Goal: Task Accomplishment & Management: Manage account settings

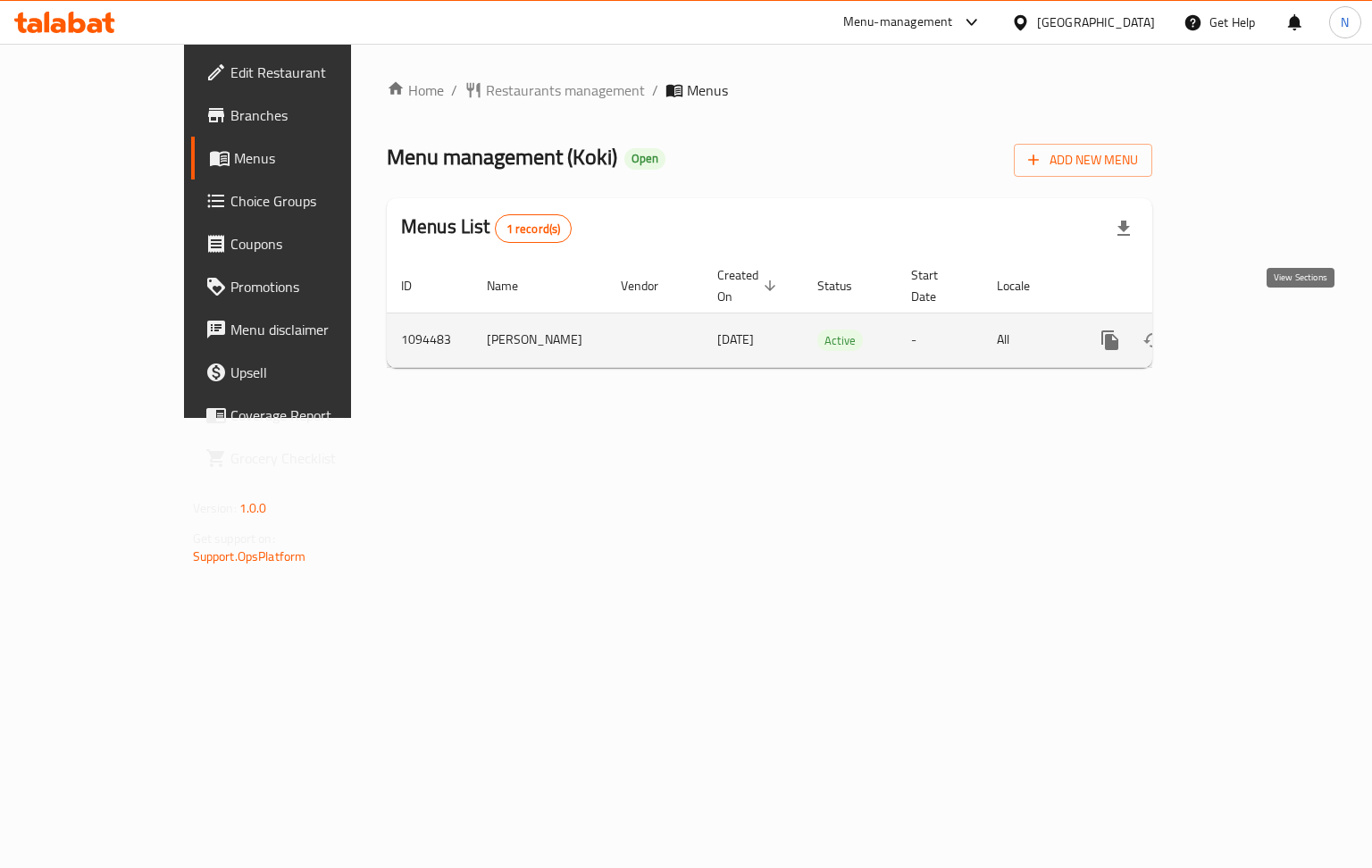
click at [1249, 330] on icon "enhanced table" at bounding box center [1239, 340] width 22 height 22
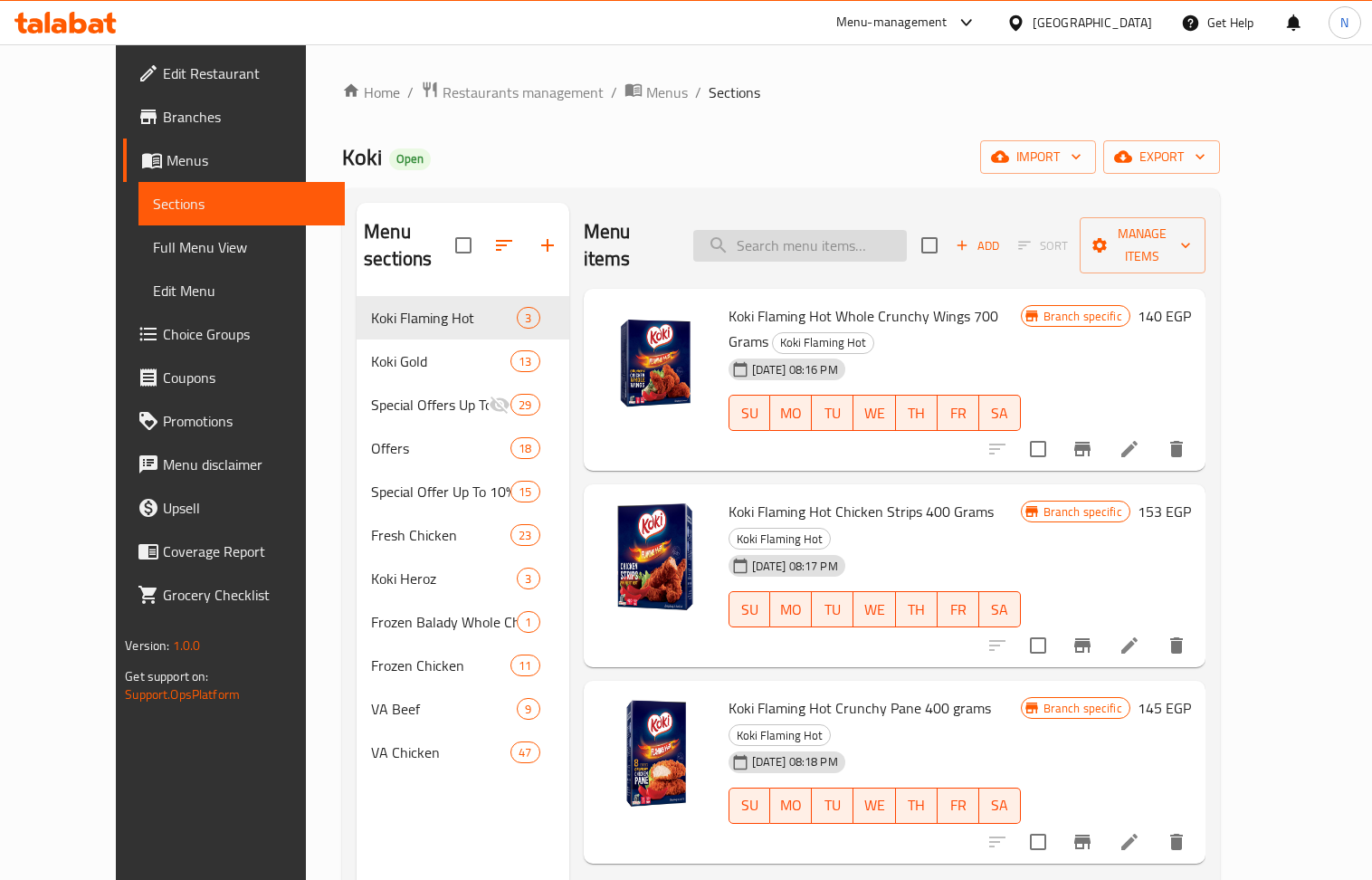
click at [819, 243] on input "search" at bounding box center [800, 246] width 213 height 31
paste input "Crunchy Nuggets 60 pieces and fries"
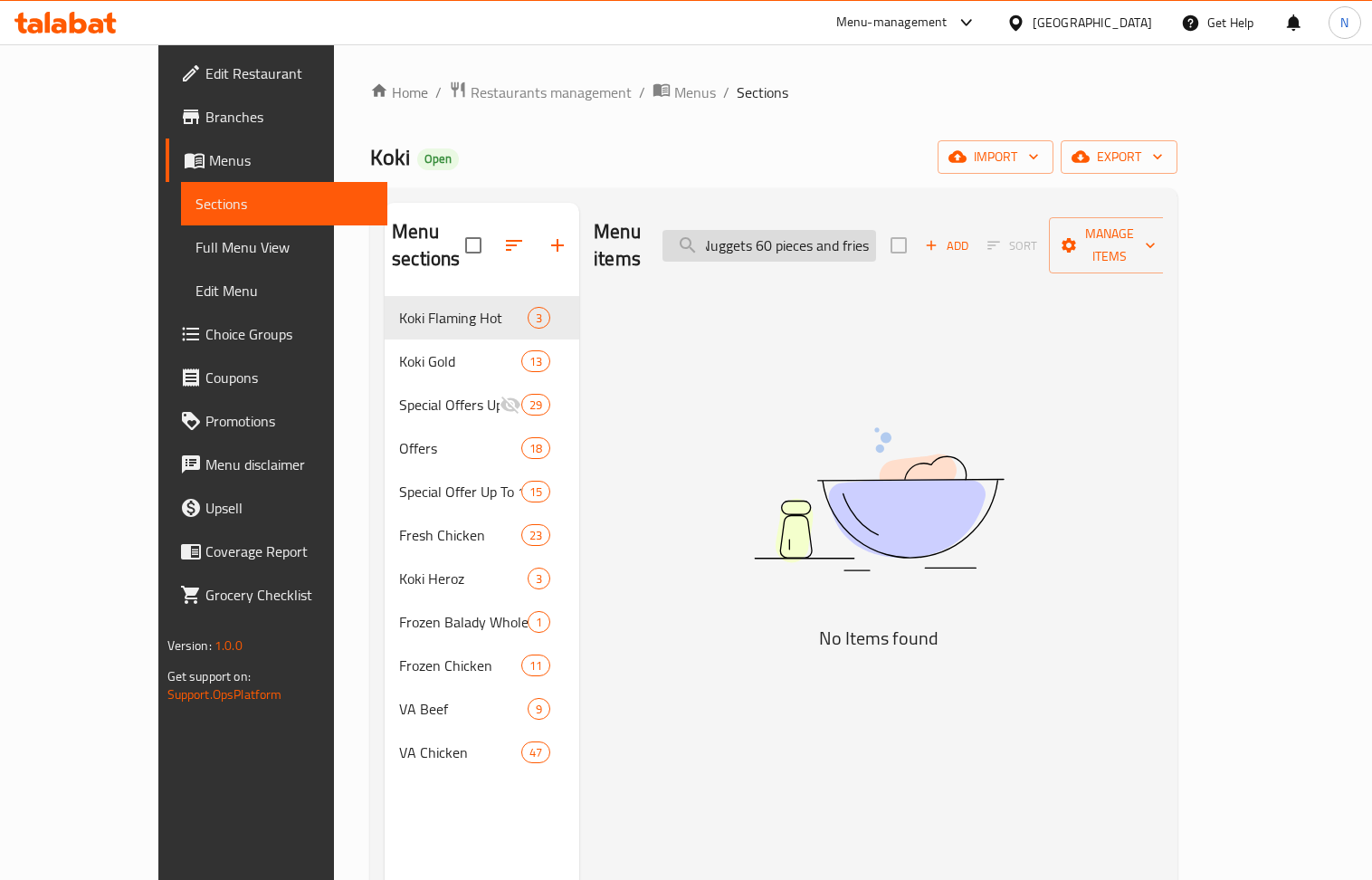
scroll to position [0, 59]
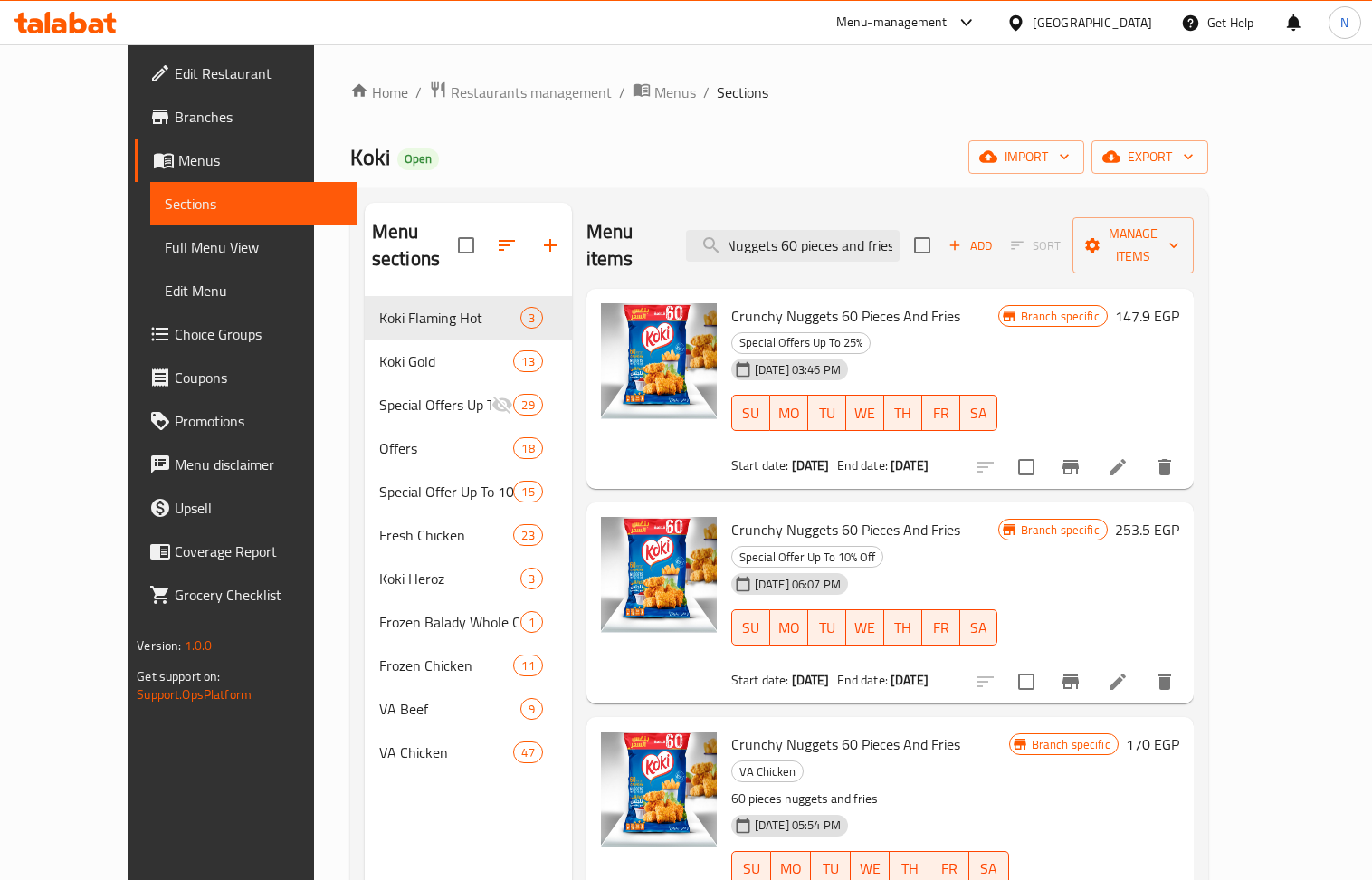
type input "Crunchy Nuggets 60 pieces and fries"
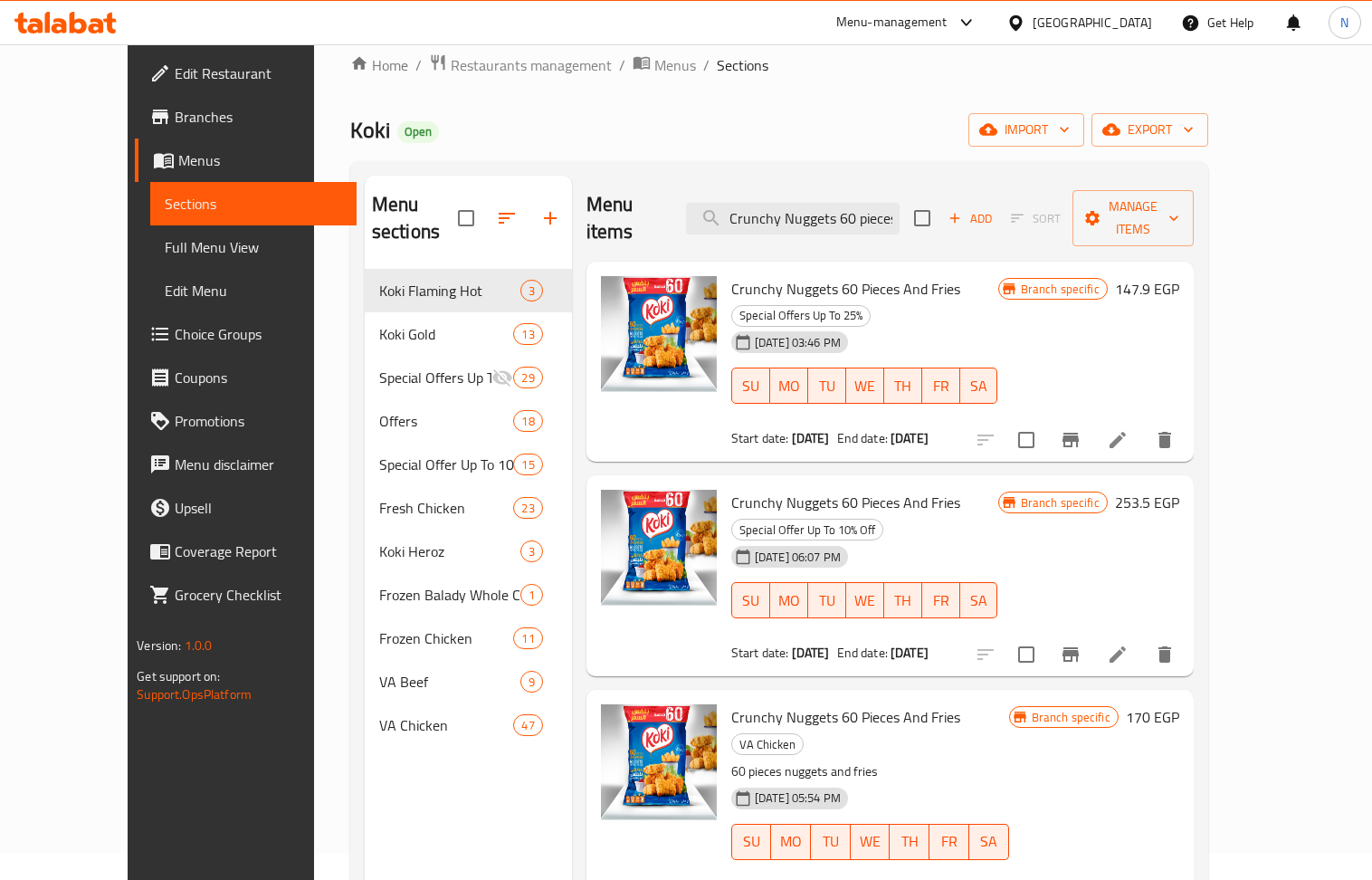
scroll to position [0, 0]
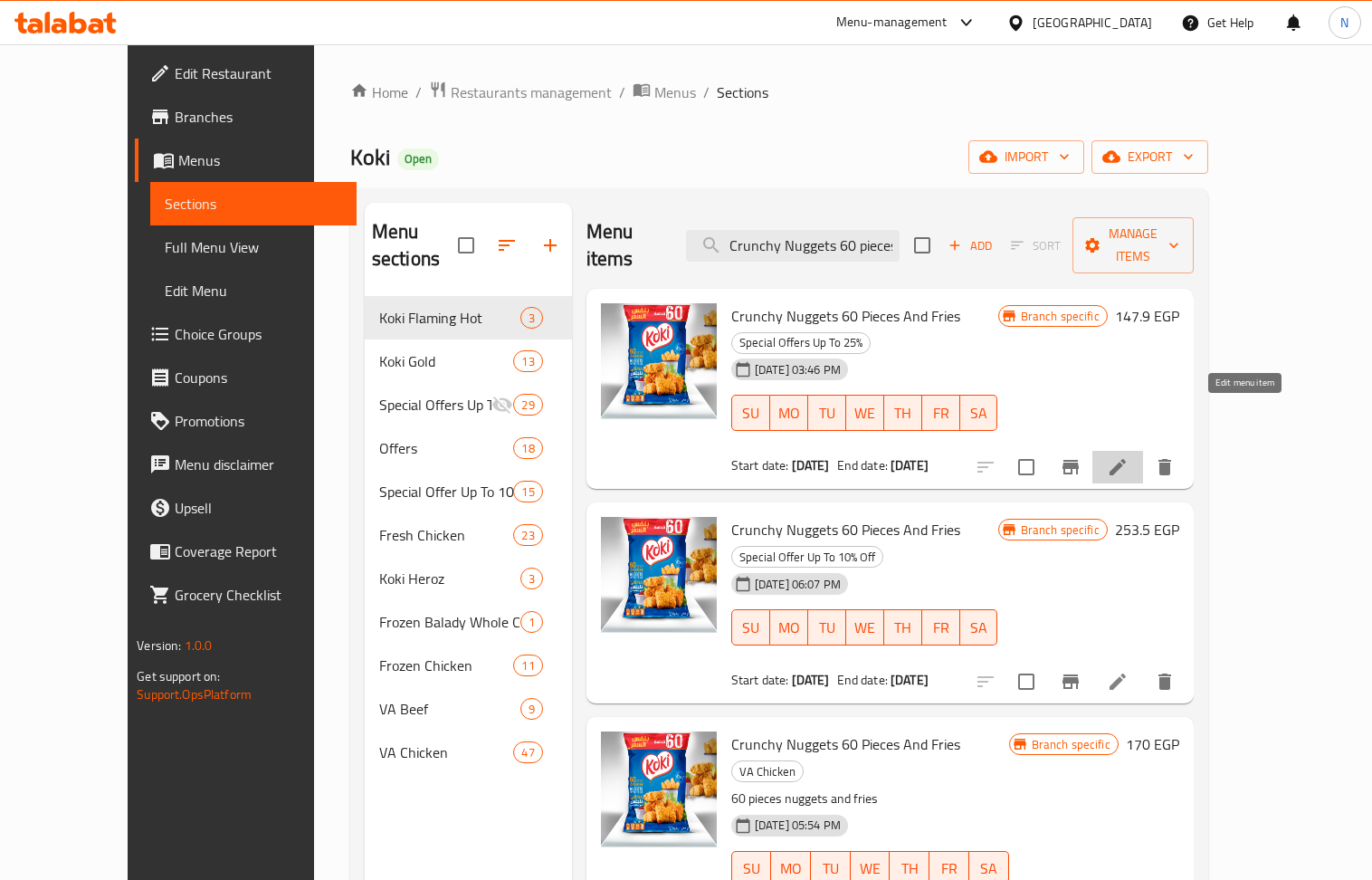
click at [1128, 457] on icon at bounding box center [1118, 468] width 22 height 22
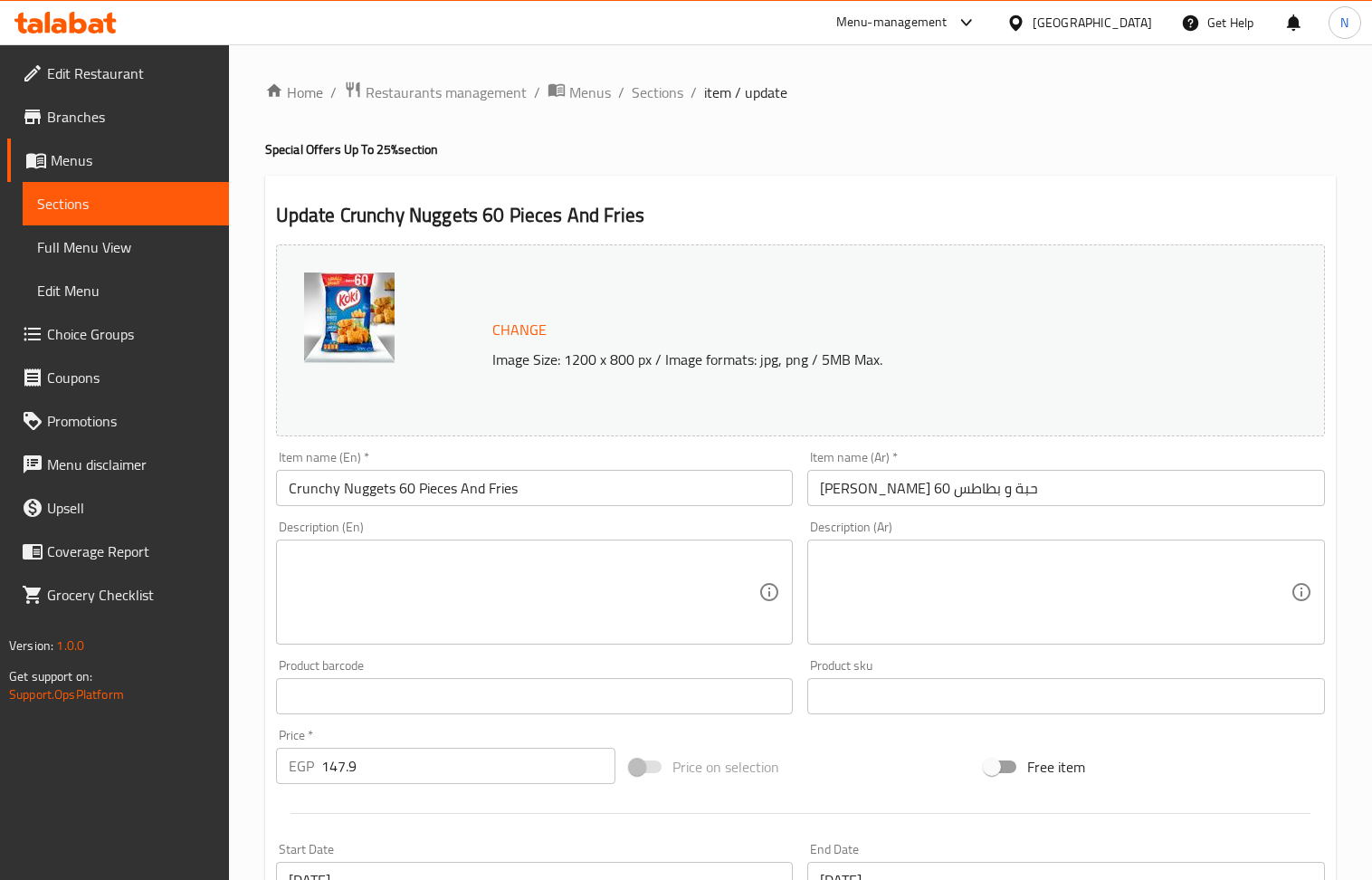
click at [449, 771] on input "147.9" at bounding box center [468, 765] width 295 height 36
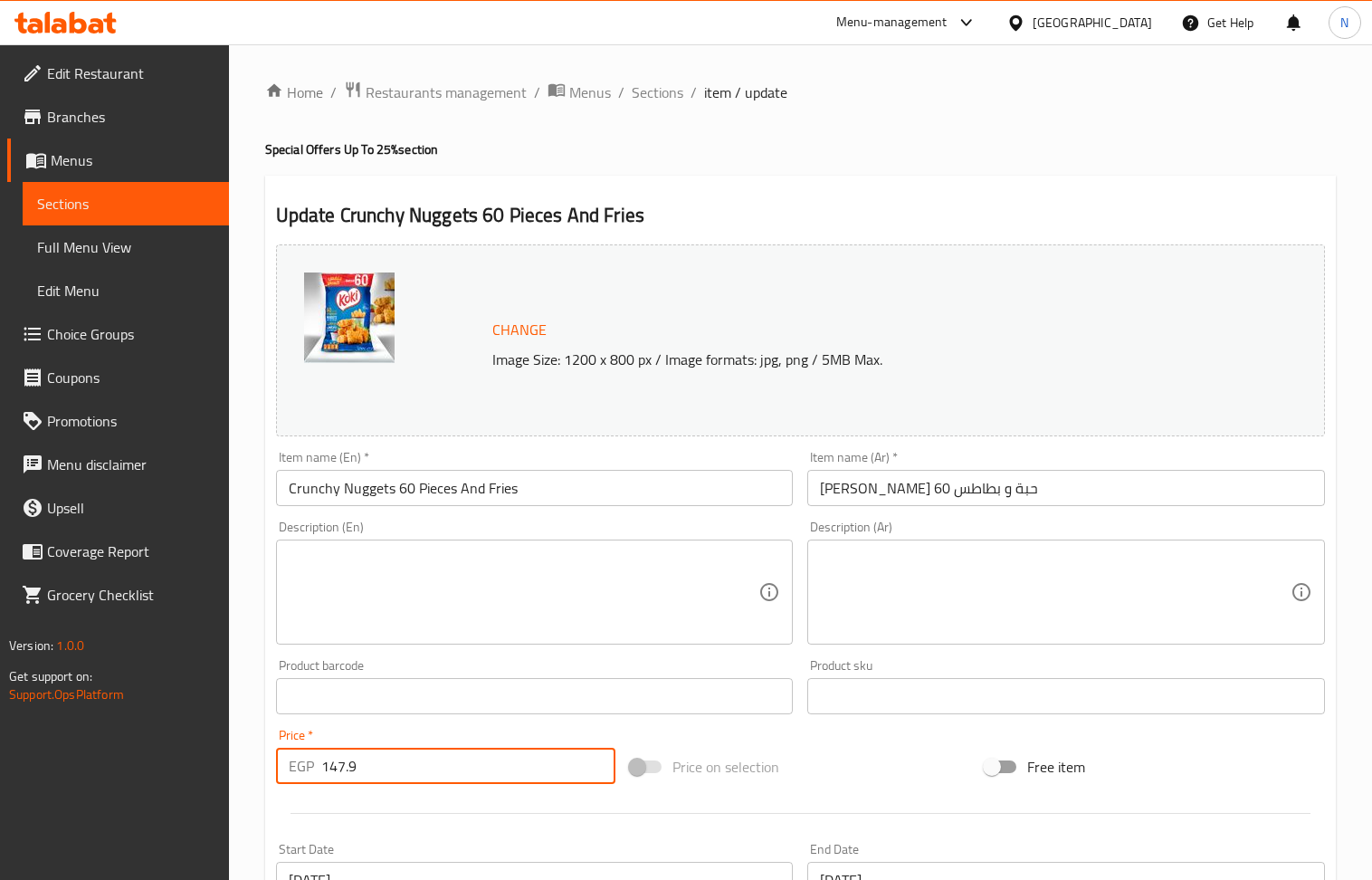
click at [449, 771] on input "147.9" at bounding box center [468, 765] width 295 height 36
paste input "320"
type input "320"
click at [490, 581] on textarea at bounding box center [524, 592] width 470 height 86
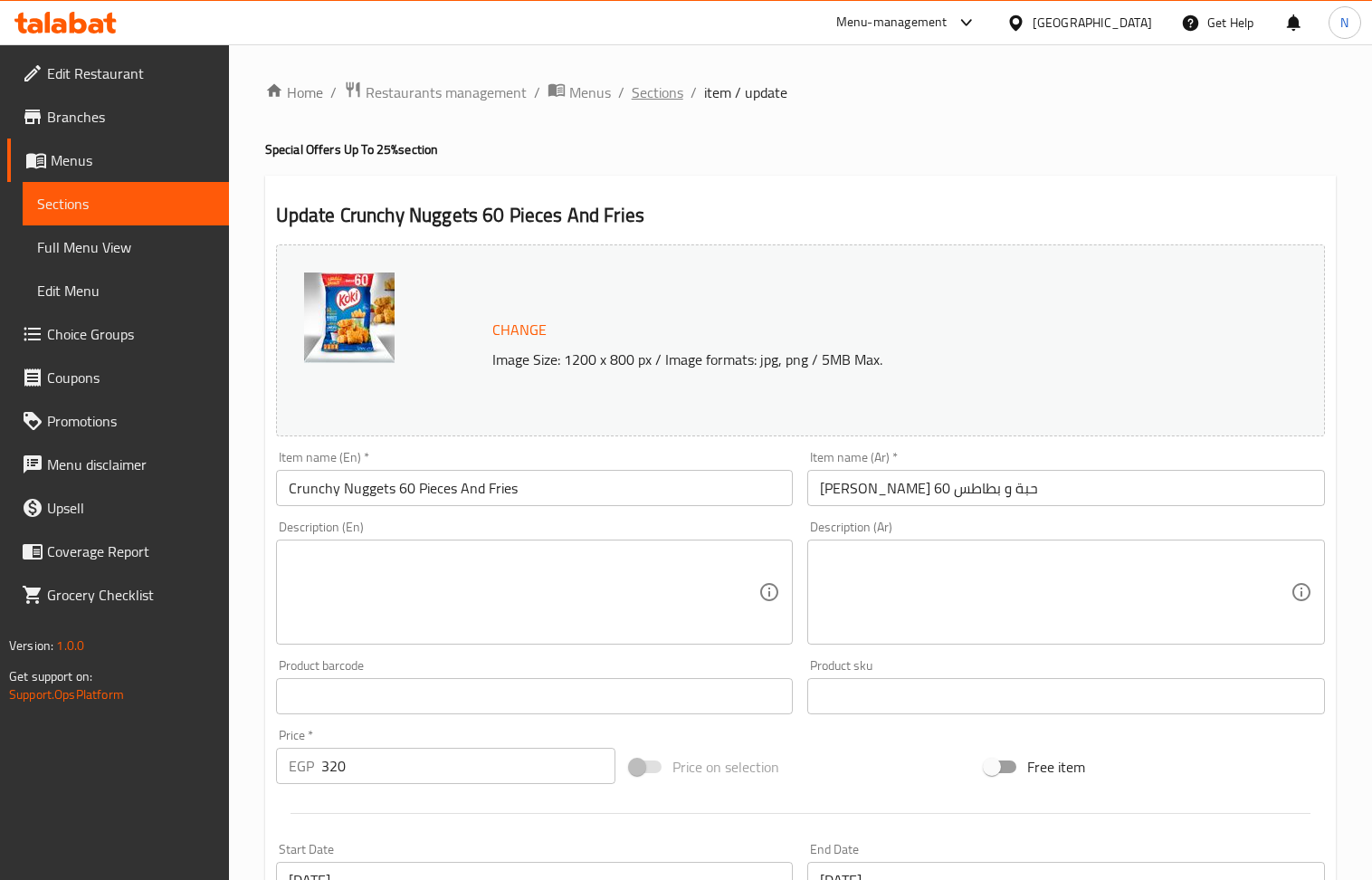
click at [657, 95] on span "Sections" at bounding box center [657, 93] width 52 height 22
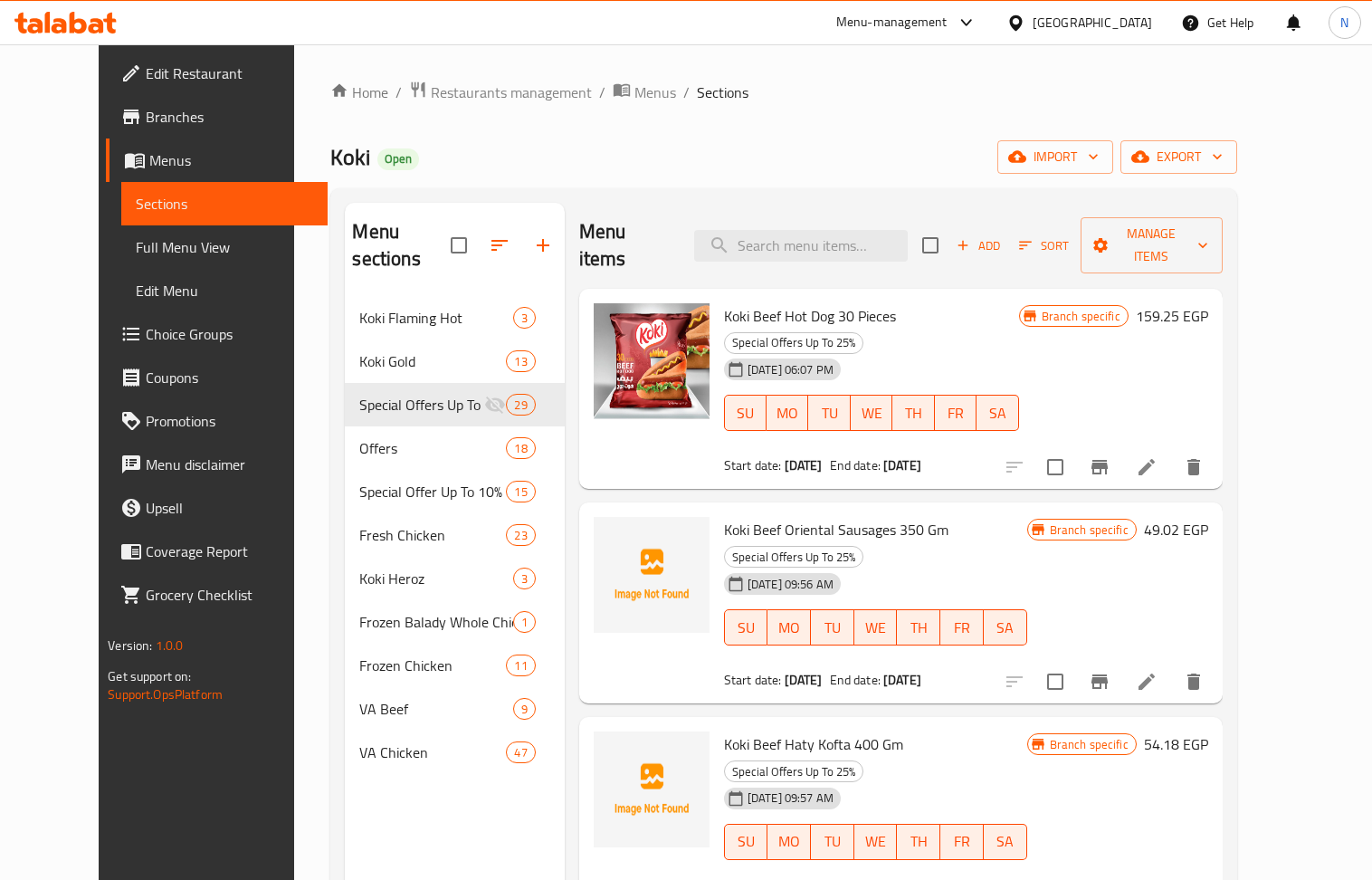
click at [850, 215] on div "Menu items Add Sort Manage items" at bounding box center [900, 245] width 643 height 86
click at [848, 249] on div "Menu items Add Sort Manage items" at bounding box center [900, 245] width 643 height 86
click at [847, 246] on input "search" at bounding box center [801, 246] width 213 height 31
paste input "Chicken burger 8 pieces"
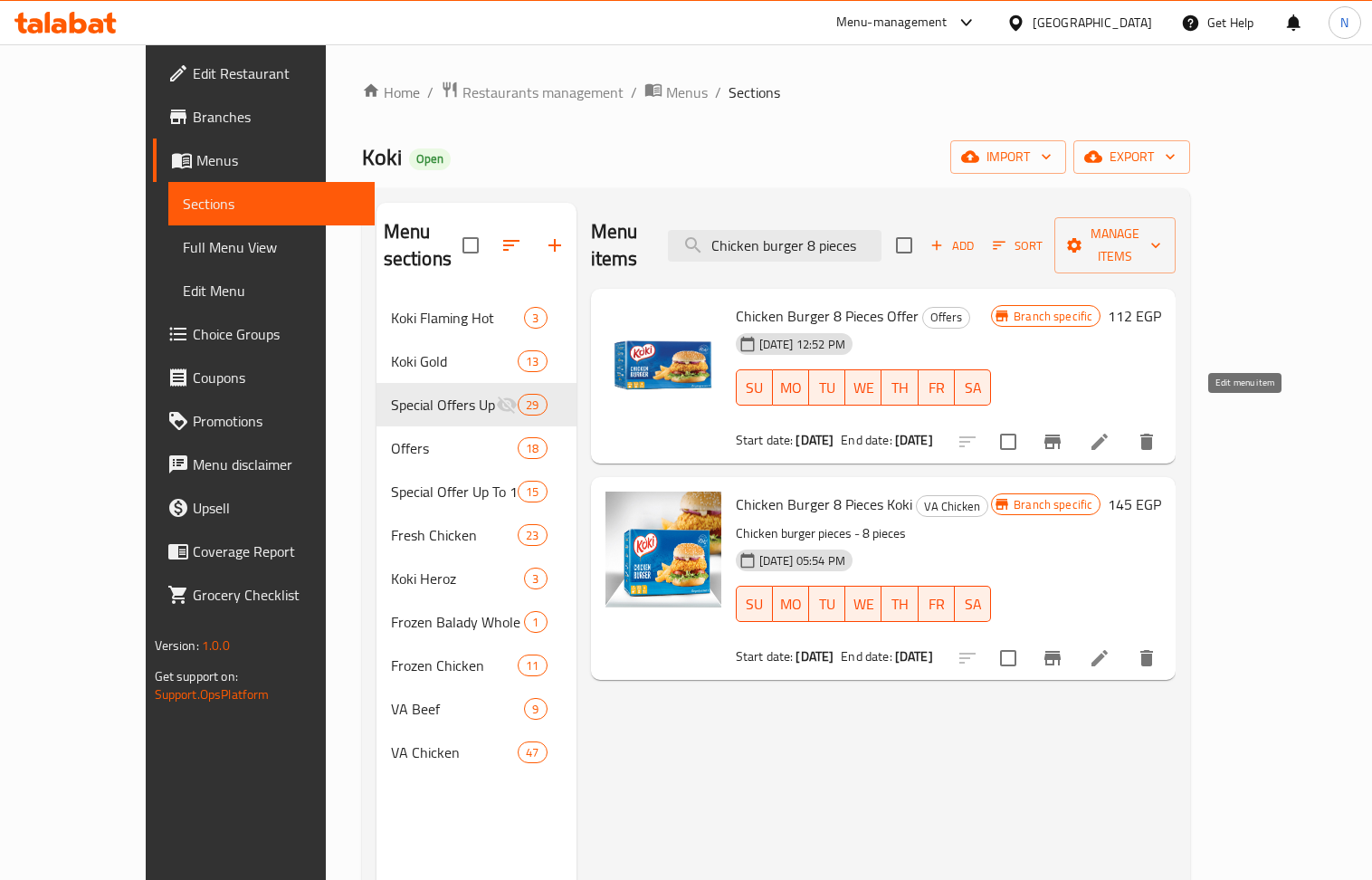
type input "Chicken burger 8 pieces"
click at [1108, 434] on icon at bounding box center [1100, 442] width 17 height 17
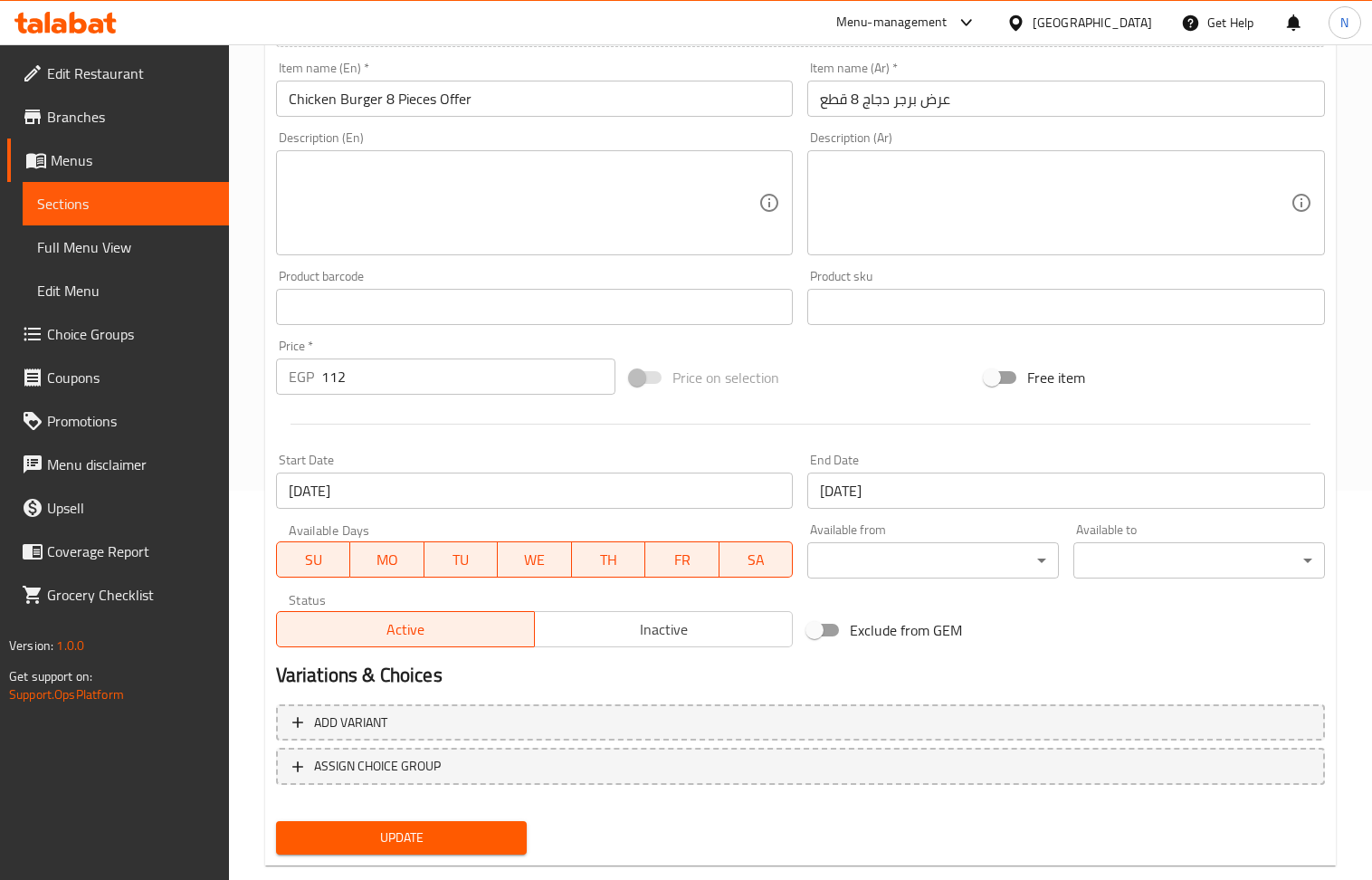
scroll to position [424, 0]
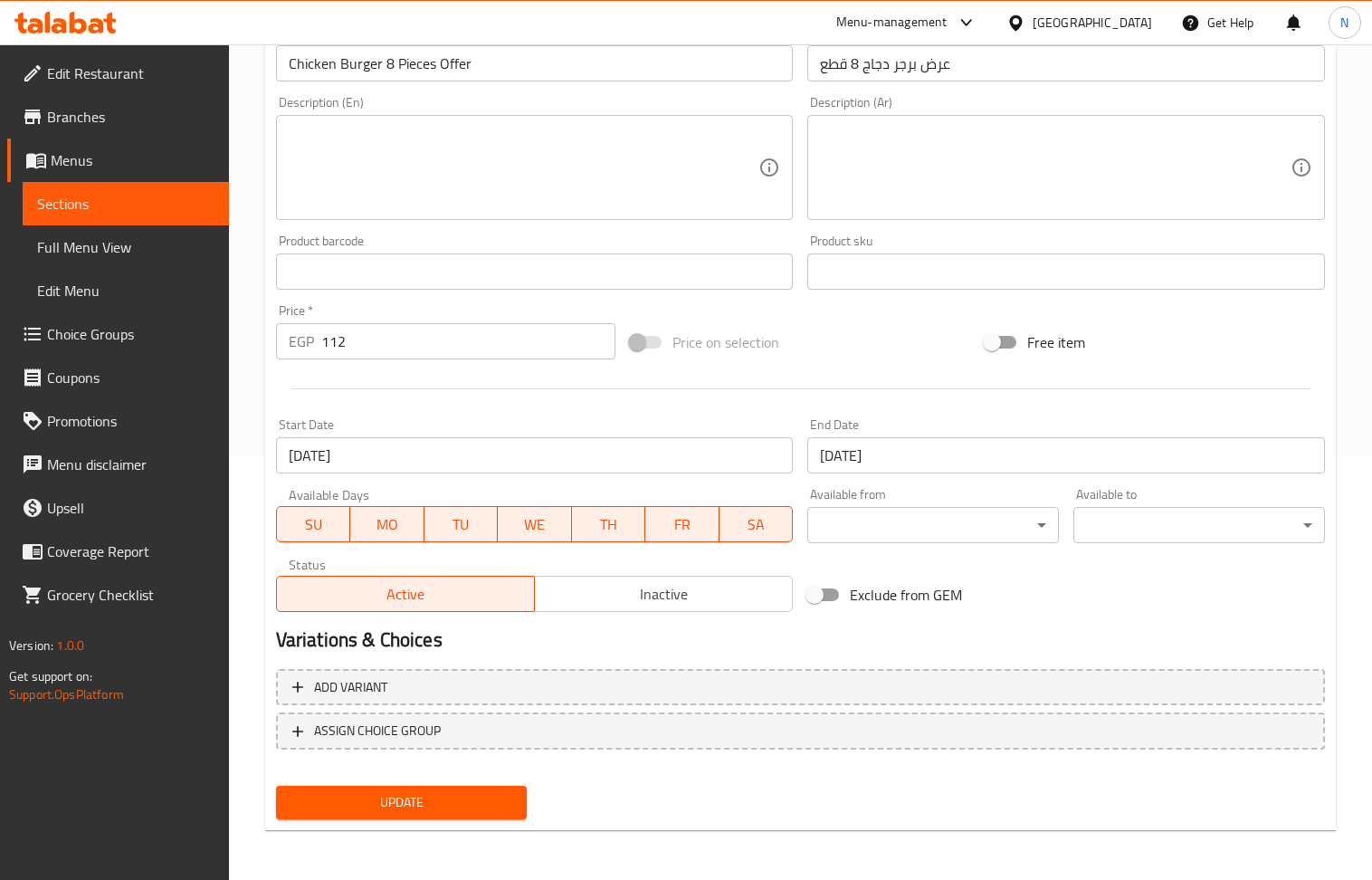
click at [384, 342] on input "112" at bounding box center [468, 341] width 295 height 36
click at [382, 341] on input "112" at bounding box center [468, 341] width 295 height 36
paste input "45"
type input "145"
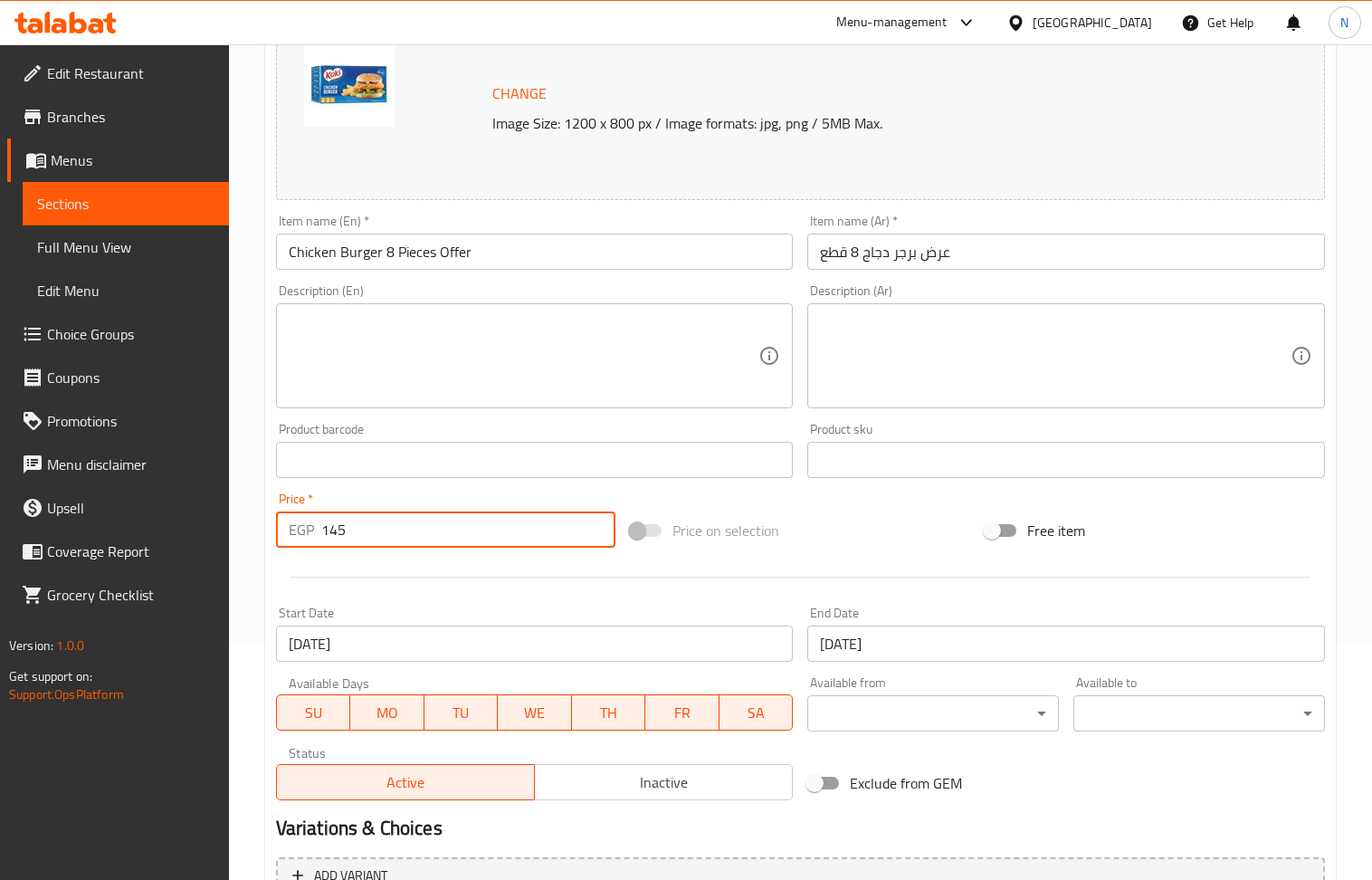
scroll to position [0, 0]
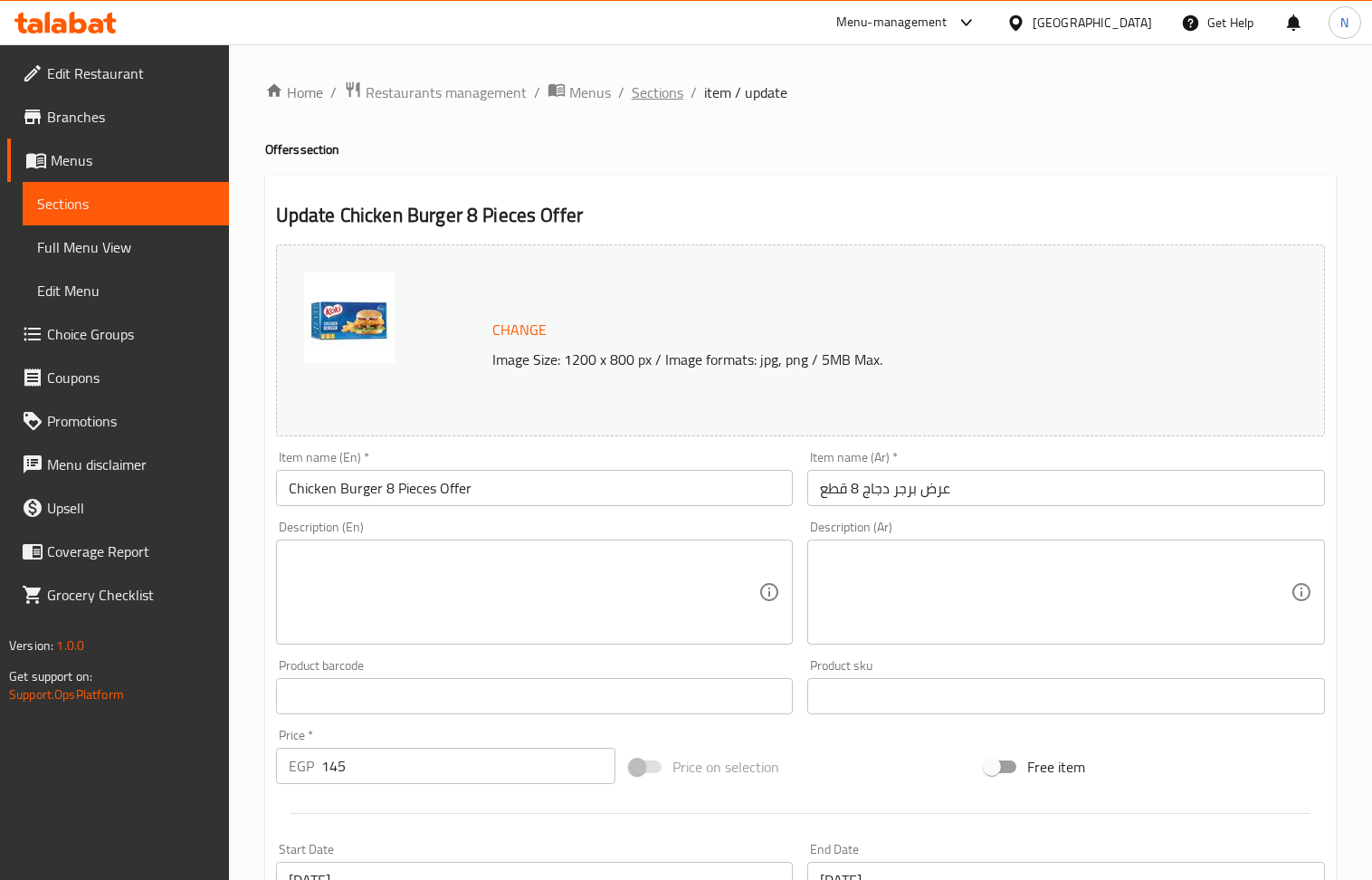
click at [661, 99] on span "Sections" at bounding box center [657, 93] width 52 height 22
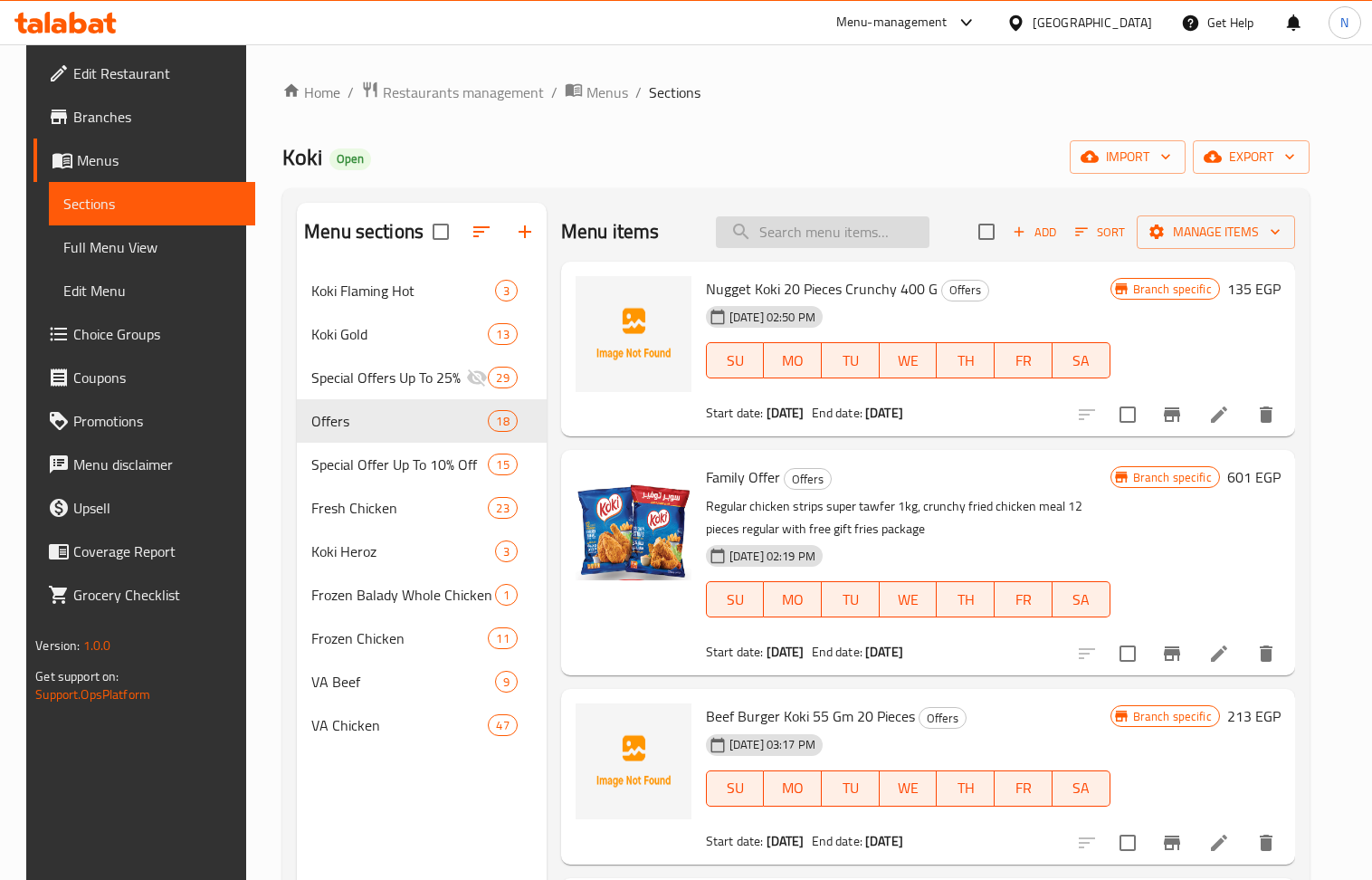
click at [870, 237] on input "search" at bounding box center [823, 232] width 213 height 31
paste input "Crunchy Nuggets 20 Pieces"
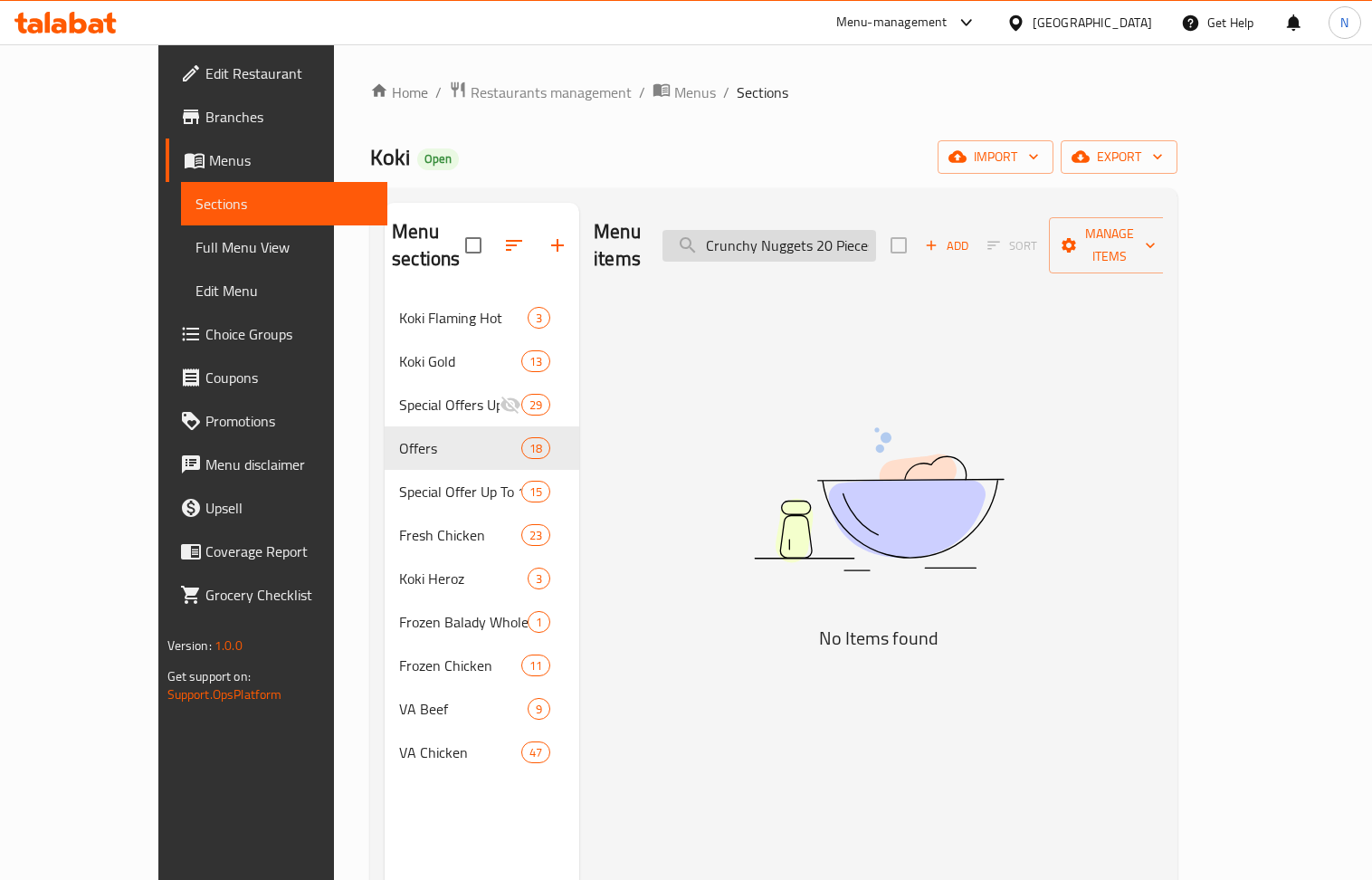
click at [876, 230] on input "Crunchy Nuggets 20 Pieces" at bounding box center [769, 246] width 213 height 31
paste input "[PERSON_NAME] burger 8 p"
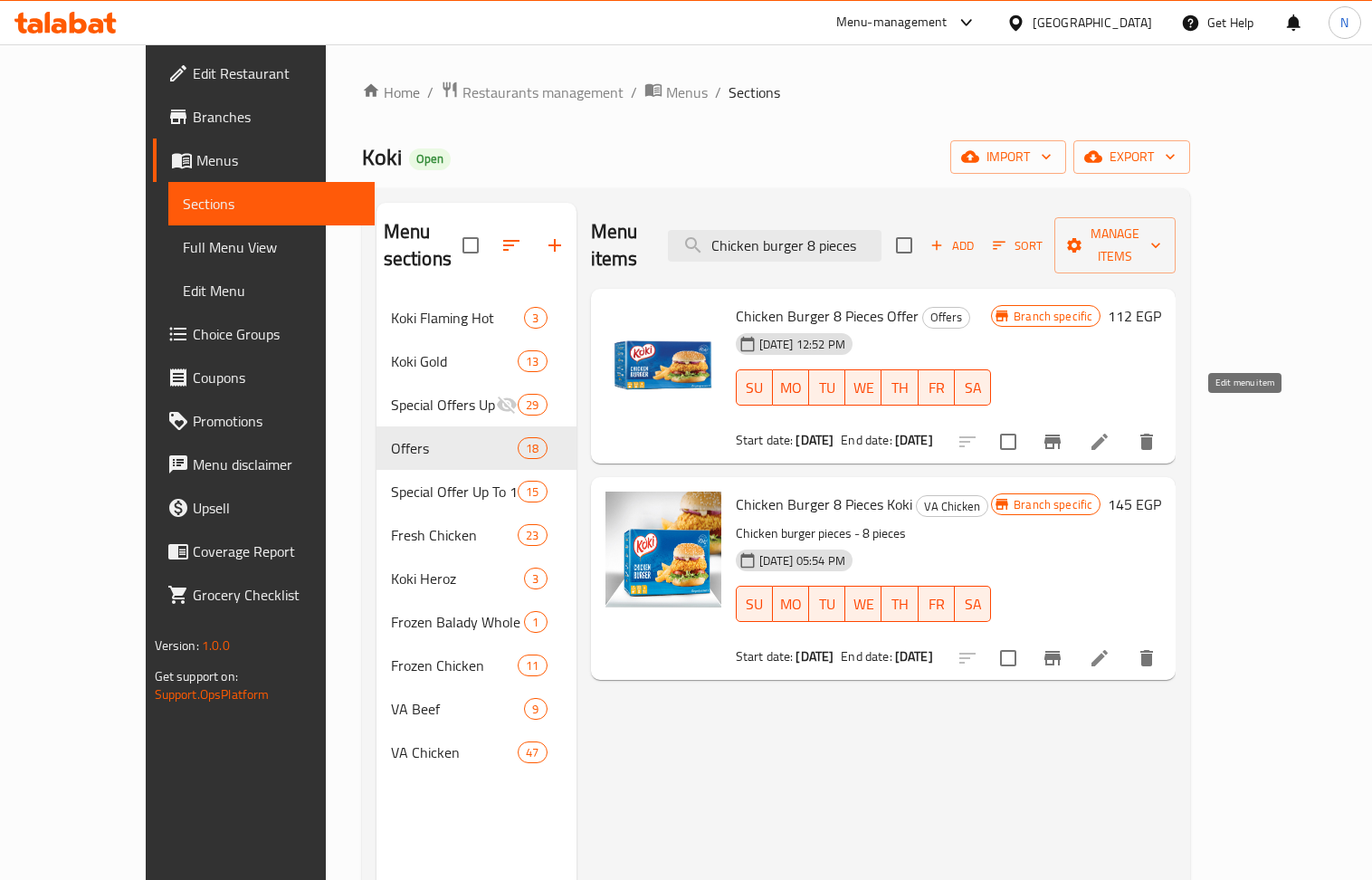
type input "Chicken burger 8 pieces"
click at [1111, 431] on icon at bounding box center [1100, 442] width 22 height 22
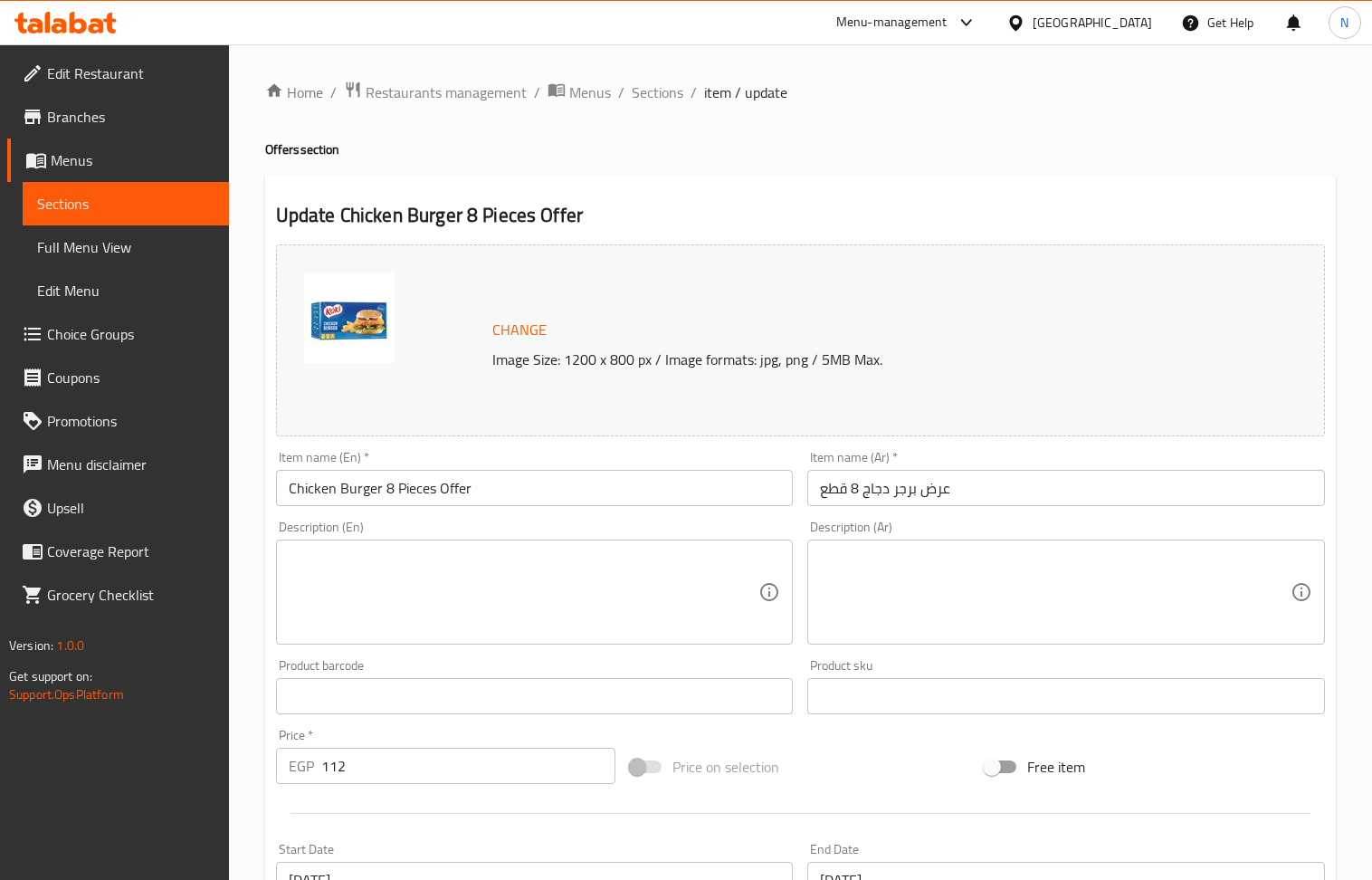
click at [377, 777] on input "112" at bounding box center [468, 765] width 295 height 36
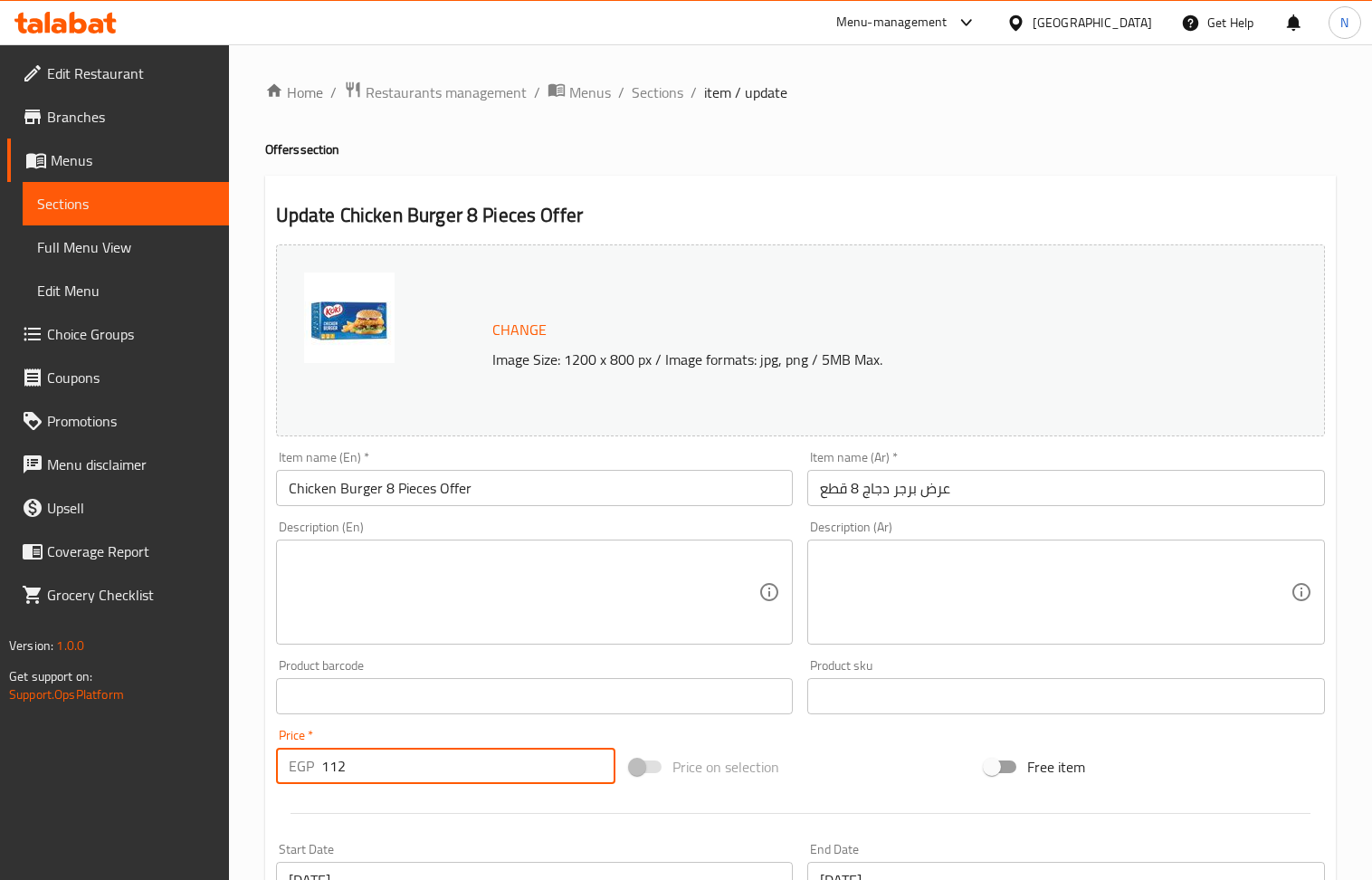
click at [377, 777] on input "112" at bounding box center [468, 765] width 295 height 36
paste input "45"
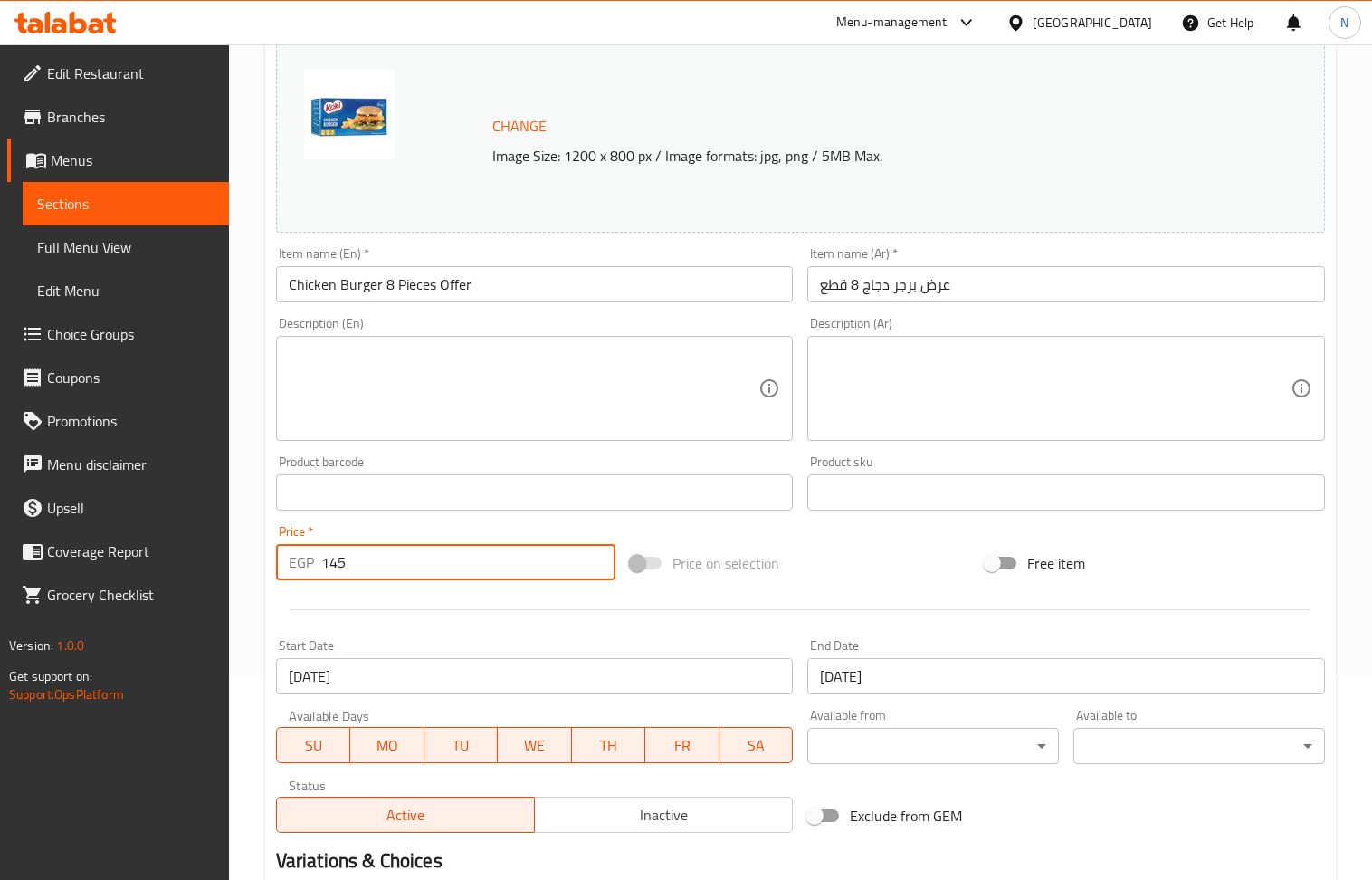
scroll to position [362, 0]
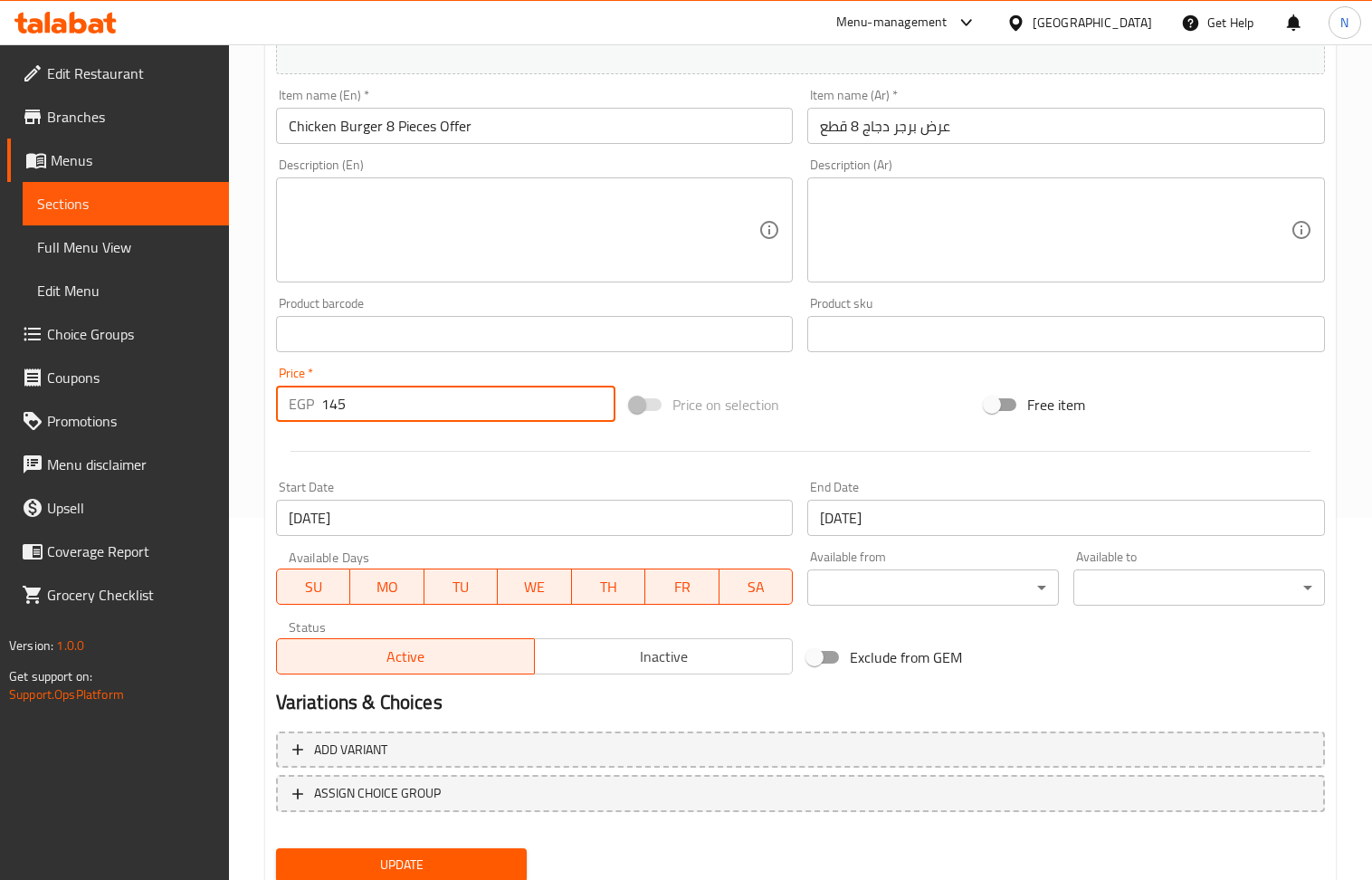
type input "145"
click at [617, 507] on input "[DATE]" at bounding box center [535, 517] width 518 height 36
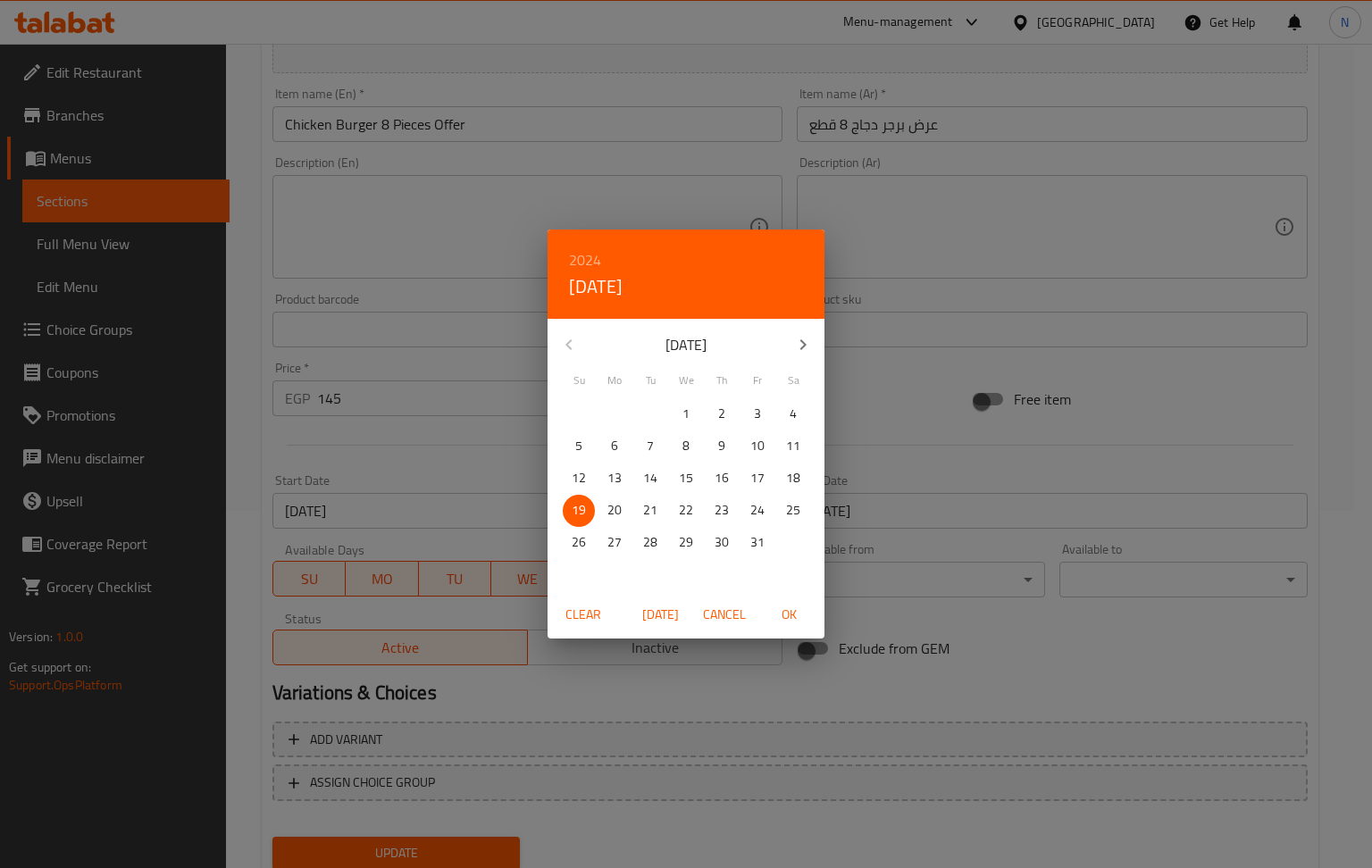
click at [583, 261] on h6 "2024" at bounding box center [584, 260] width 32 height 25
click at [621, 275] on h4 "[DATE]" at bounding box center [595, 286] width 54 height 28
click at [795, 340] on icon "button" at bounding box center [803, 345] width 22 height 22
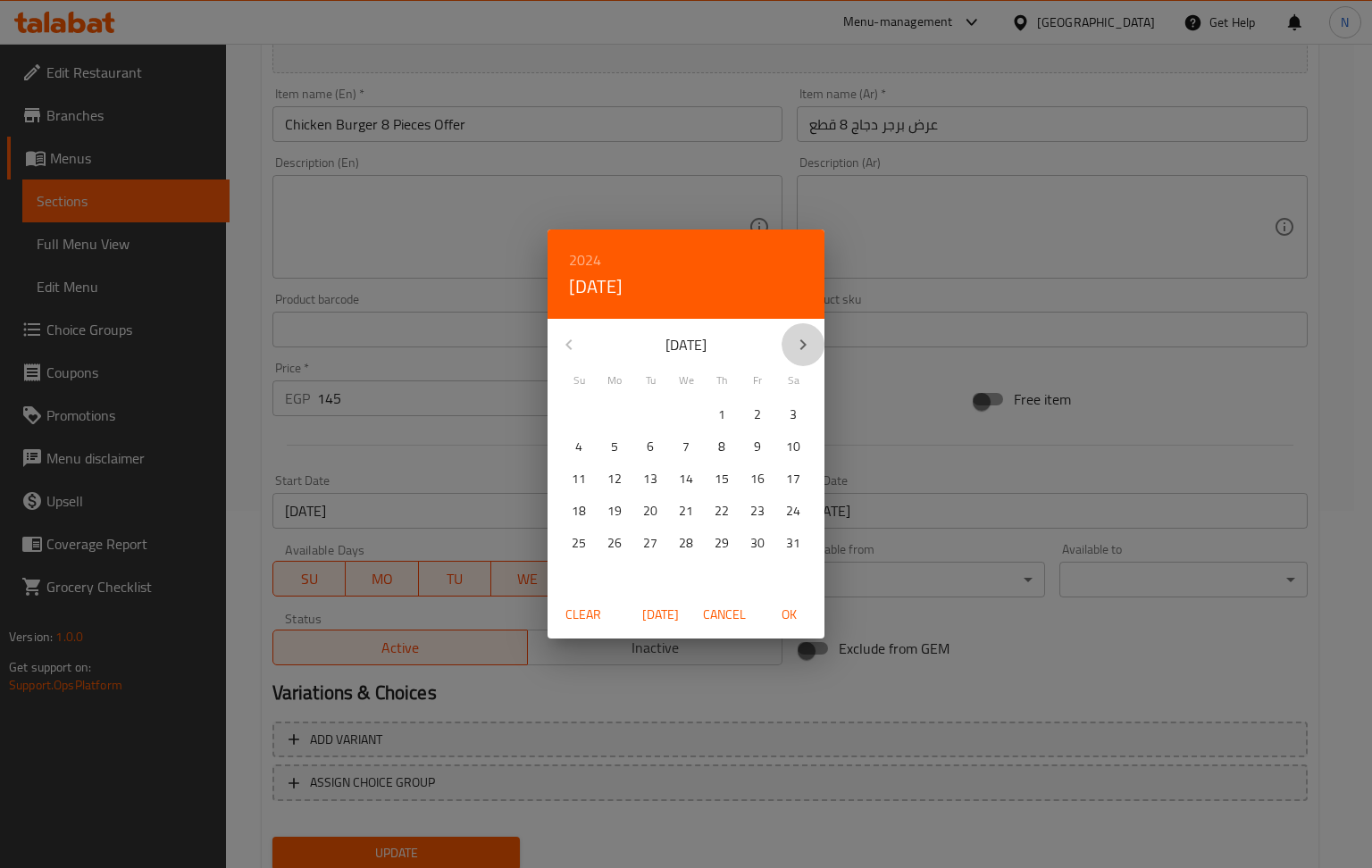
click at [795, 340] on icon "button" at bounding box center [803, 345] width 22 height 22
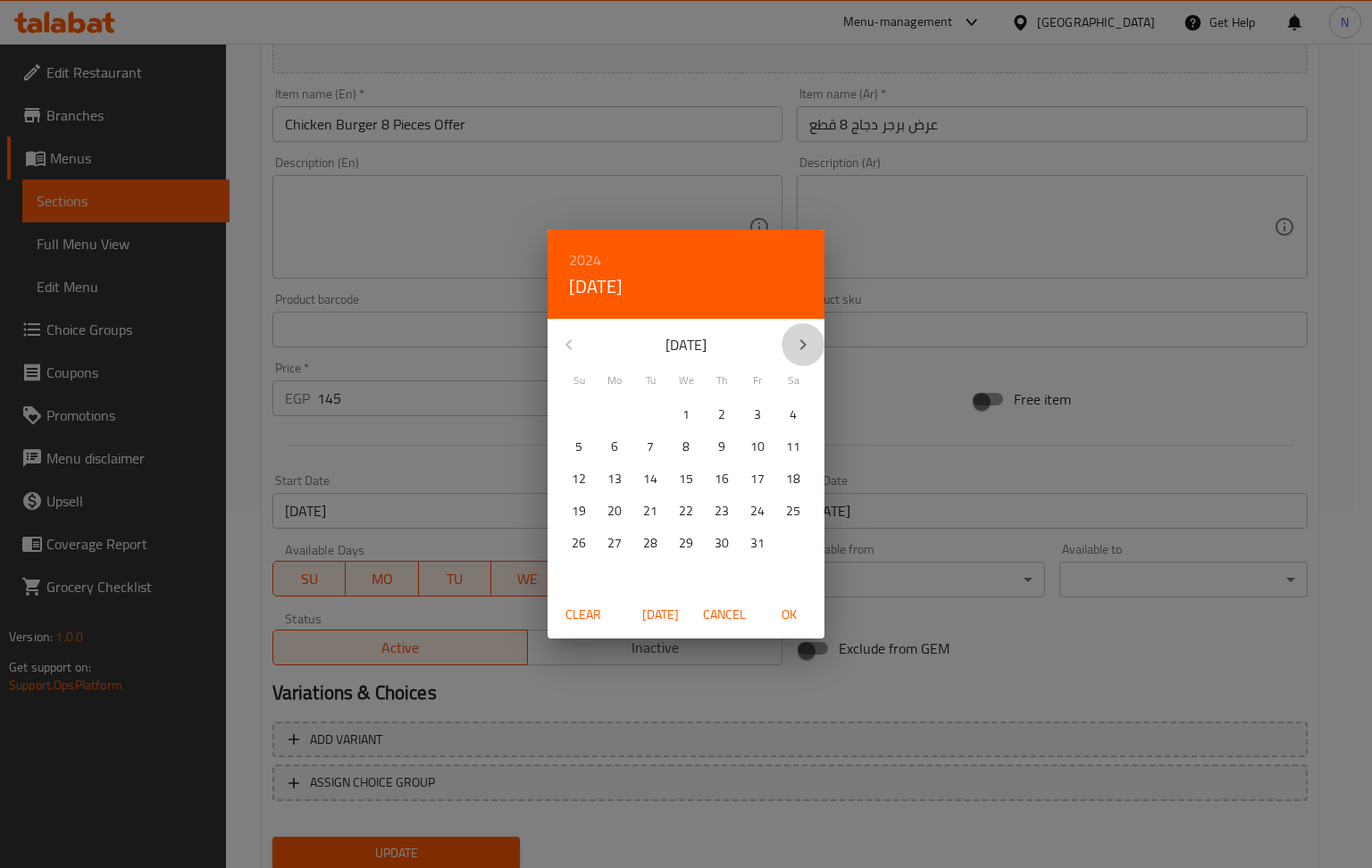
click at [795, 340] on icon "button" at bounding box center [803, 345] width 22 height 22
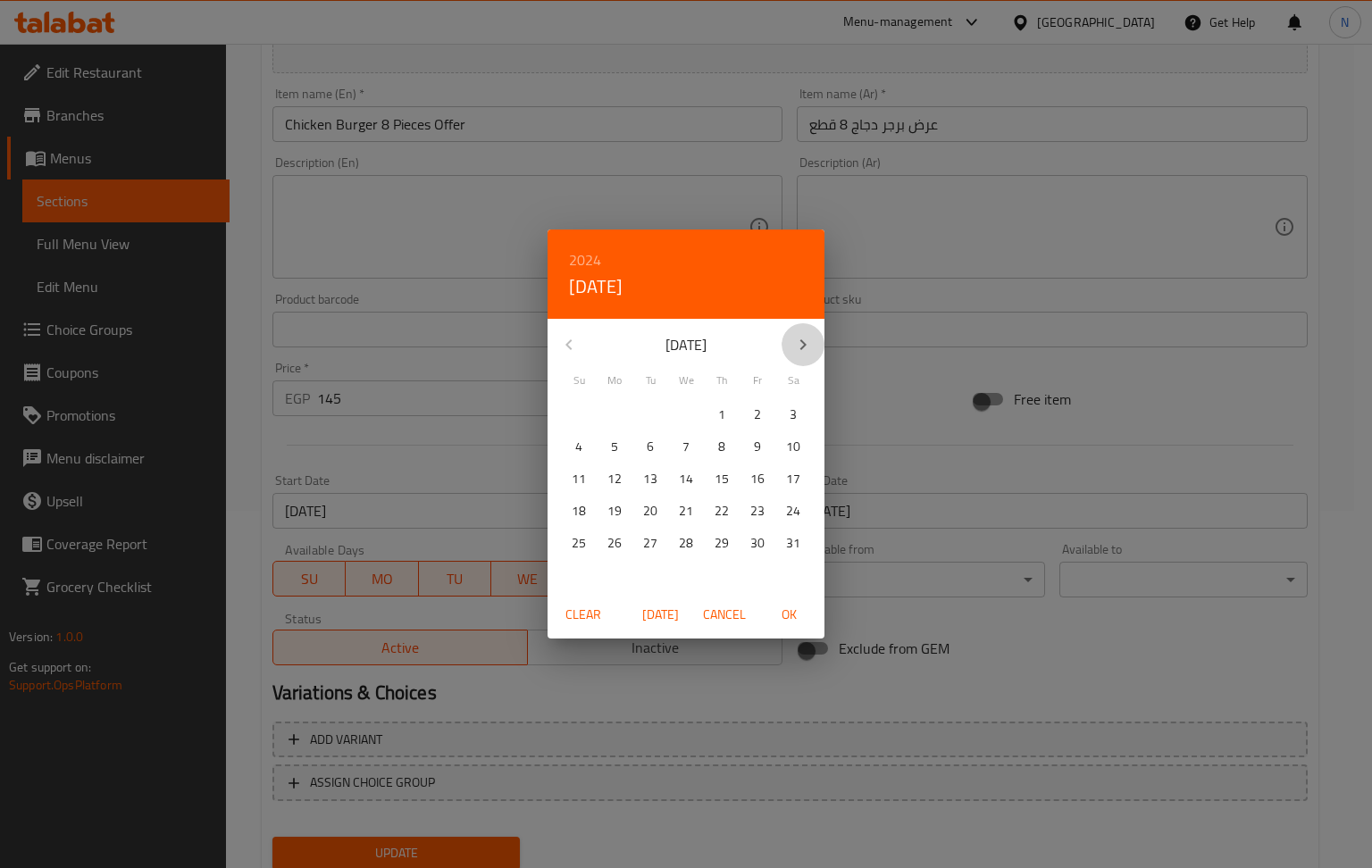
click at [795, 340] on icon "button" at bounding box center [803, 345] width 22 height 22
click at [794, 351] on icon "button" at bounding box center [803, 345] width 22 height 22
click at [687, 418] on p "1" at bounding box center [686, 414] width 7 height 23
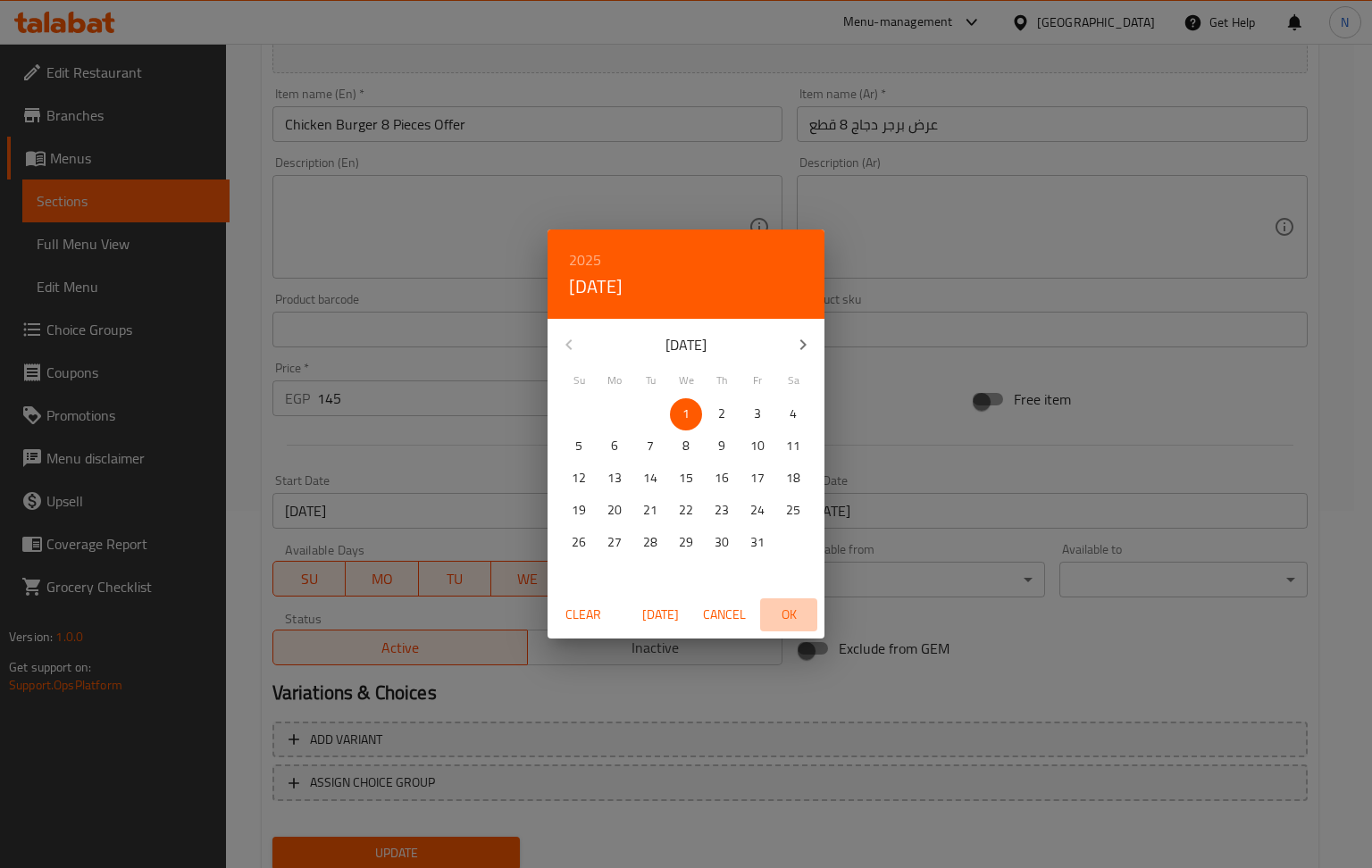
click at [784, 616] on span "OK" at bounding box center [788, 615] width 43 height 23
type input "[DATE]"
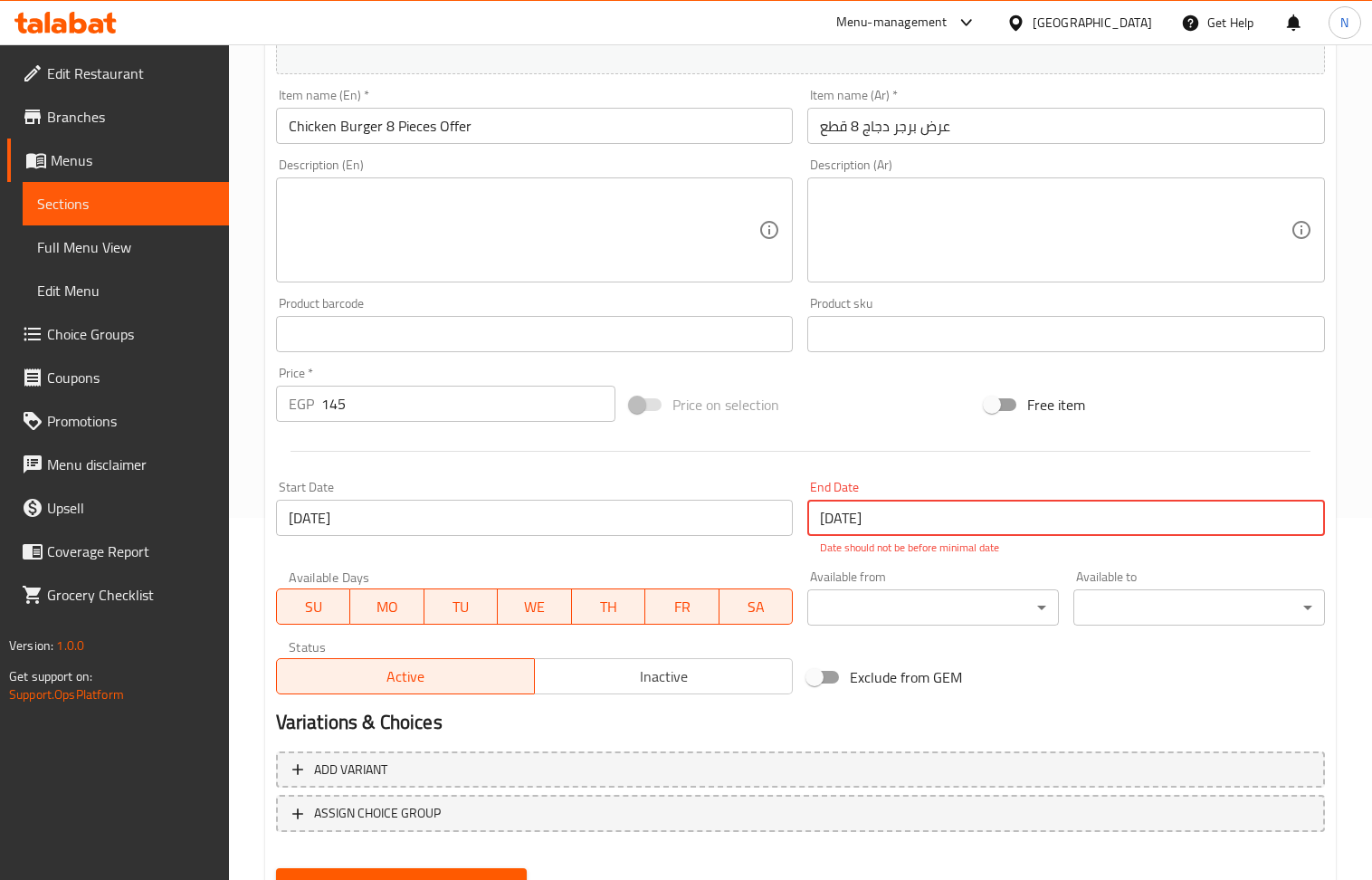
click at [870, 513] on input "[DATE]" at bounding box center [1066, 517] width 518 height 36
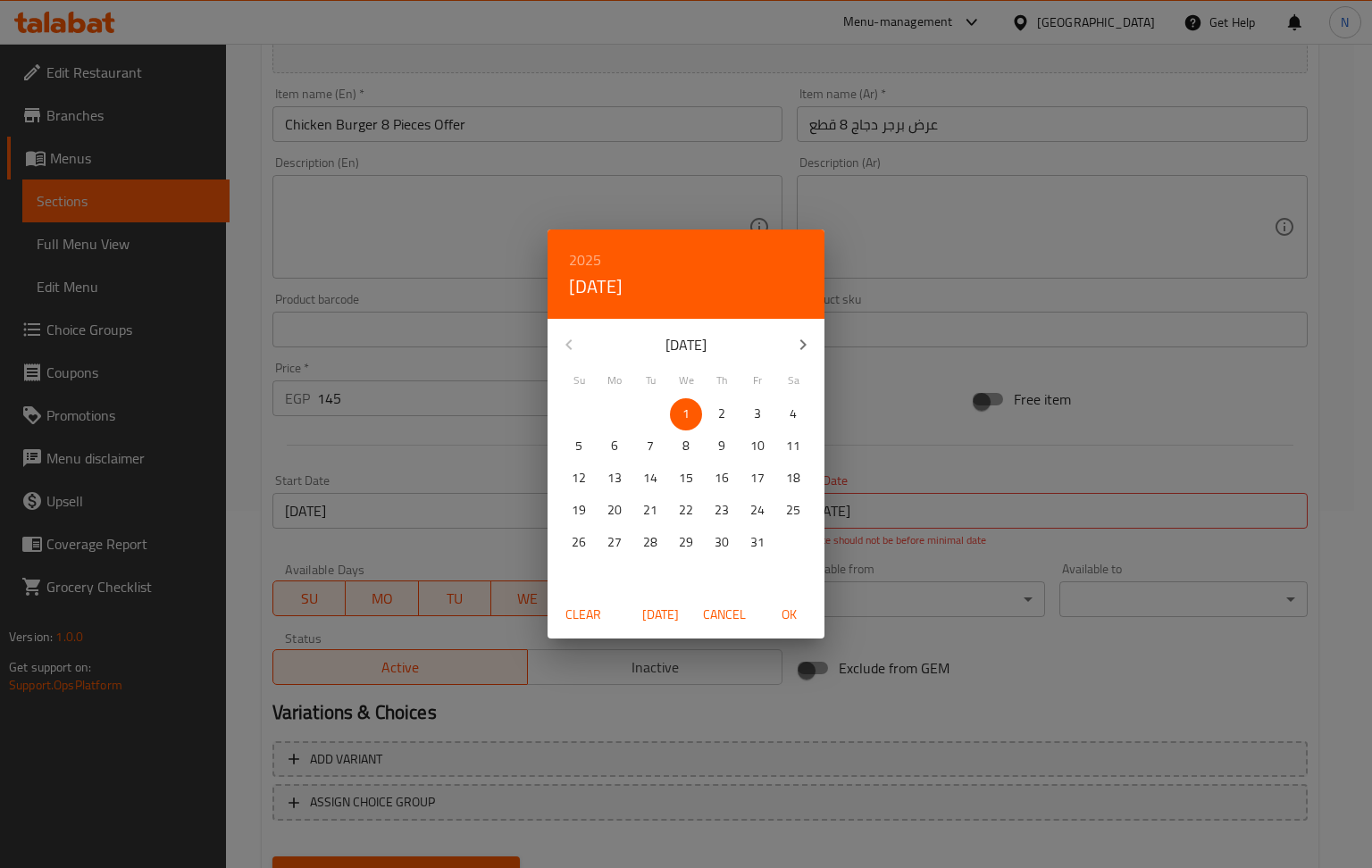
click at [755, 540] on p "31" at bounding box center [757, 542] width 15 height 23
click at [798, 625] on span "OK" at bounding box center [788, 615] width 43 height 23
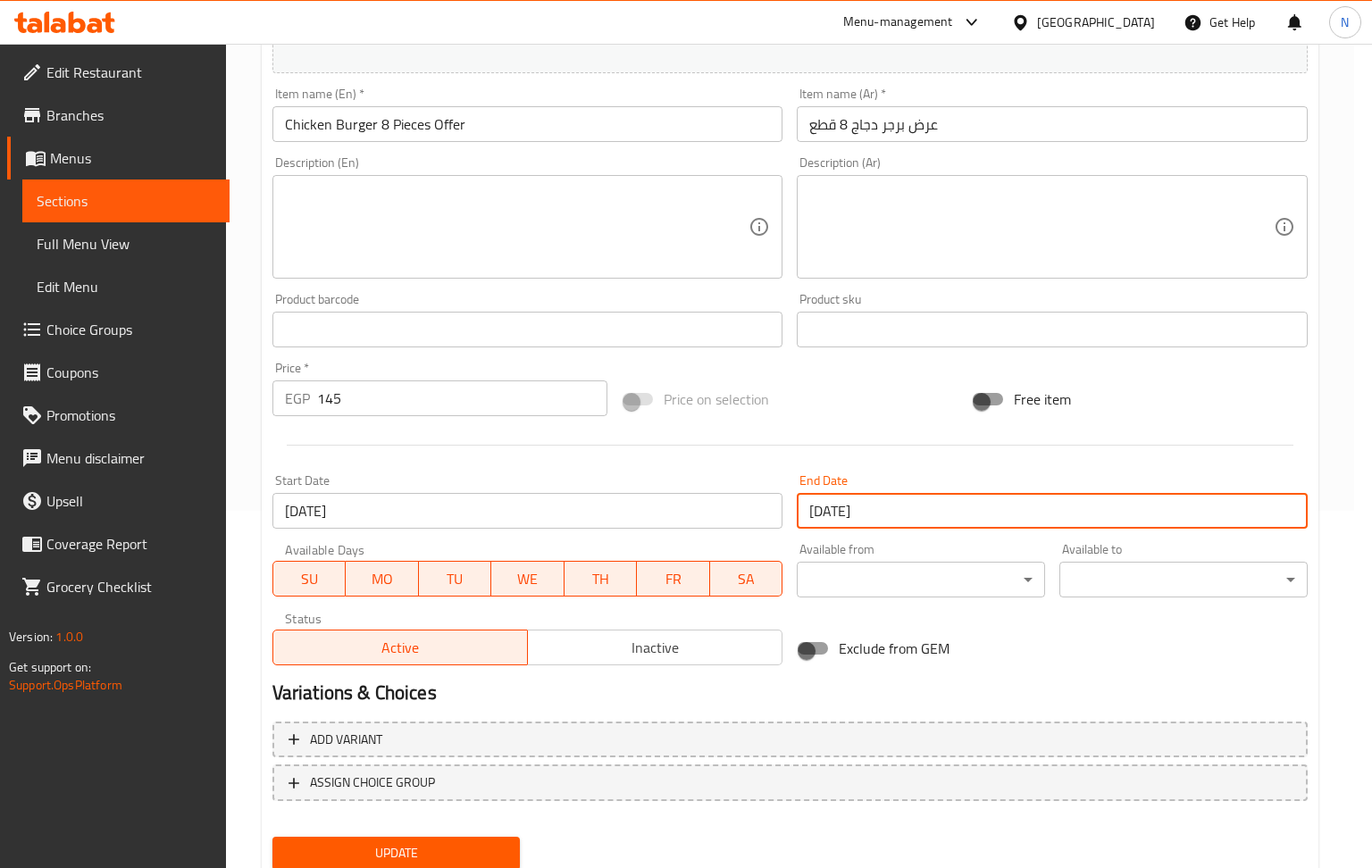
type input "[DATE]"
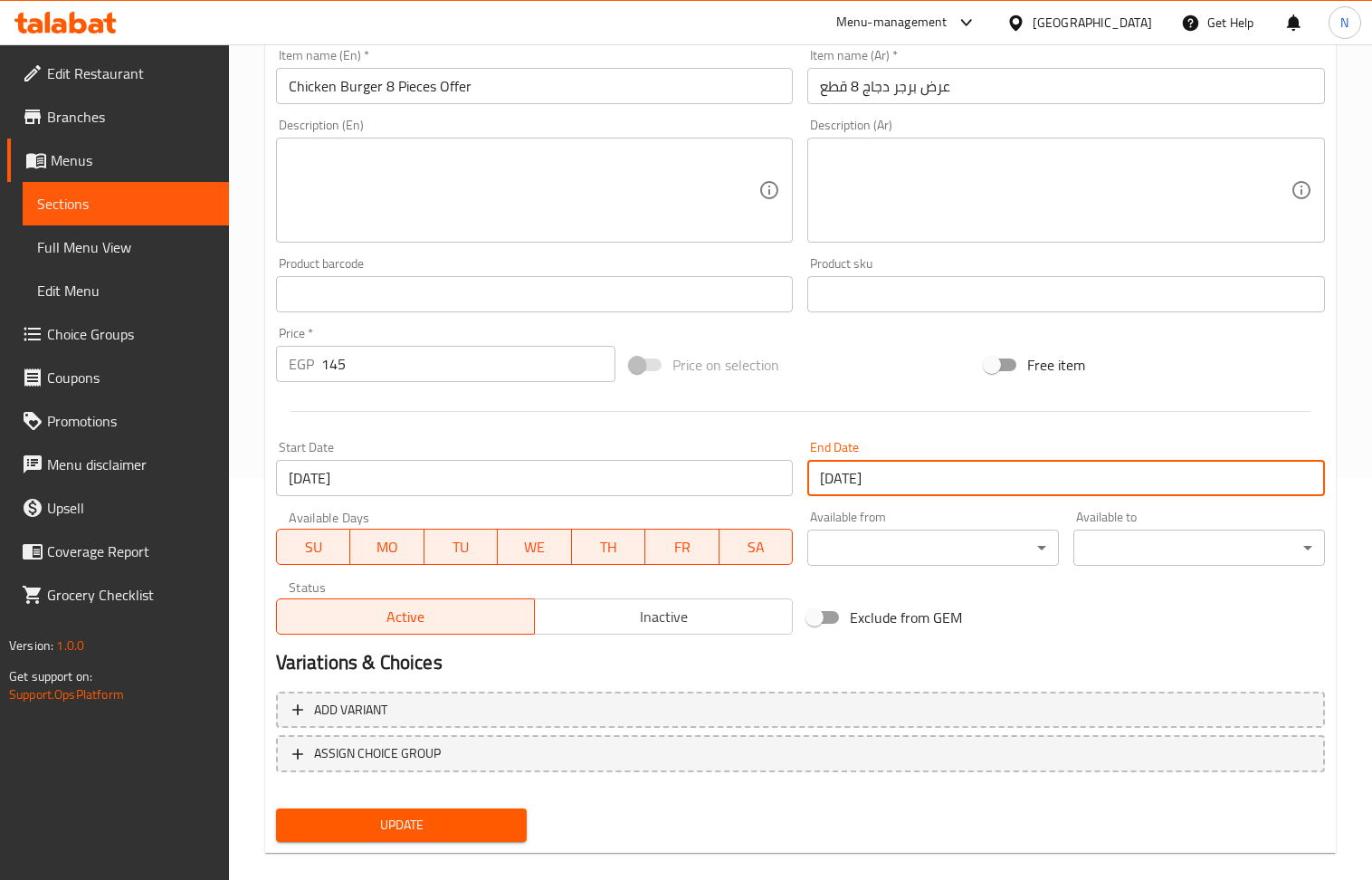
scroll to position [424, 0]
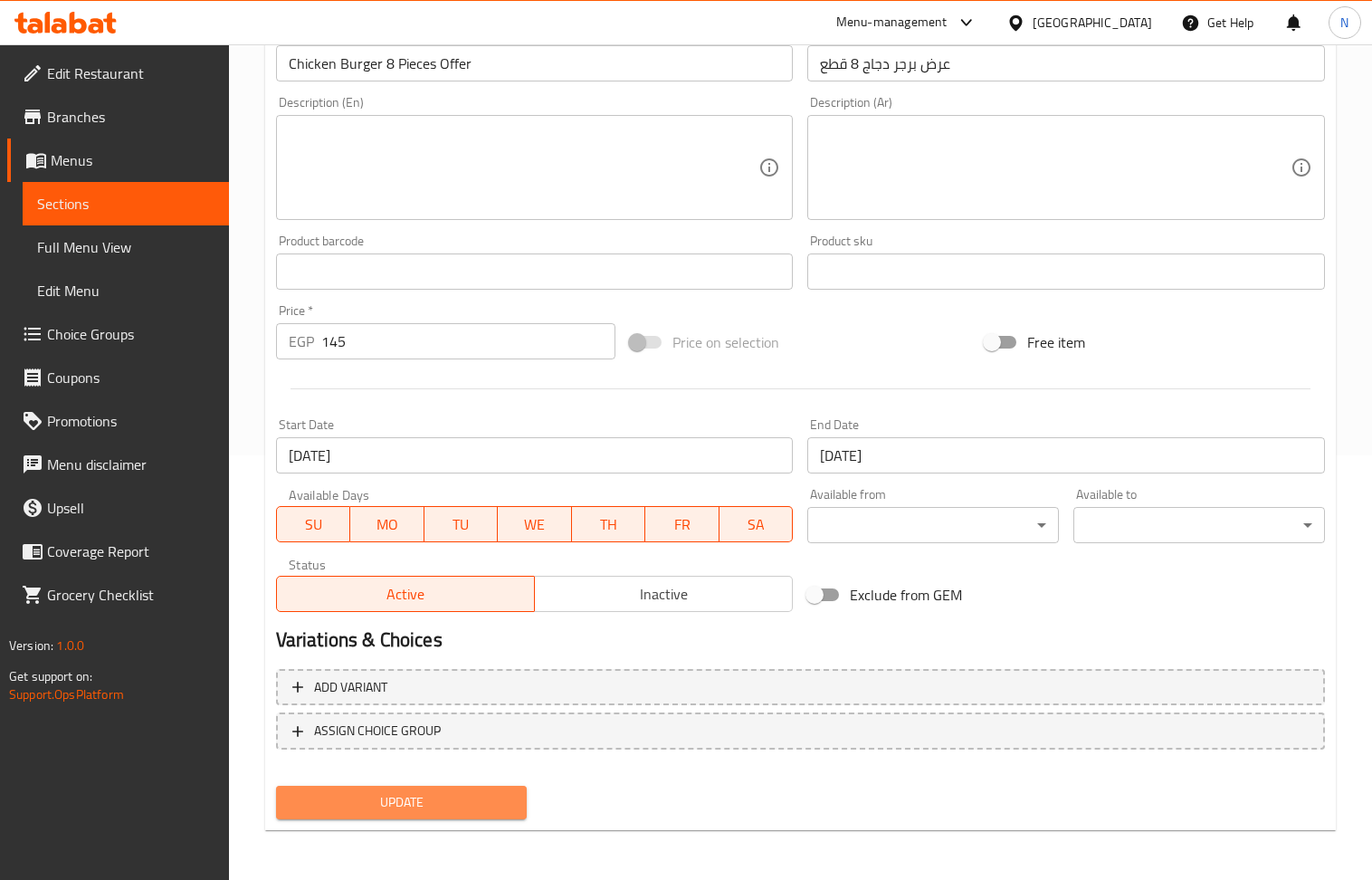
click at [384, 809] on span "Update" at bounding box center [402, 803] width 223 height 23
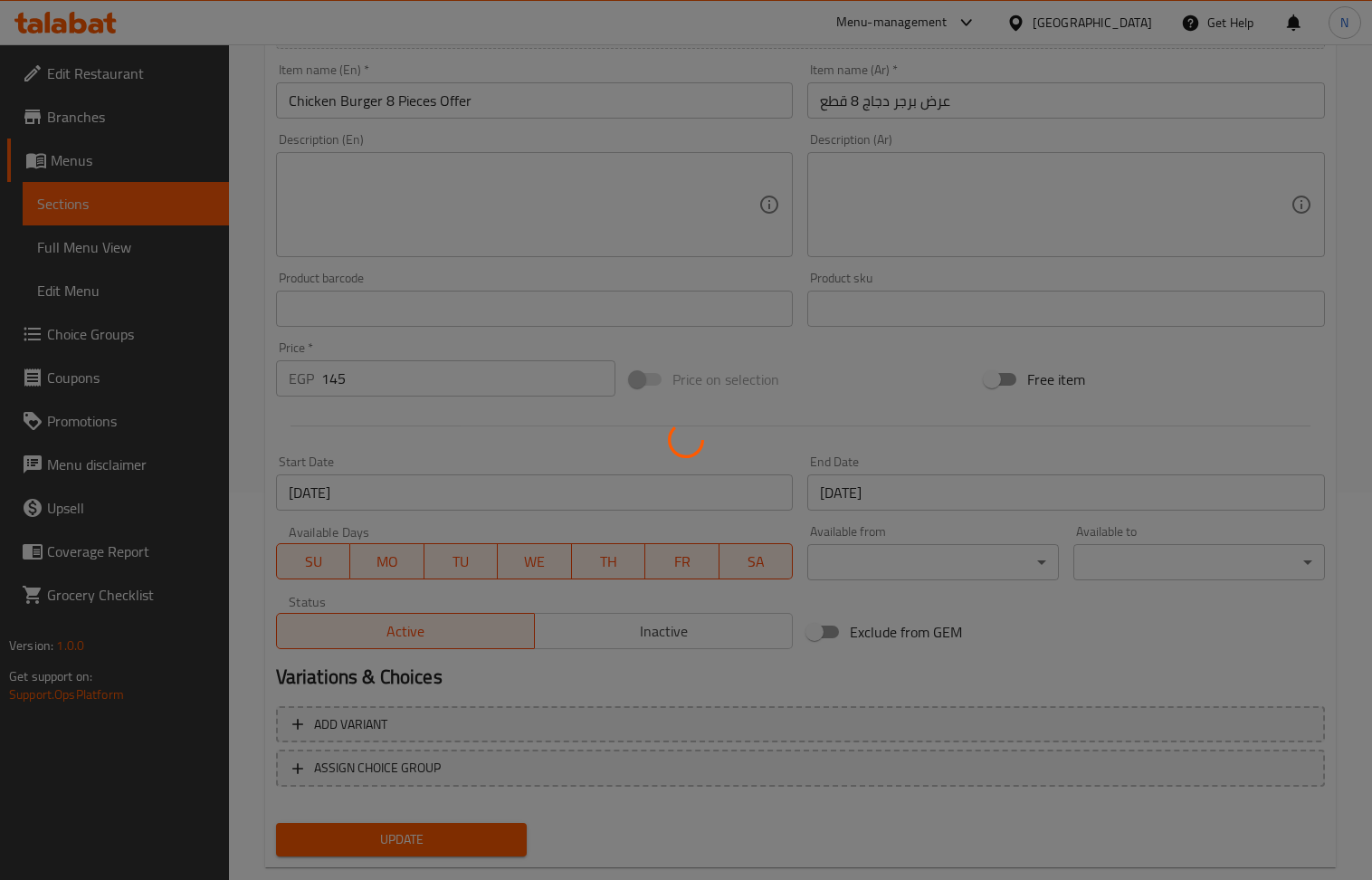
scroll to position [0, 0]
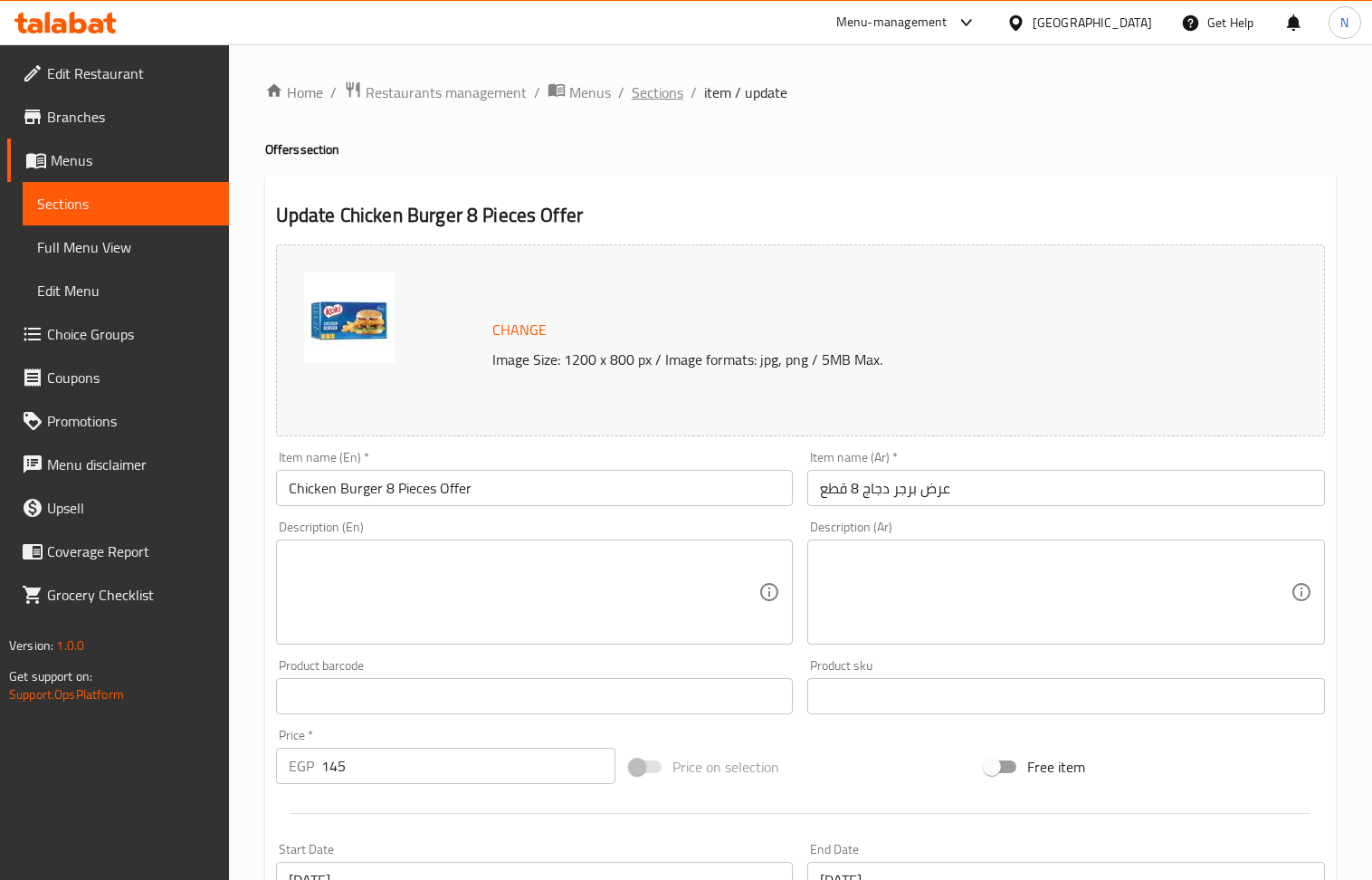
click at [670, 94] on span "Sections" at bounding box center [657, 93] width 52 height 22
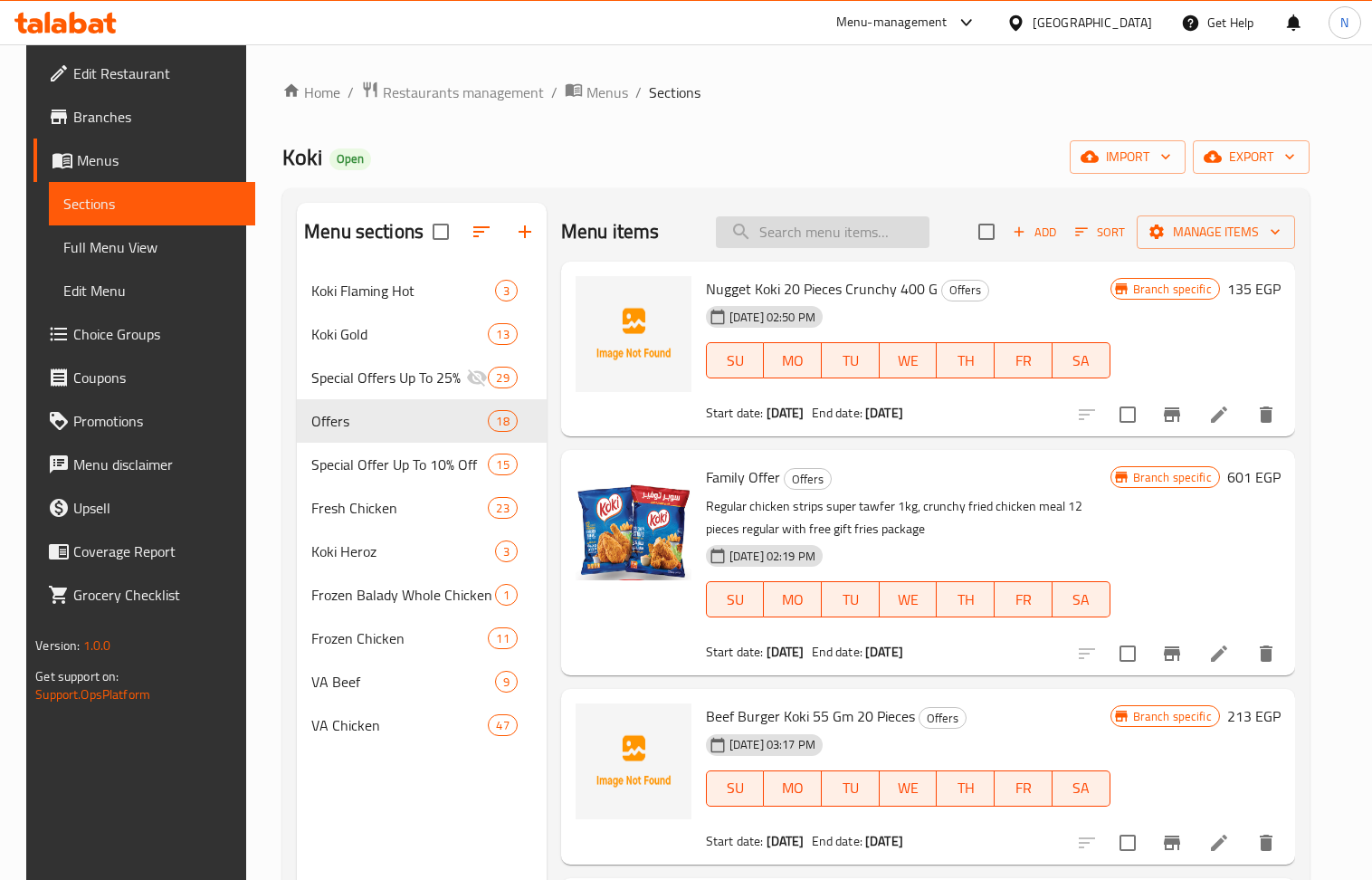
click at [804, 243] on input "search" at bounding box center [823, 232] width 213 height 31
paste input "Regular chicken wings 700 gm"
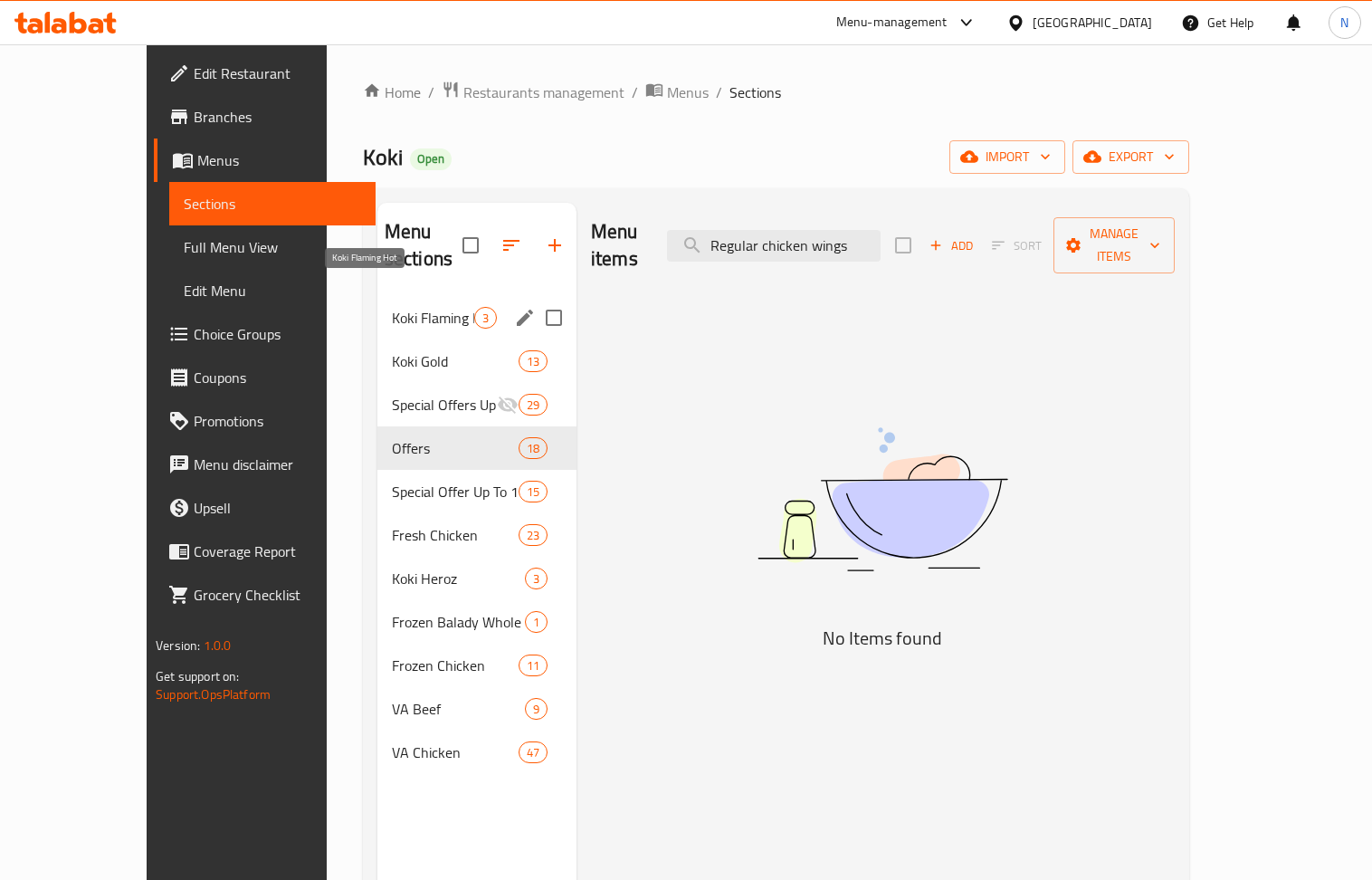
type input "Regular chicken wings"
click at [392, 307] on span "Koki Flaming Hot" at bounding box center [432, 318] width 82 height 22
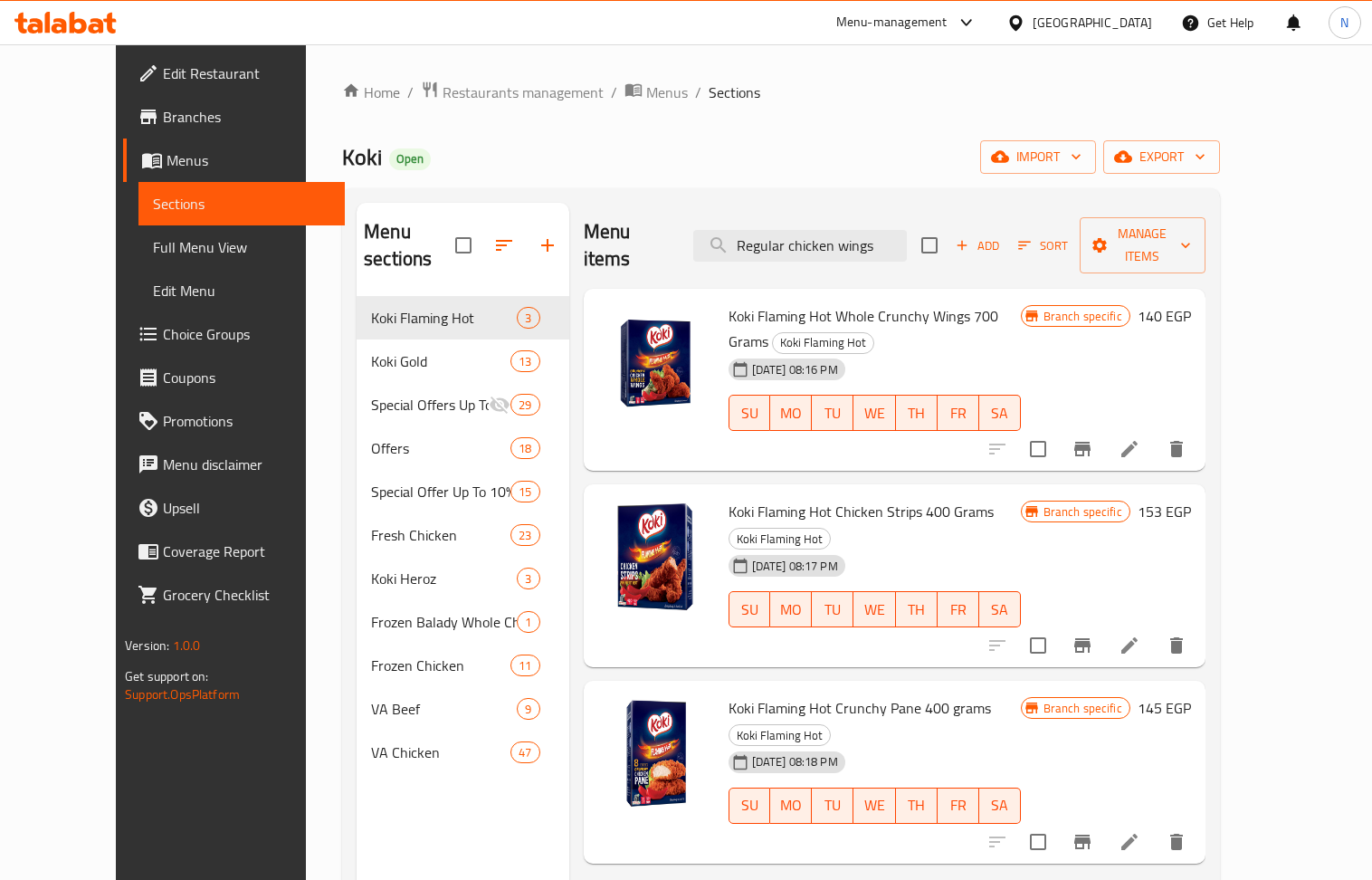
click at [804, 141] on div "Koki Open import export" at bounding box center [781, 156] width 878 height 33
click at [862, 249] on div "Menu items Regular chicken wings Add Sort Manage items" at bounding box center [894, 245] width 622 height 86
click at [859, 243] on input "Regular chicken wings" at bounding box center [800, 246] width 213 height 31
click at [905, 234] on input "Regular chicken wings" at bounding box center [800, 246] width 213 height 31
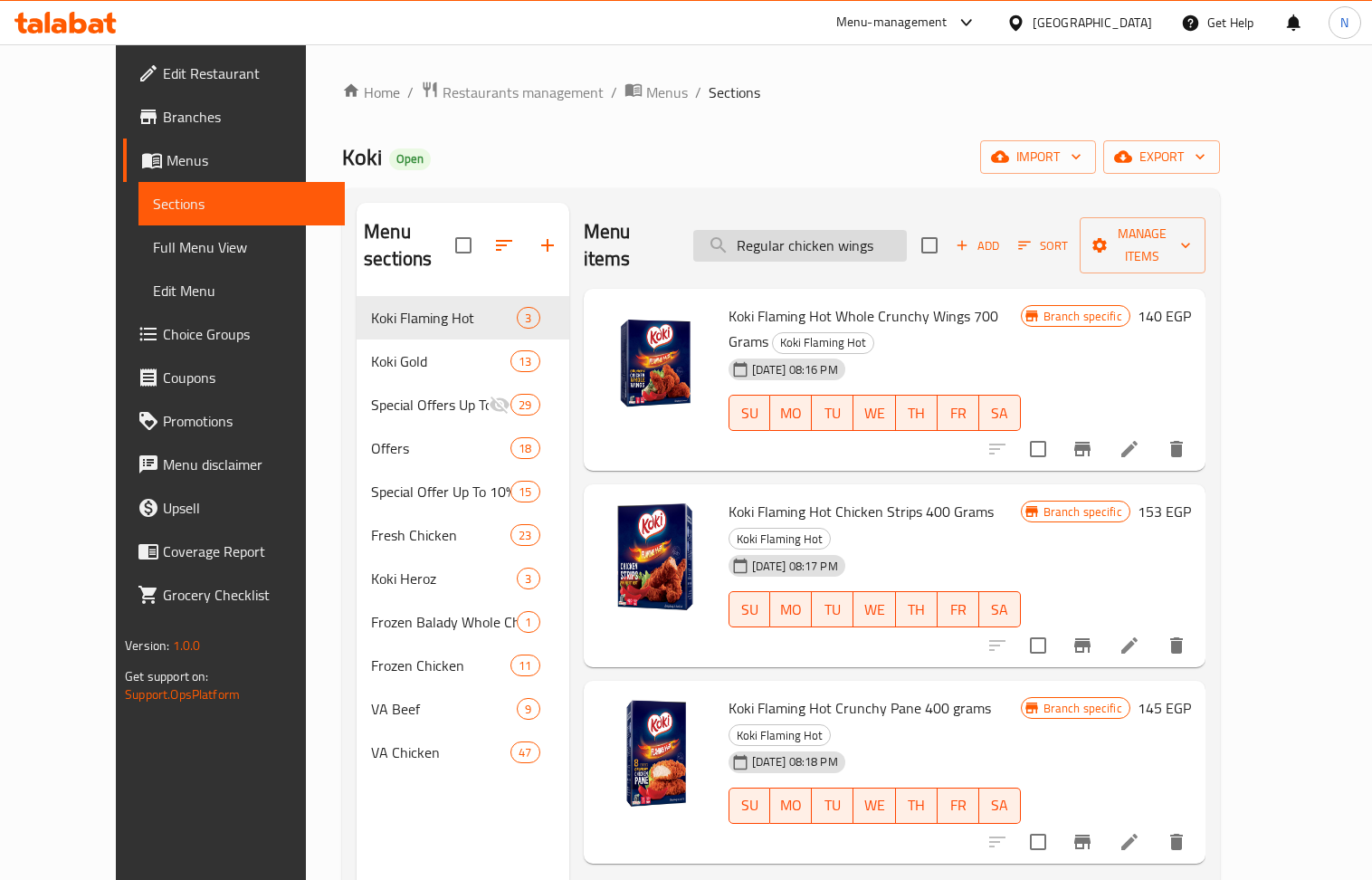
click at [905, 234] on input "Regular chicken wings" at bounding box center [800, 246] width 213 height 31
paste input "Regular chicken wings 700 gm"
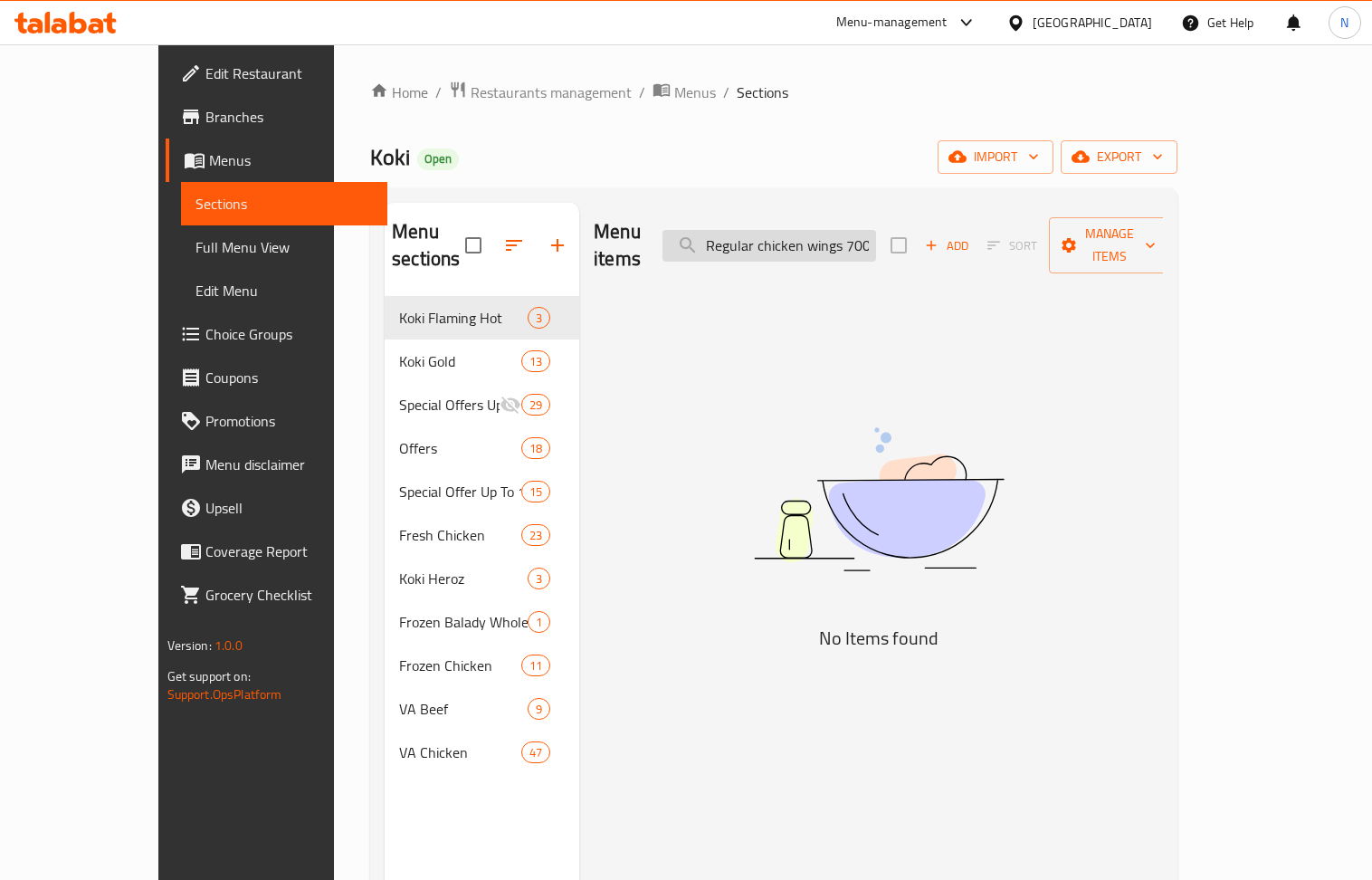
click at [796, 236] on input "Regular chicken wings 700" at bounding box center [769, 246] width 213 height 31
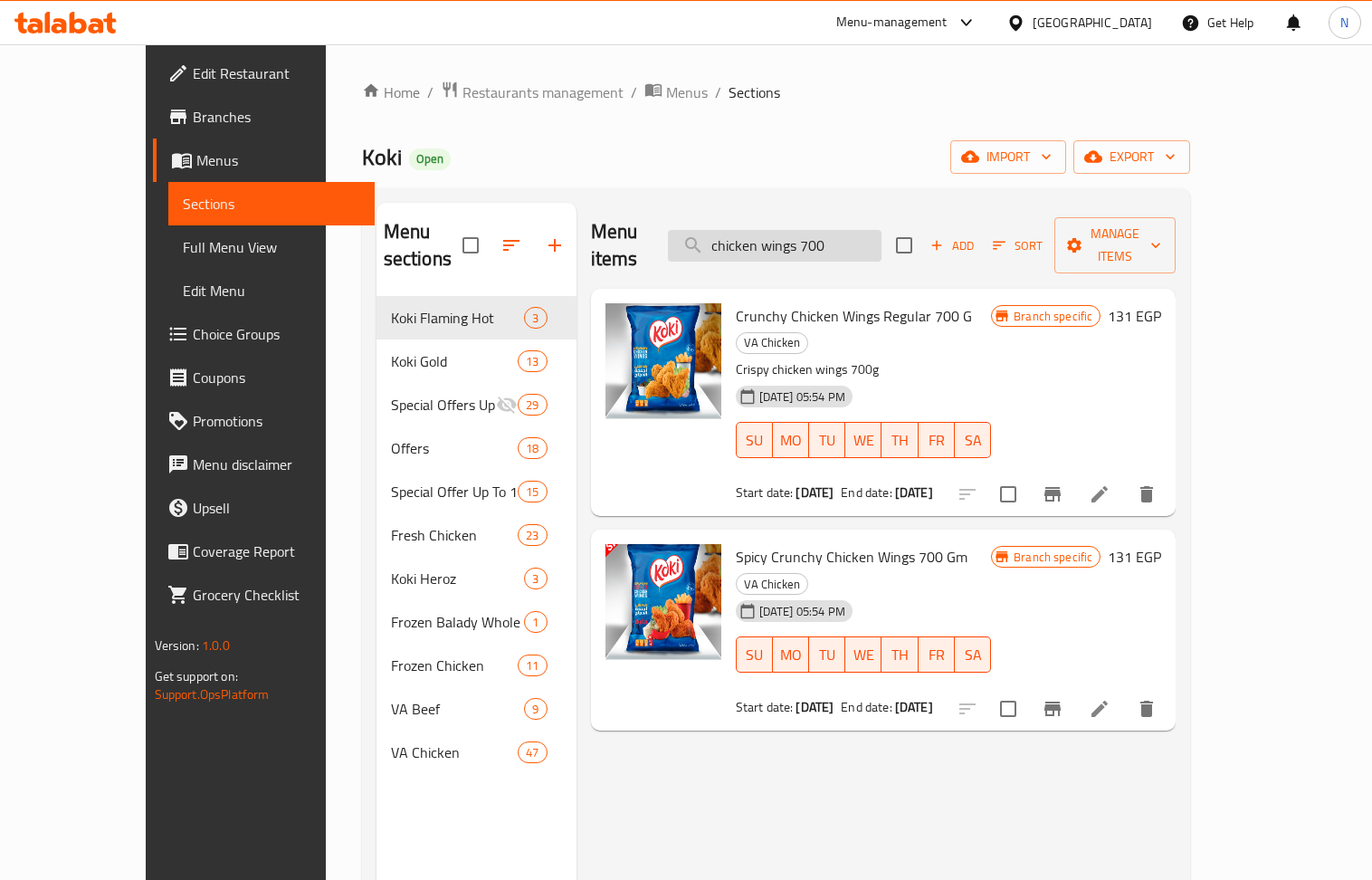
click at [841, 234] on input "chicken wings 700" at bounding box center [775, 246] width 213 height 31
paste input "Crunchy Fried Chicken 12 Pieces and fries"
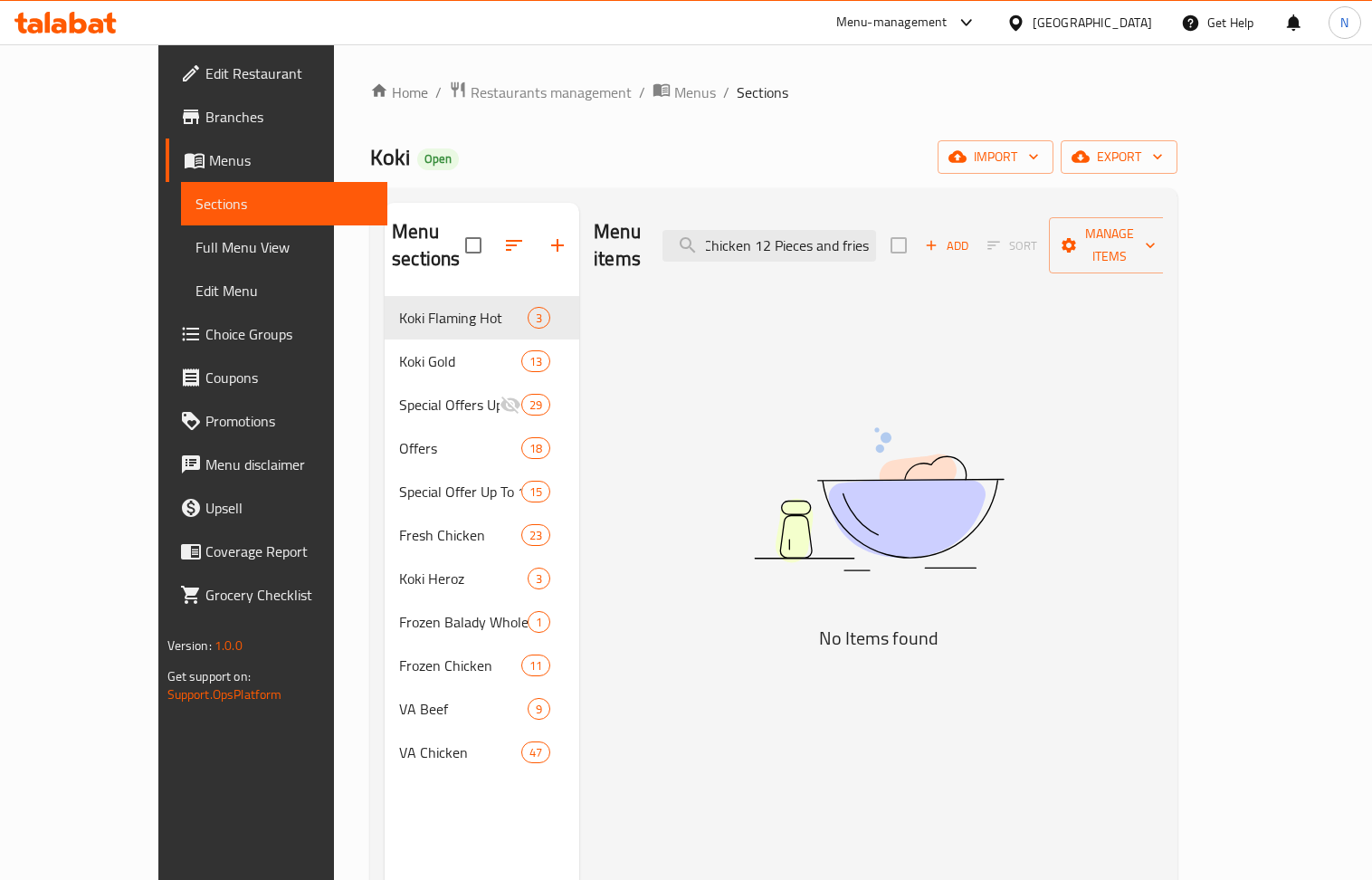
scroll to position [0, 88]
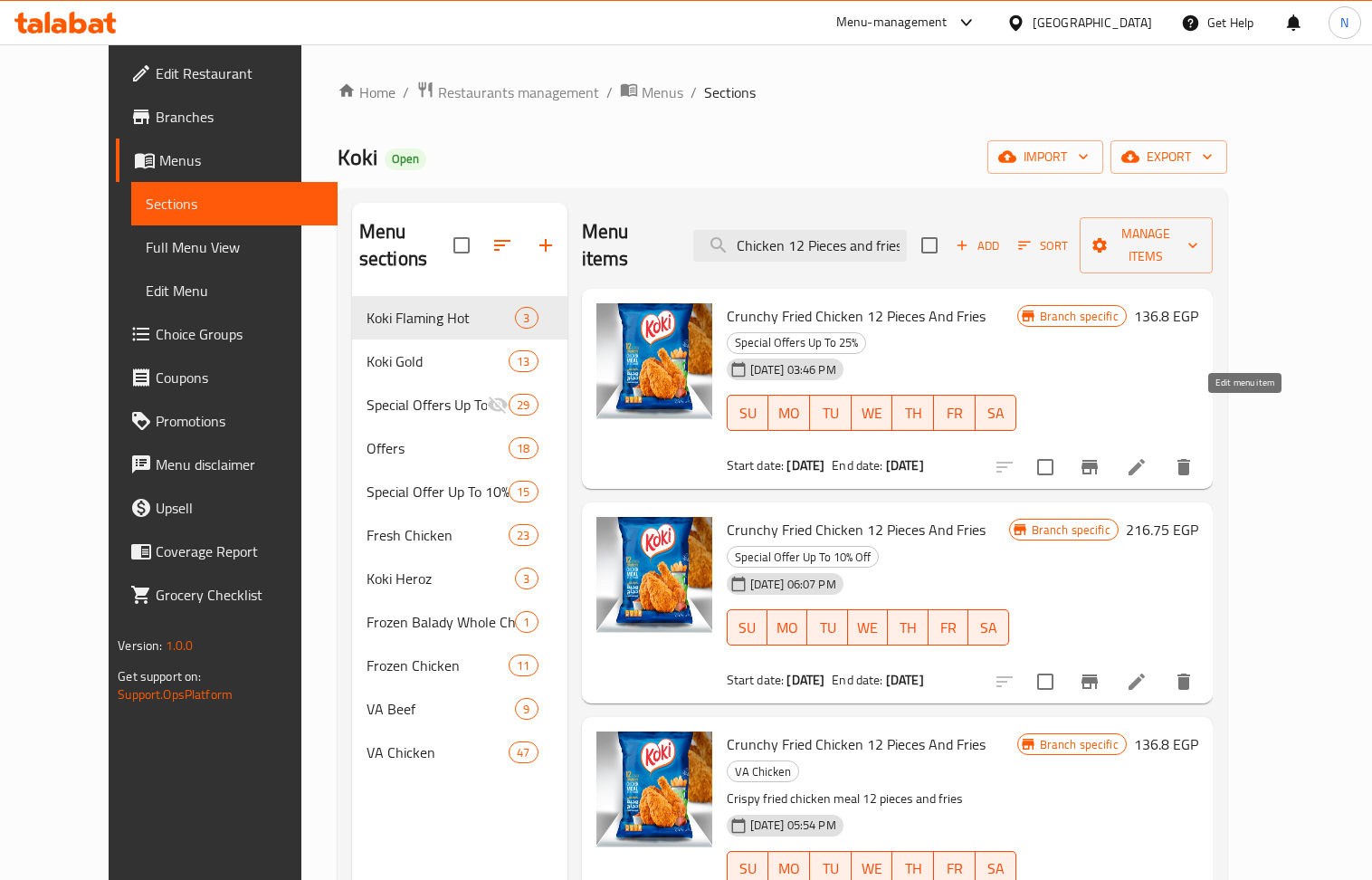
type input "Crunchy Fried Chicken 12 Pieces and fries"
click at [1145, 459] on icon at bounding box center [1136, 468] width 17 height 17
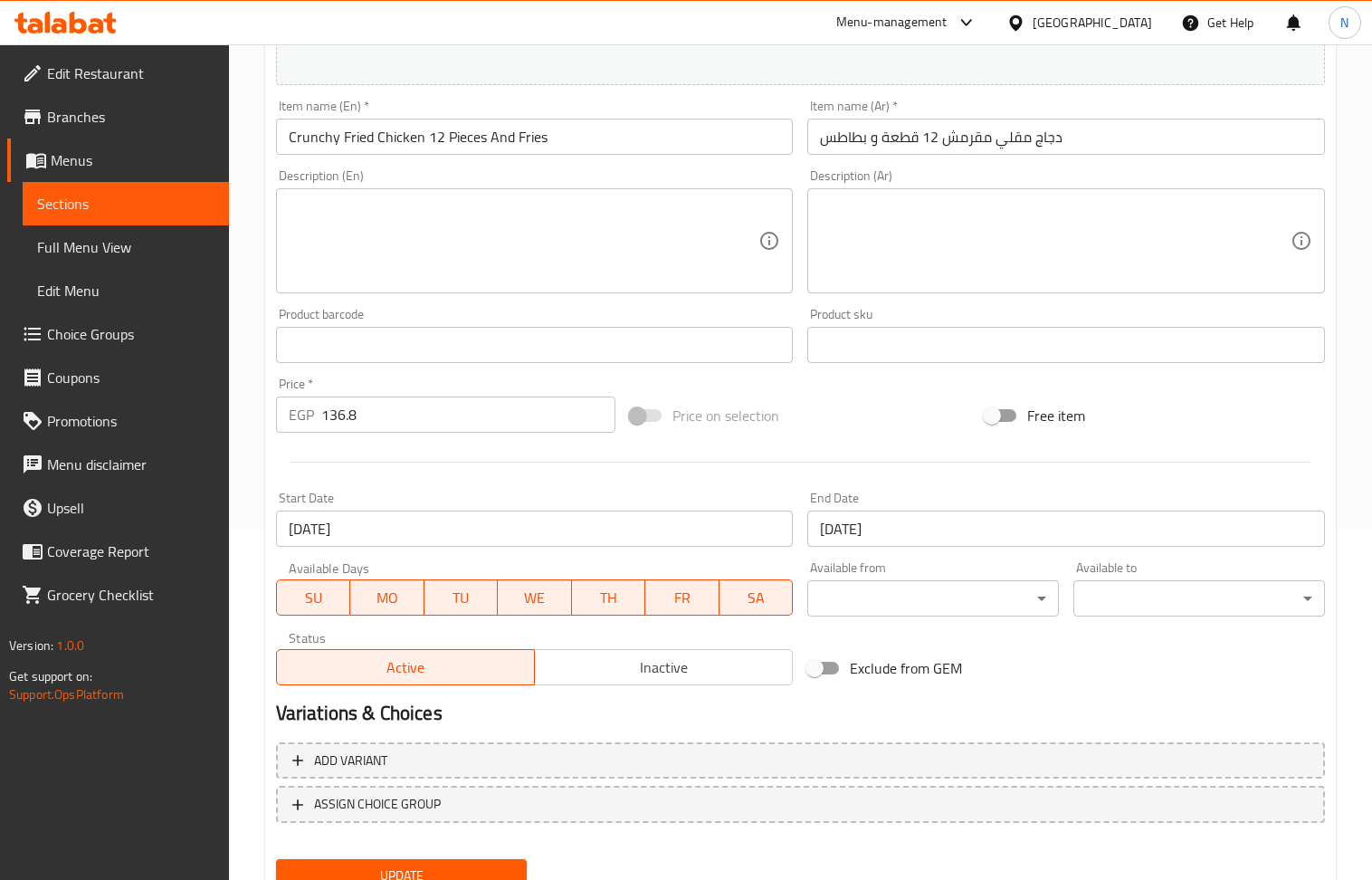
scroll to position [362, 0]
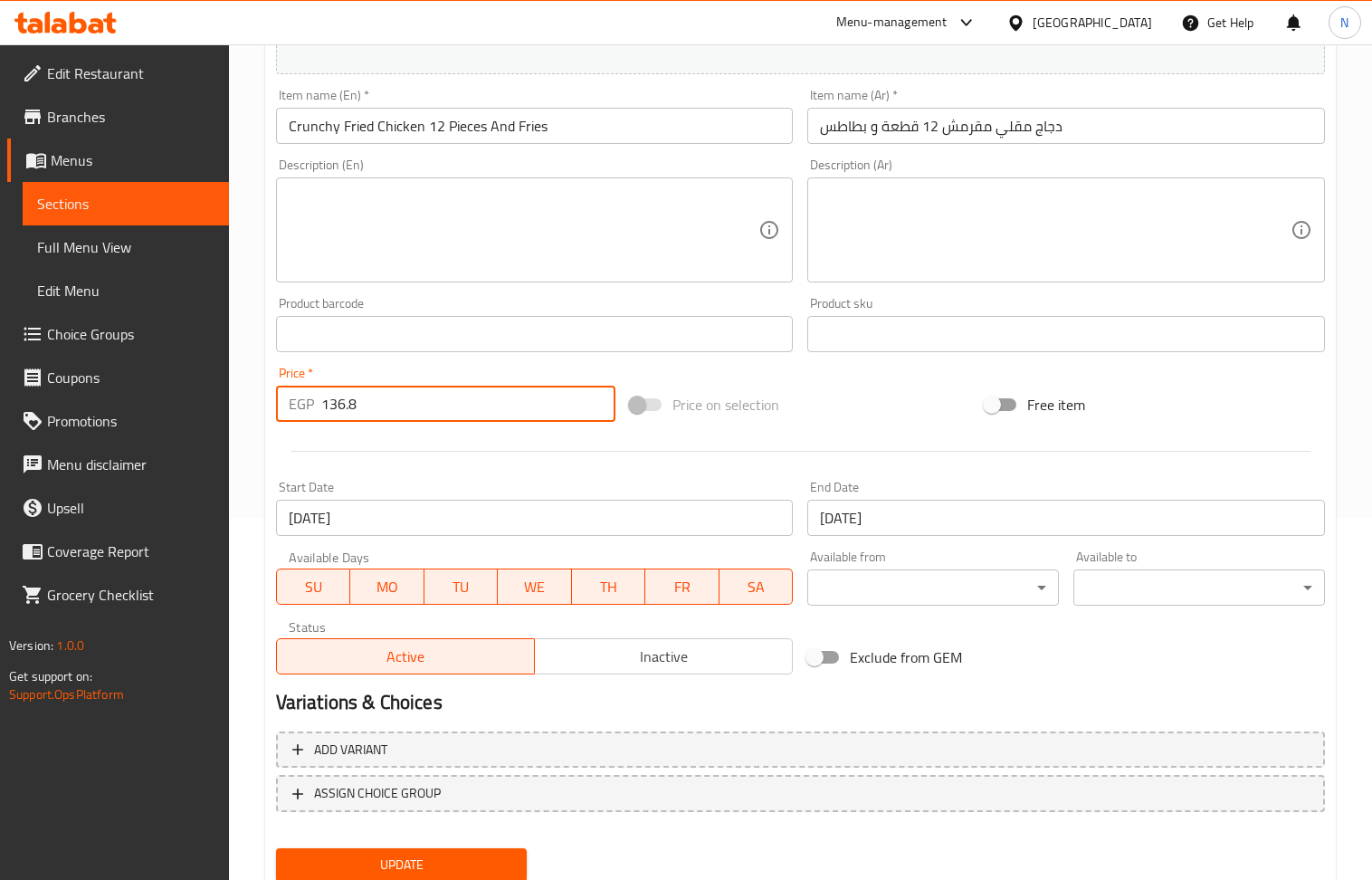
click at [391, 410] on input "136.8" at bounding box center [468, 403] width 295 height 36
paste input "271"
type input "271"
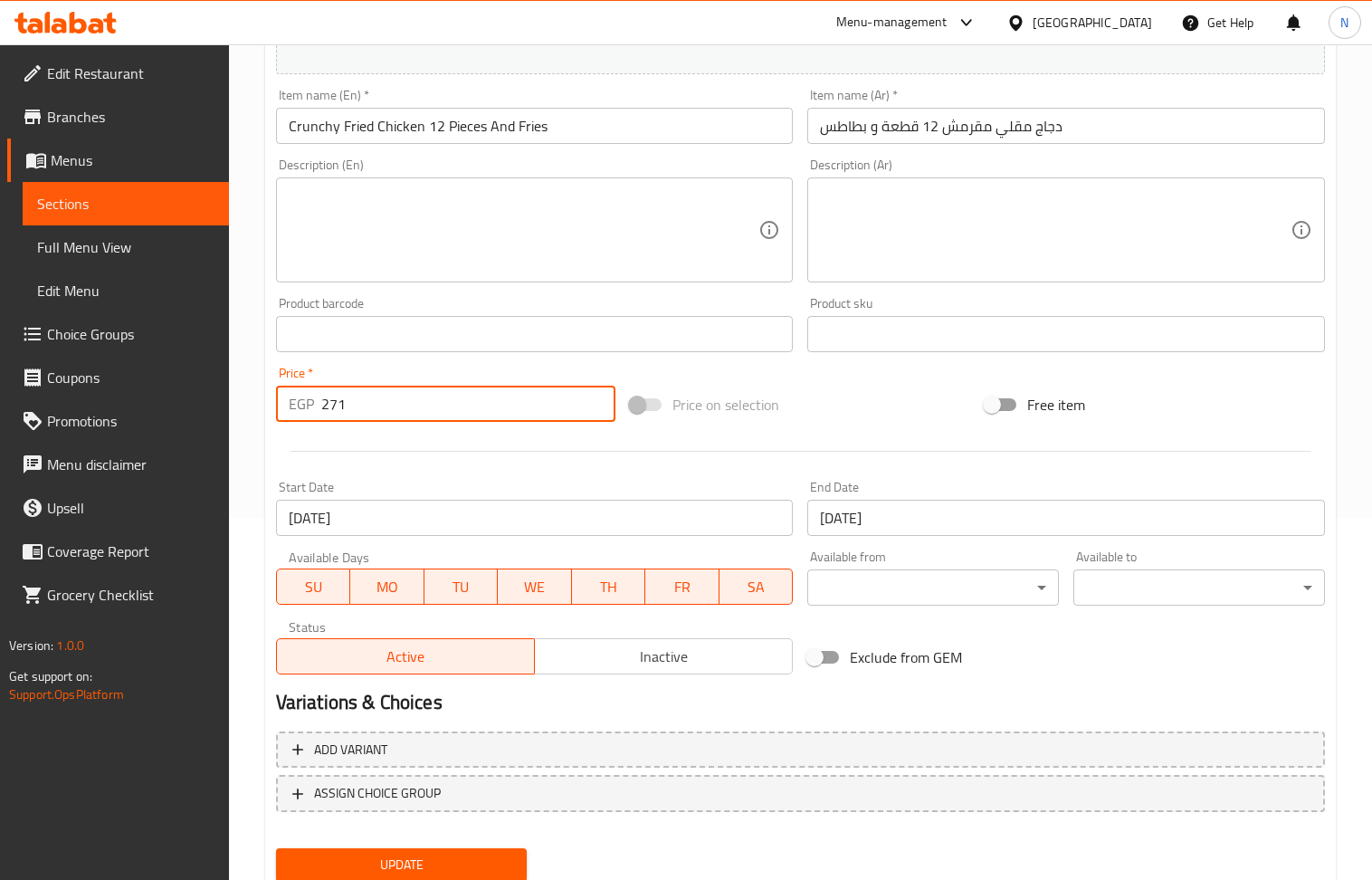
click at [541, 518] on input "[DATE]" at bounding box center [535, 517] width 518 height 36
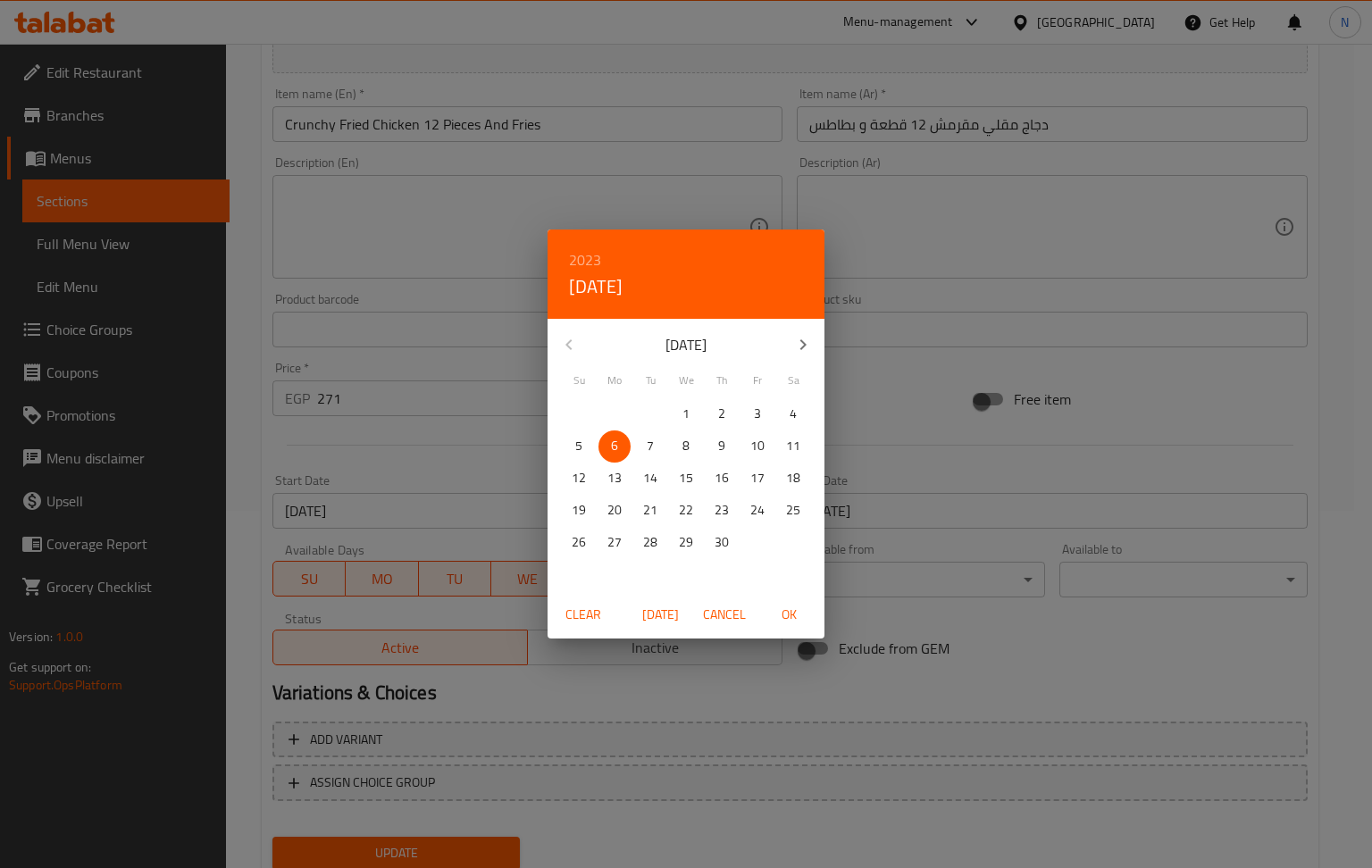
click at [619, 279] on h4 "[DATE]" at bounding box center [595, 286] width 54 height 28
click at [589, 257] on h6 "2023" at bounding box center [584, 260] width 32 height 25
drag, startPoint x: 673, startPoint y: 410, endPoint x: 684, endPoint y: 421, distance: 15.6
click at [676, 410] on div at bounding box center [686, 455] width 277 height 268
click at [659, 609] on span "[DATE]" at bounding box center [659, 615] width 43 height 23
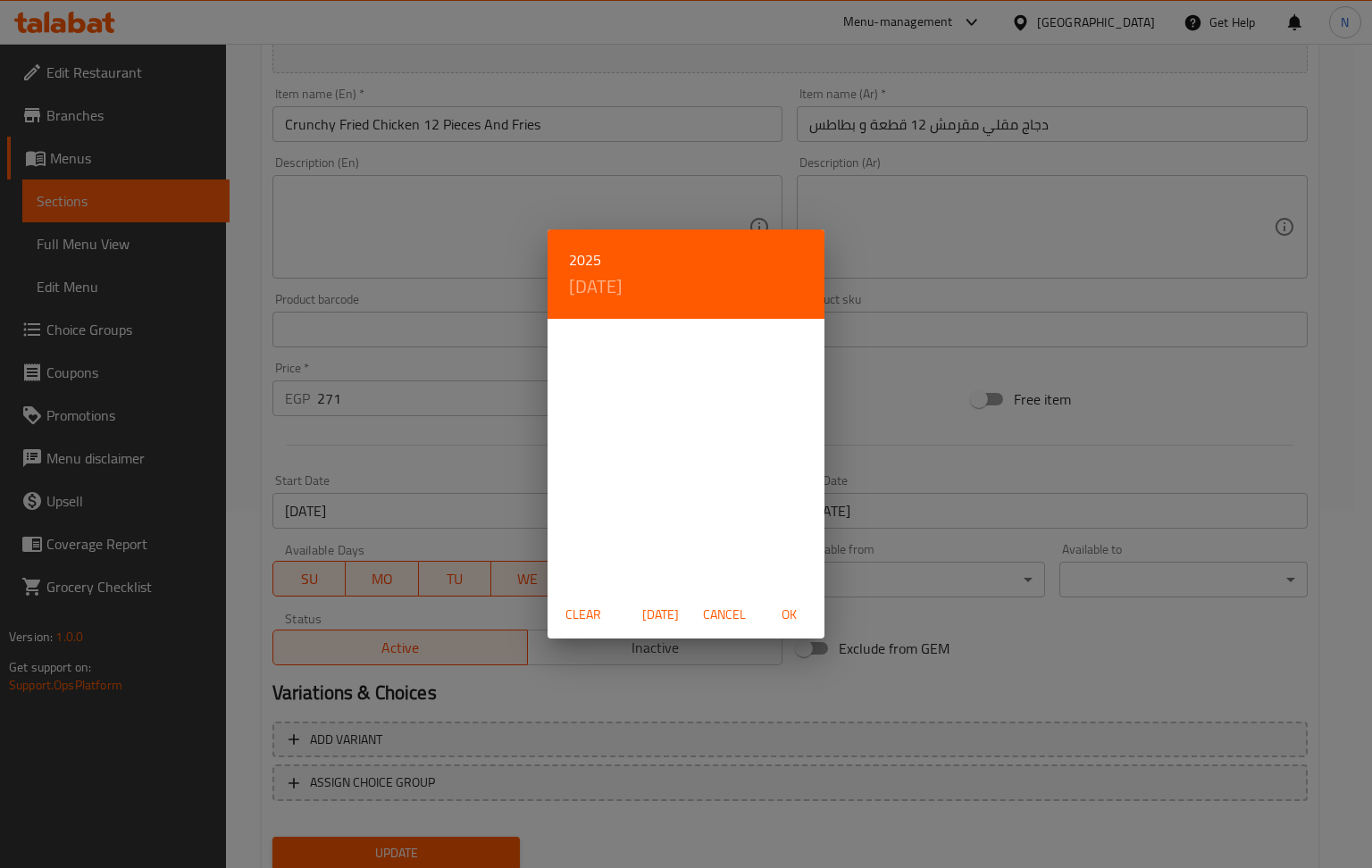
click at [786, 625] on span "OK" at bounding box center [788, 615] width 43 height 23
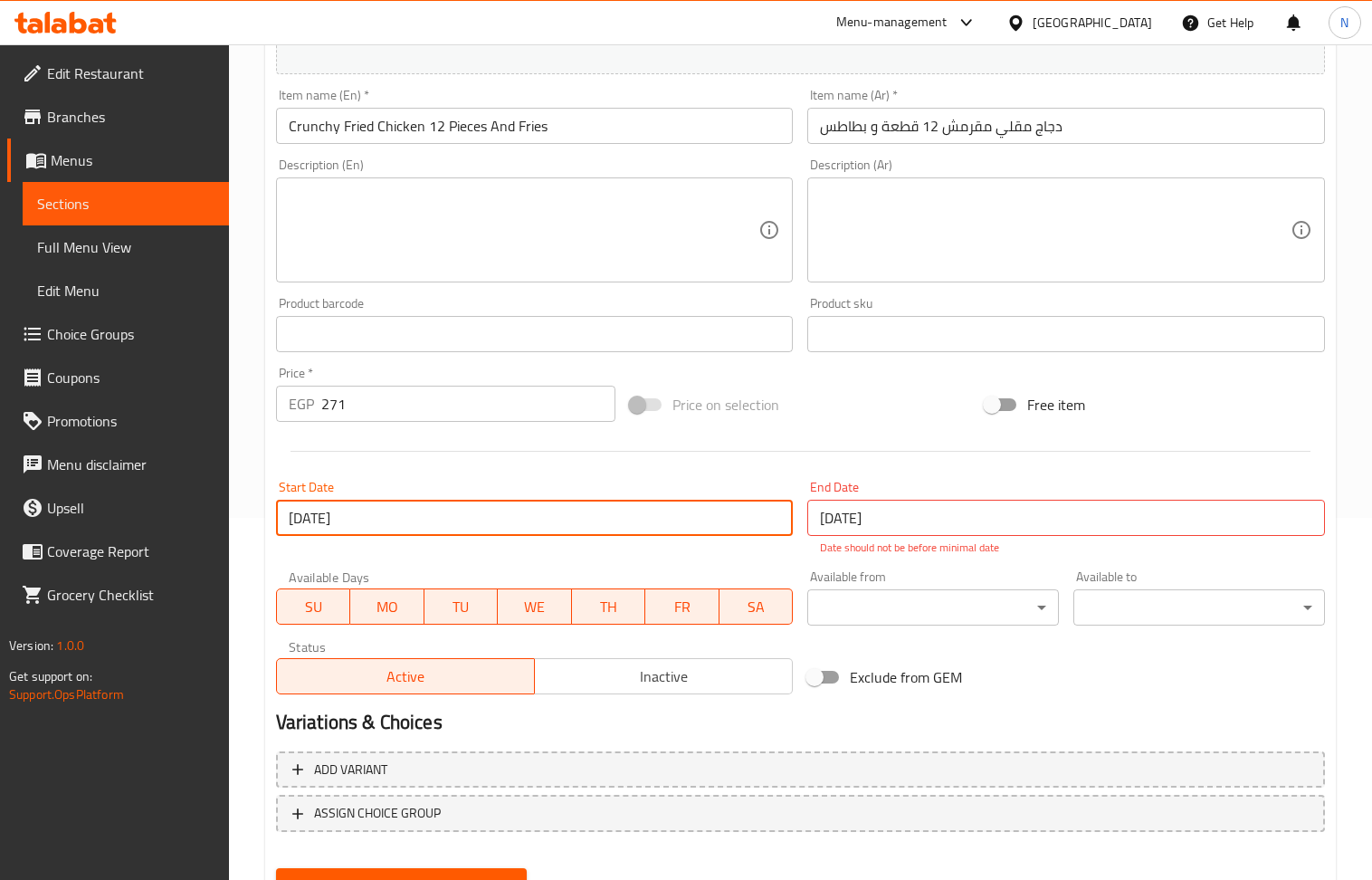
click at [718, 521] on input "[DATE]" at bounding box center [535, 517] width 518 height 36
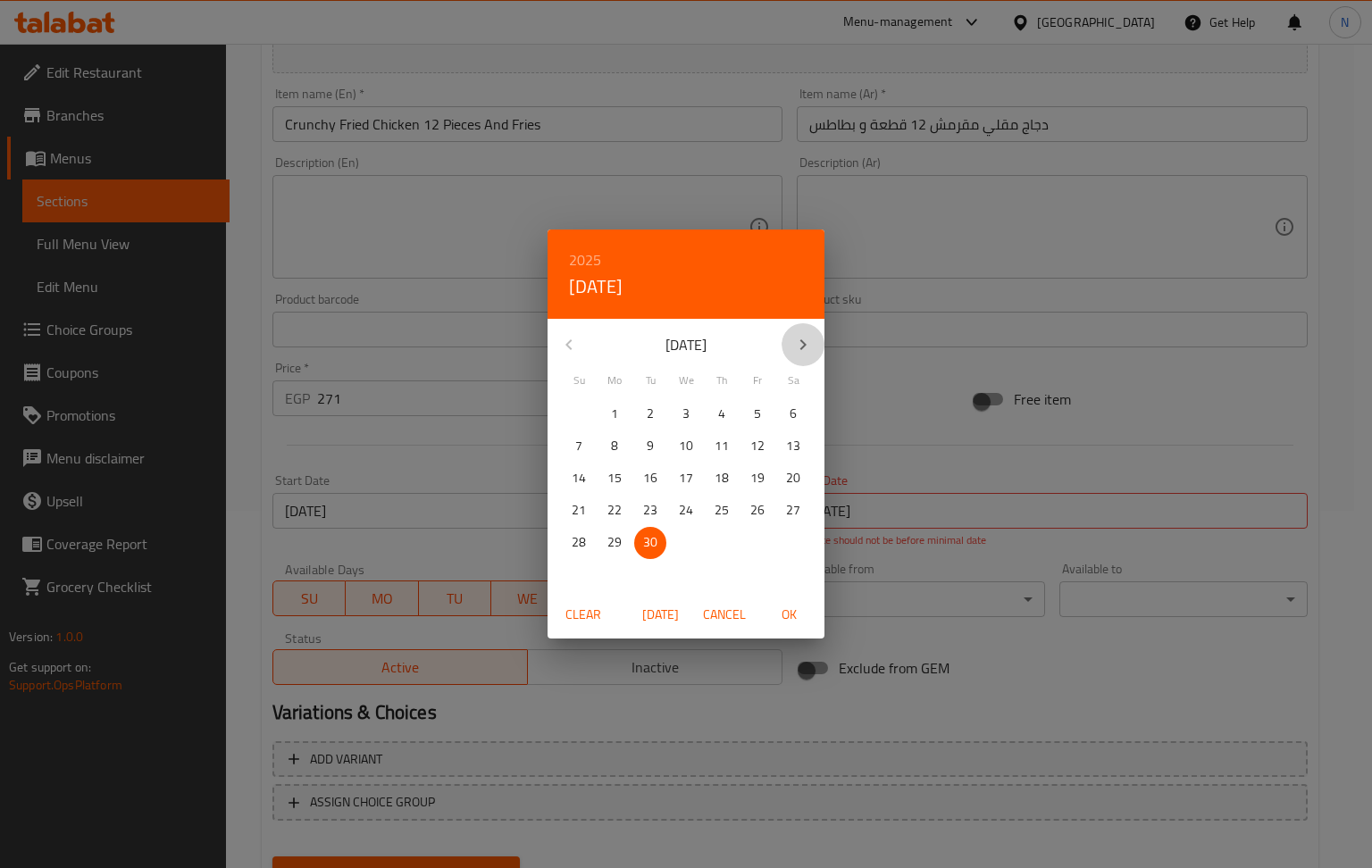
click at [800, 341] on icon "button" at bounding box center [803, 345] width 22 height 22
click at [686, 408] on p "1" at bounding box center [686, 414] width 7 height 23
click at [790, 616] on span "OK" at bounding box center [788, 615] width 43 height 23
type input "[DATE]"
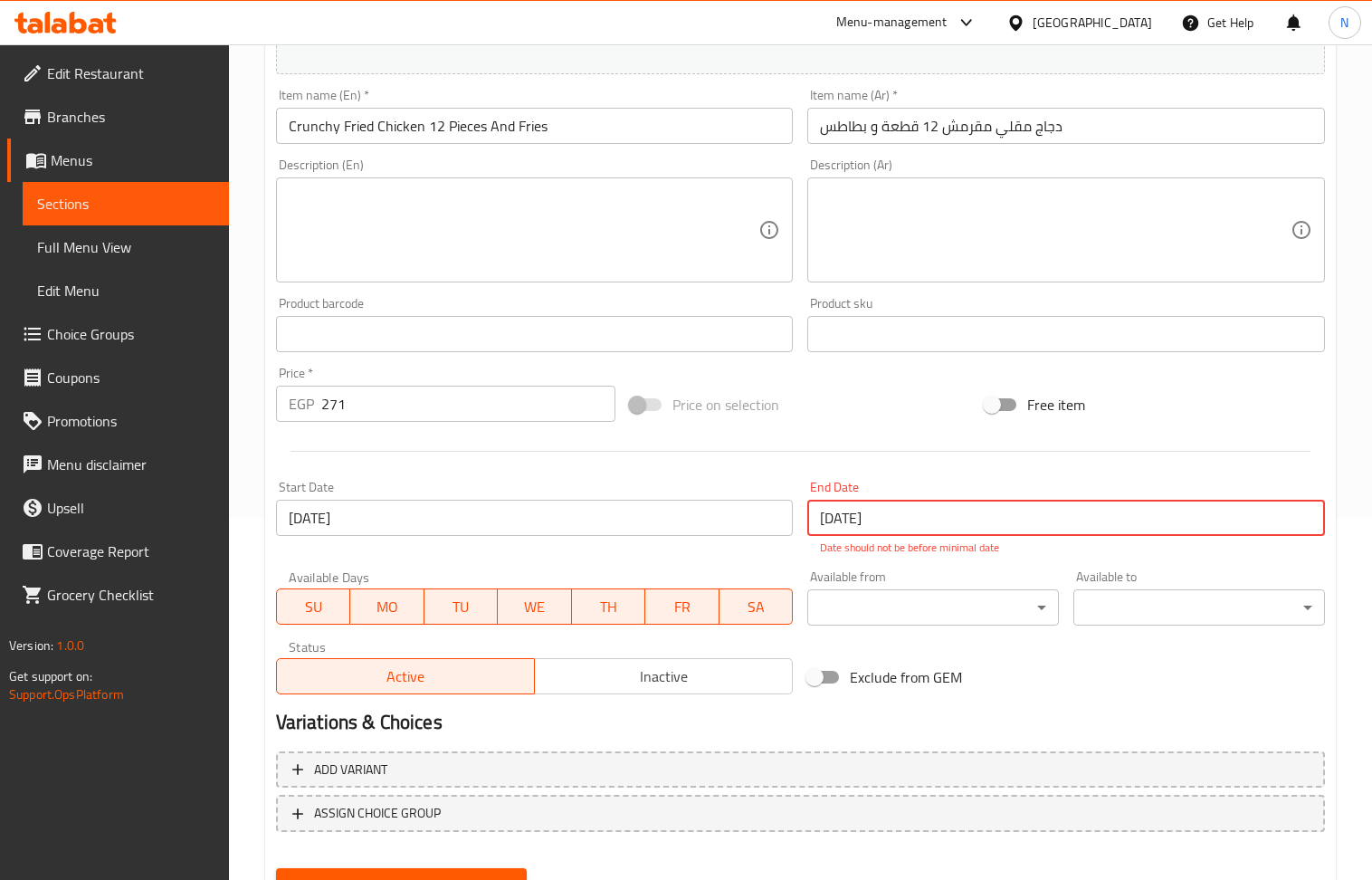
click at [974, 504] on input "[DATE]" at bounding box center [1066, 517] width 518 height 36
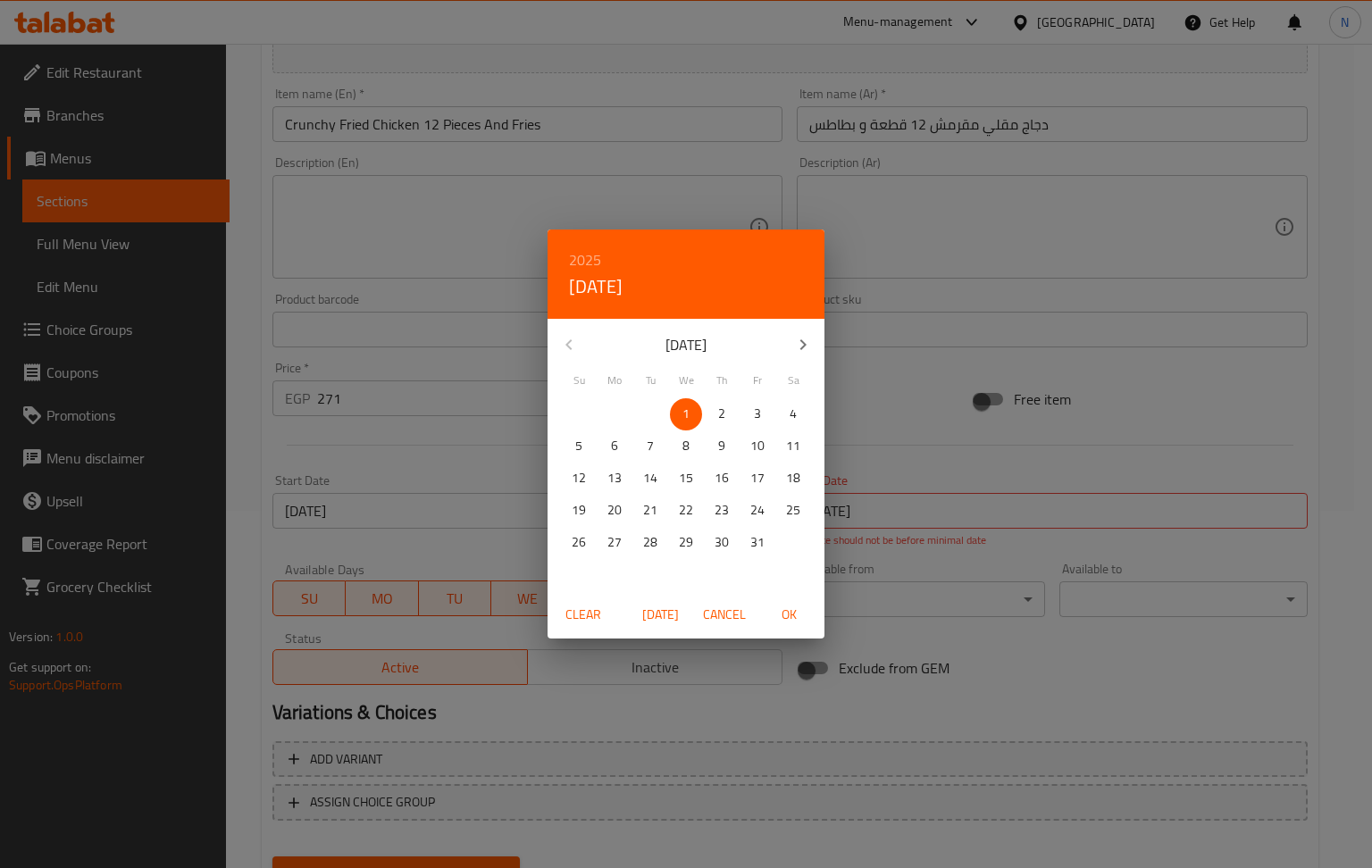
click at [755, 543] on p "31" at bounding box center [757, 542] width 15 height 23
click at [785, 613] on span "OK" at bounding box center [788, 615] width 43 height 23
type input "[DATE]"
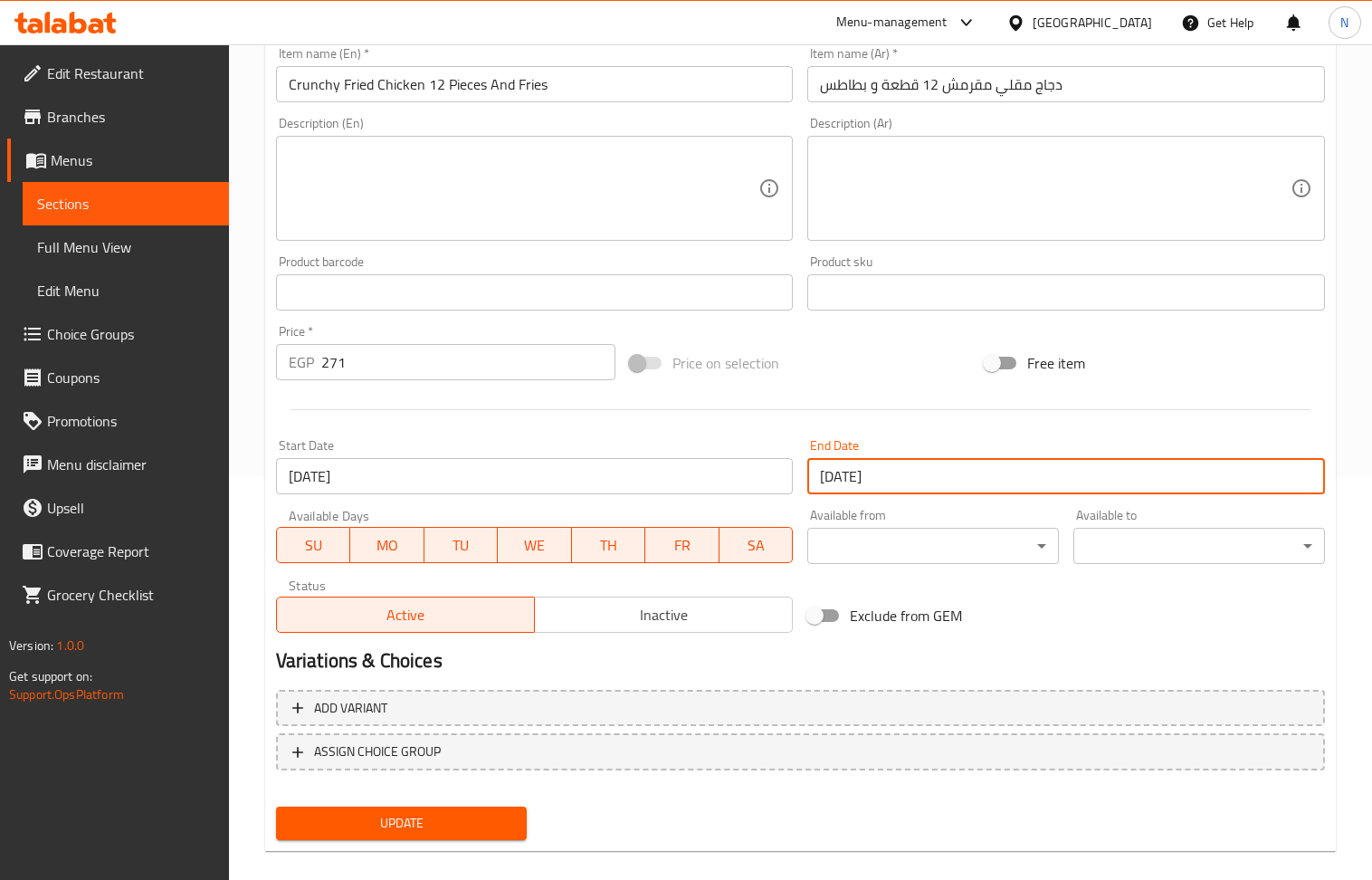
scroll to position [424, 0]
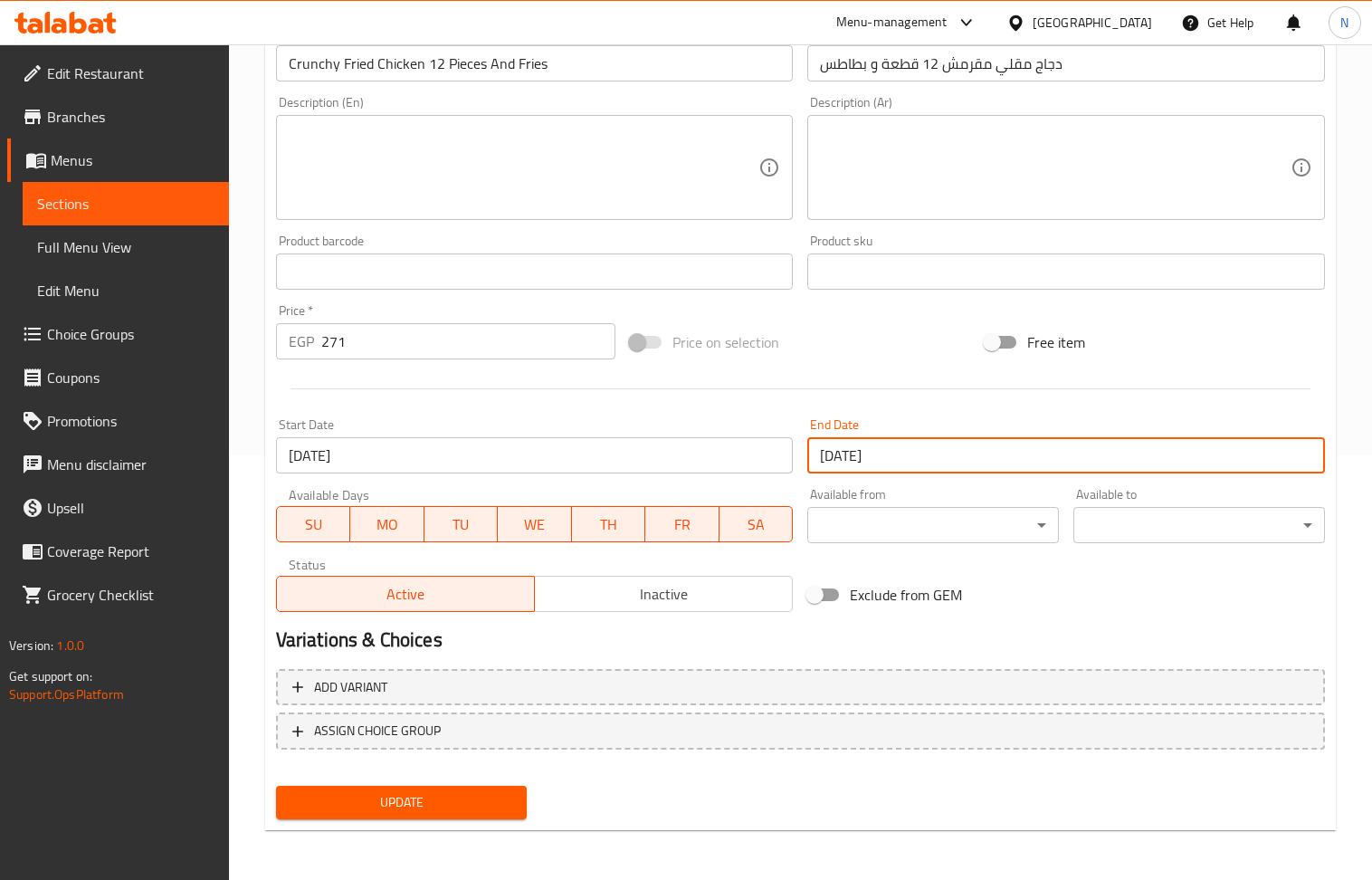
click at [446, 809] on span "Update" at bounding box center [402, 803] width 223 height 23
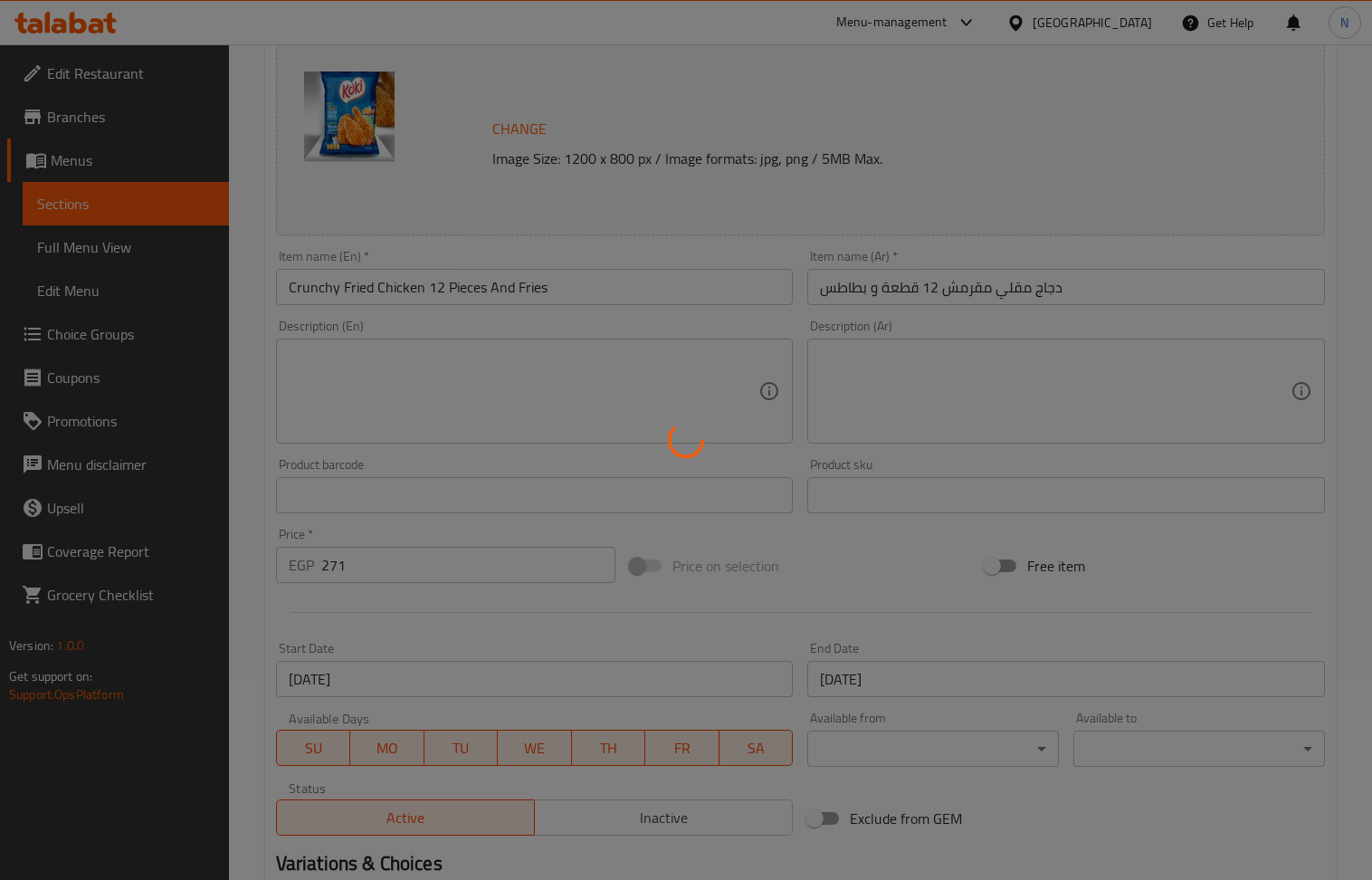
scroll to position [0, 0]
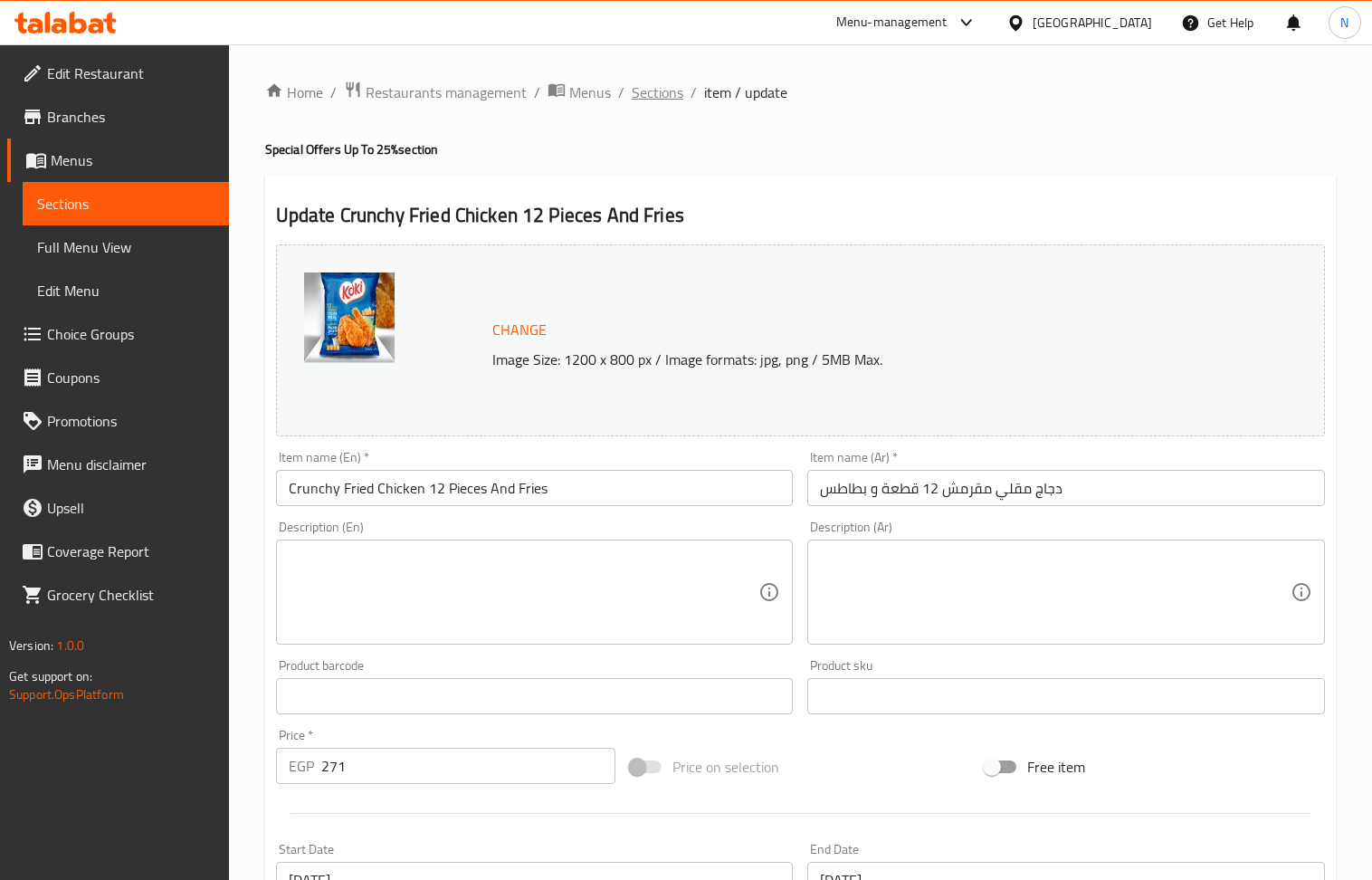
click at [660, 91] on span "Sections" at bounding box center [657, 93] width 52 height 22
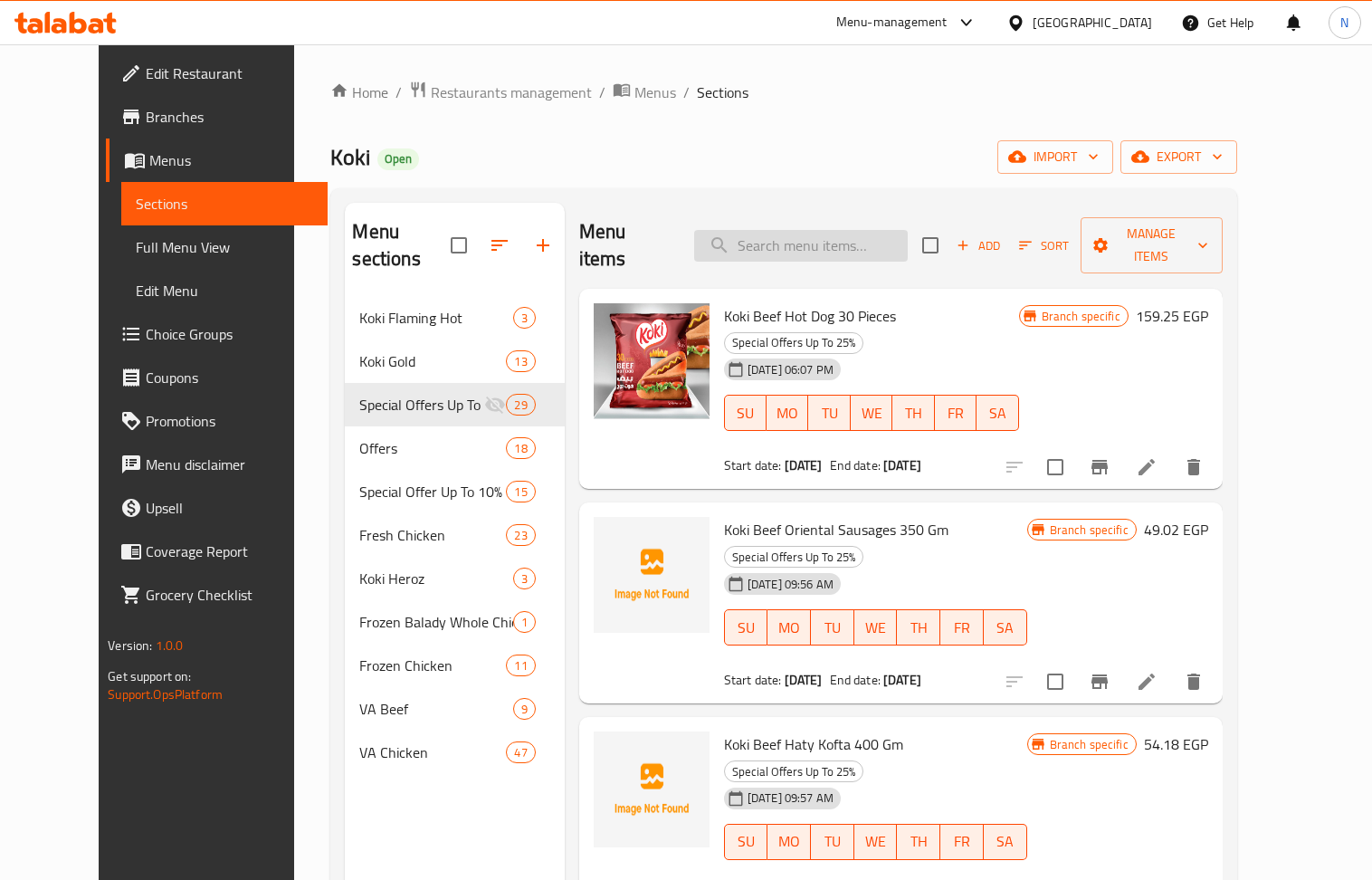
click at [883, 230] on input "search" at bounding box center [801, 246] width 213 height 31
paste input "oriental sussage 350 gm"
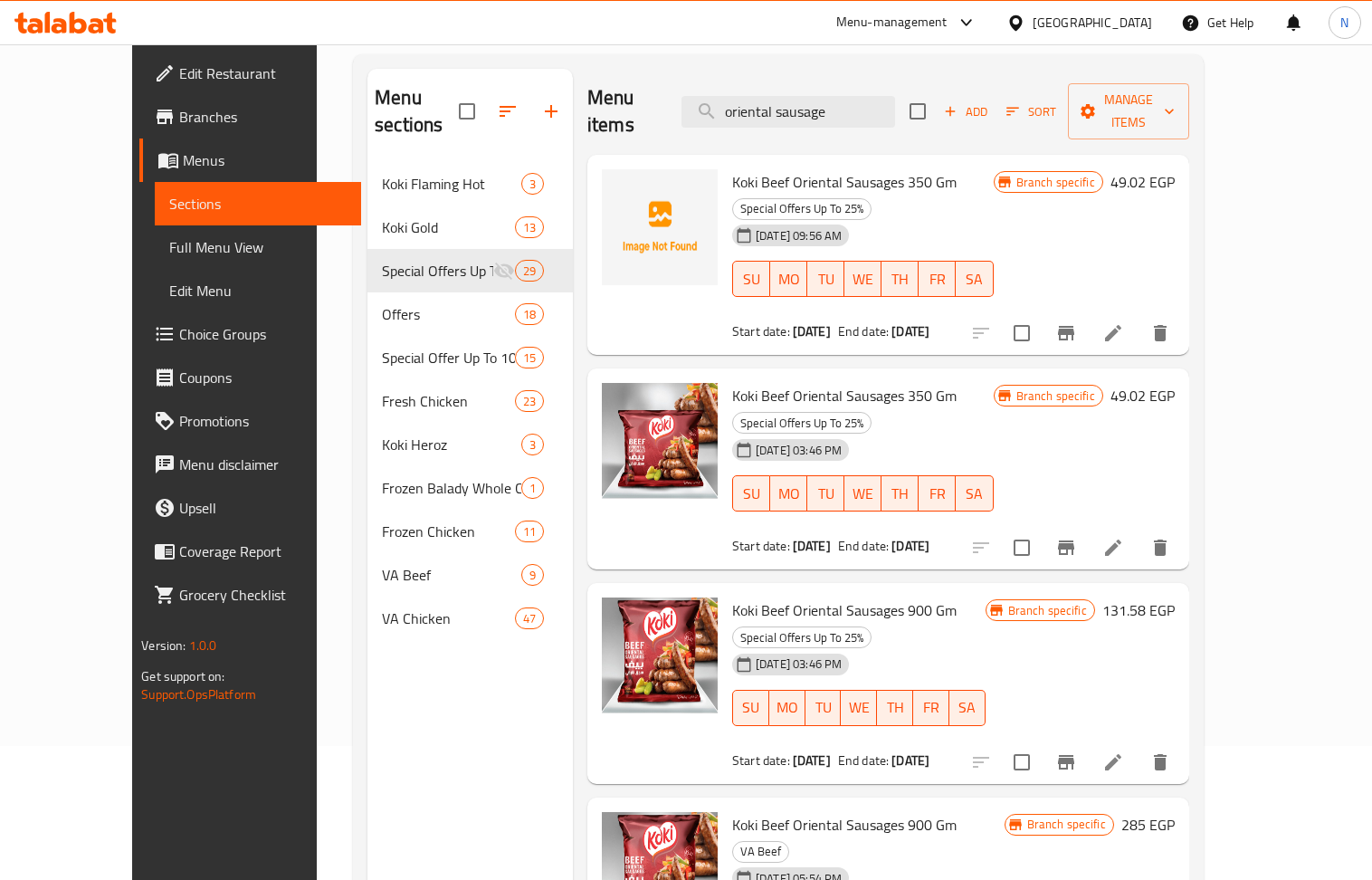
scroll to position [13, 0]
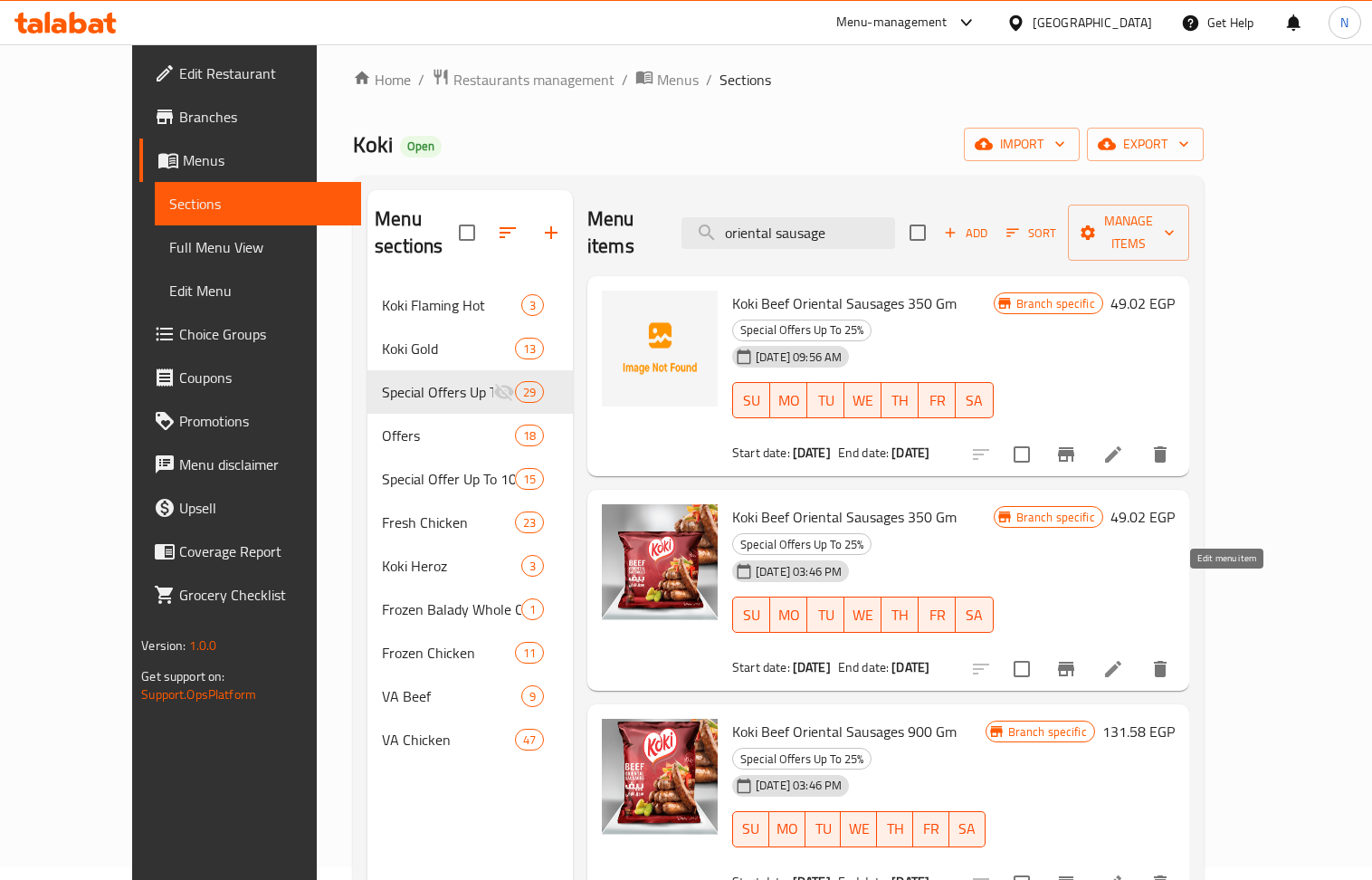
type input "oriental sausage"
click at [1124, 658] on icon at bounding box center [1113, 669] width 22 height 22
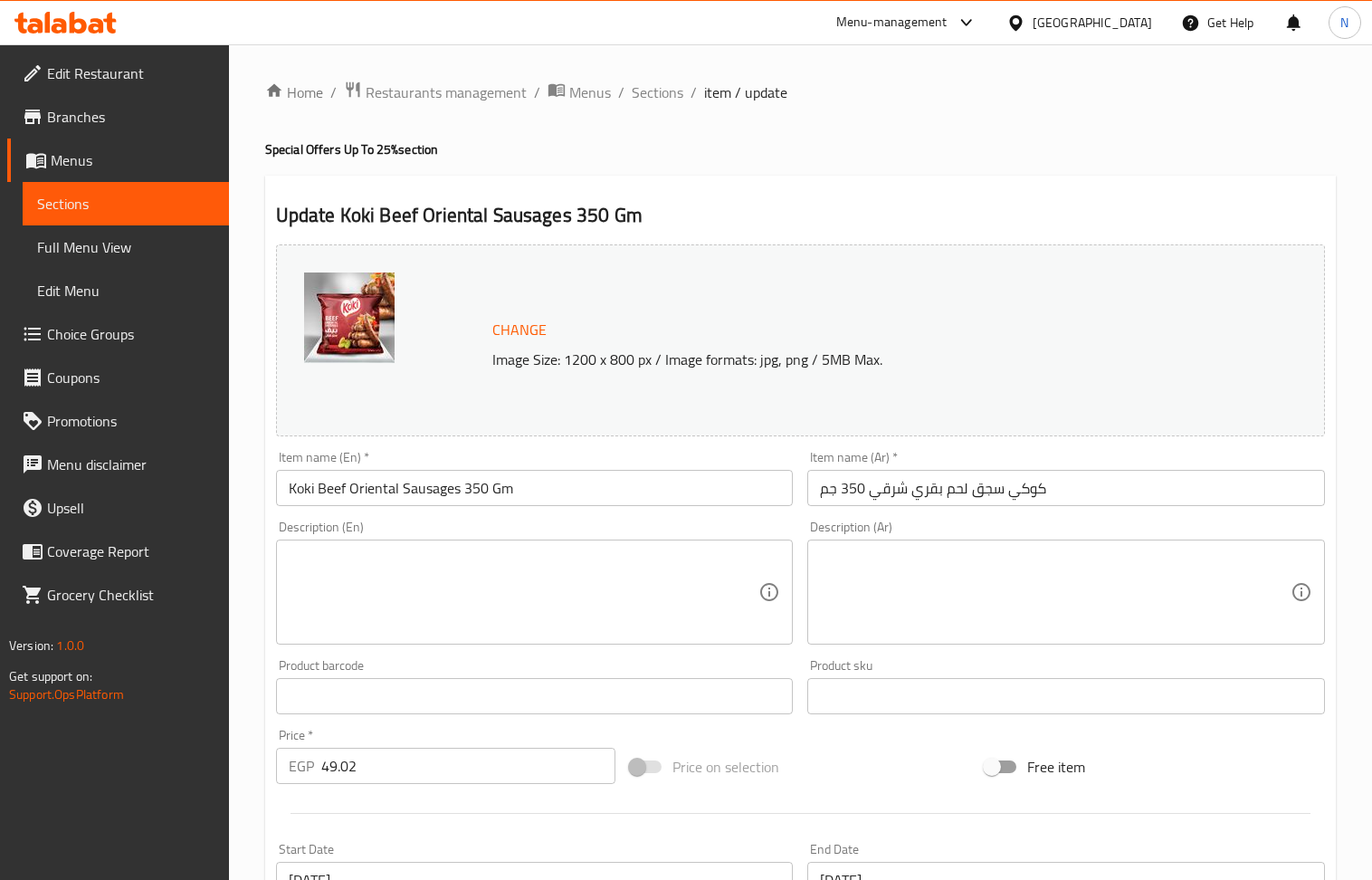
click at [382, 766] on input "49.02" at bounding box center [468, 765] width 295 height 36
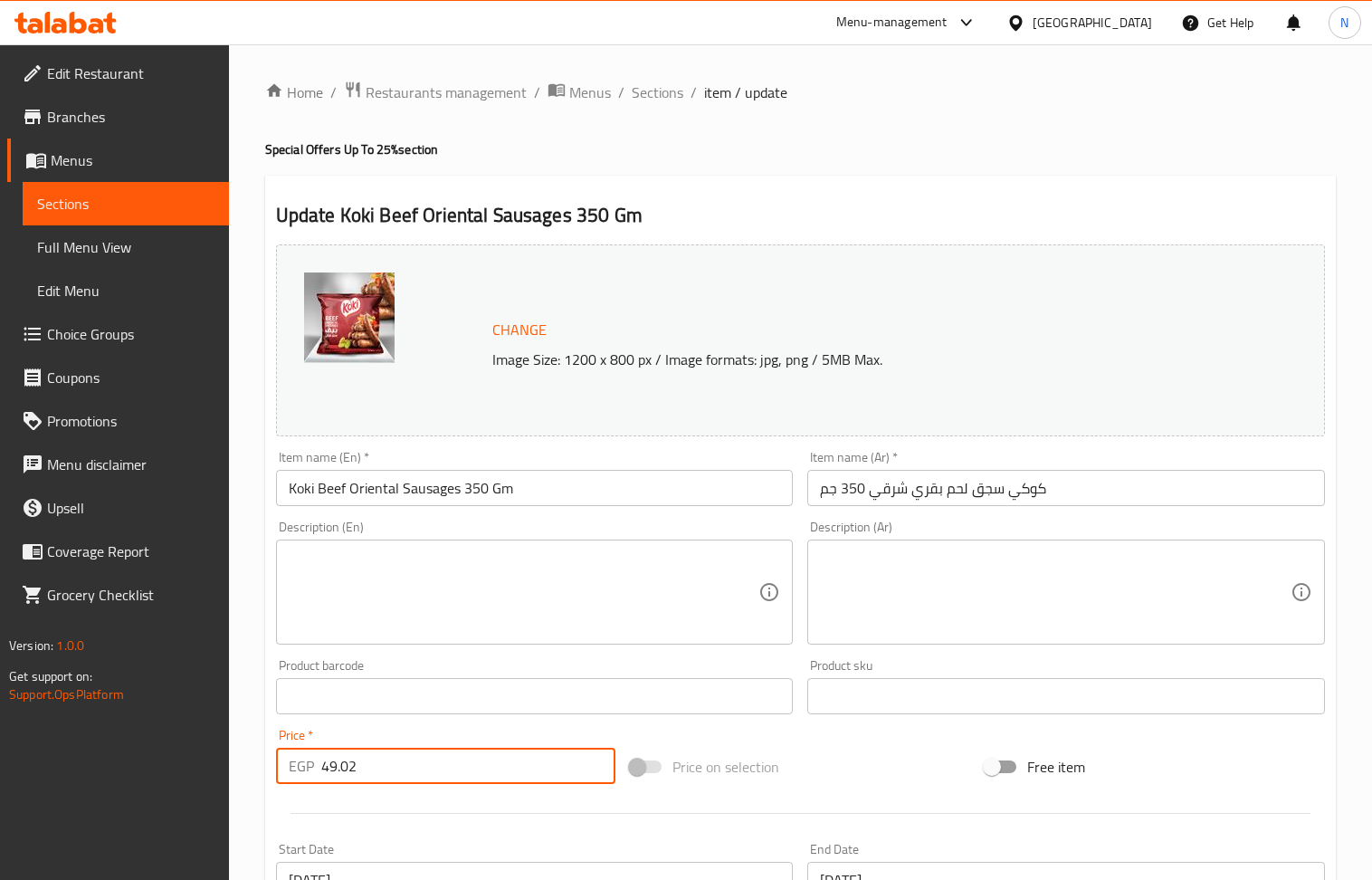
click at [382, 766] on input "49.02" at bounding box center [468, 765] width 295 height 36
paste input "110"
type input "110"
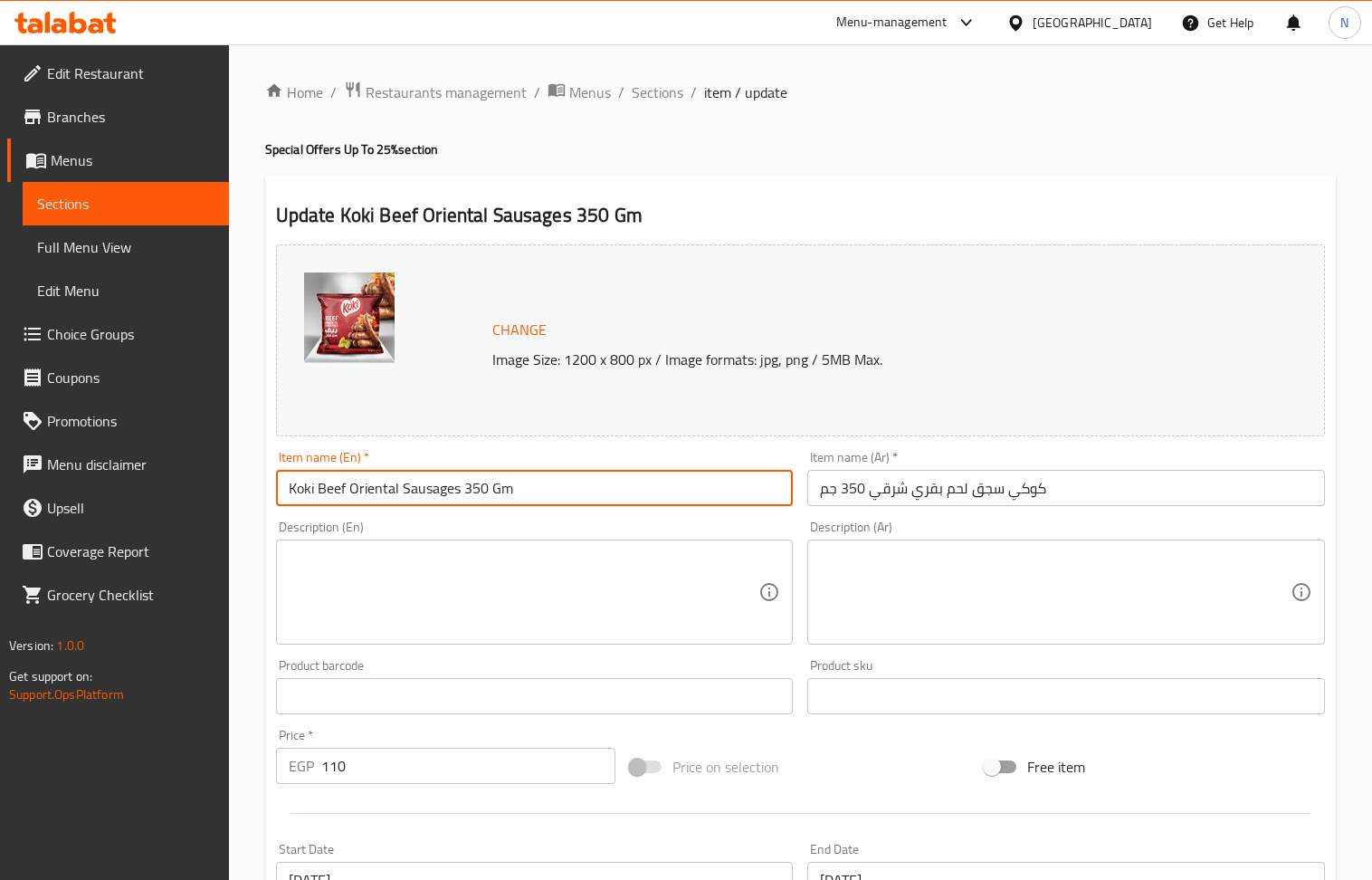
click at [602, 491] on input "Koki Beef Oriental Sausages 350 Gm" at bounding box center [535, 487] width 518 height 36
paste input "oriental sussage 350 gm"
type input "Koki Beef Oriental Sausages 350 Gm"
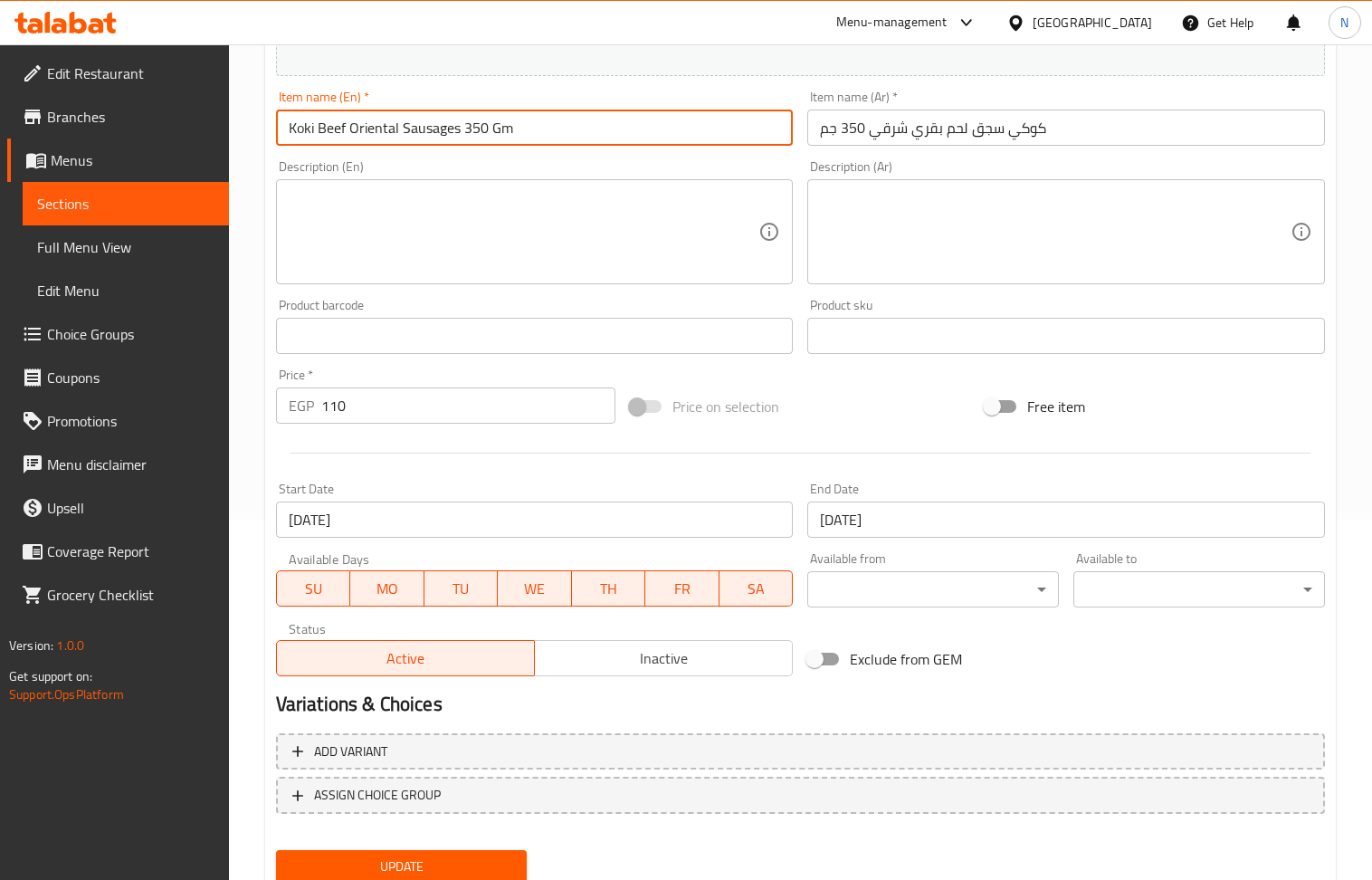
scroll to position [362, 0]
click at [612, 508] on input "[DATE]" at bounding box center [535, 517] width 518 height 36
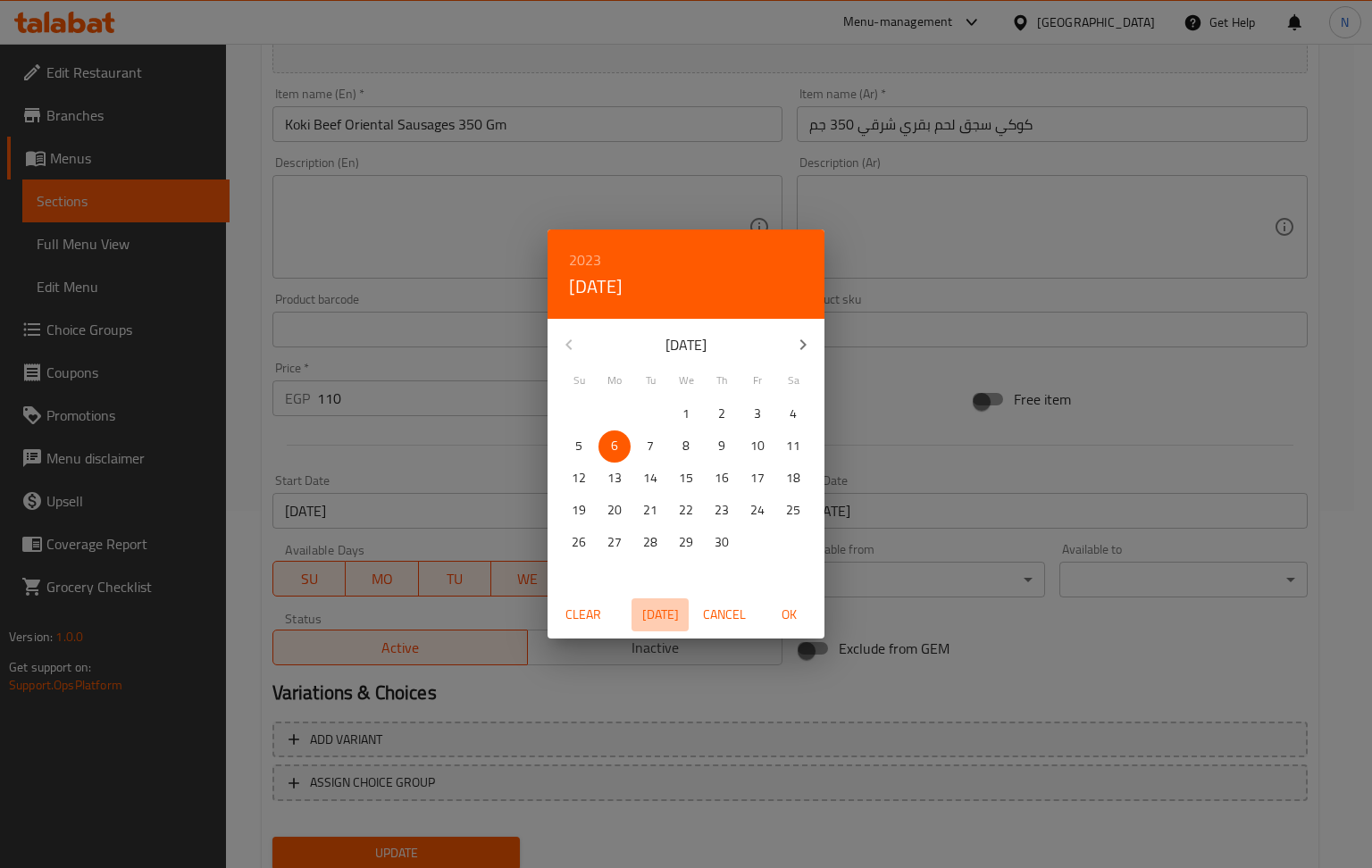
click at [662, 612] on span "[DATE]" at bounding box center [659, 615] width 43 height 23
click at [791, 619] on span "OK" at bounding box center [788, 615] width 43 height 23
type input "[DATE]"
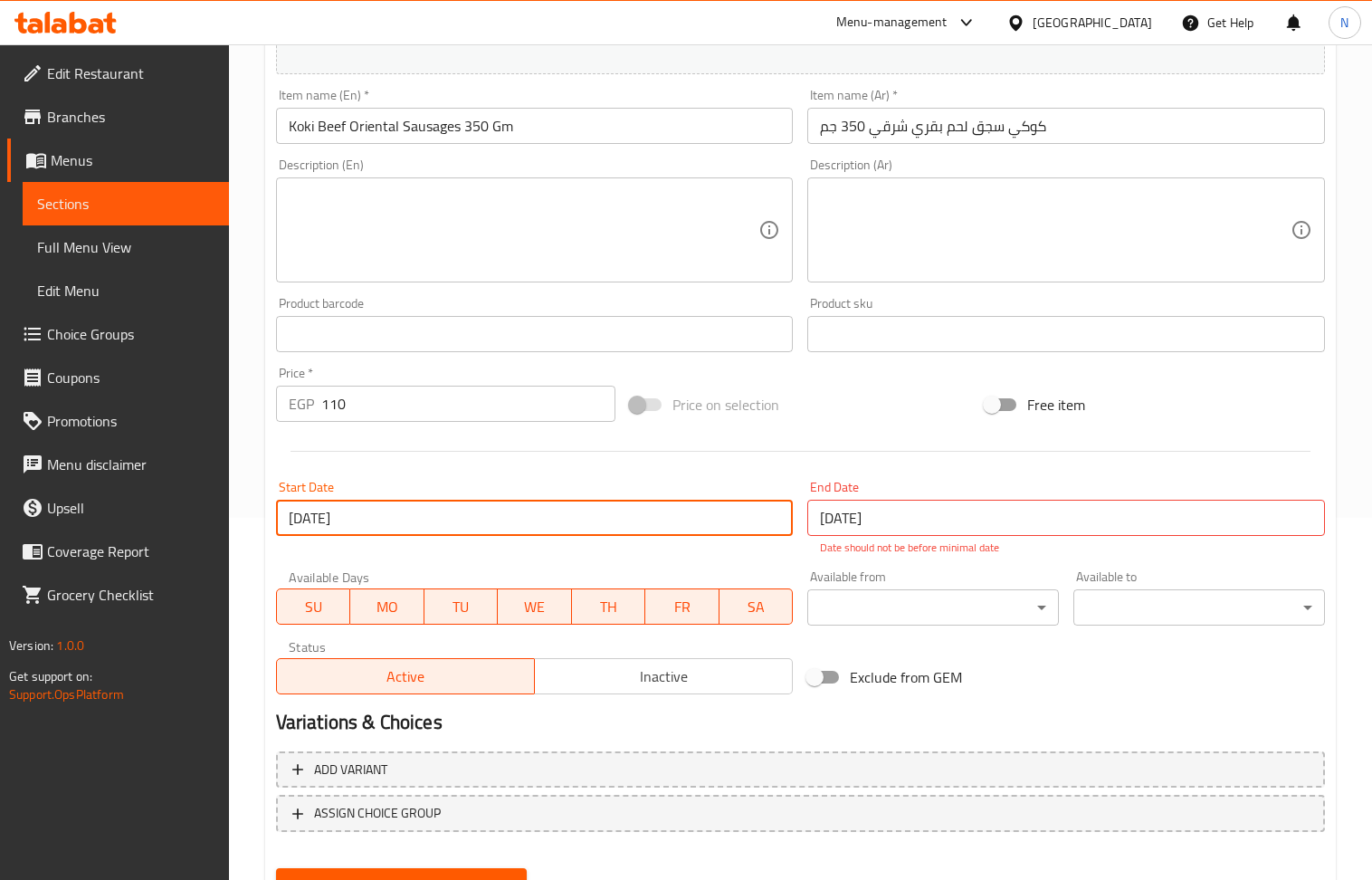
click at [902, 523] on input "[DATE]" at bounding box center [1066, 517] width 518 height 36
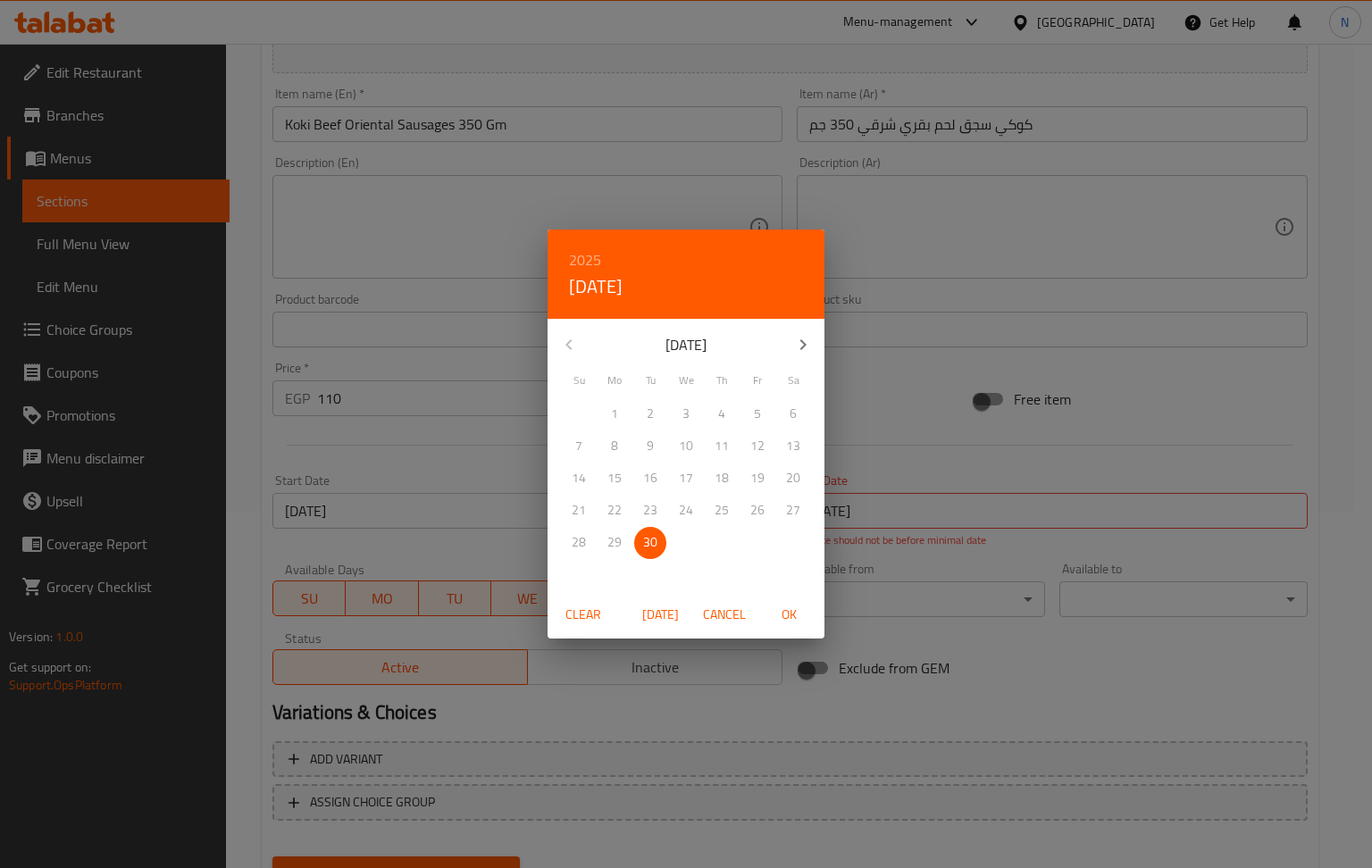
click at [796, 340] on icon "button" at bounding box center [803, 345] width 22 height 22
click at [746, 545] on span "31" at bounding box center [756, 542] width 32 height 23
click at [798, 606] on span "OK" at bounding box center [788, 615] width 43 height 23
type input "[DATE]"
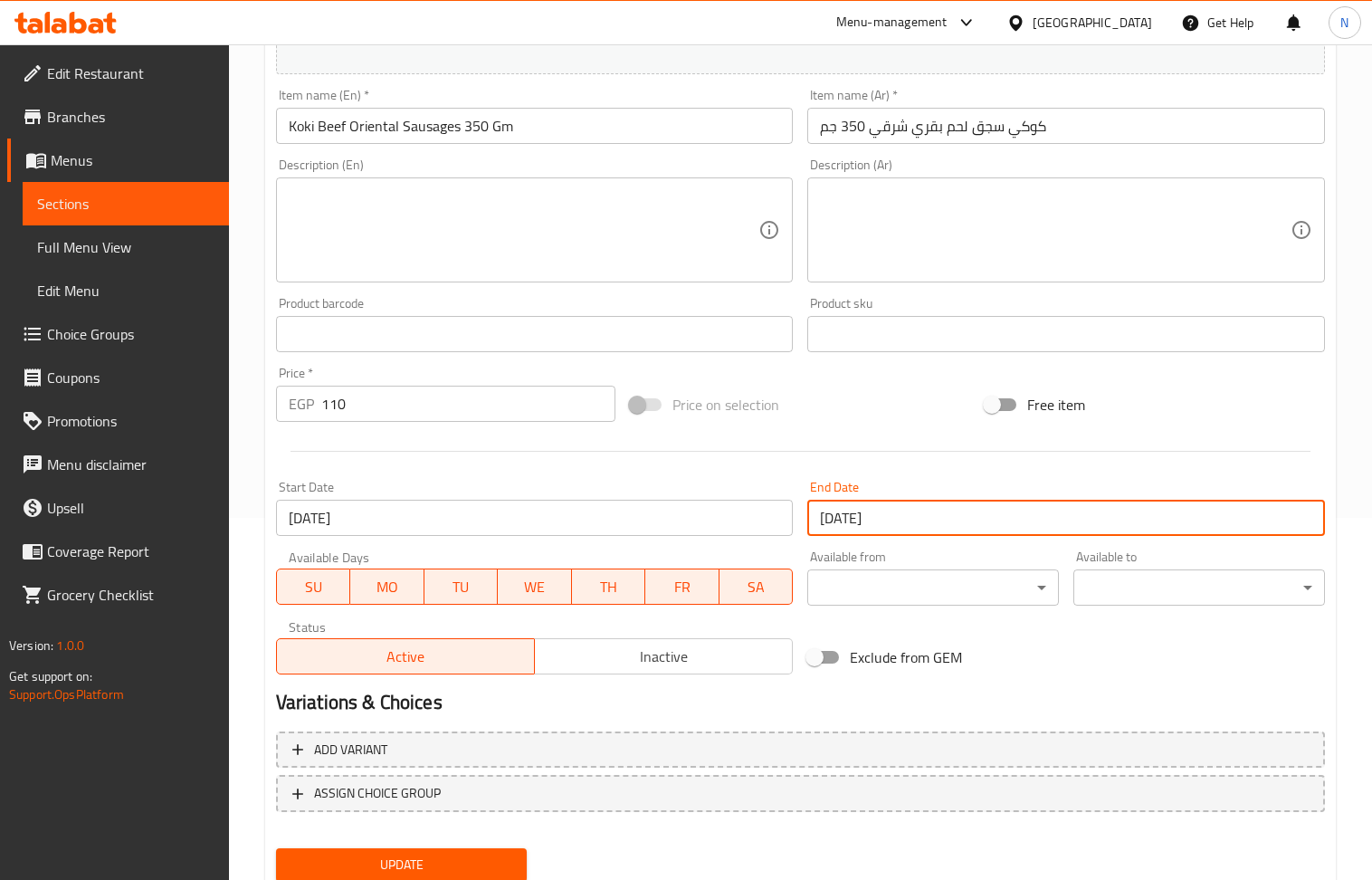
click at [545, 527] on input "[DATE]" at bounding box center [535, 517] width 518 height 36
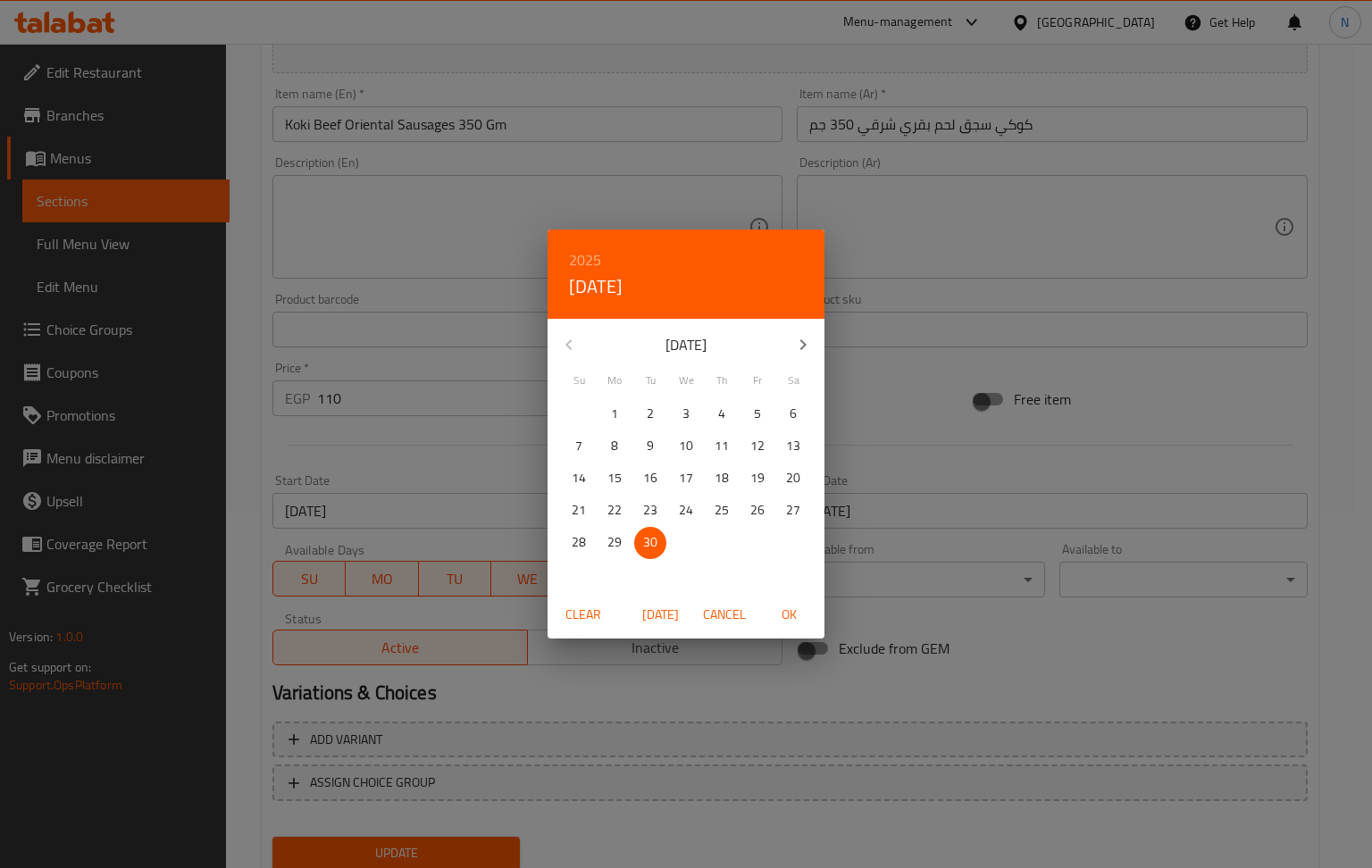
click at [801, 334] on icon "button" at bounding box center [803, 345] width 22 height 22
click at [682, 412] on p "1" at bounding box center [686, 414] width 7 height 23
click at [789, 618] on span "OK" at bounding box center [788, 615] width 43 height 23
type input "[DATE]"
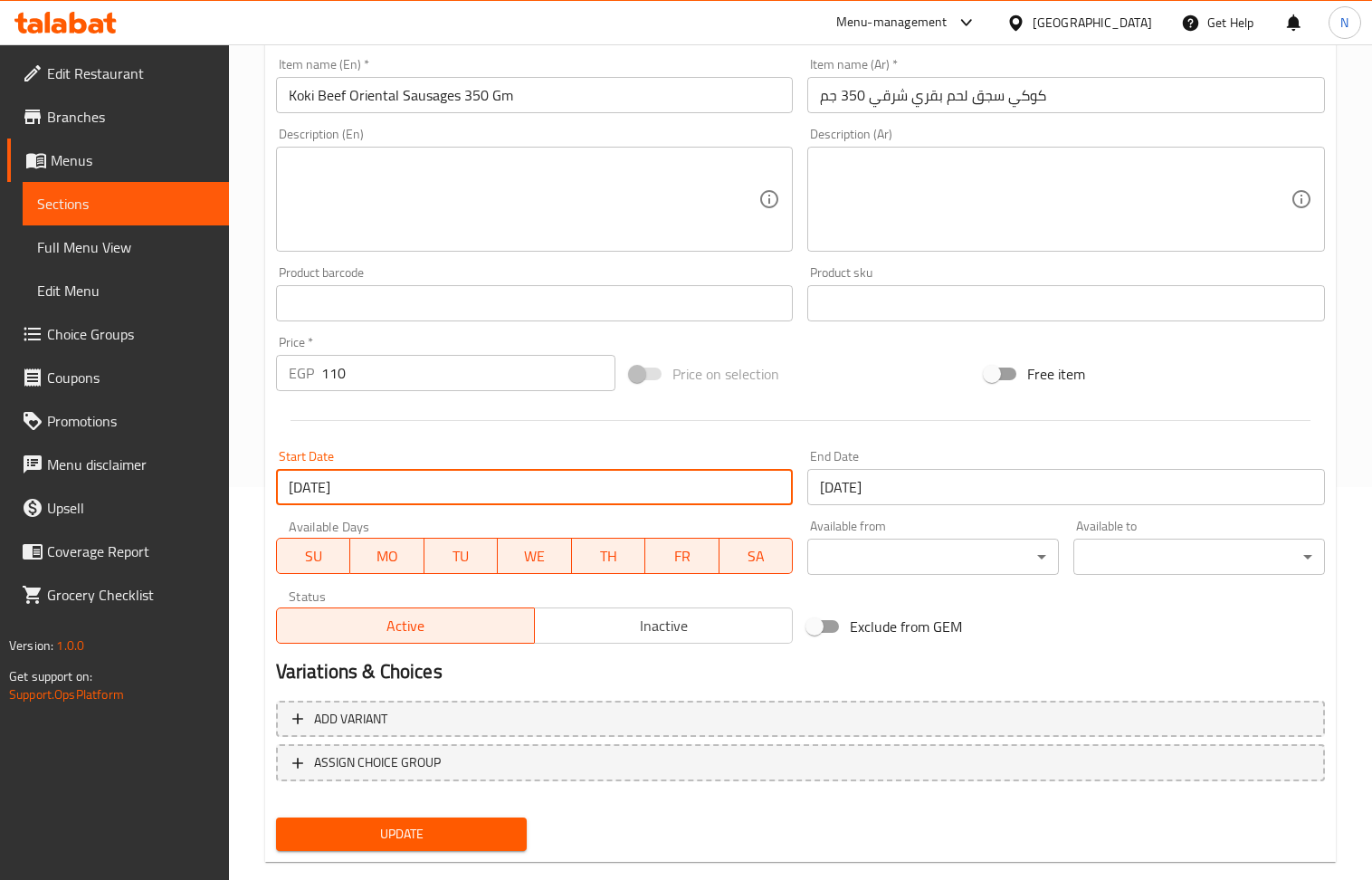
scroll to position [424, 0]
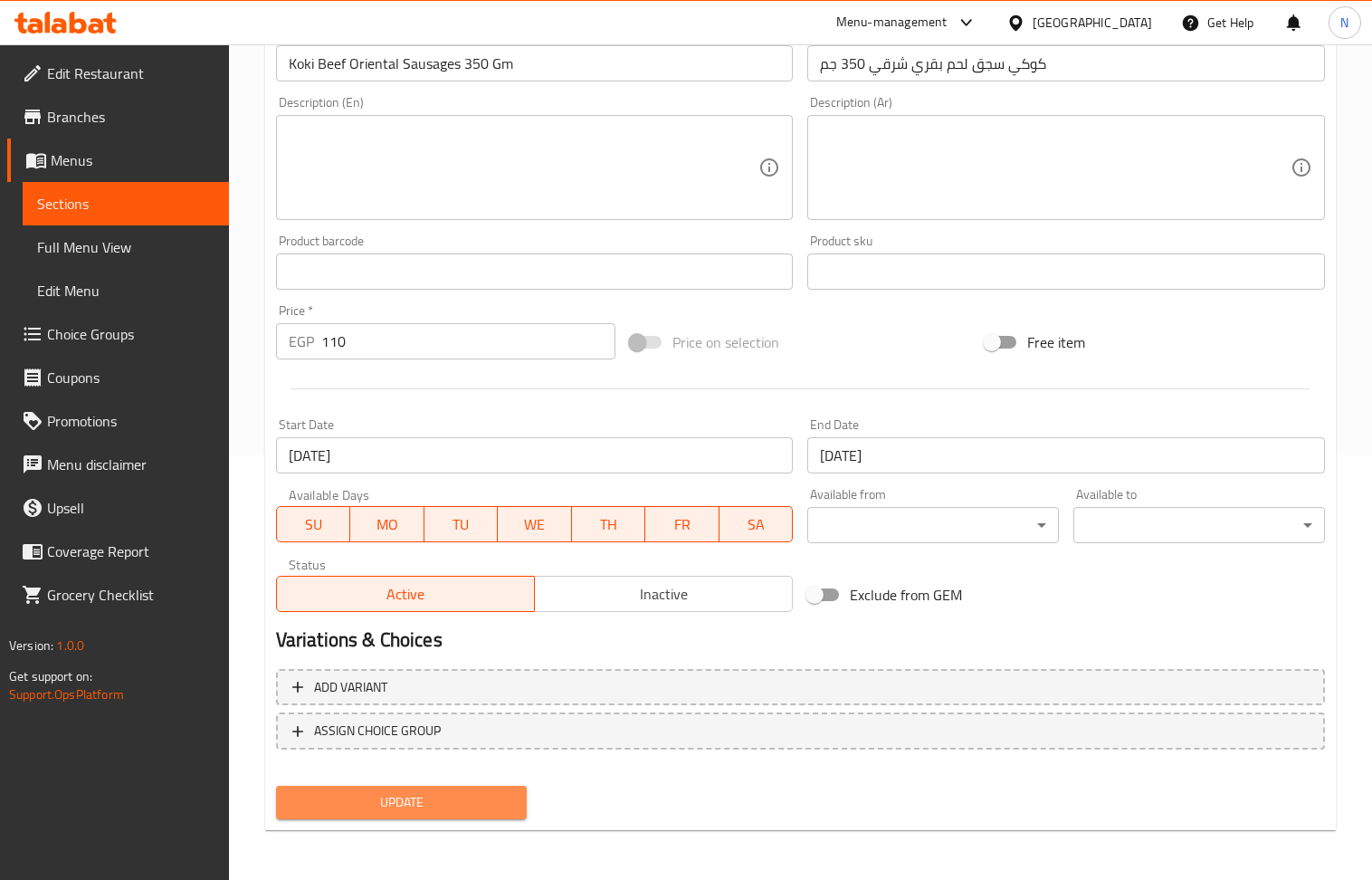
click at [467, 796] on span "Update" at bounding box center [402, 803] width 223 height 23
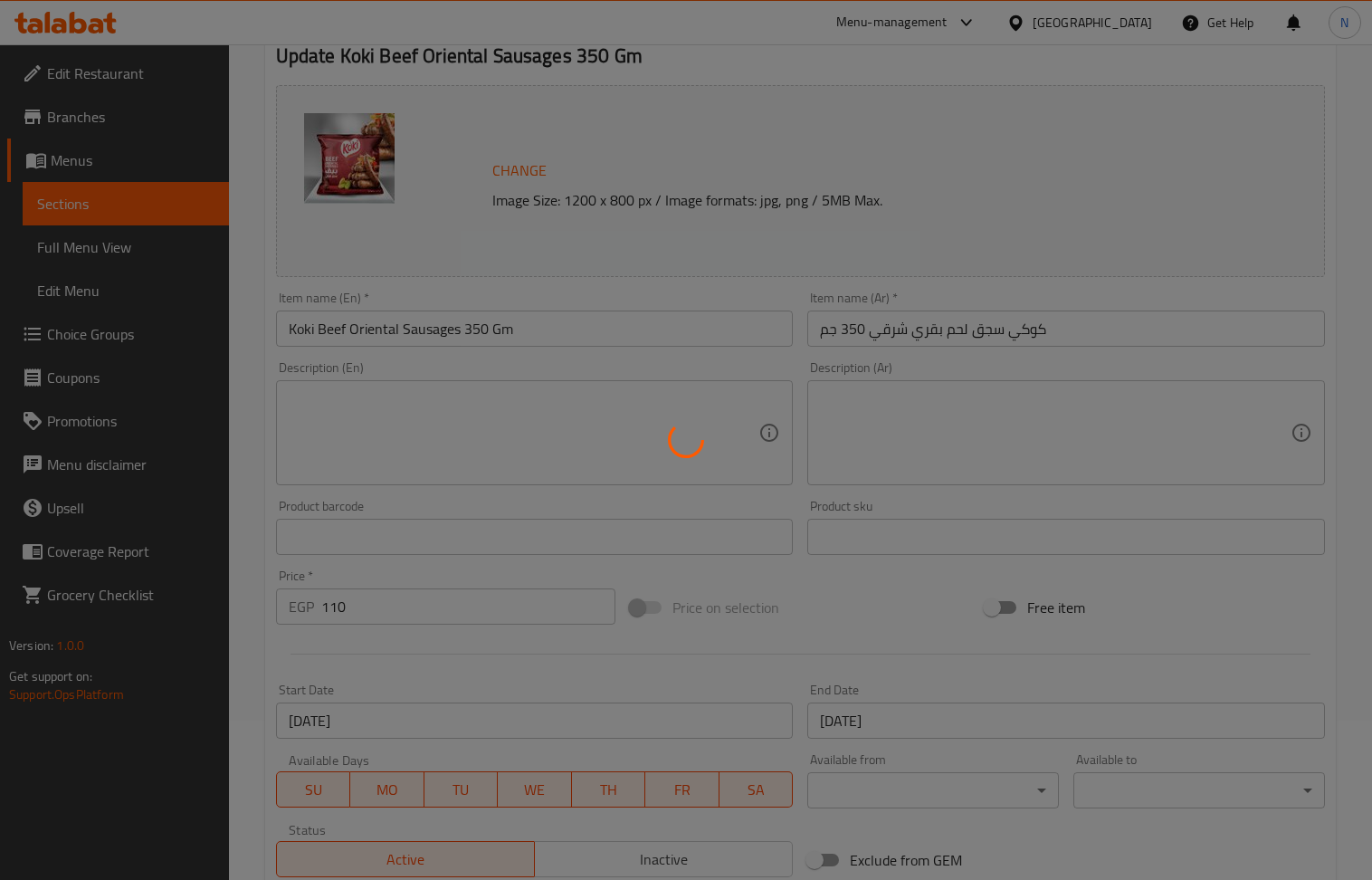
scroll to position [0, 0]
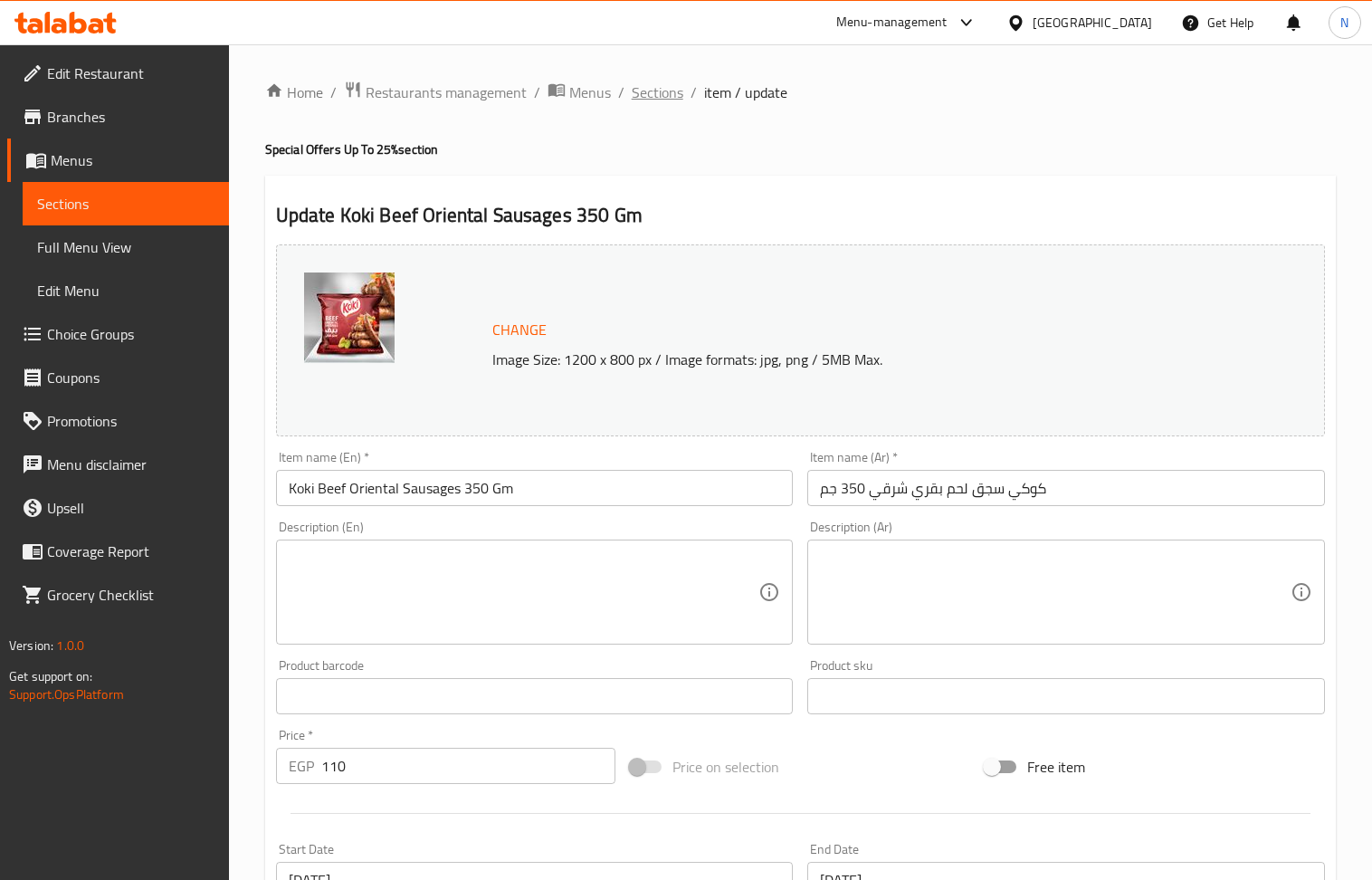
click at [646, 82] on span "Sections" at bounding box center [657, 93] width 52 height 22
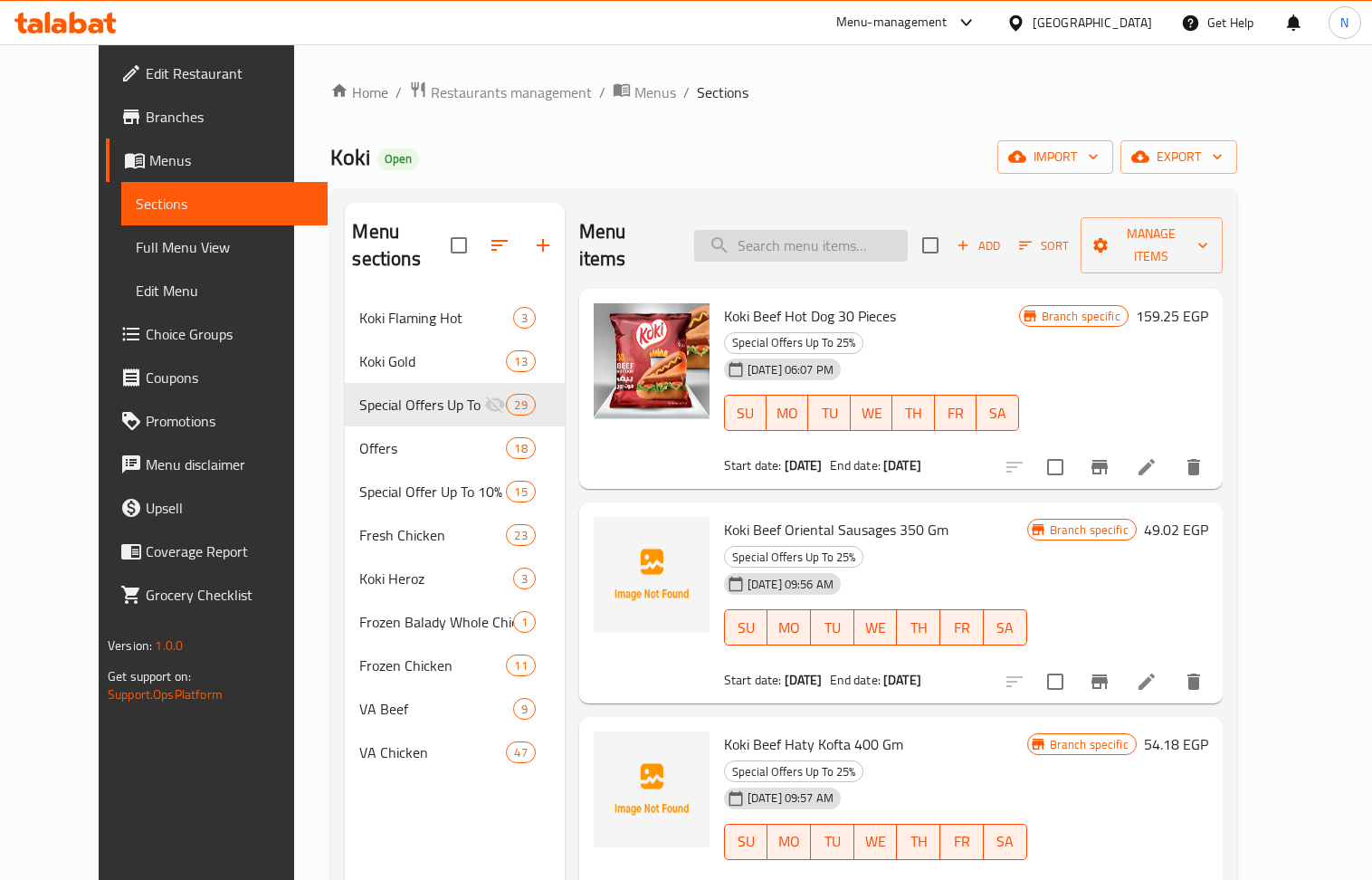
click at [826, 230] on input "search" at bounding box center [801, 246] width 213 height 31
paste input "Koki Beef Burger 1 Kilo"
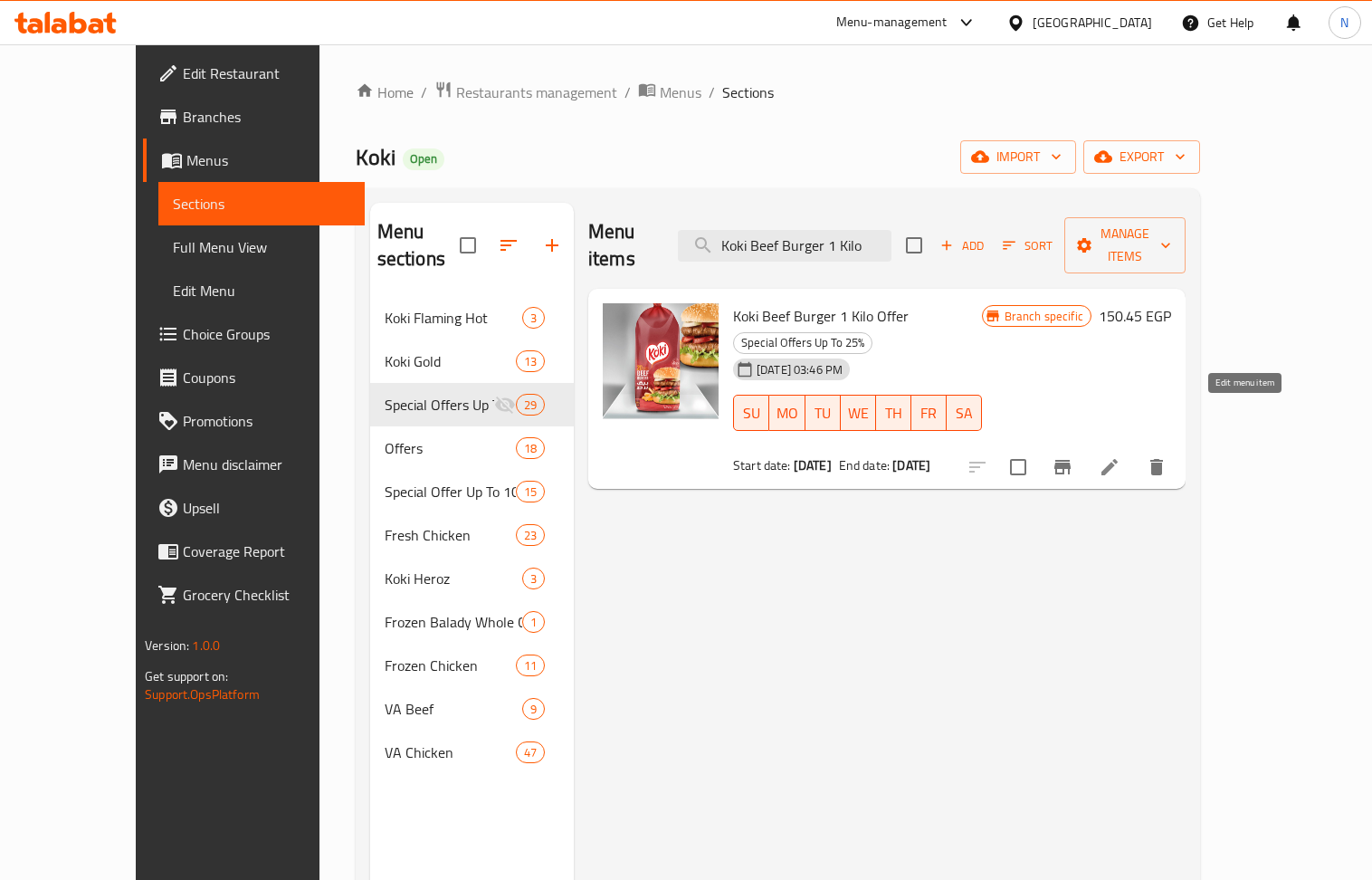
type input "Koki Beef Burger 1 Kilo"
click at [1120, 457] on icon at bounding box center [1110, 468] width 22 height 22
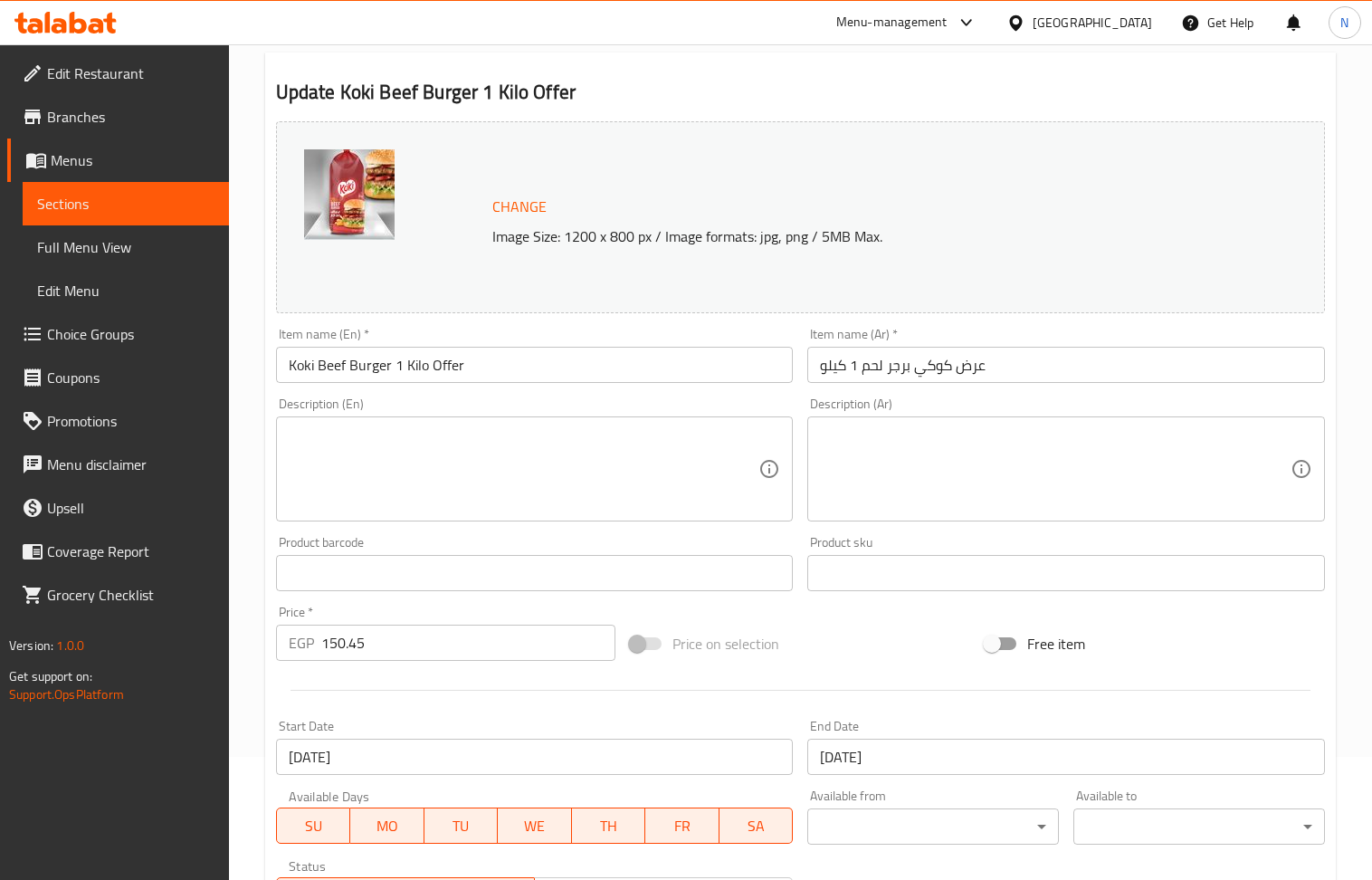
scroll to position [241, 0]
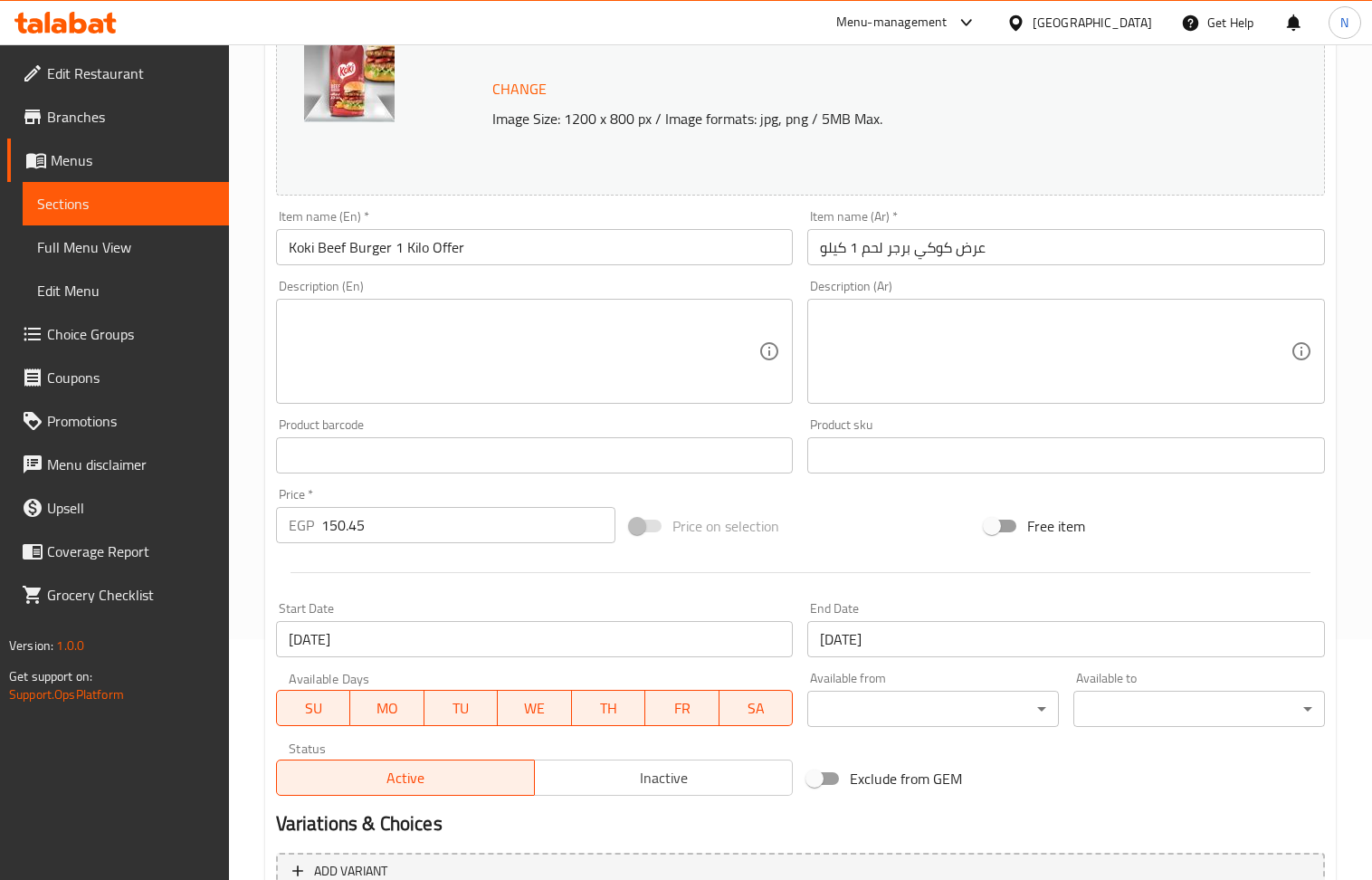
click at [567, 634] on input "[DATE]" at bounding box center [535, 639] width 518 height 36
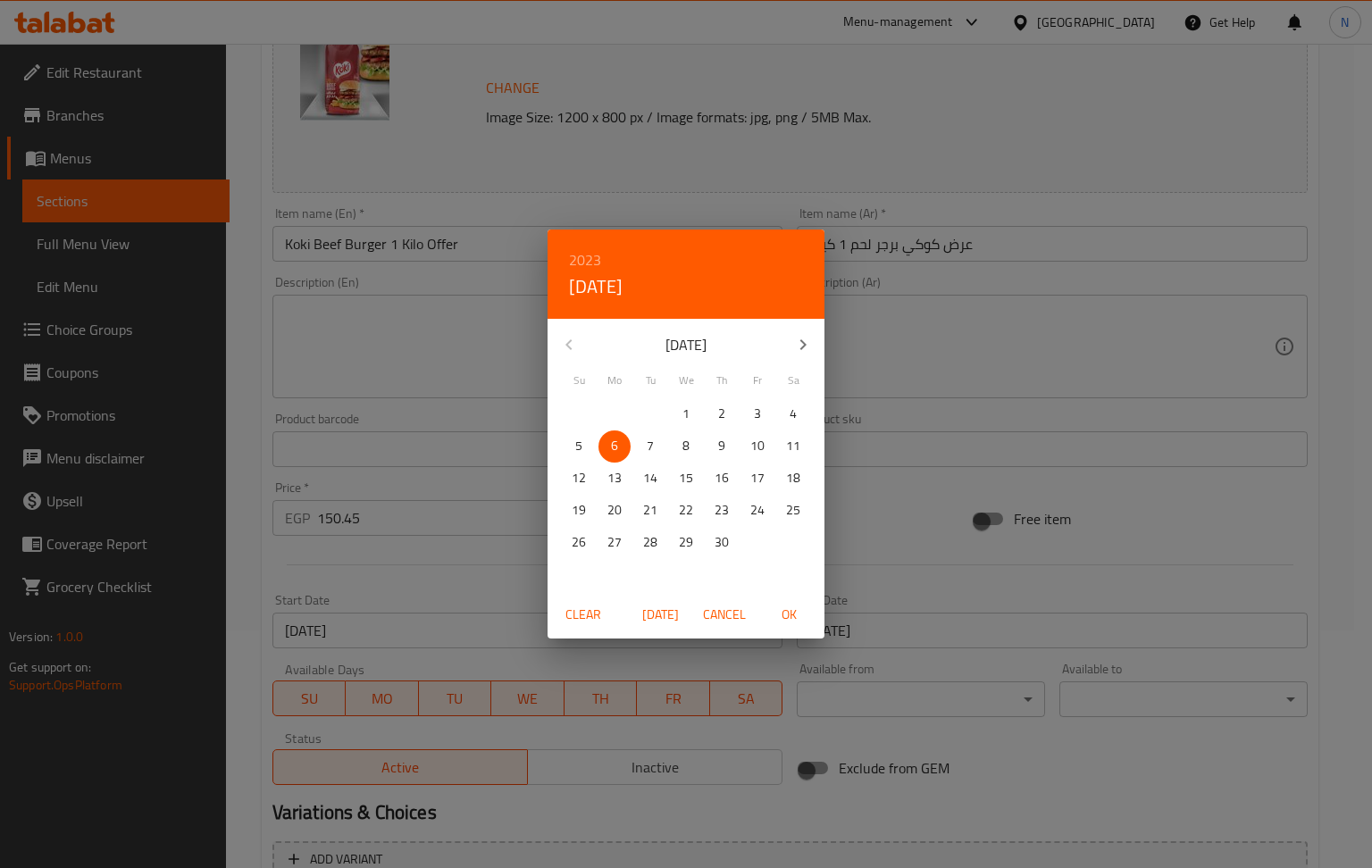
click at [666, 618] on span "[DATE]" at bounding box center [659, 615] width 43 height 23
click at [798, 336] on icon "button" at bounding box center [803, 345] width 22 height 22
click at [701, 412] on span "1" at bounding box center [686, 414] width 32 height 23
click at [791, 616] on span "OK" at bounding box center [788, 615] width 43 height 23
type input "[DATE]"
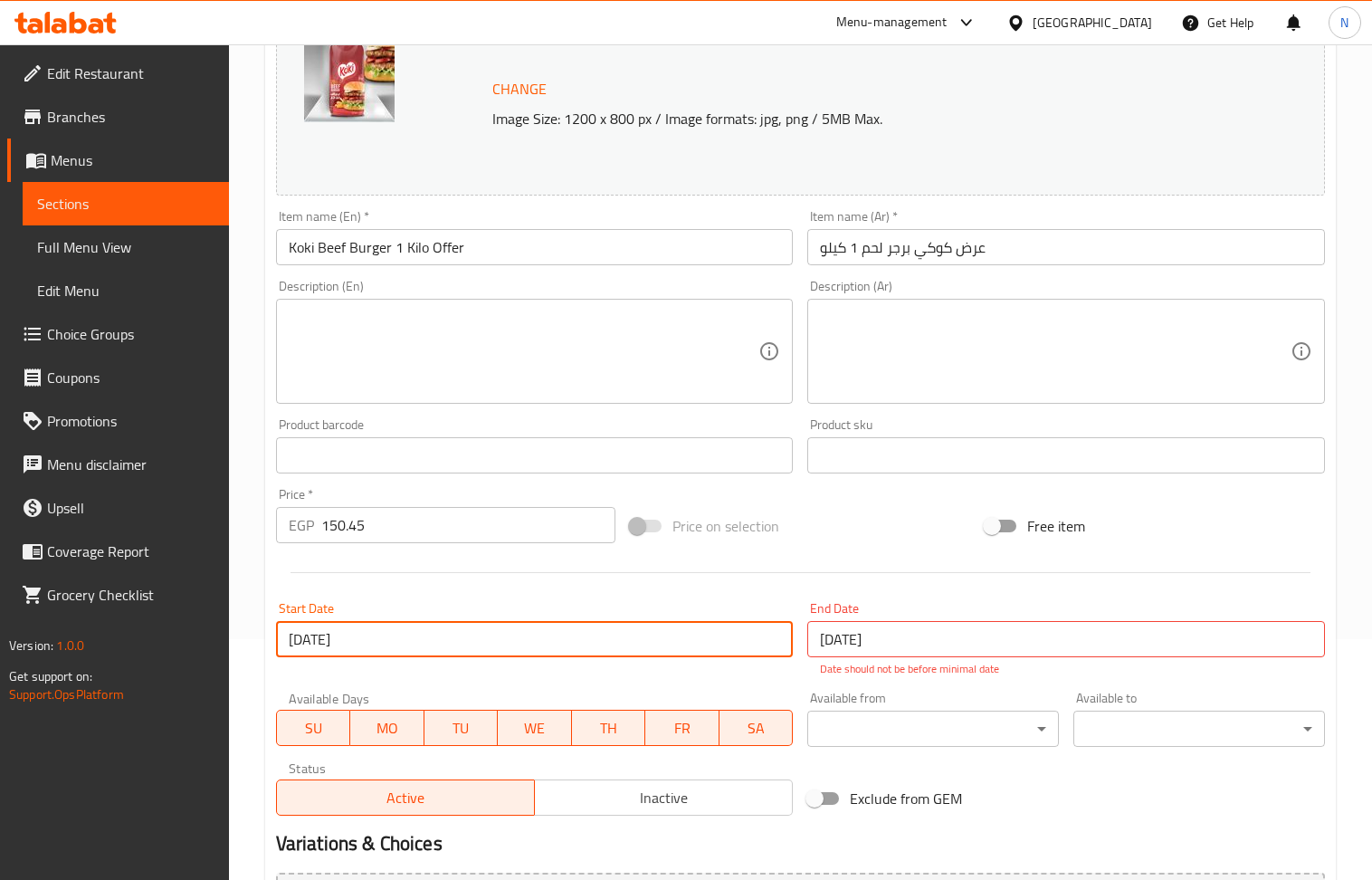
click at [916, 638] on input "[DATE]" at bounding box center [1066, 639] width 518 height 36
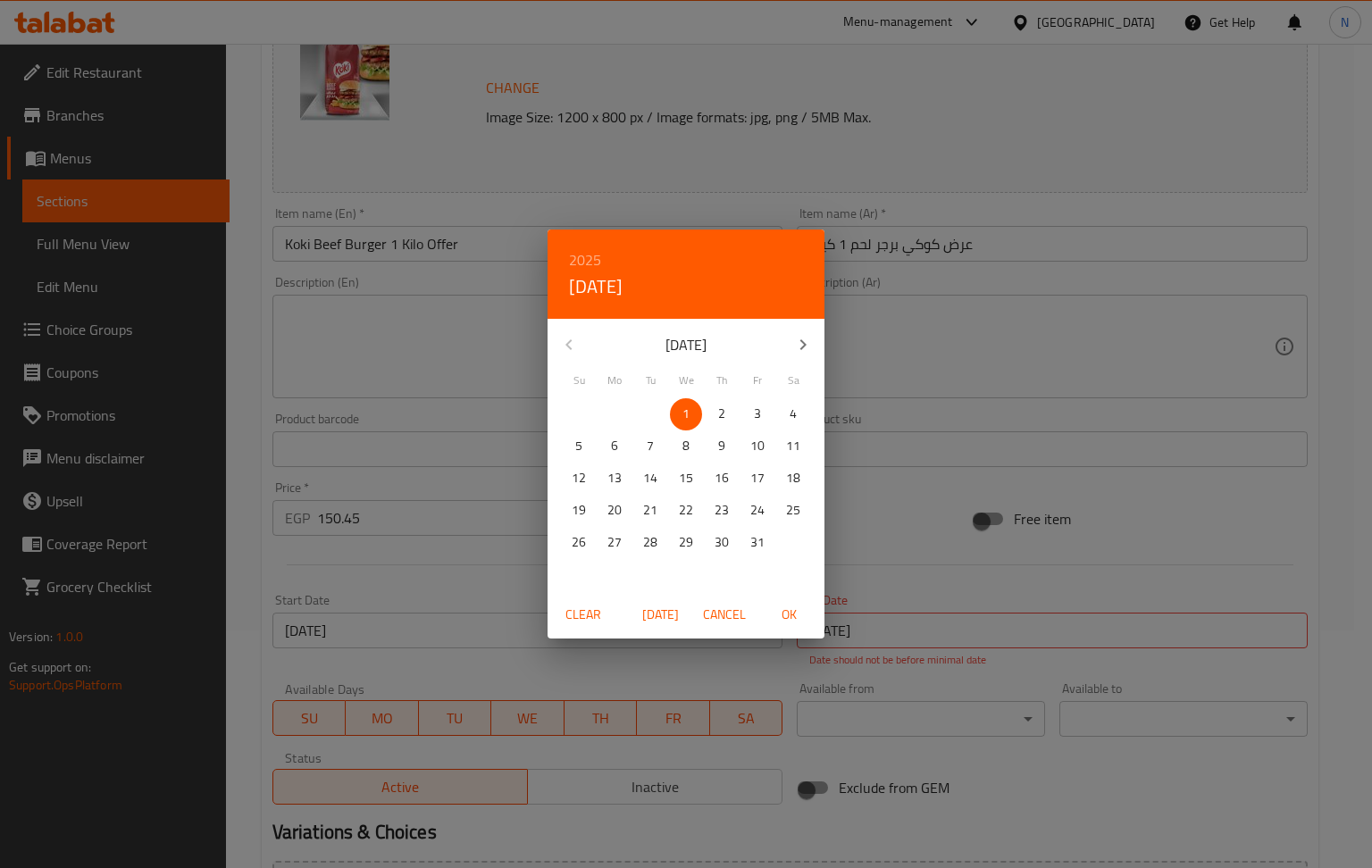
click at [758, 539] on p "31" at bounding box center [757, 542] width 15 height 23
click at [813, 619] on button "OK" at bounding box center [788, 615] width 57 height 33
type input "[DATE]"
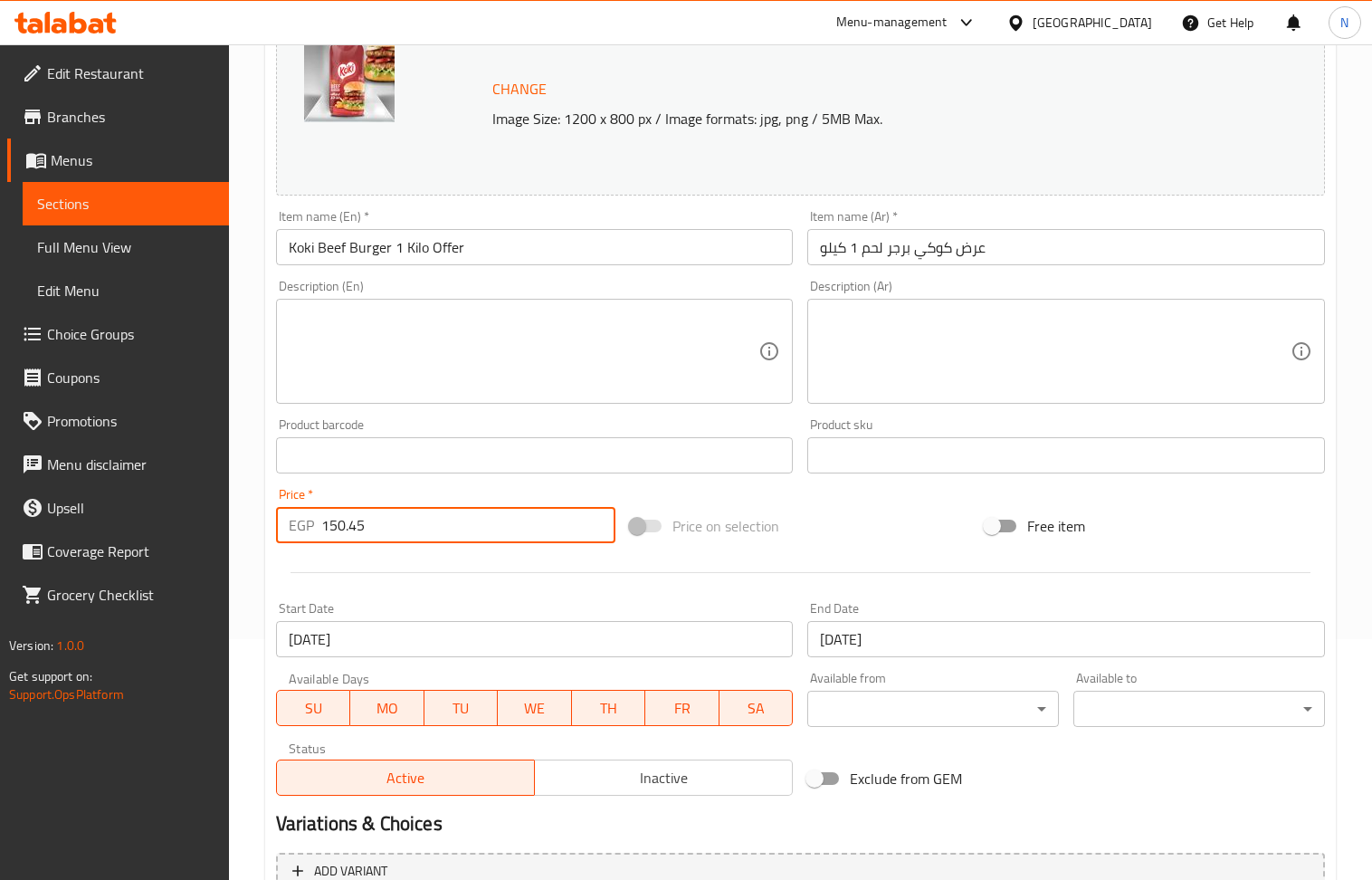
click at [389, 543] on input "150.45" at bounding box center [468, 525] width 295 height 36
paste input "213"
type input "213"
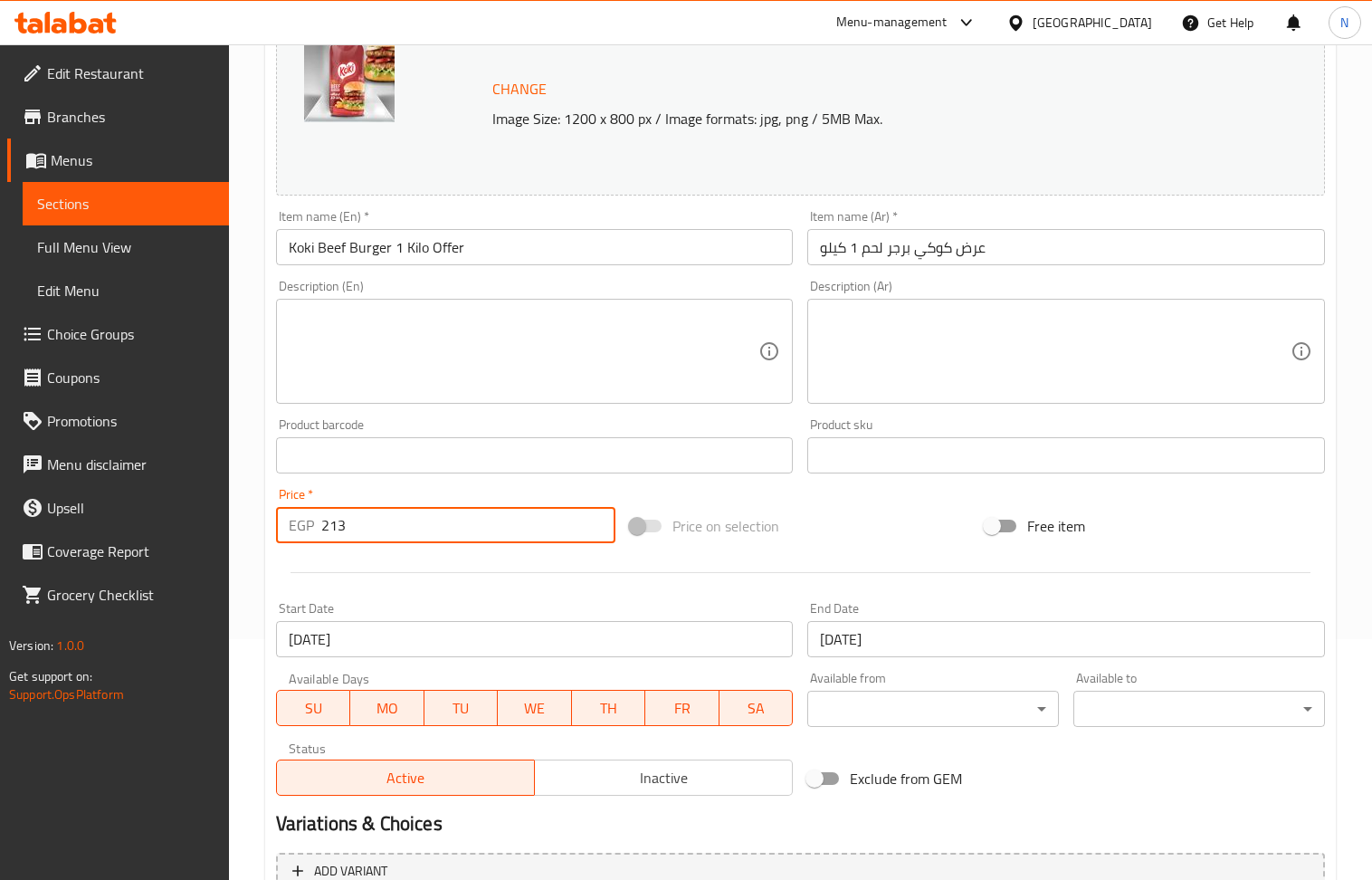
click at [496, 356] on textarea at bounding box center [524, 351] width 470 height 86
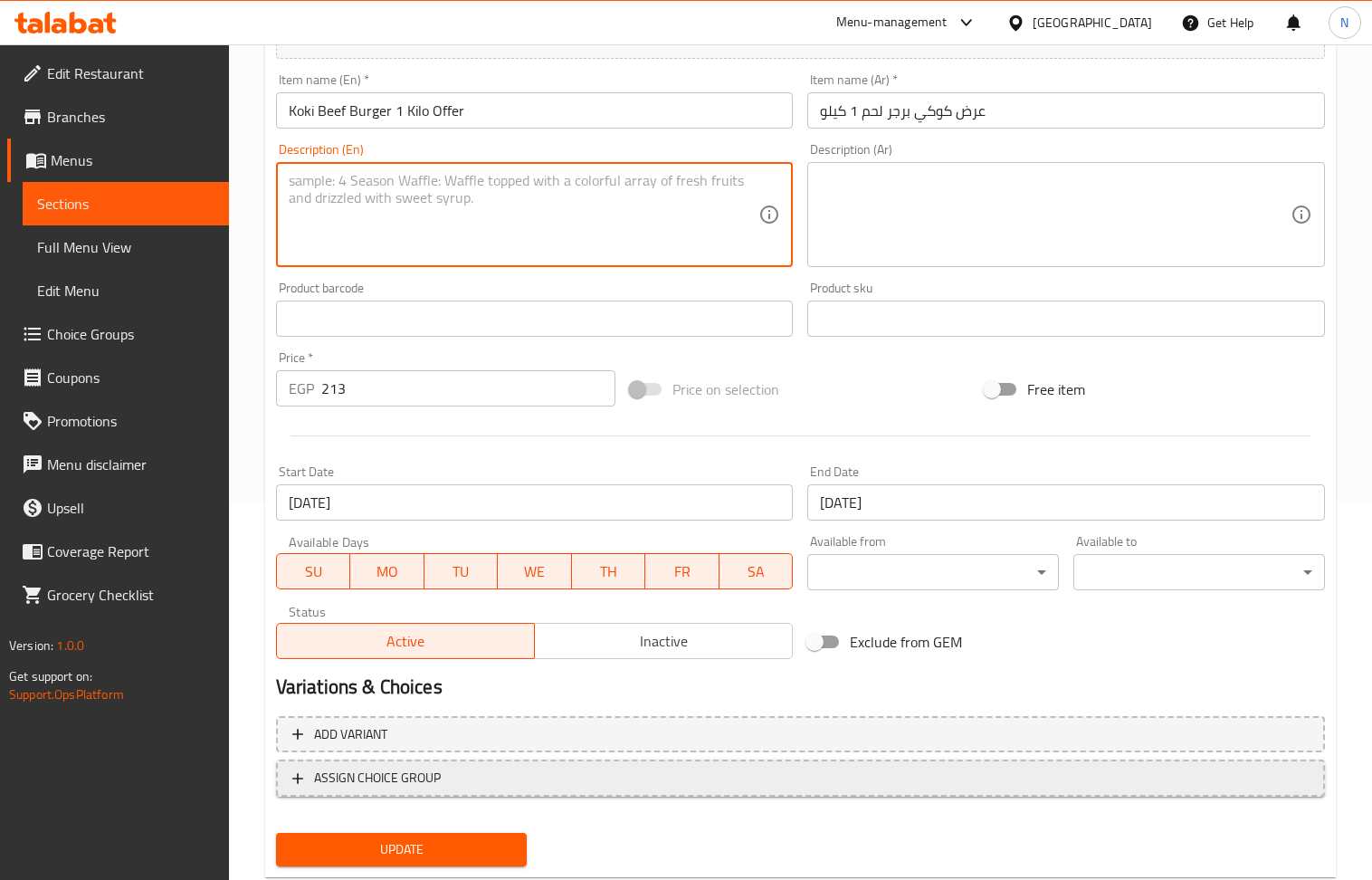
scroll to position [424, 0]
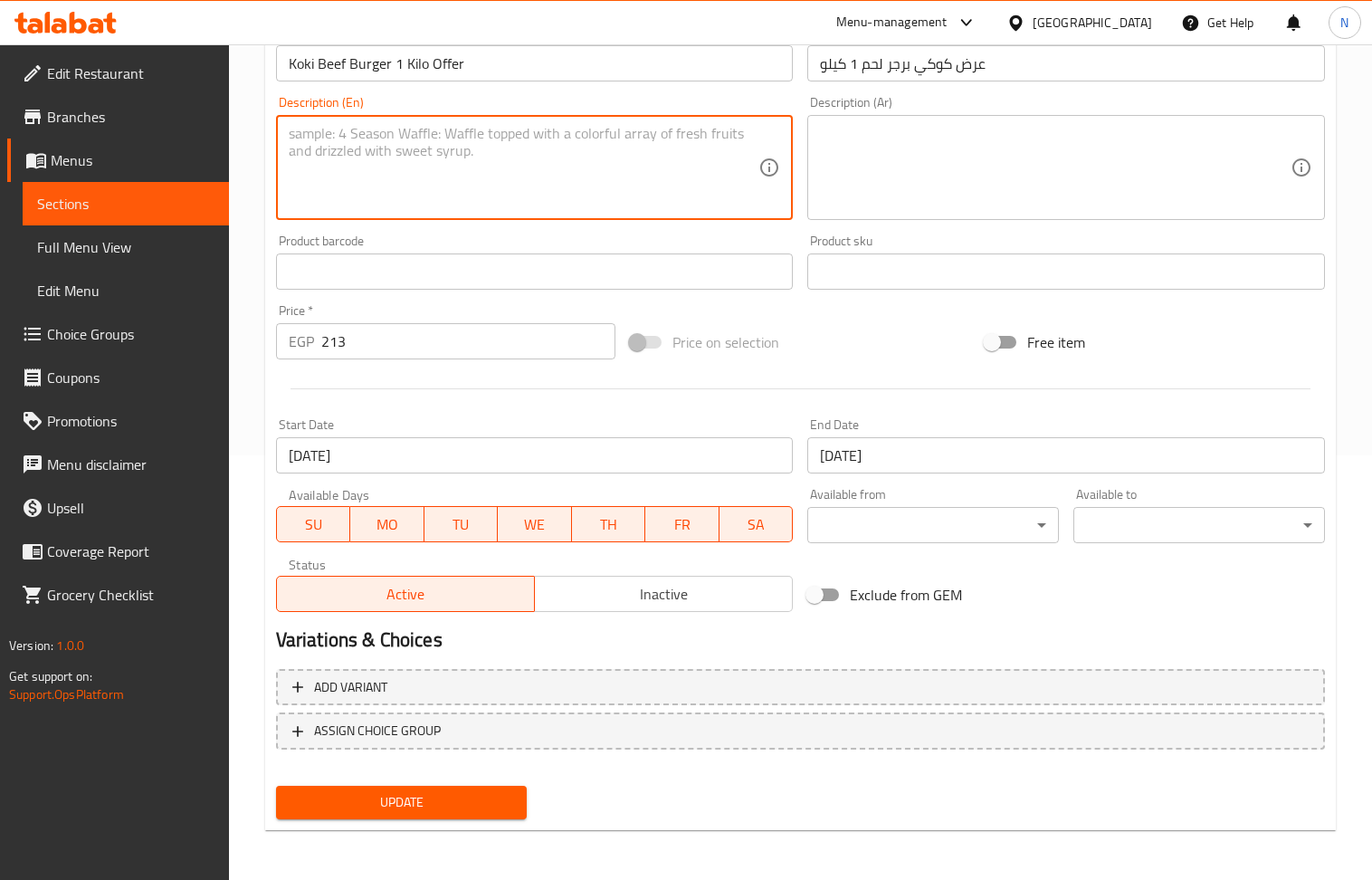
click at [382, 798] on span "Update" at bounding box center [402, 803] width 223 height 23
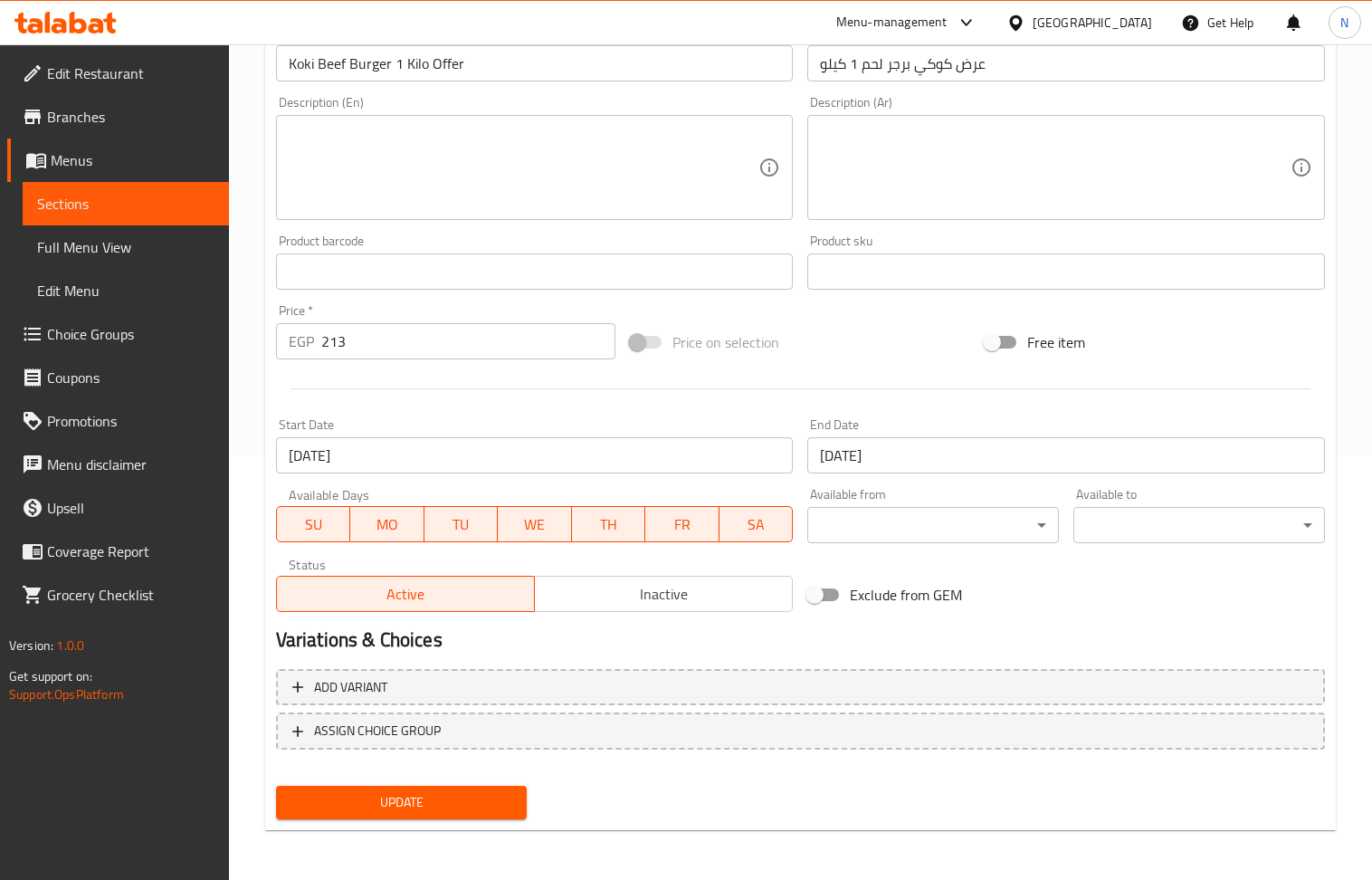
drag, startPoint x: 410, startPoint y: 805, endPoint x: 413, endPoint y: 751, distance: 54.1
click at [410, 805] on span "Update" at bounding box center [402, 803] width 223 height 23
click at [414, 342] on input "213" at bounding box center [468, 341] width 295 height 36
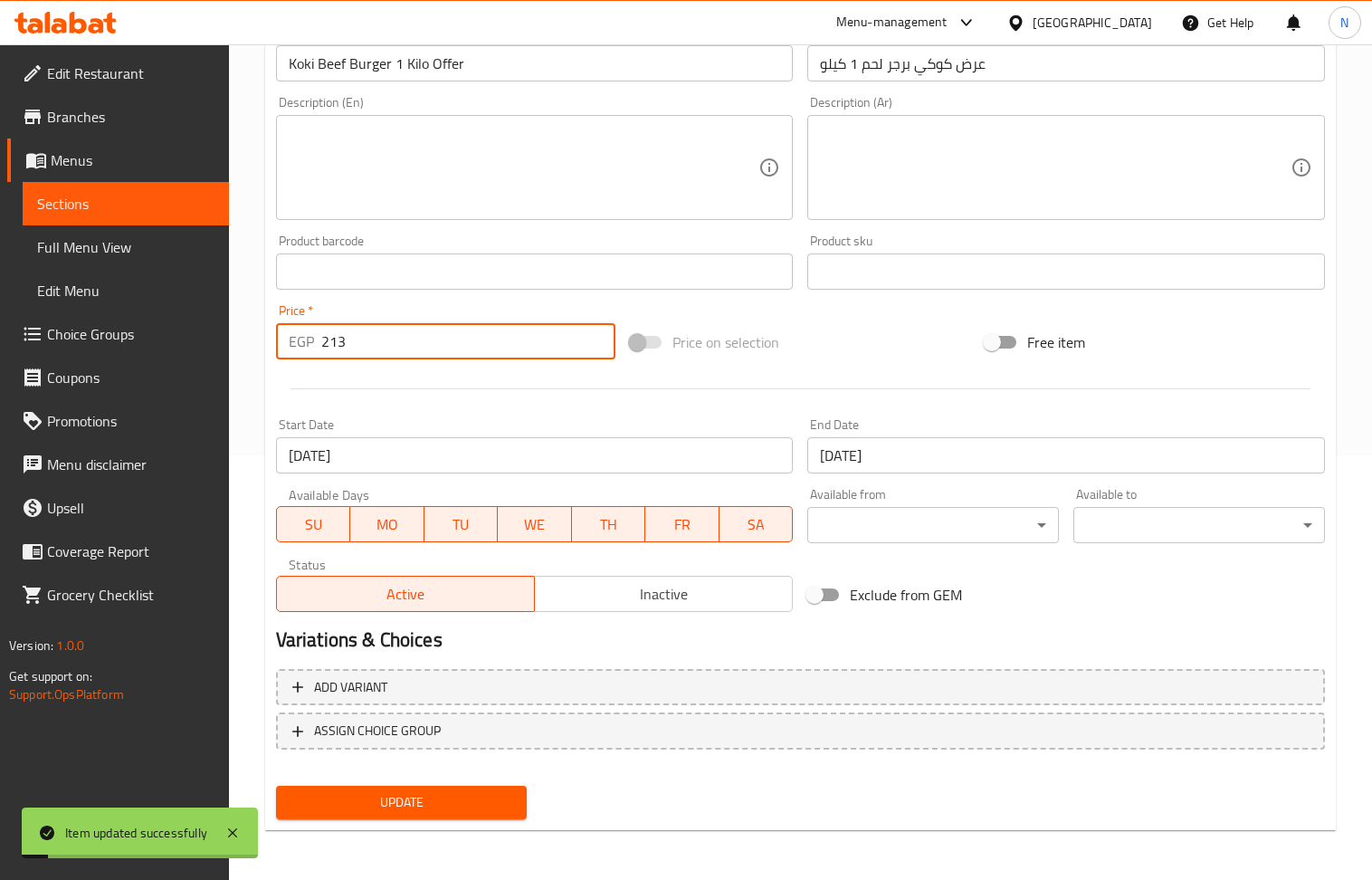
click at [414, 342] on input "213" at bounding box center [468, 341] width 295 height 36
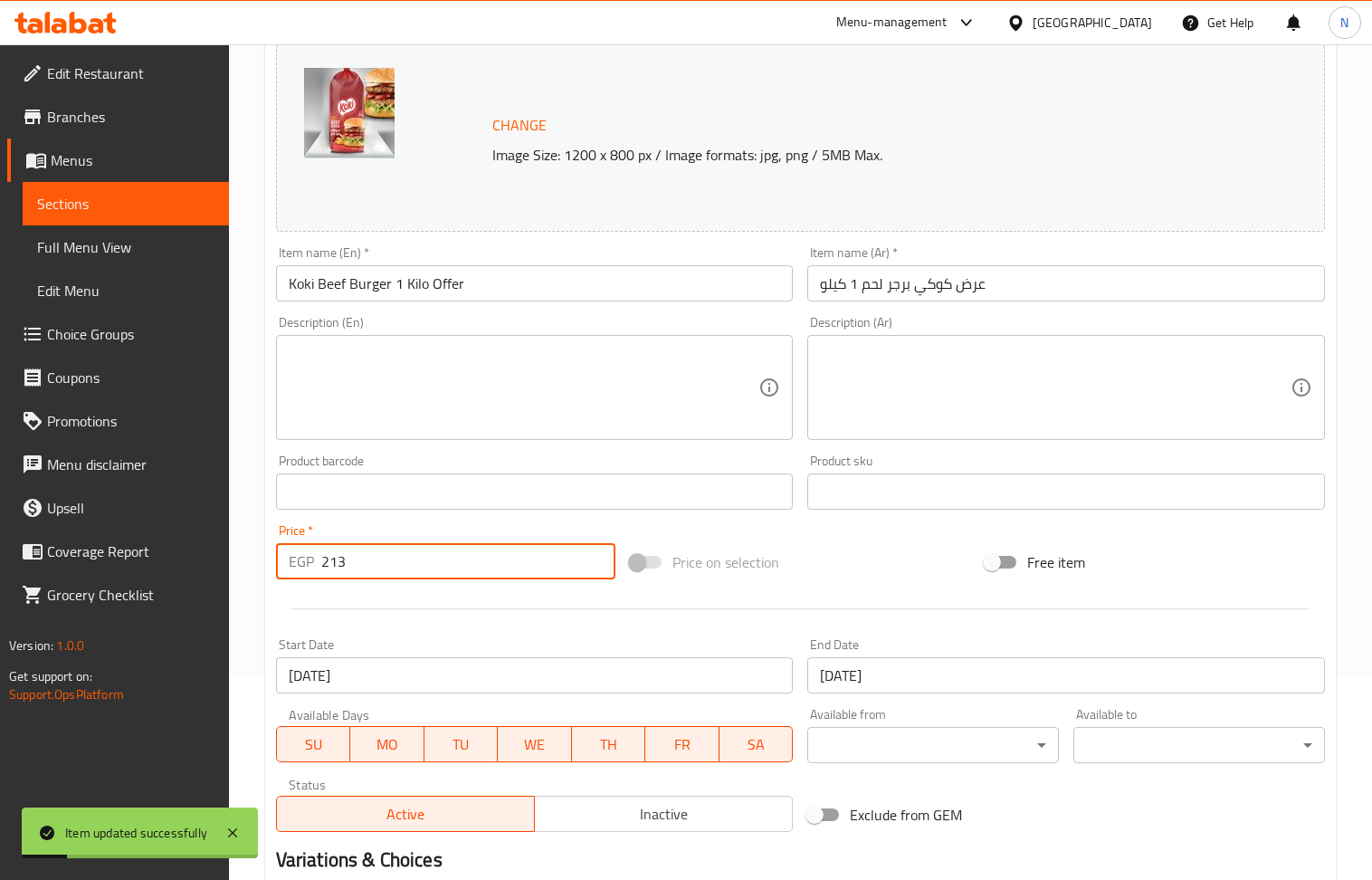
scroll to position [0, 0]
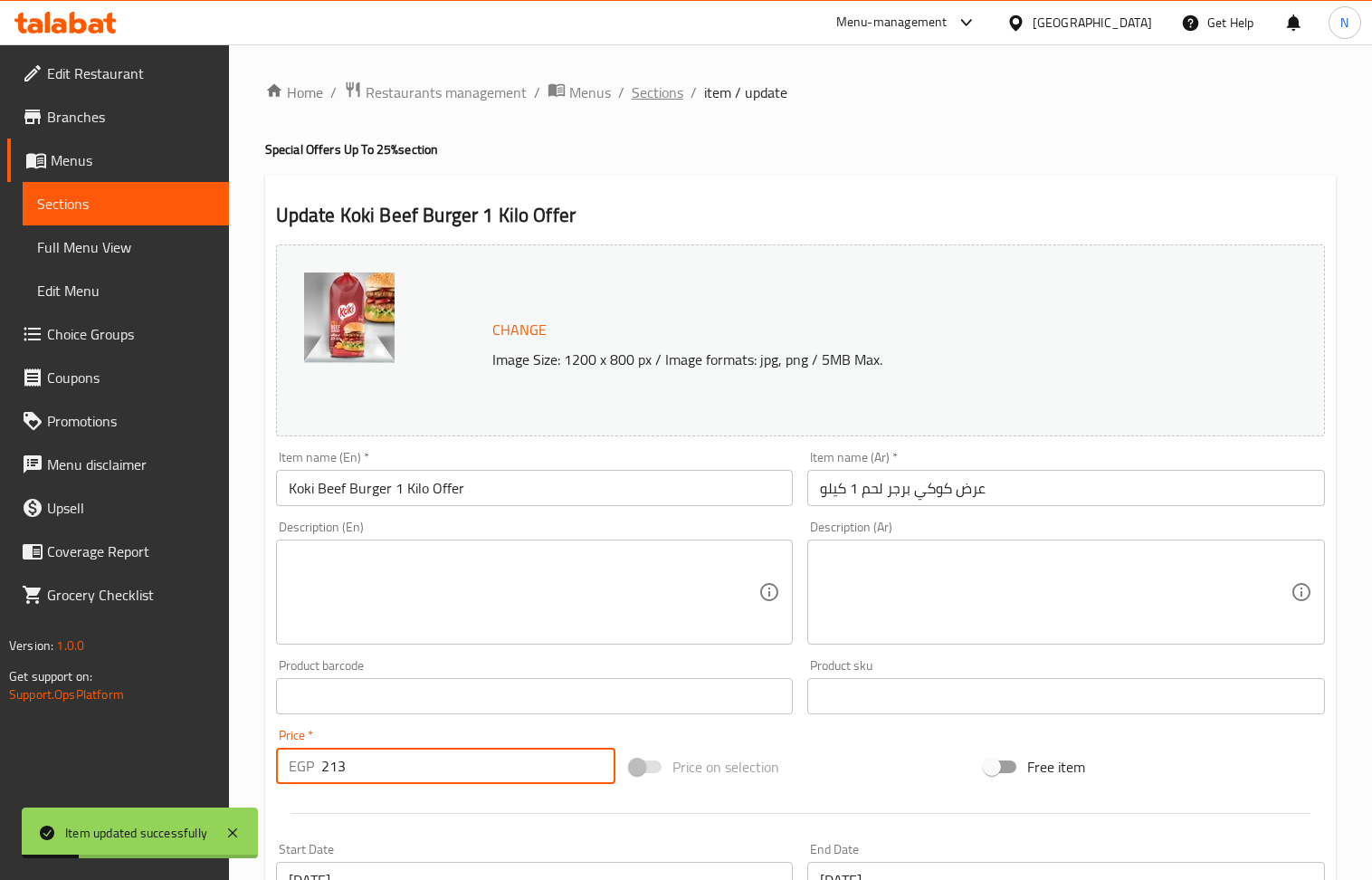
click at [661, 92] on span "Sections" at bounding box center [657, 93] width 52 height 22
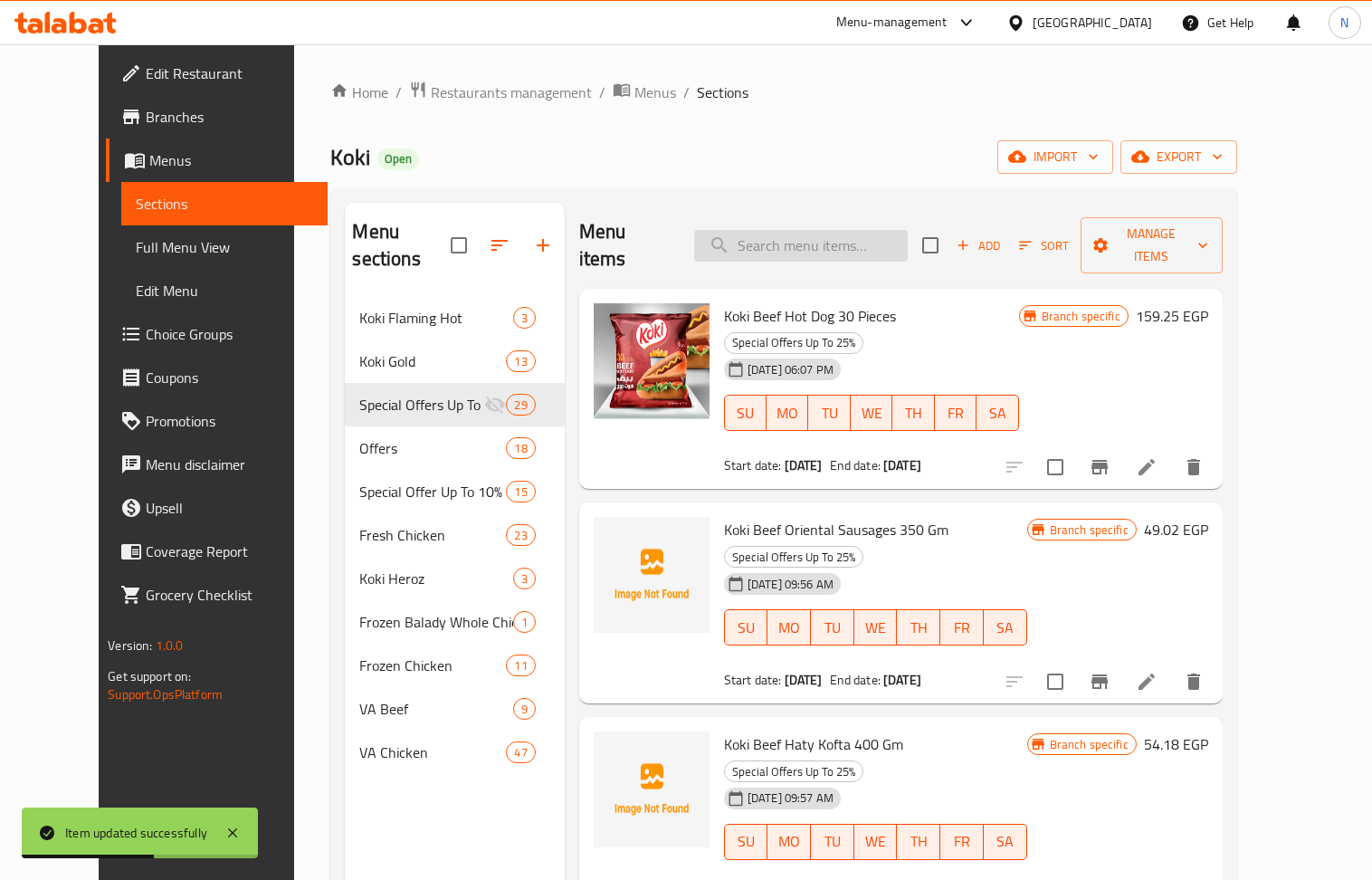
click at [835, 221] on div "Menu items Add Sort Manage items" at bounding box center [900, 245] width 643 height 86
click at [837, 230] on input "search" at bounding box center [801, 246] width 213 height 31
paste input "Koki Beef Burger 1 Kilo"
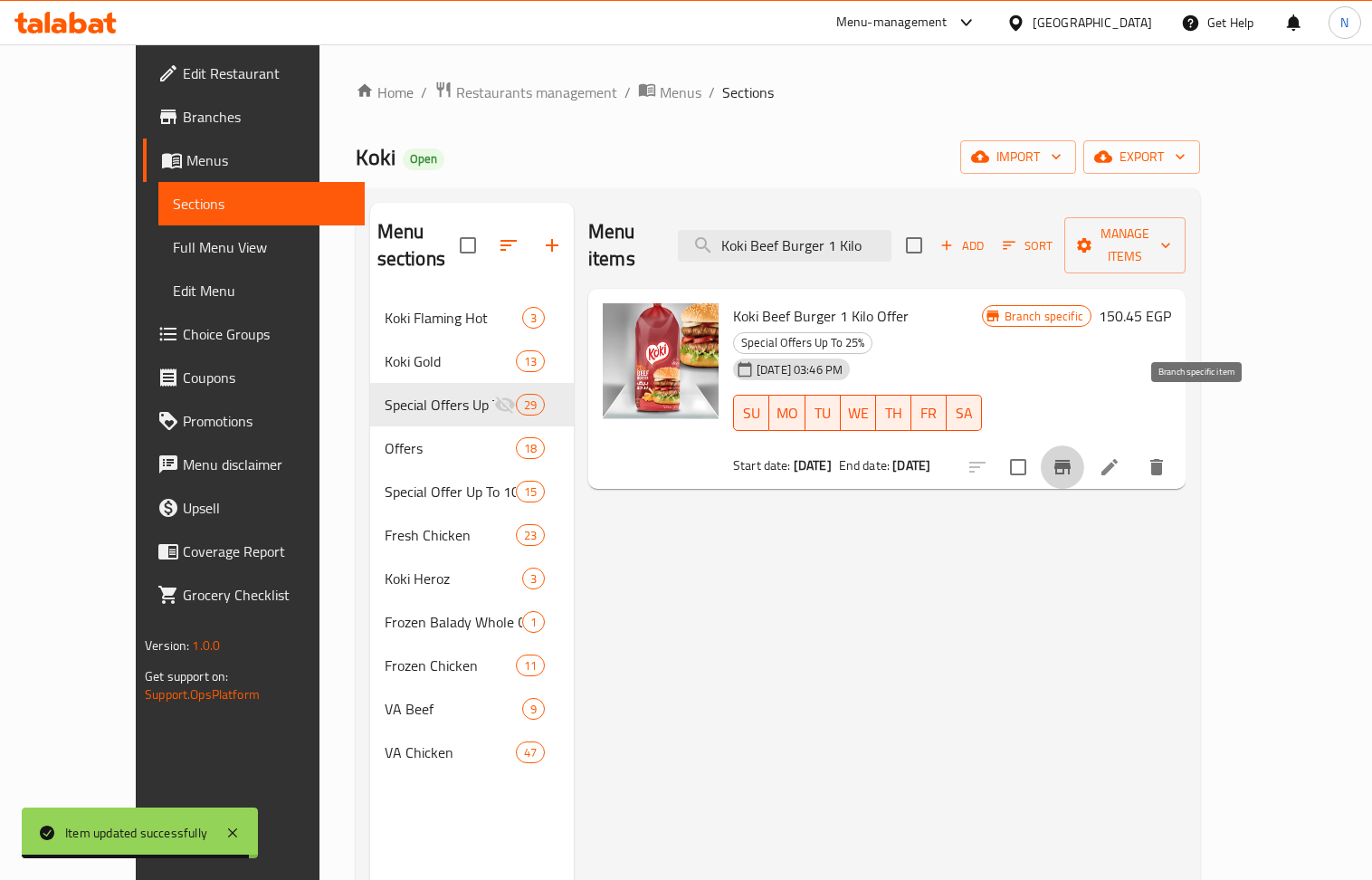
click at [1073, 457] on icon "Branch-specific-item" at bounding box center [1063, 468] width 22 height 22
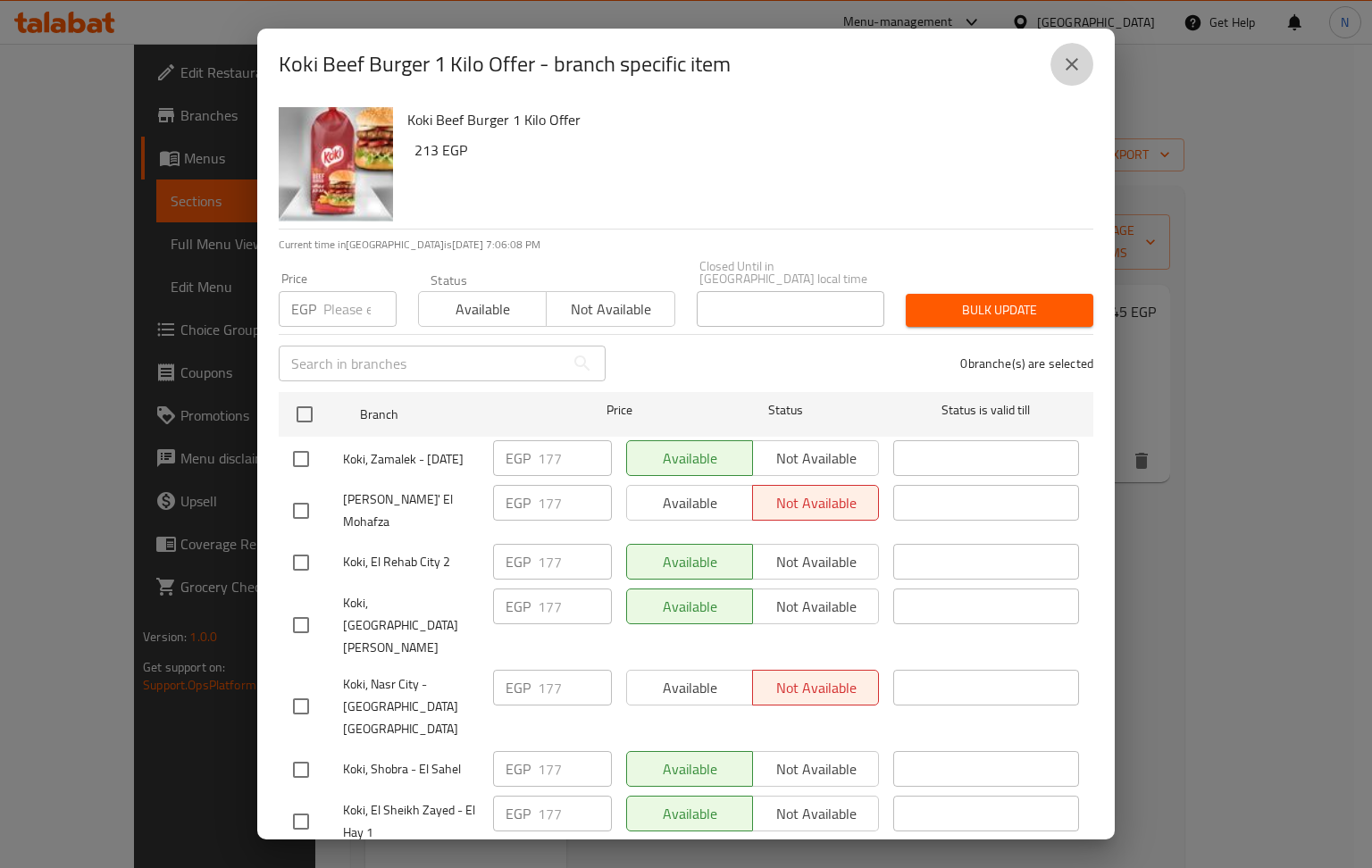
click at [1072, 59] on icon "close" at bounding box center [1071, 64] width 22 height 22
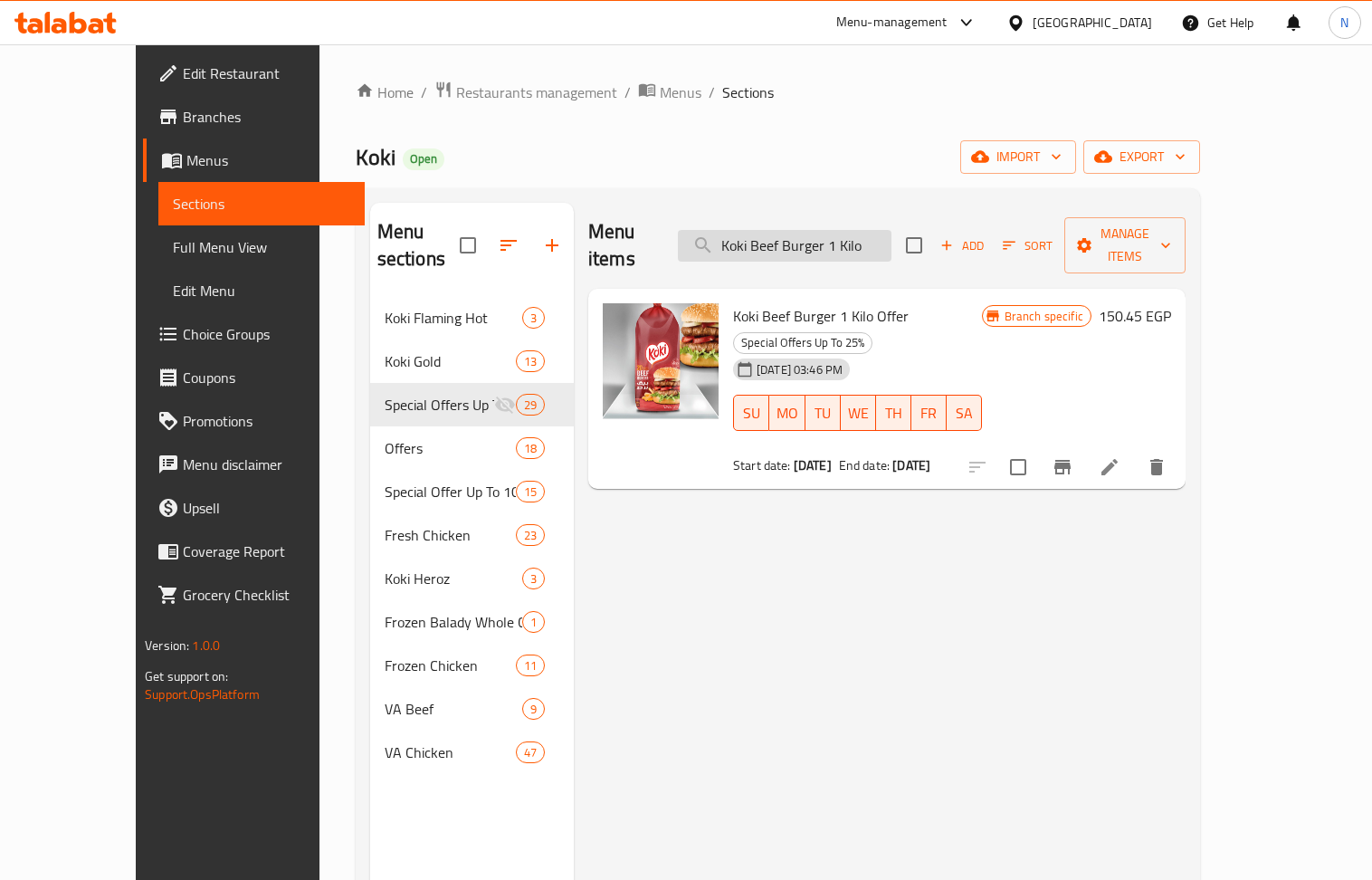
click at [892, 236] on input "Koki Beef Burger 1 Kilo" at bounding box center [785, 246] width 213 height 31
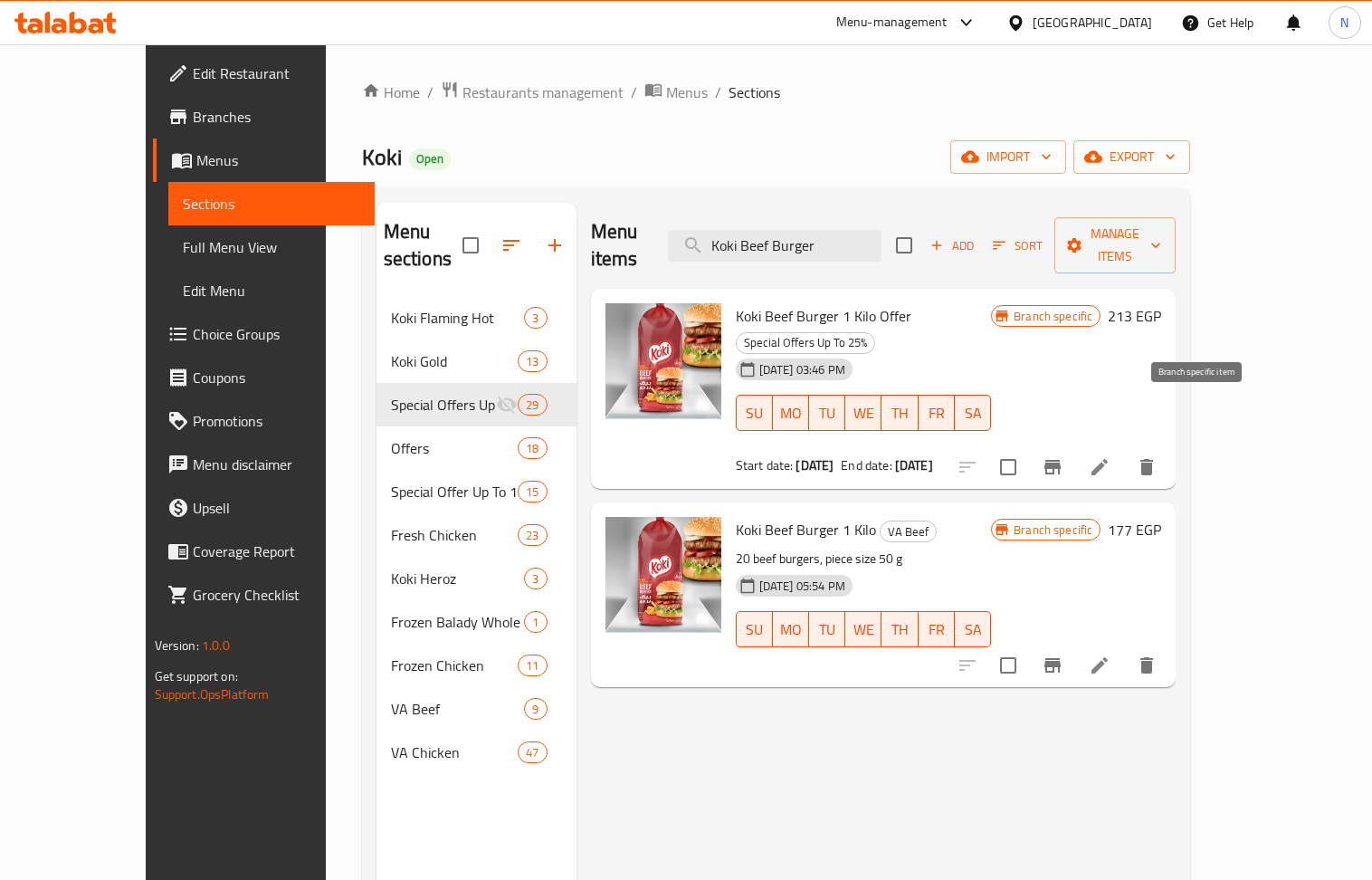
type input "Koki Beef Burger"
click at [1064, 457] on icon "Branch-specific-item" at bounding box center [1053, 468] width 22 height 22
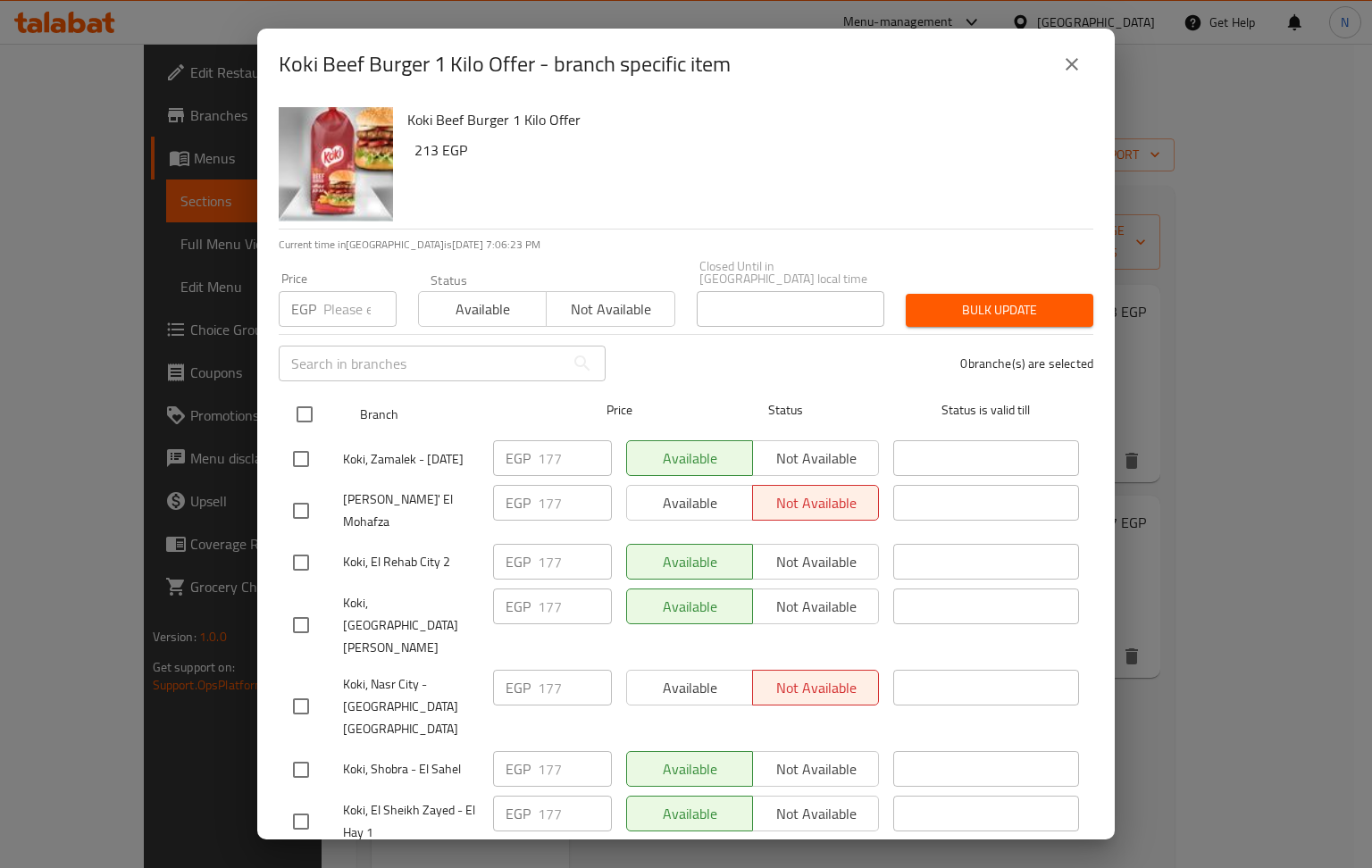
click at [308, 400] on input "checkbox" at bounding box center [304, 414] width 37 height 37
checkbox input "true"
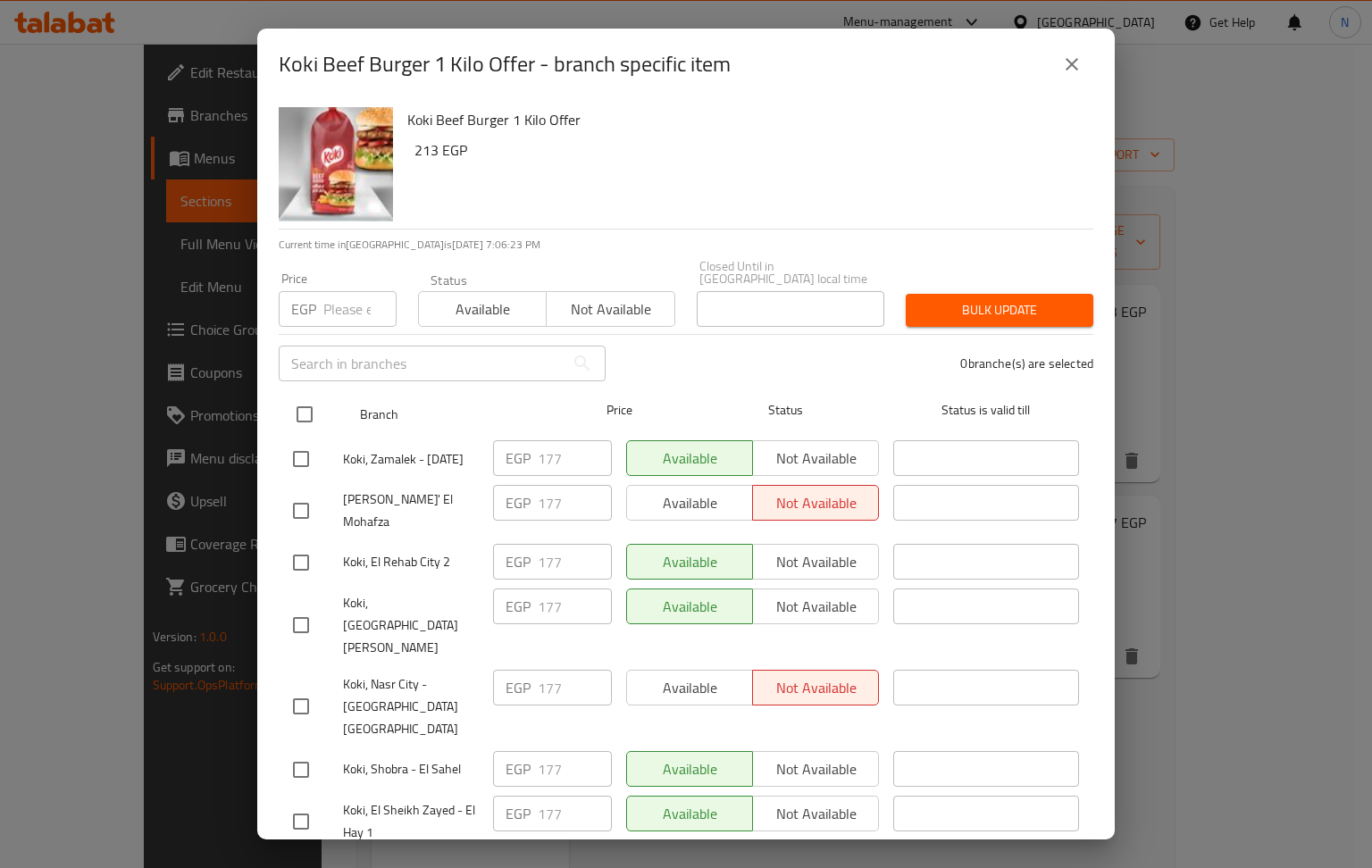
checkbox input "true"
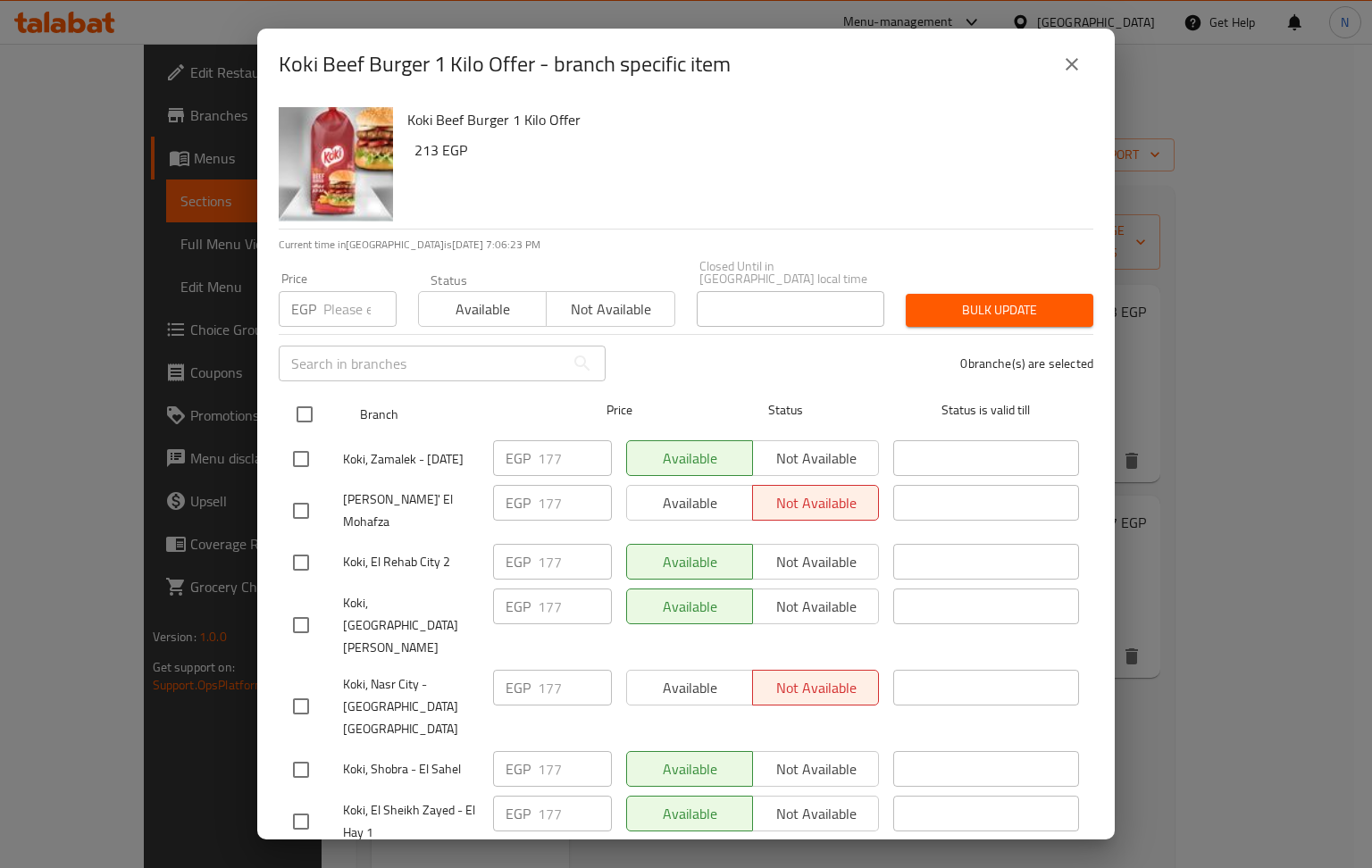
checkbox input "true"
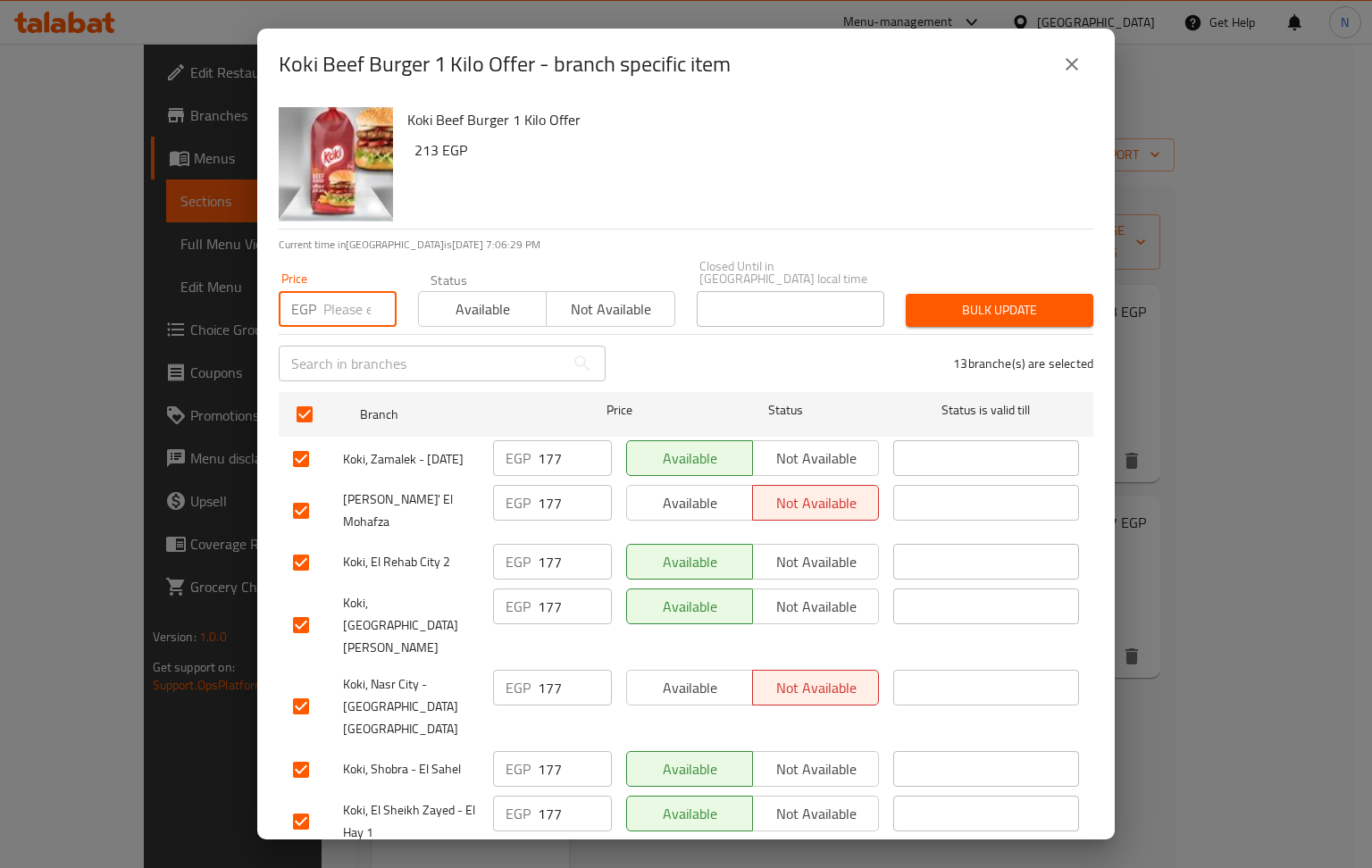
click at [359, 298] on input "number" at bounding box center [360, 309] width 74 height 35
paste input "213"
type input "213"
click at [994, 299] on span "Bulk update" at bounding box center [999, 310] width 159 height 23
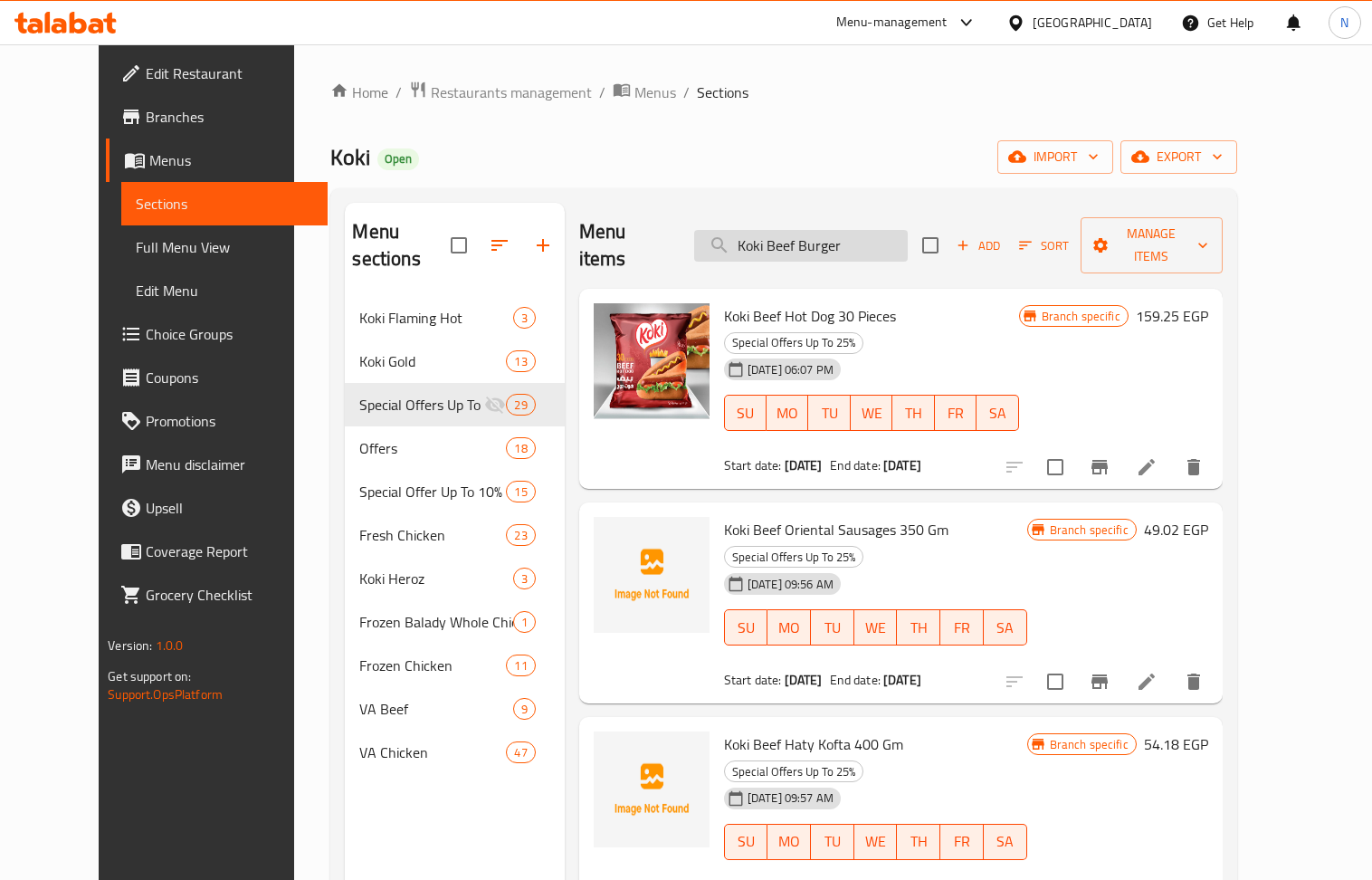
click at [807, 241] on input "Koki Beef Burger" at bounding box center [801, 246] width 213 height 31
paste input "gold grilled chicken shish tawook 400 gm"
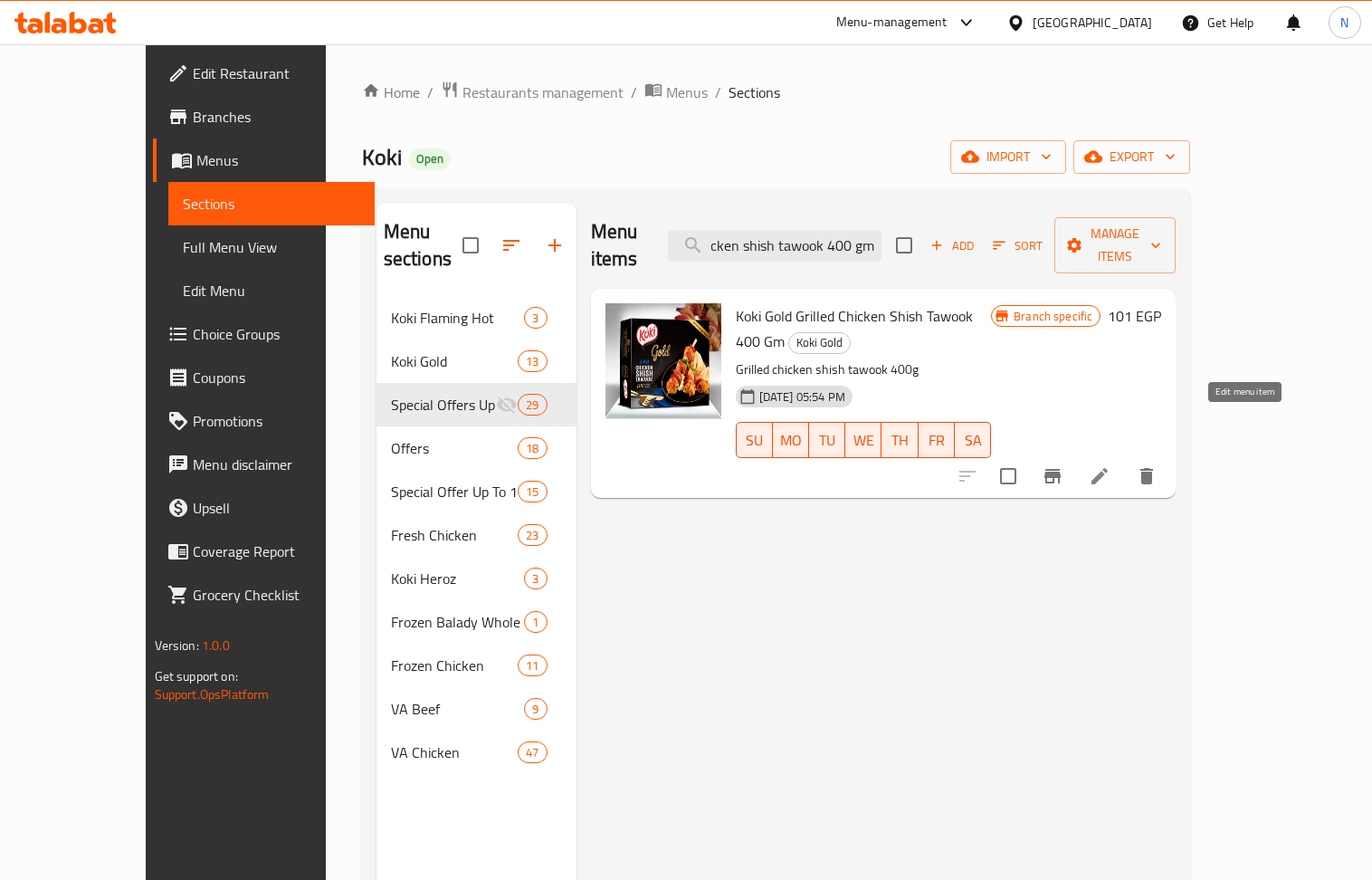
type input "Koki gold grilled chicken shish tawook 400 gm"
click at [1111, 465] on icon at bounding box center [1100, 476] width 22 height 22
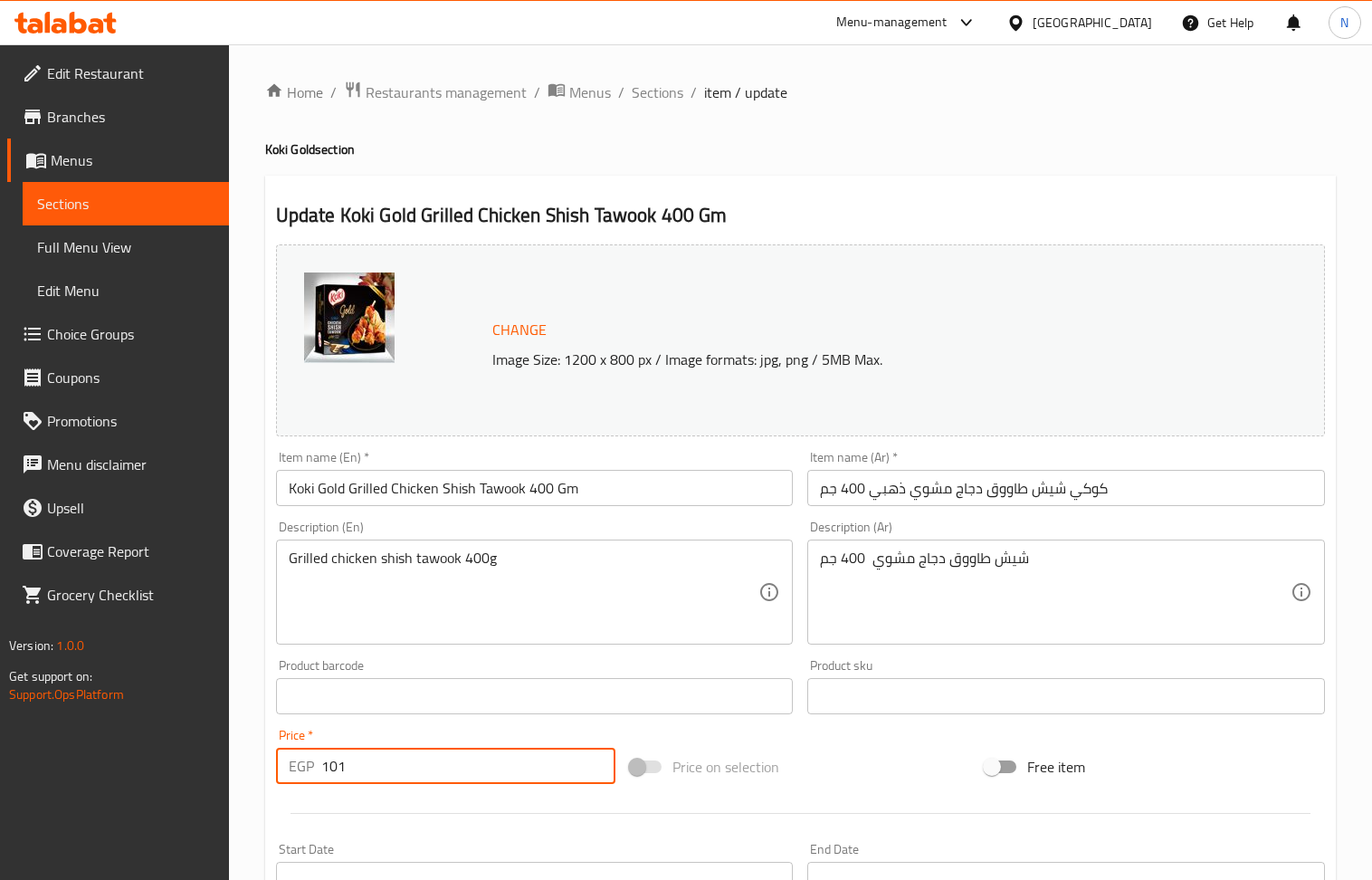
click at [468, 758] on input "101" at bounding box center [468, 765] width 295 height 36
paste input "84"
type input "184"
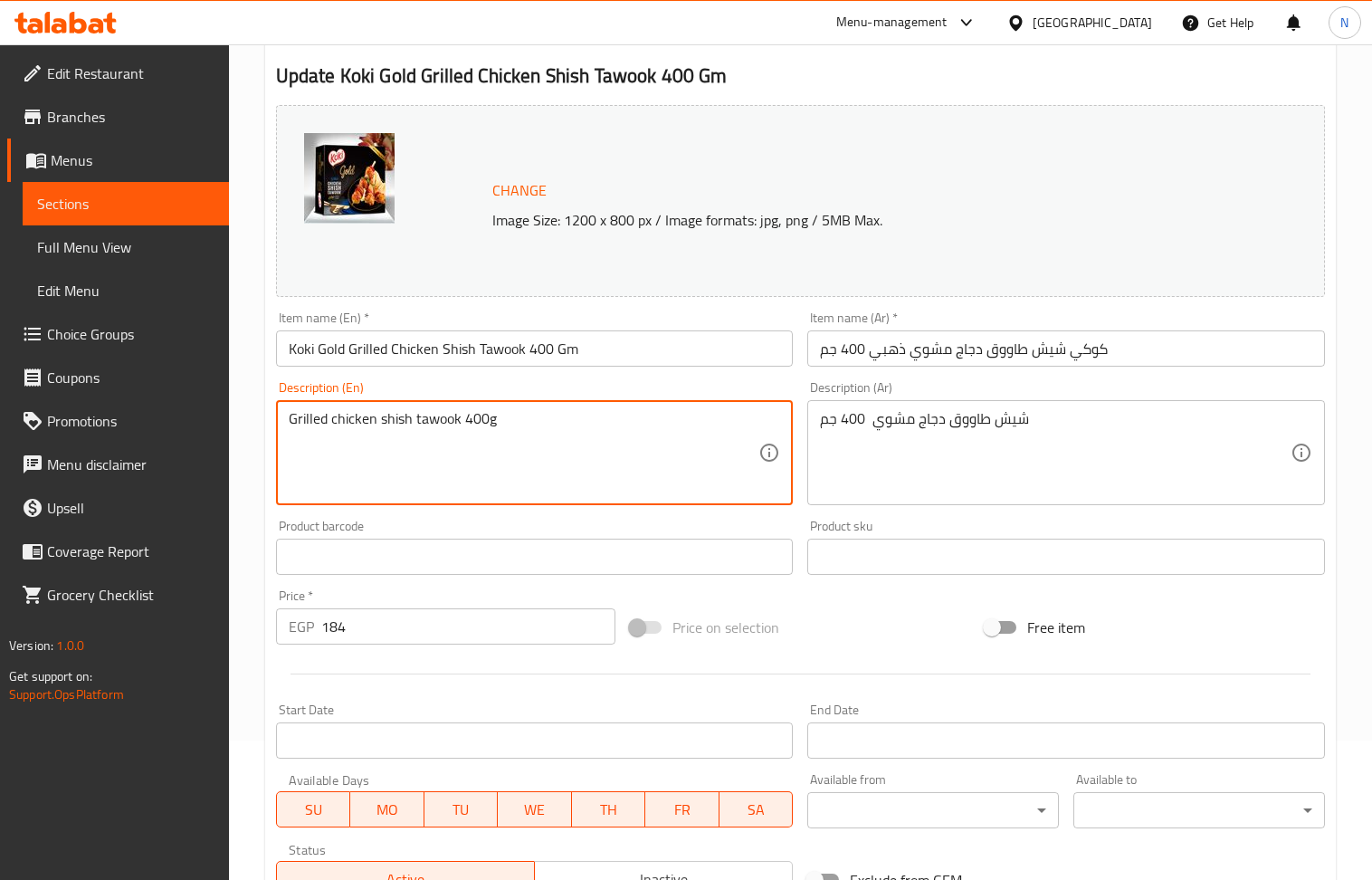
scroll to position [362, 0]
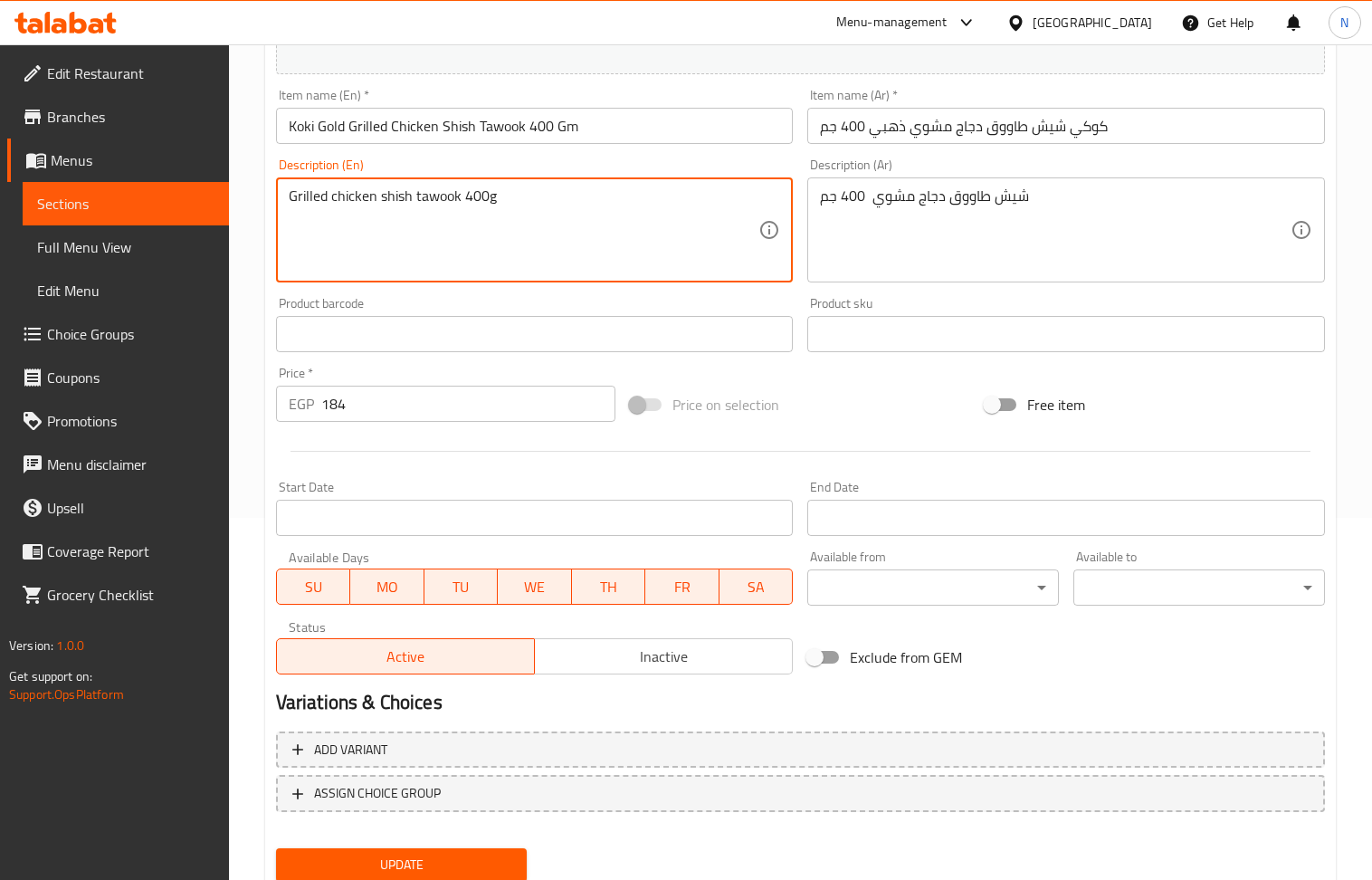
click at [587, 521] on input "Start Date" at bounding box center [535, 517] width 518 height 36
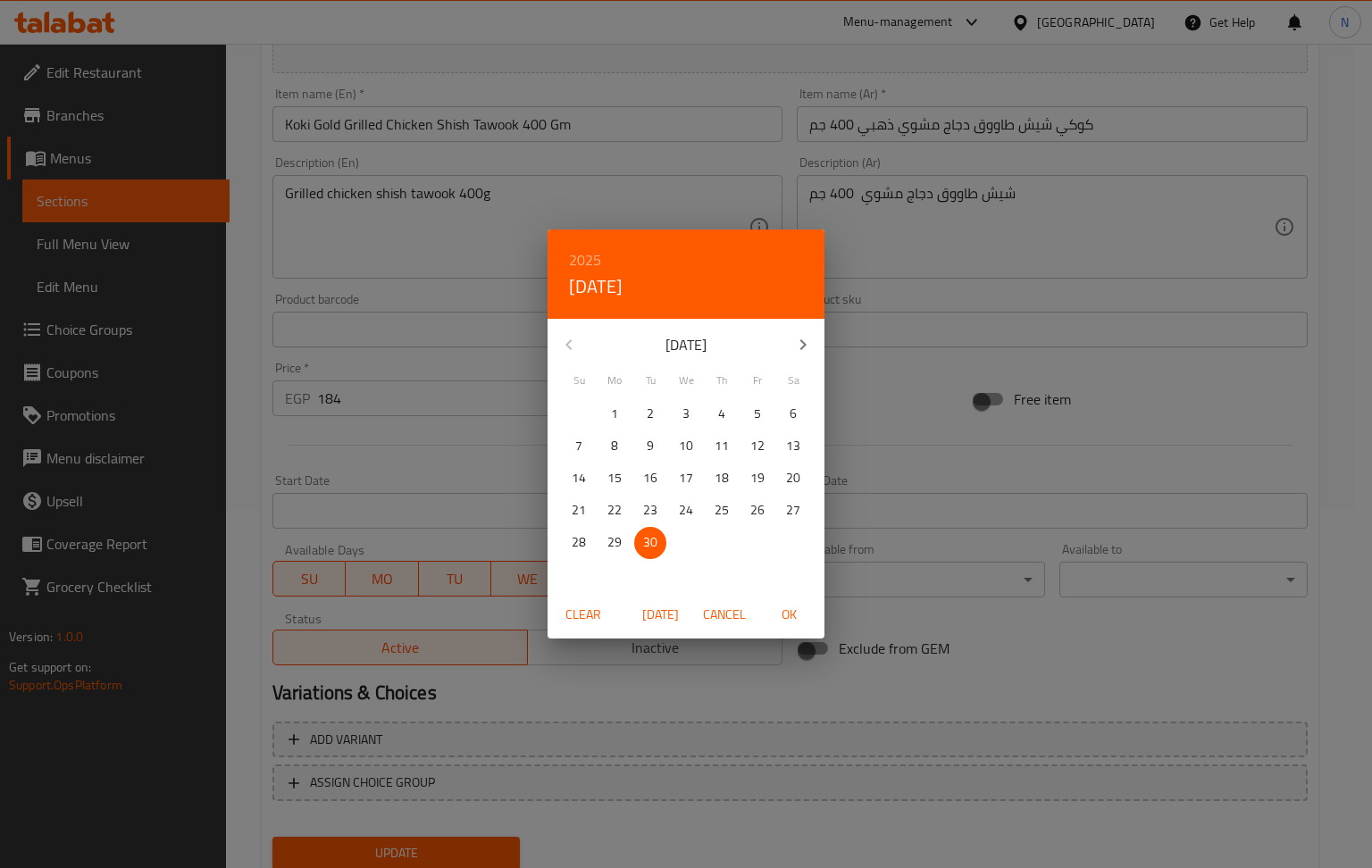
click at [812, 343] on icon "button" at bounding box center [803, 345] width 22 height 22
click at [684, 410] on p "1" at bounding box center [686, 414] width 7 height 23
click at [795, 616] on span "OK" at bounding box center [788, 615] width 43 height 23
type input "[DATE]"
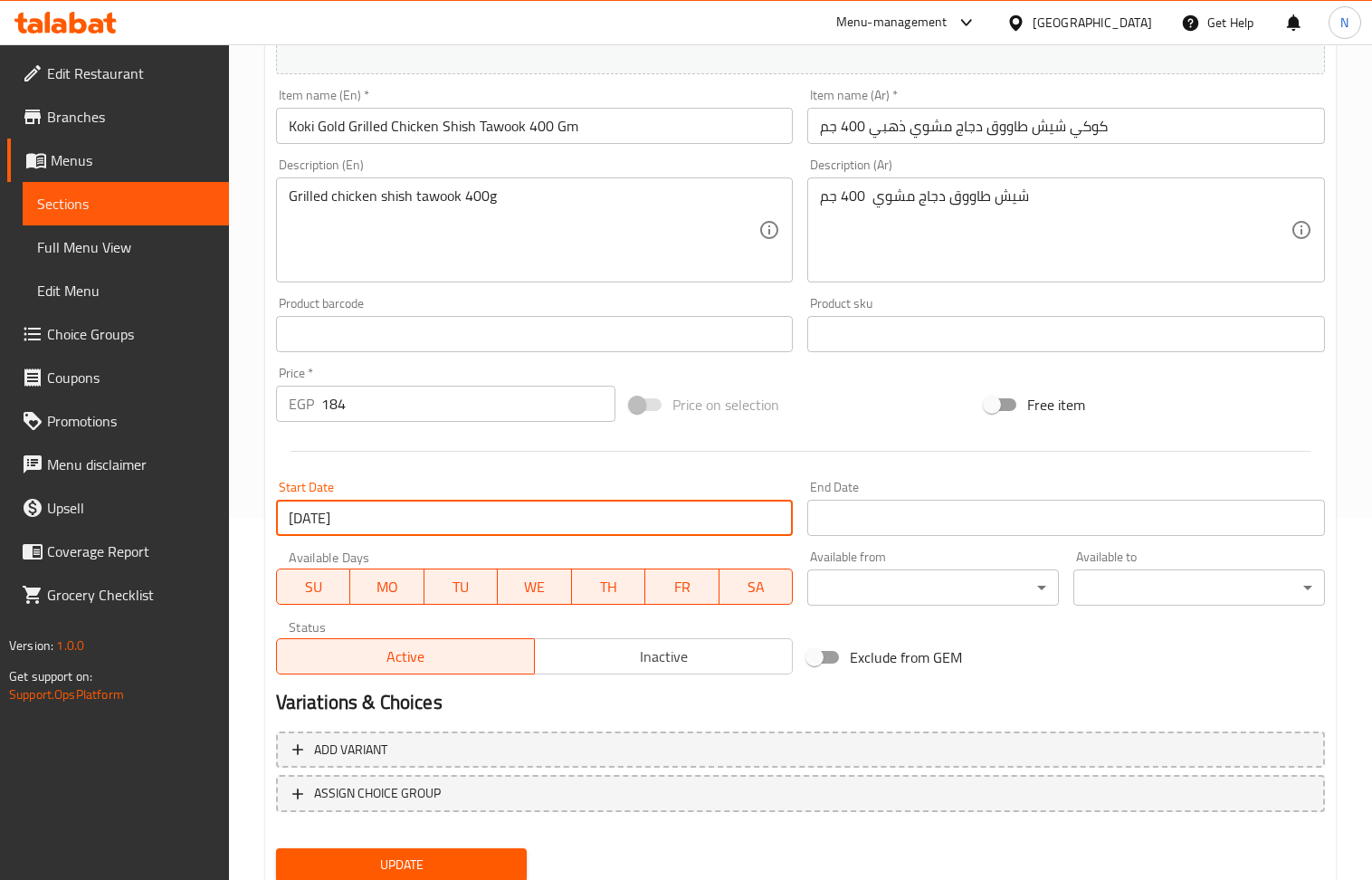
click at [876, 525] on input "Start Date" at bounding box center [1066, 517] width 518 height 36
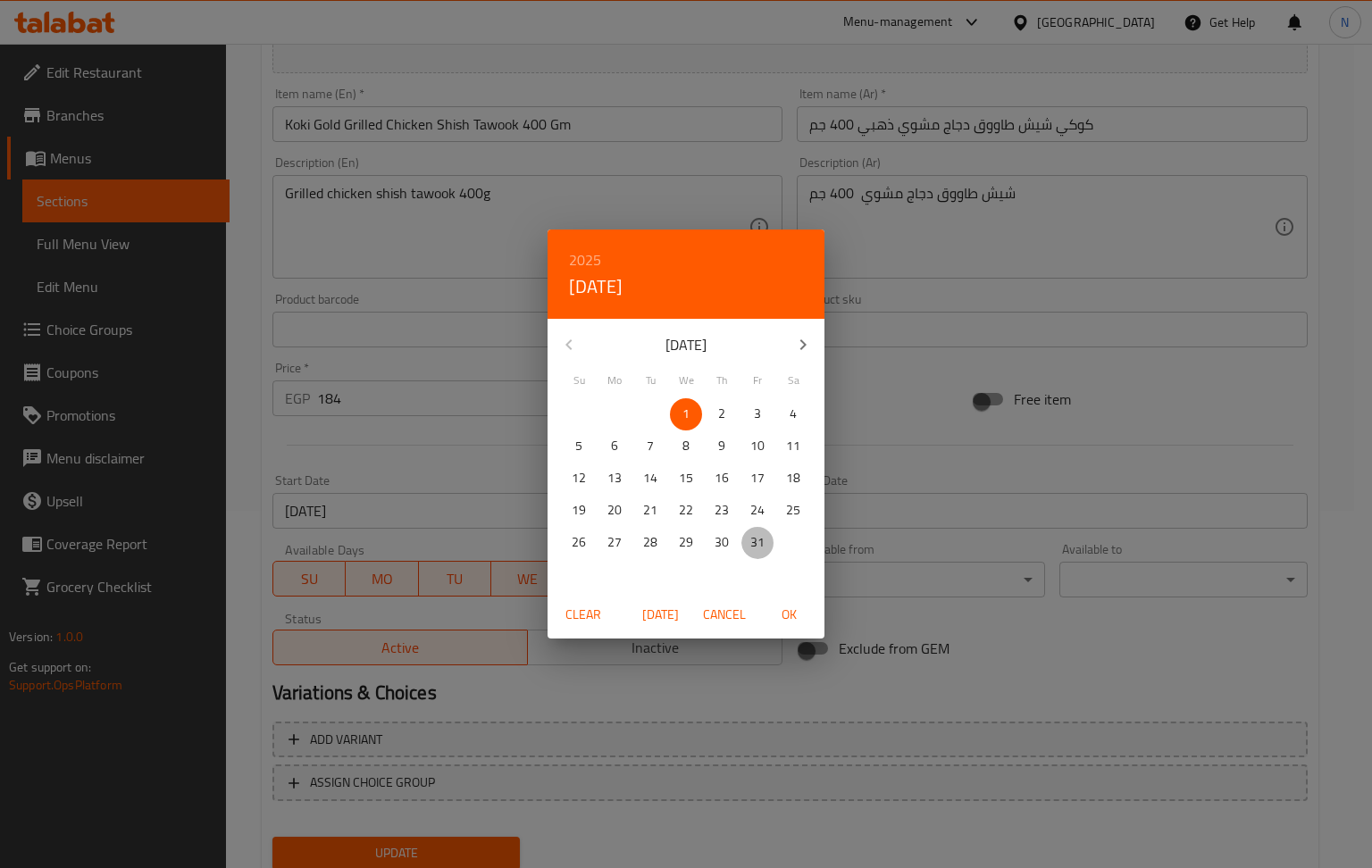
click at [746, 536] on span "31" at bounding box center [756, 542] width 32 height 23
click at [793, 615] on span "OK" at bounding box center [788, 615] width 43 height 23
type input "[DATE]"
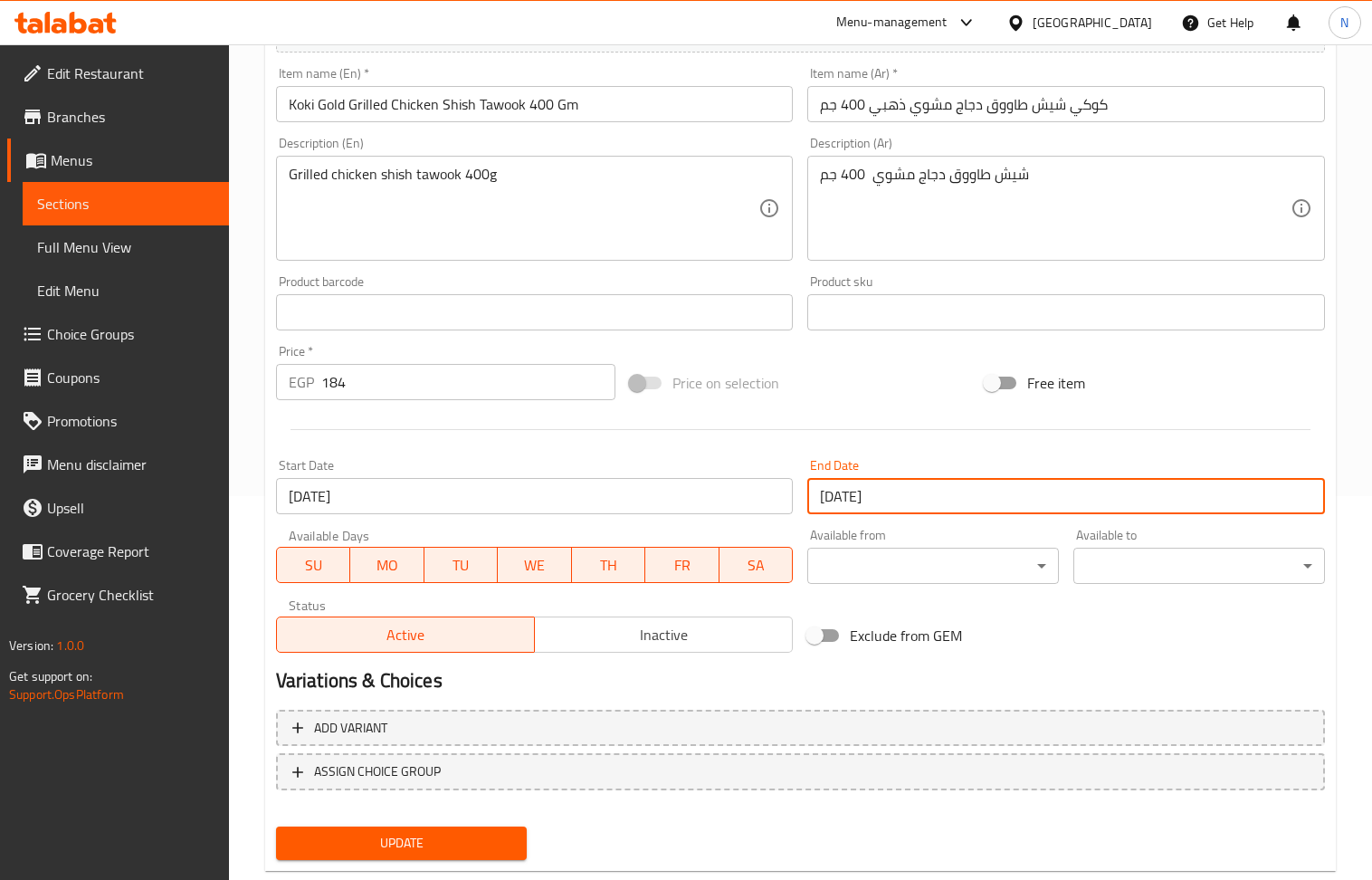
scroll to position [424, 0]
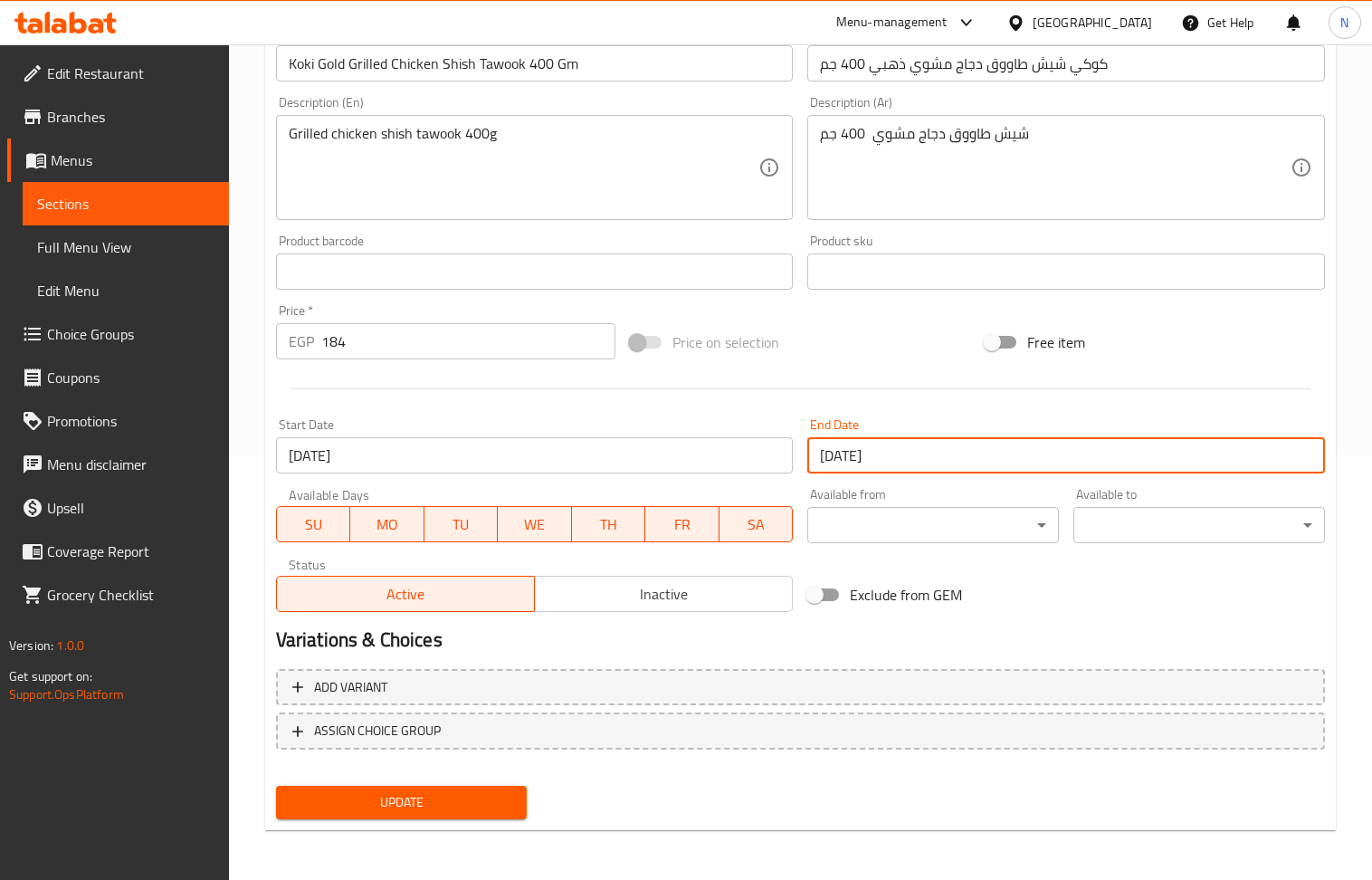
click at [462, 805] on span "Update" at bounding box center [402, 803] width 223 height 23
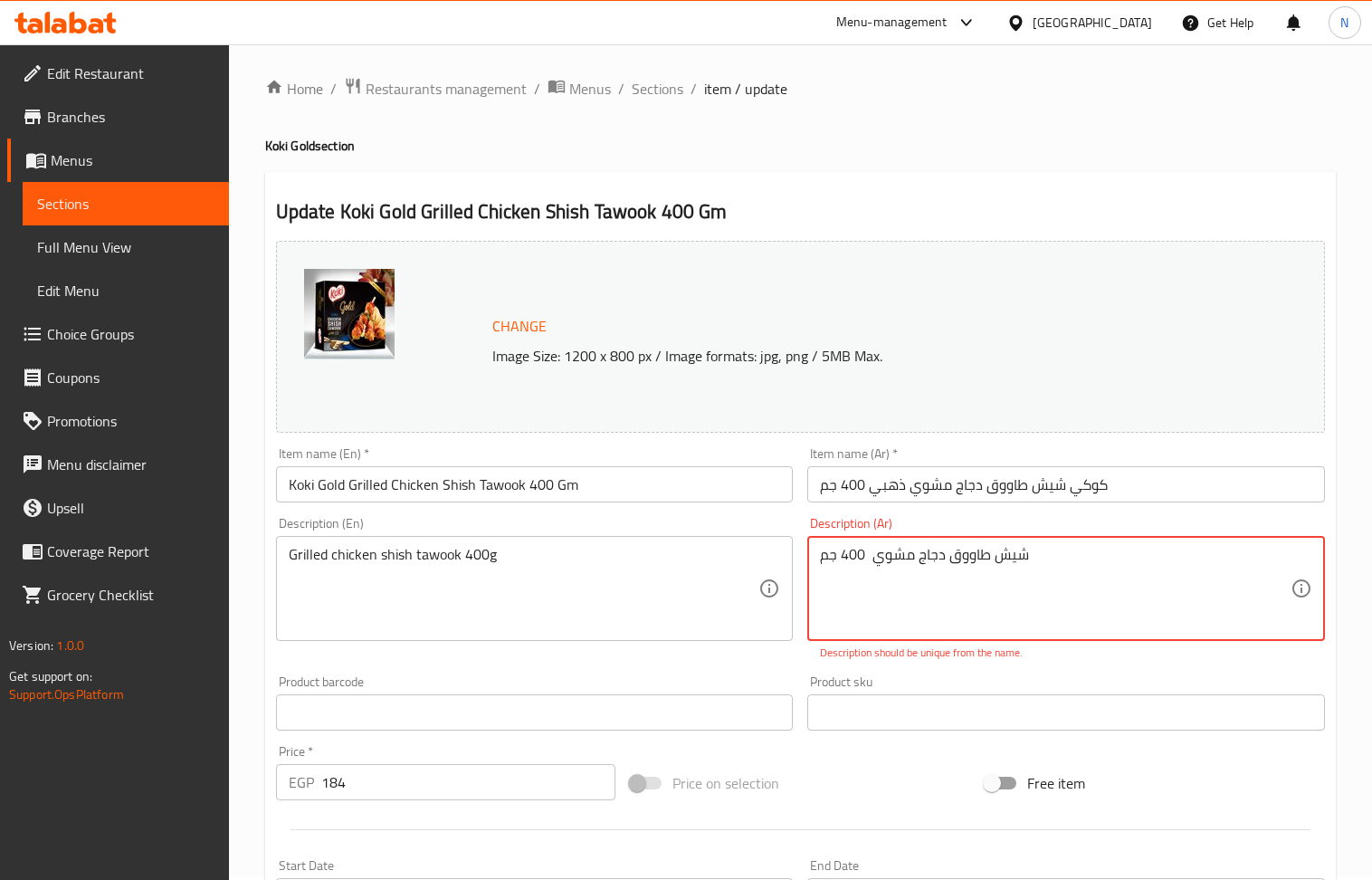
scroll to position [0, 0]
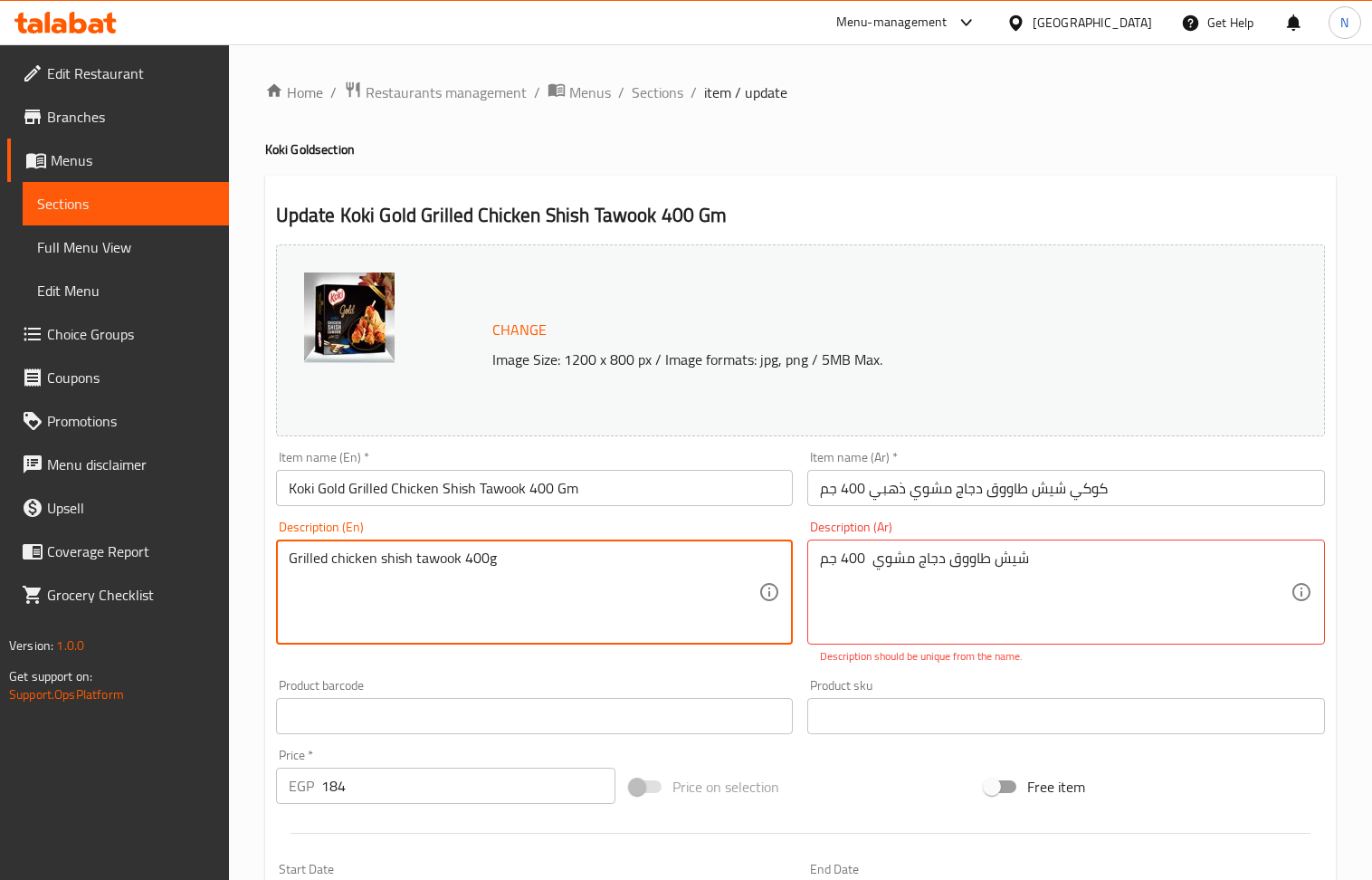
click at [818, 570] on div "شيش طاووق دجاج مشوي 400 جم Description (Ar)" at bounding box center [1066, 592] width 518 height 105
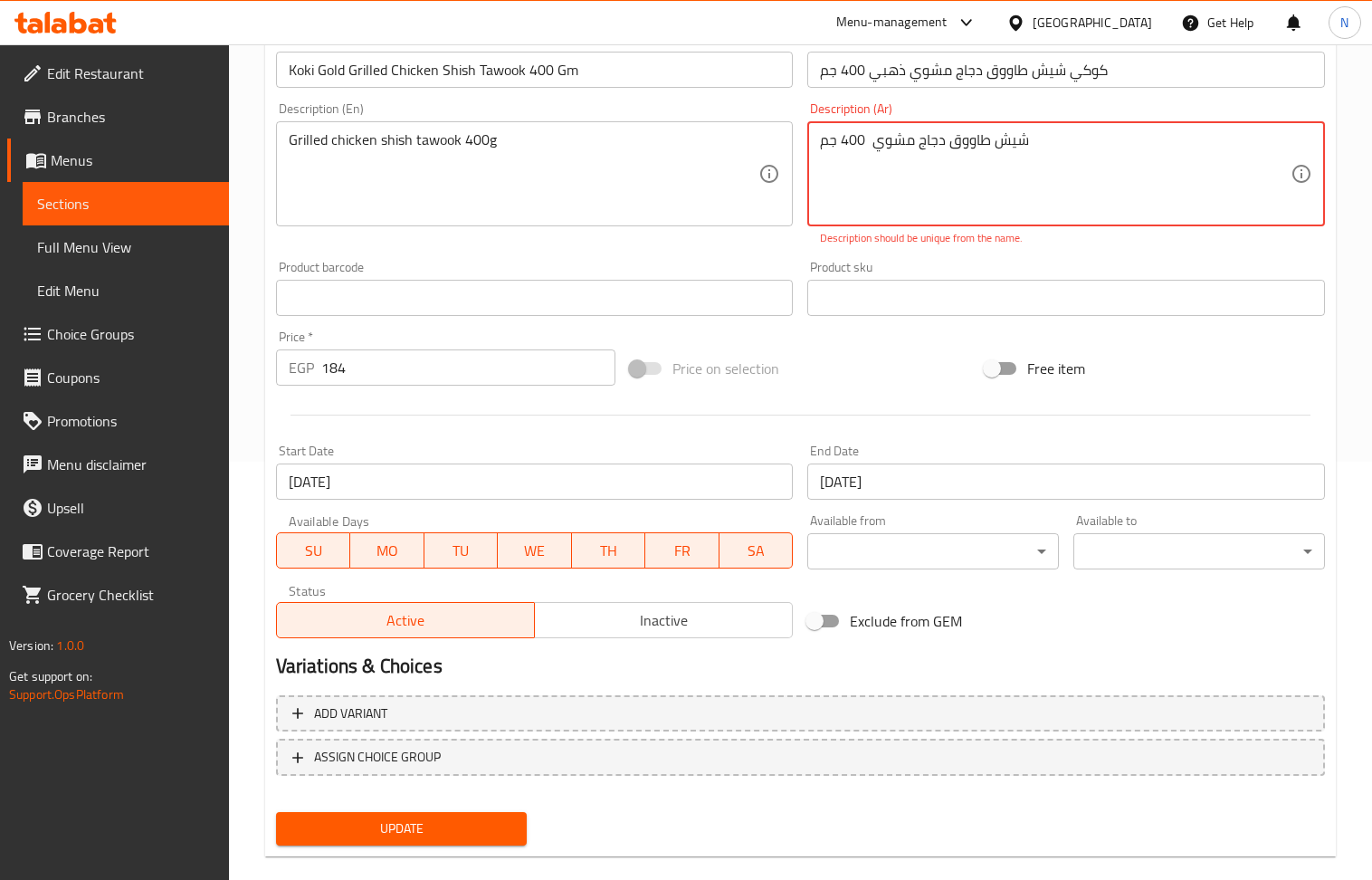
scroll to position [444, 0]
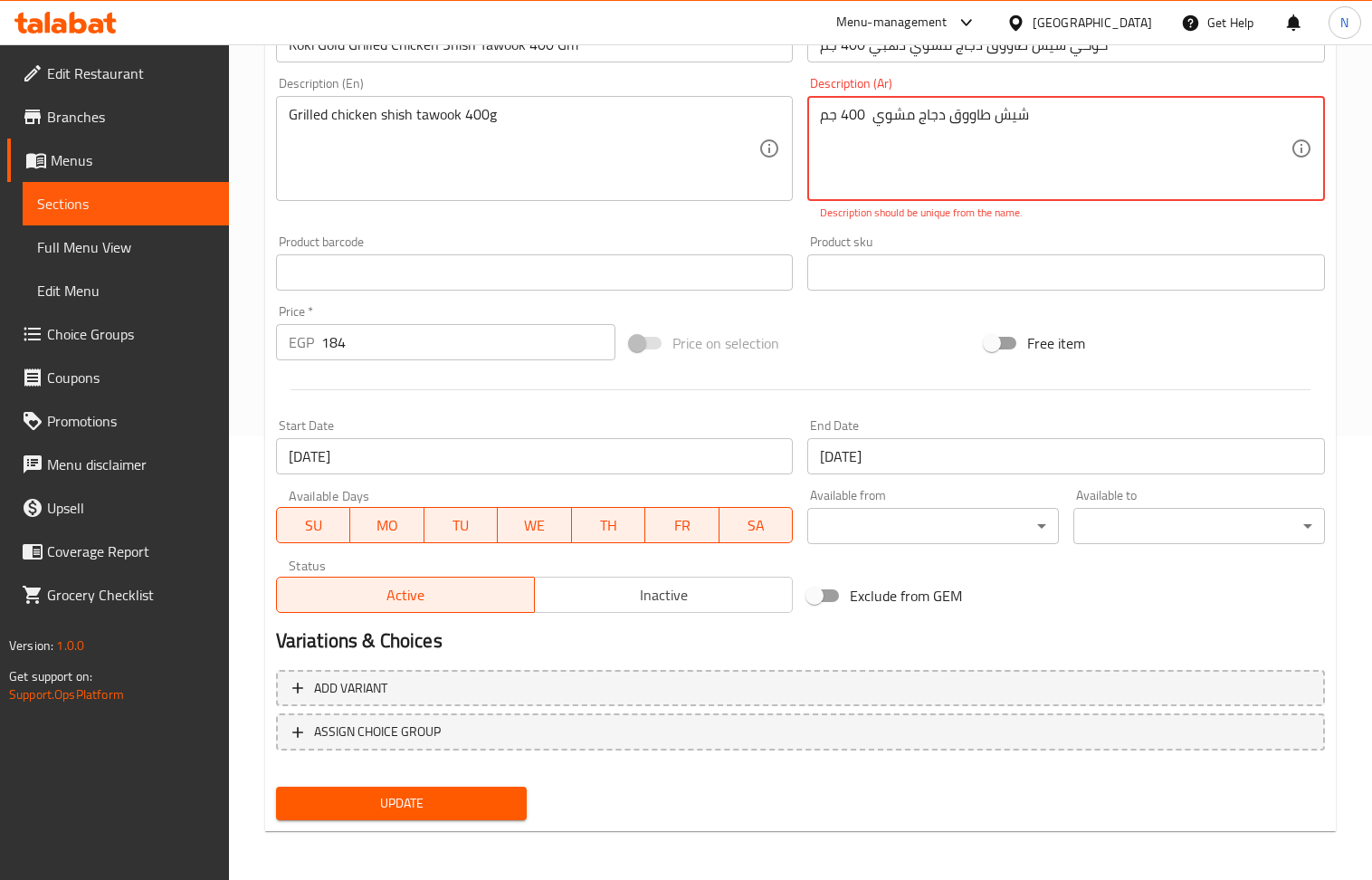
click at [505, 797] on span "Update" at bounding box center [402, 803] width 223 height 23
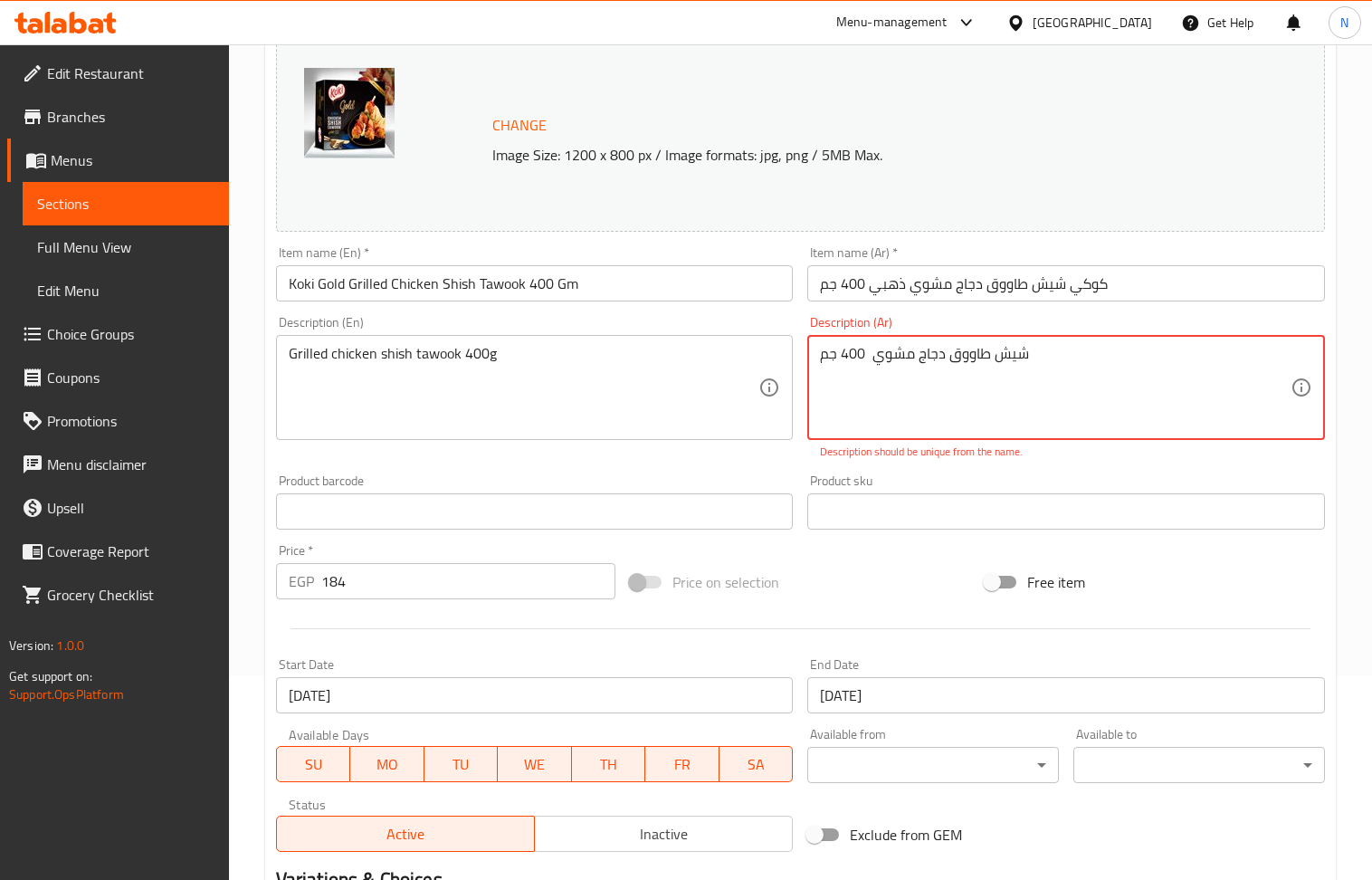
scroll to position [203, 0]
drag, startPoint x: 866, startPoint y: 360, endPoint x: 815, endPoint y: 364, distance: 51.2
click at [815, 364] on div "شيش طاووق دجاج مشوي 400 جم Description (Ar)" at bounding box center [1066, 389] width 518 height 105
click at [851, 365] on textarea "شيش طاووق دجاج مشوي 400 جم" at bounding box center [1055, 389] width 470 height 86
drag, startPoint x: 824, startPoint y: 365, endPoint x: 845, endPoint y: 365, distance: 21.0
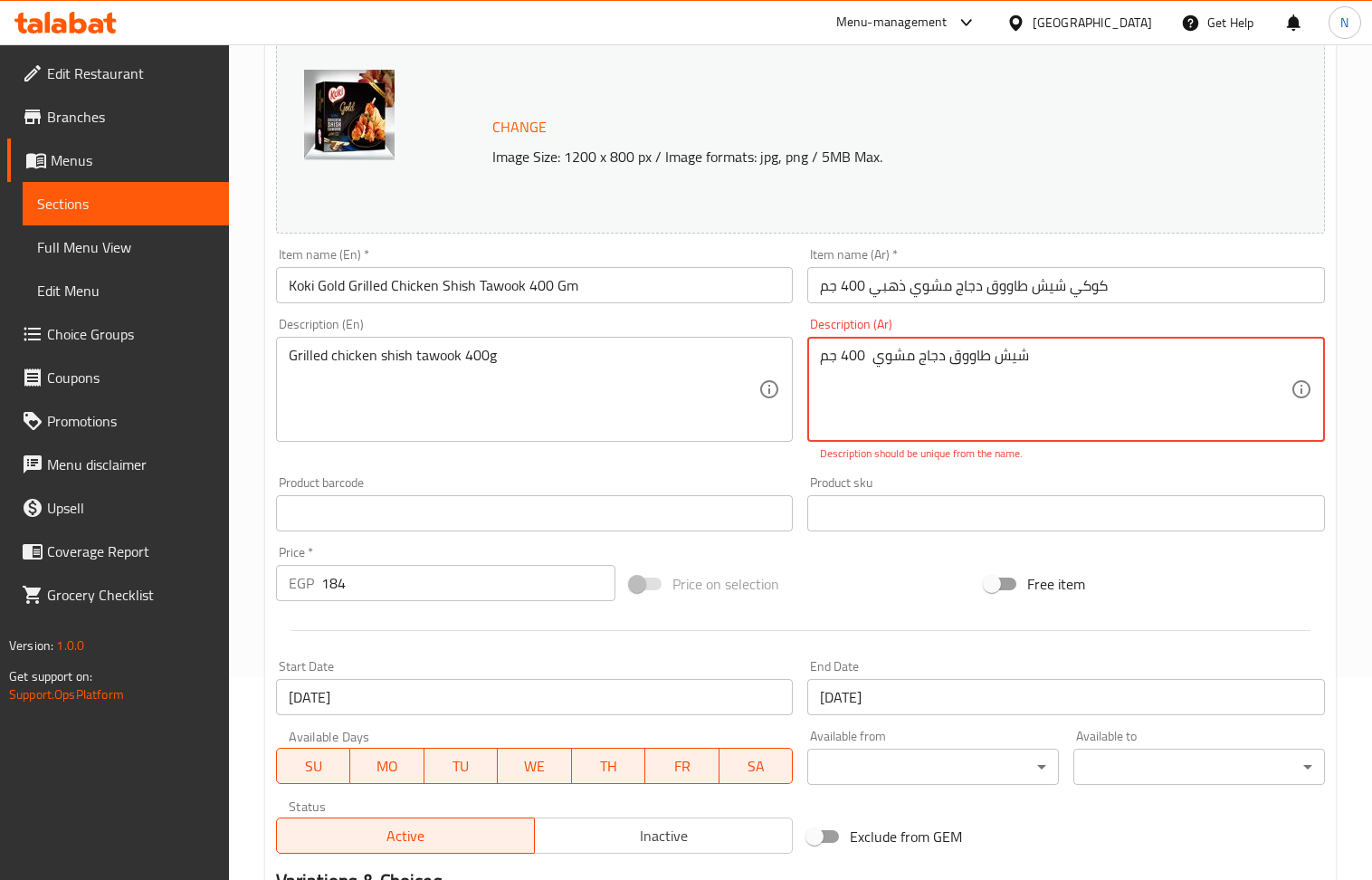
click at [845, 365] on textarea "شيش طاووق دجاج مشوي 400 جم" at bounding box center [1055, 389] width 470 height 86
type textarea "شيش طاووق دجاج مشوي"
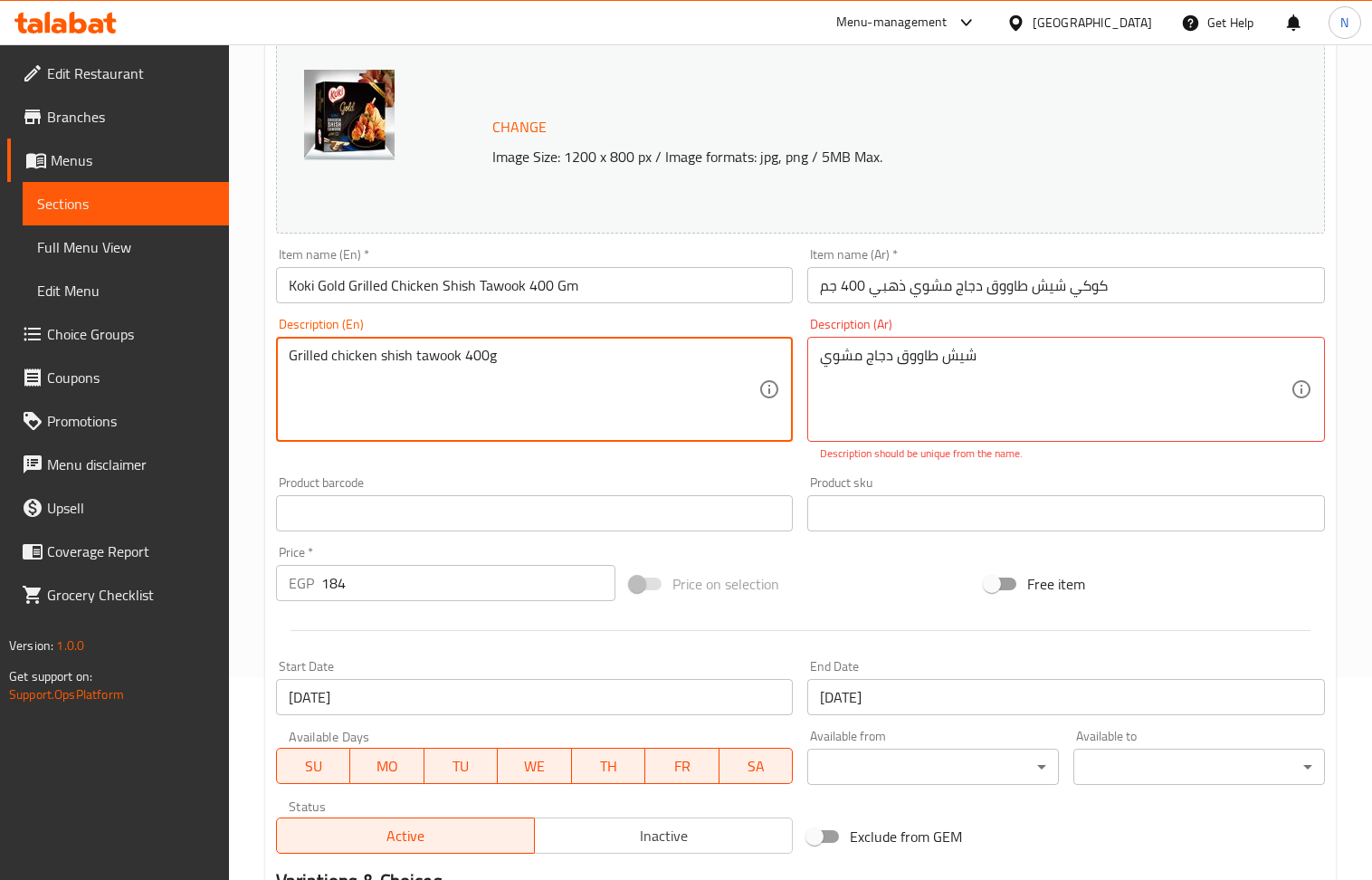
drag, startPoint x: 519, startPoint y: 362, endPoint x: 462, endPoint y: 365, distance: 57.1
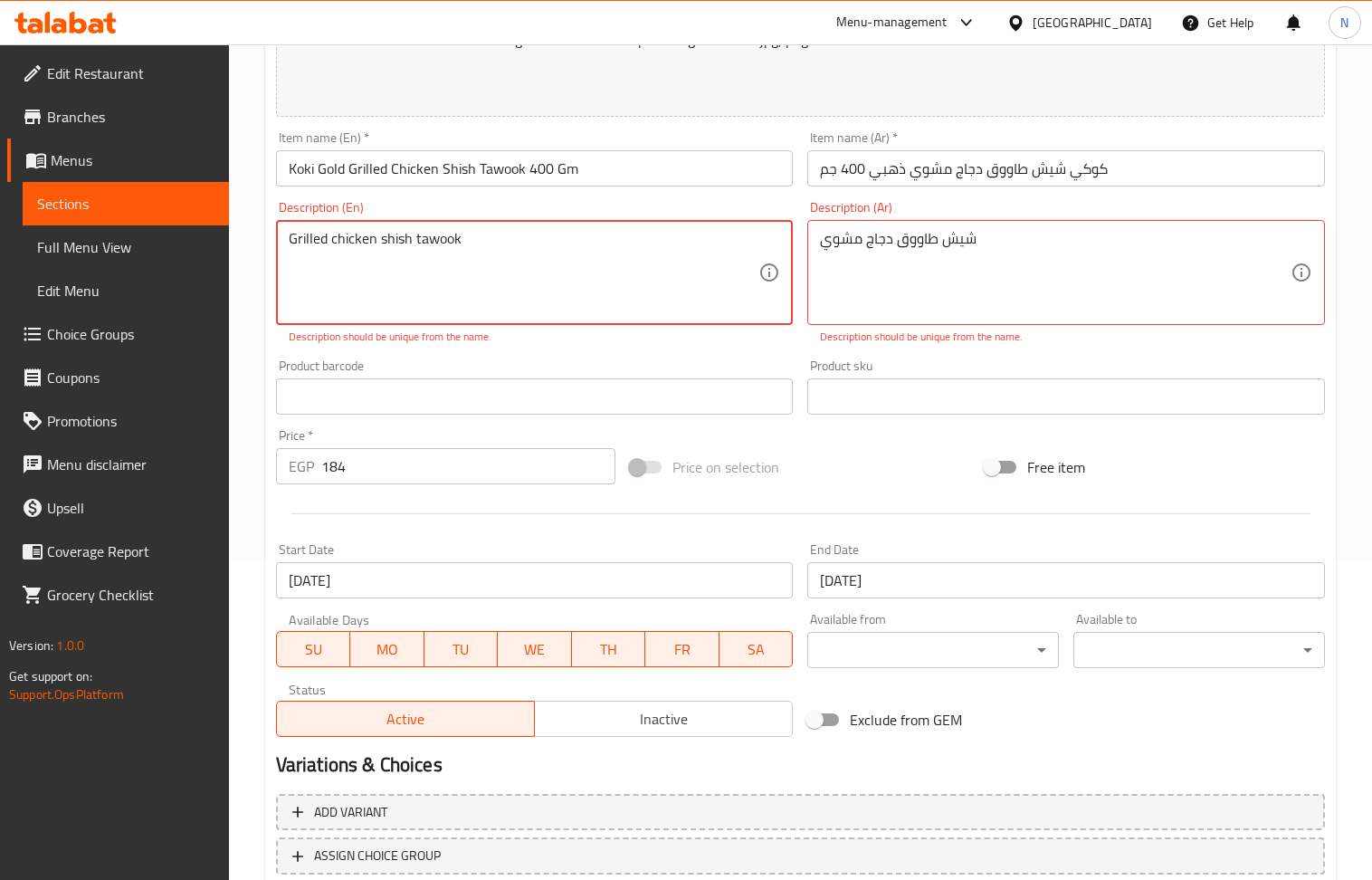
scroll to position [444, 0]
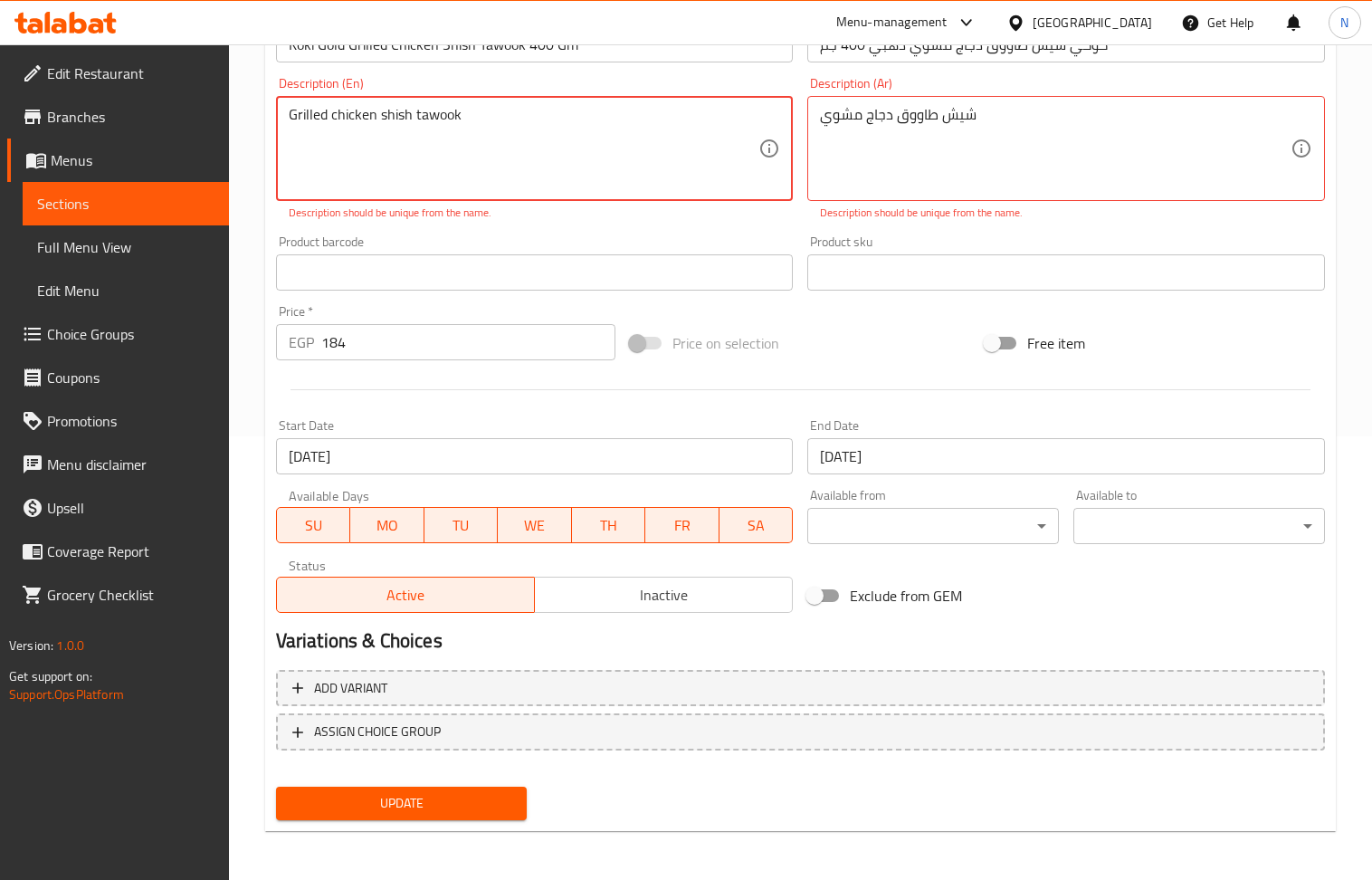
type textarea "Grilled chicken shish tawook"
click at [468, 811] on span "Update" at bounding box center [402, 803] width 223 height 23
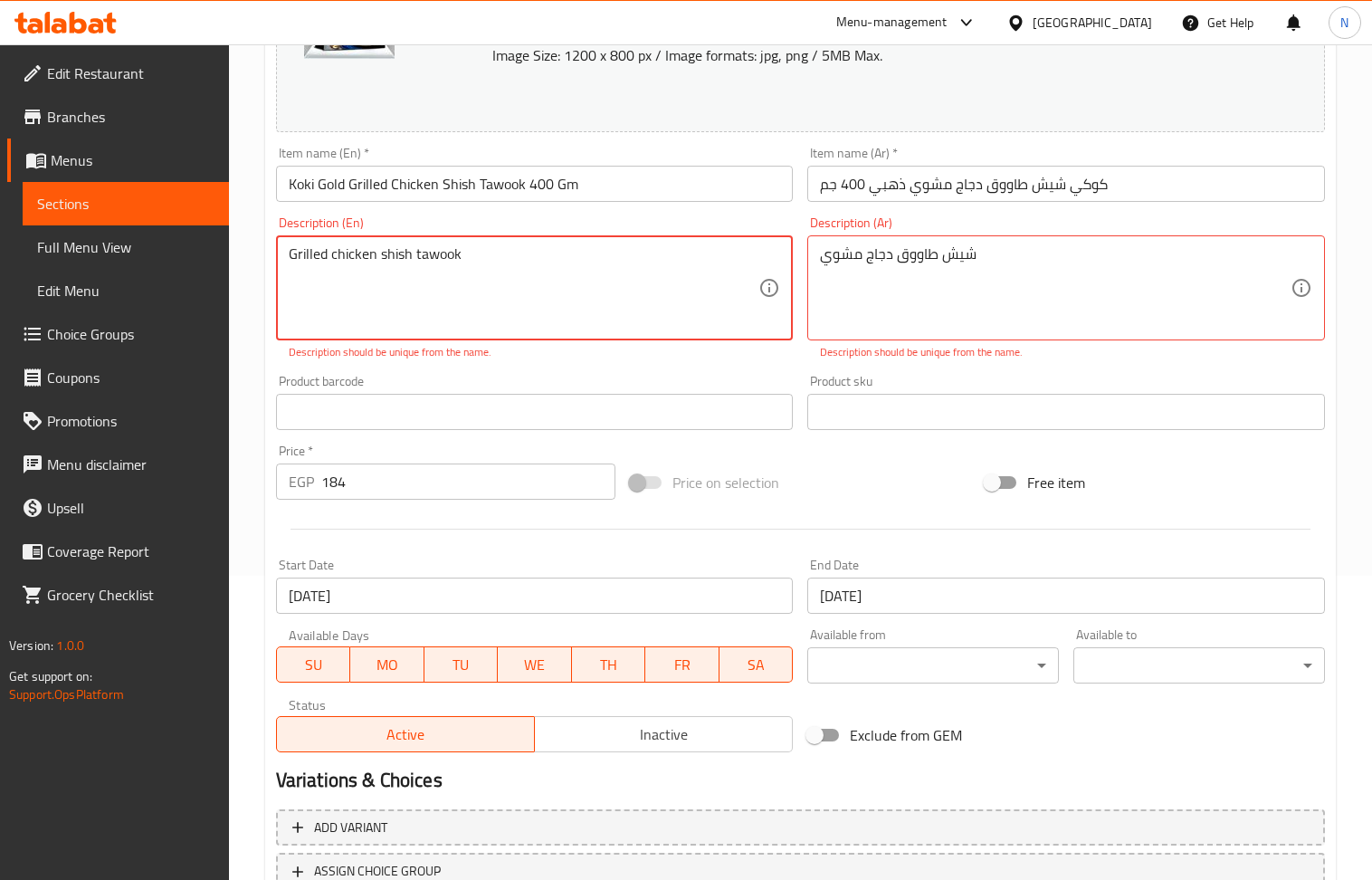
scroll to position [82, 0]
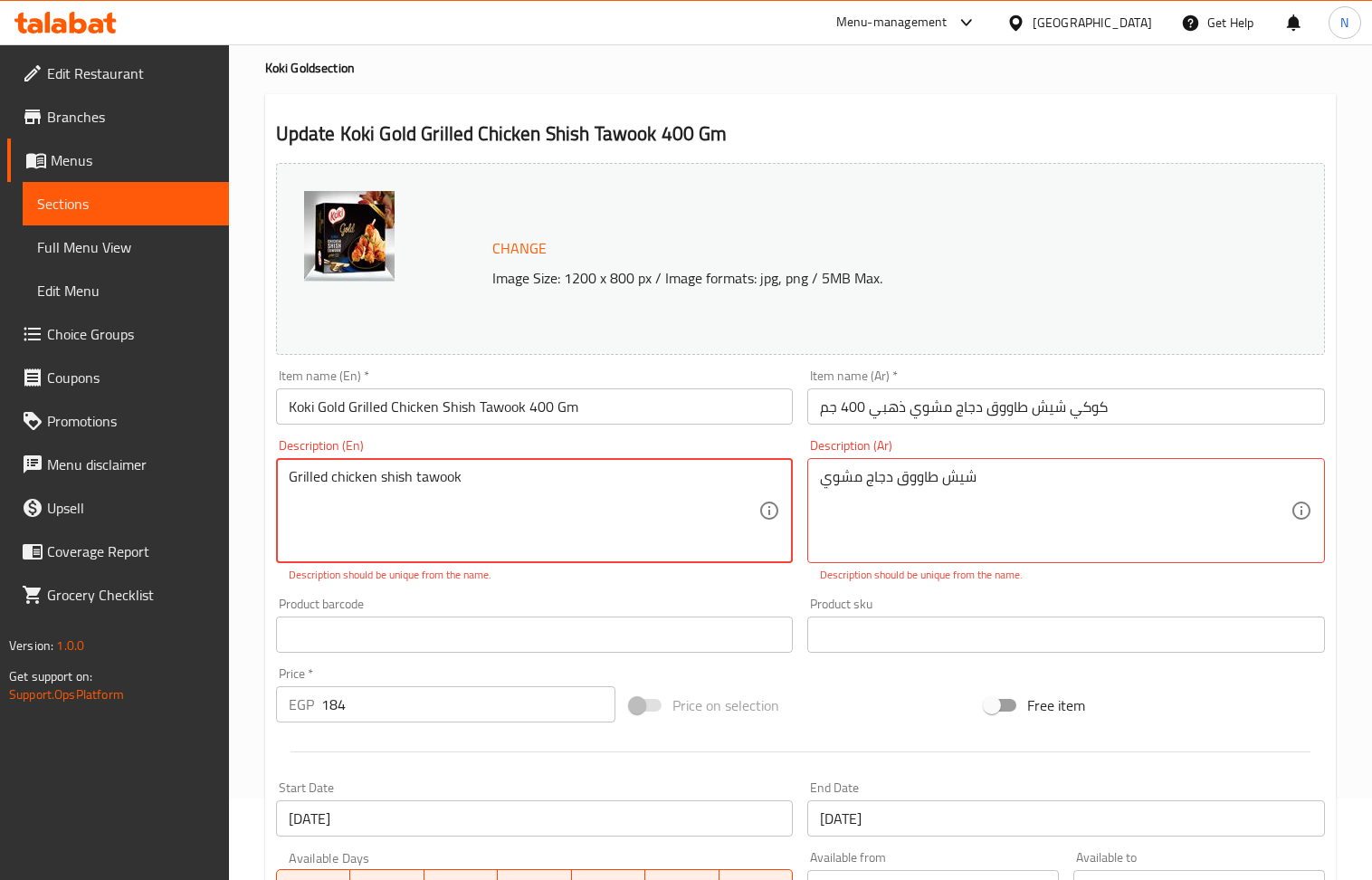
click at [514, 493] on textarea "Grilled chicken shish tawook" at bounding box center [524, 510] width 470 height 86
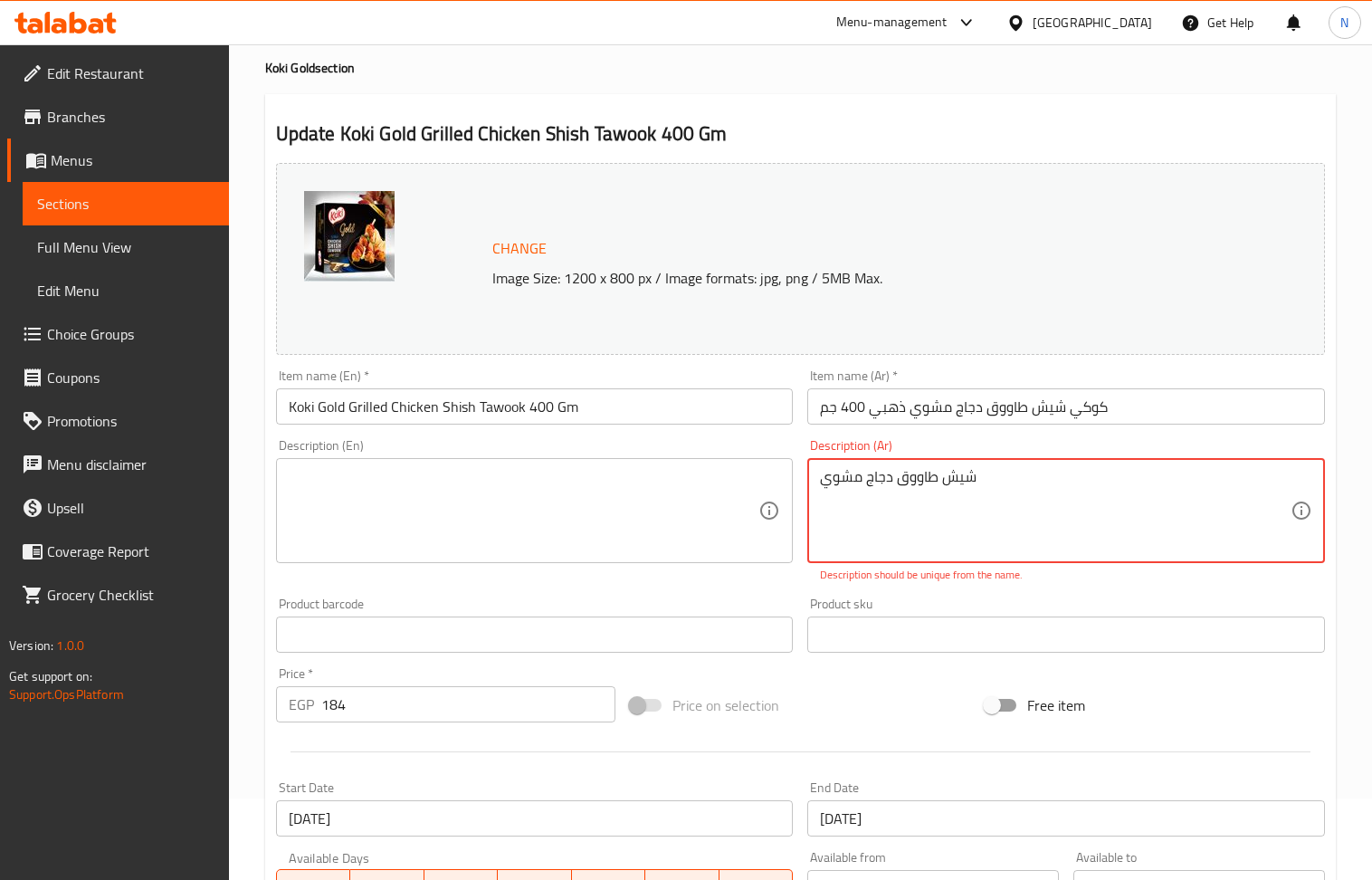
click at [989, 475] on textarea "شيش طاووق دجاج مشوي" at bounding box center [1055, 510] width 470 height 86
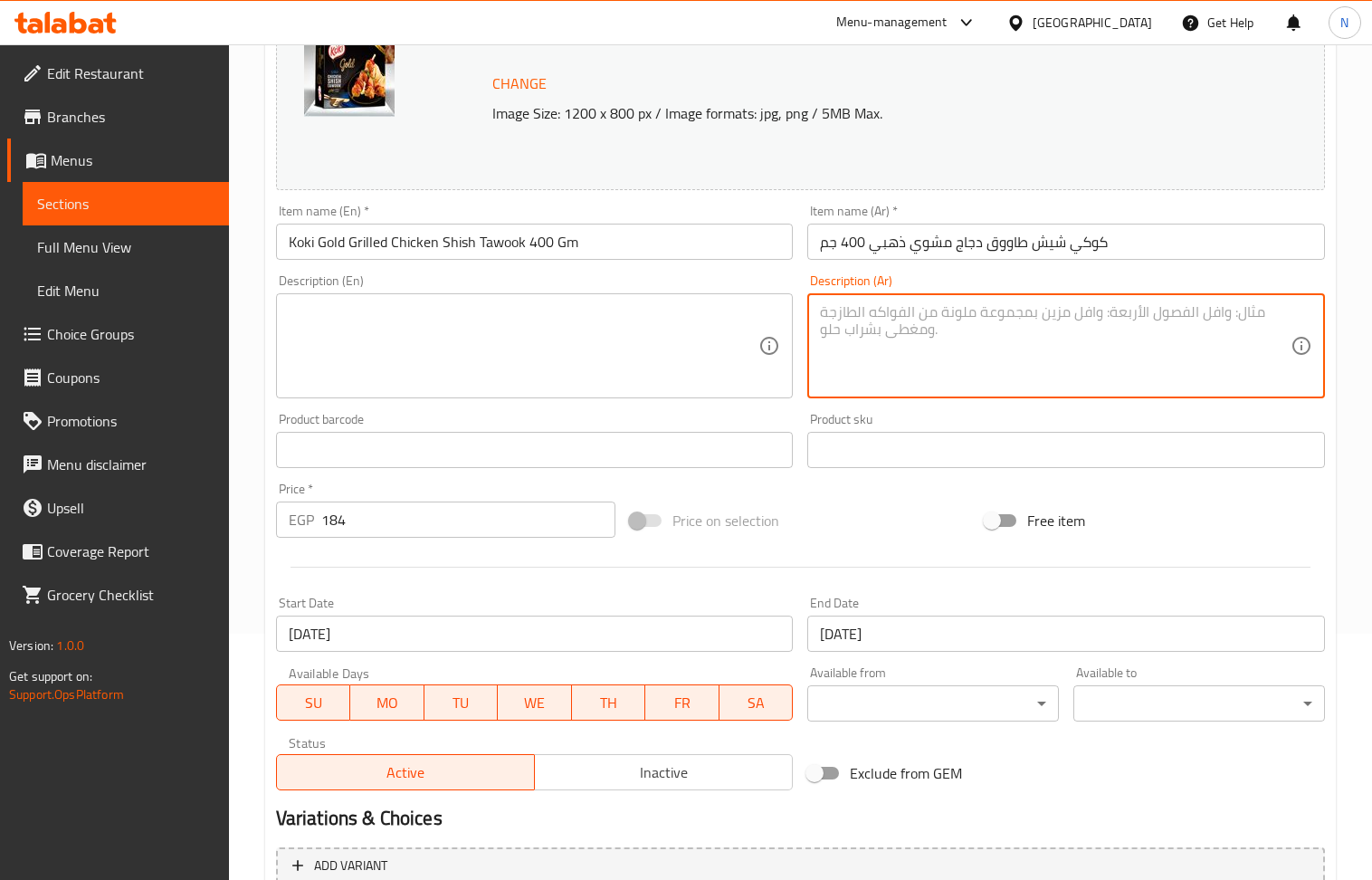
scroll to position [424, 0]
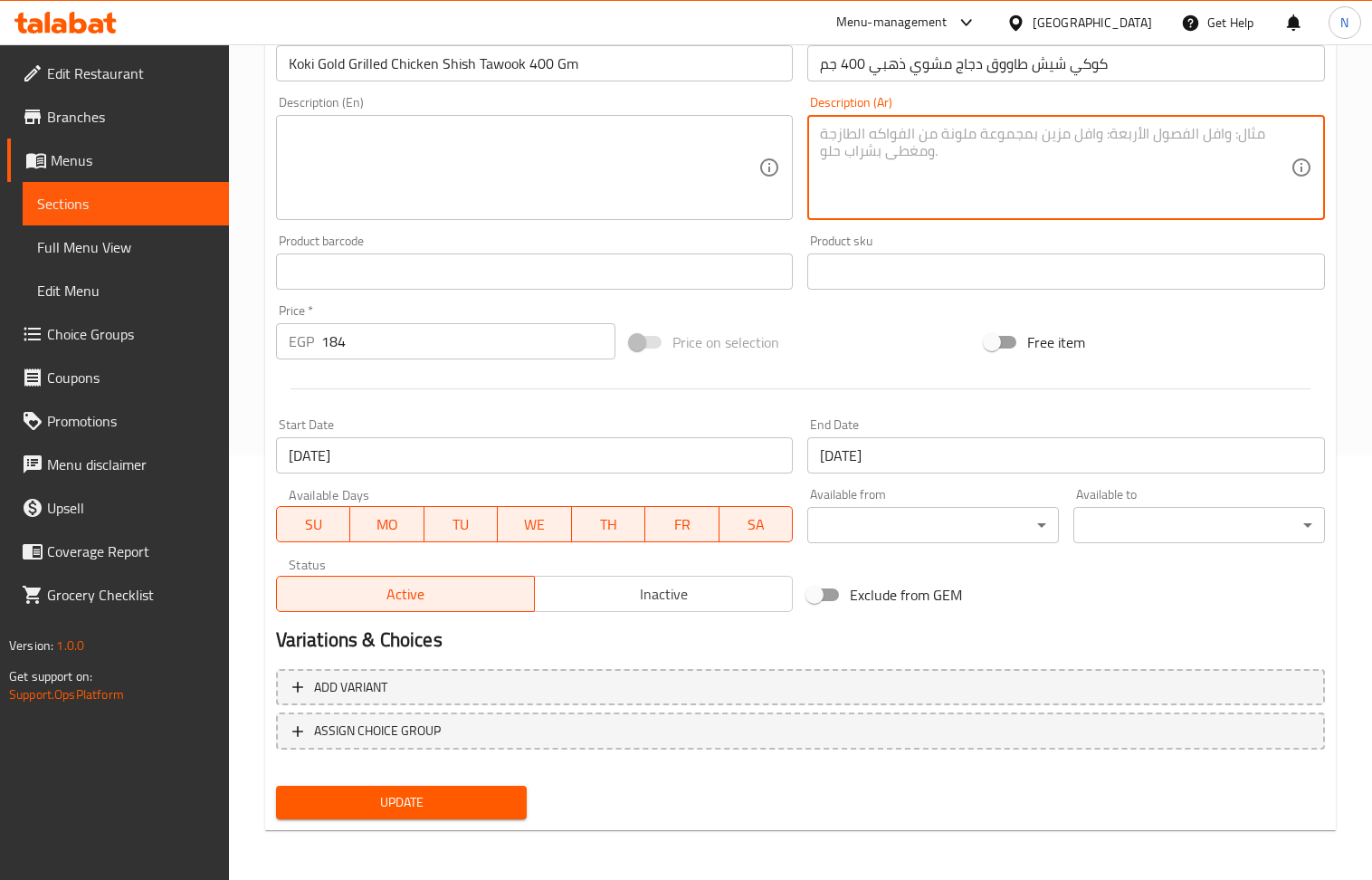
click at [440, 815] on button "Update" at bounding box center [401, 803] width 251 height 33
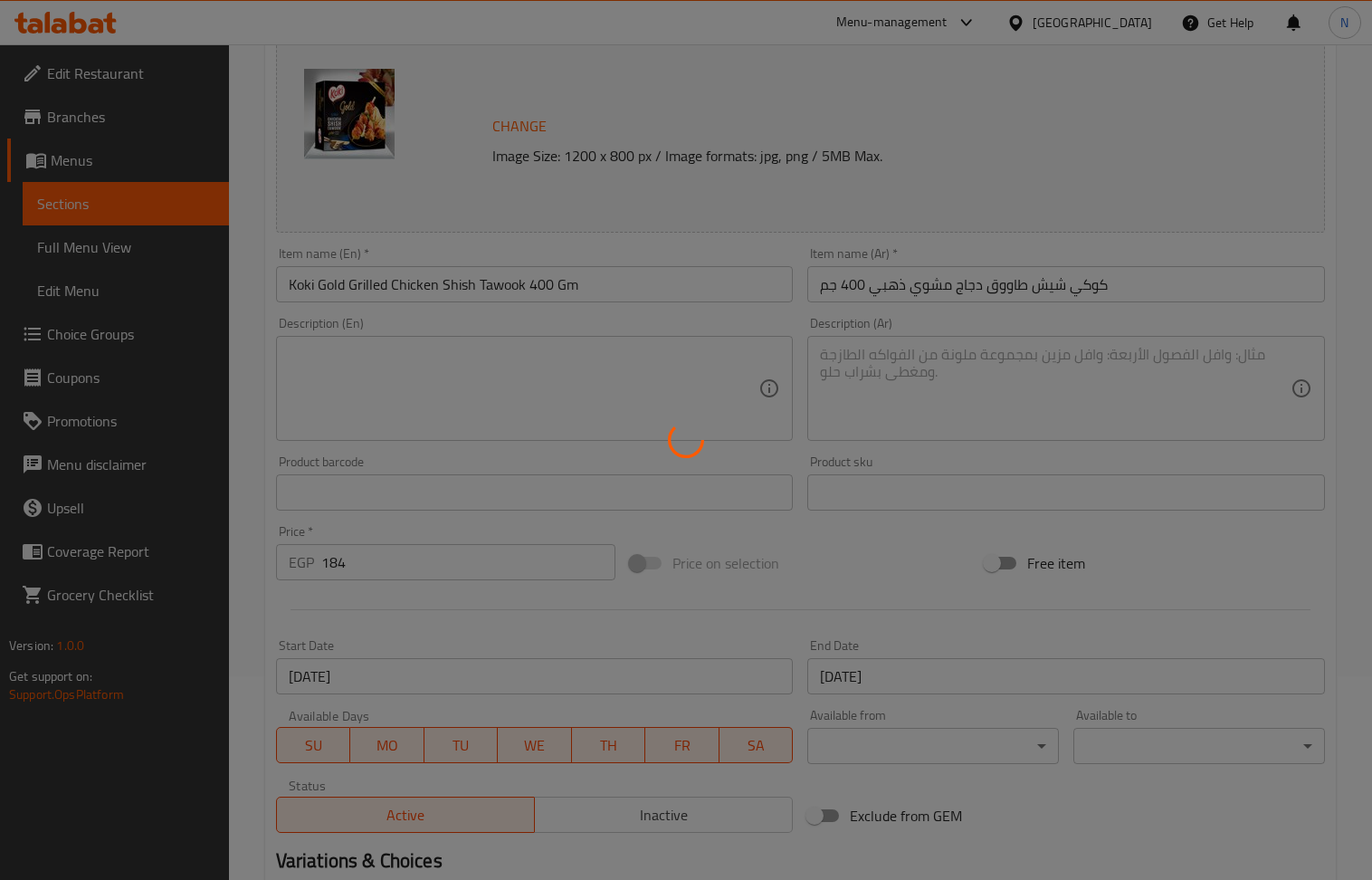
scroll to position [0, 0]
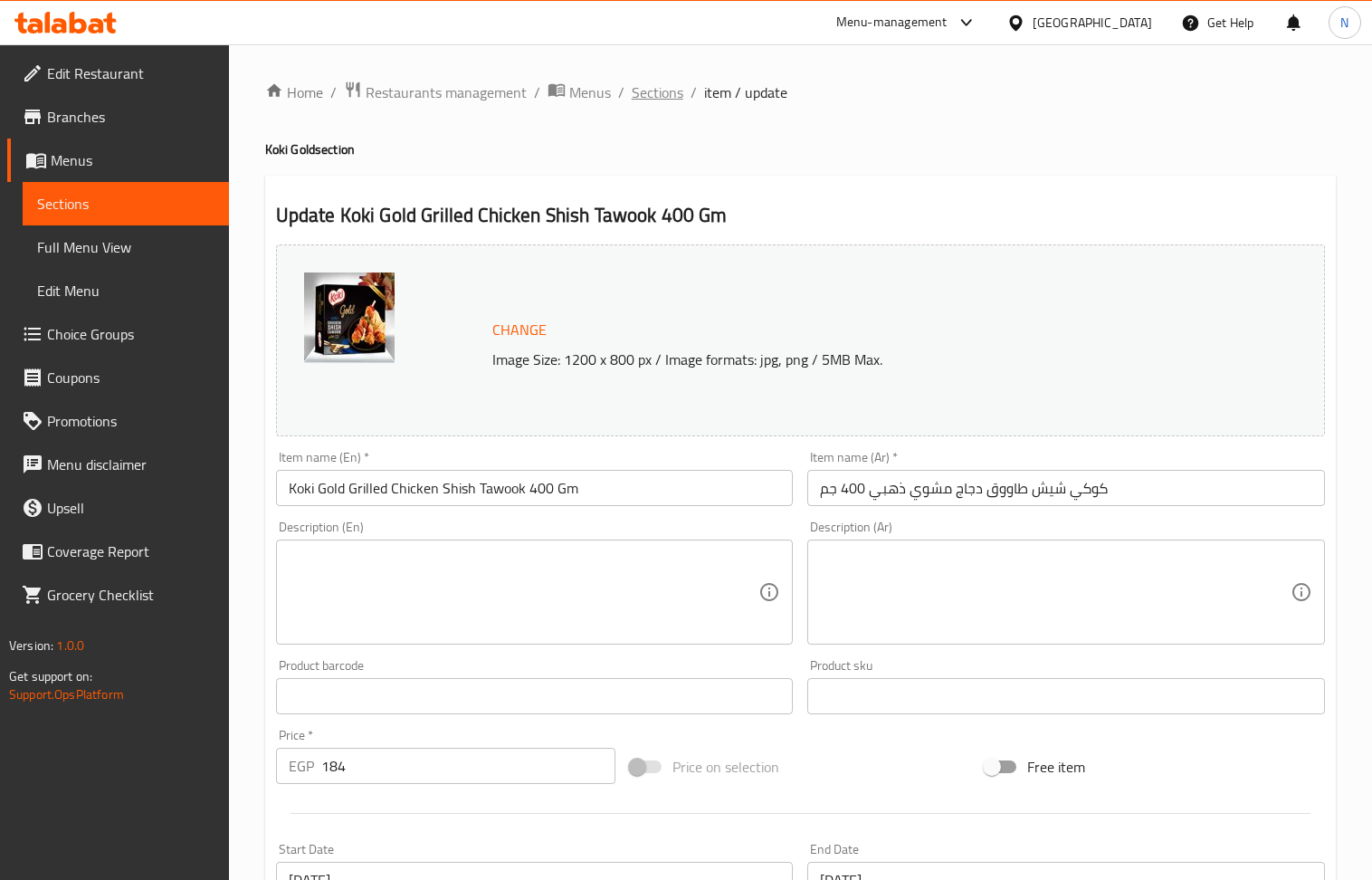
click at [668, 99] on span "Sections" at bounding box center [657, 93] width 52 height 22
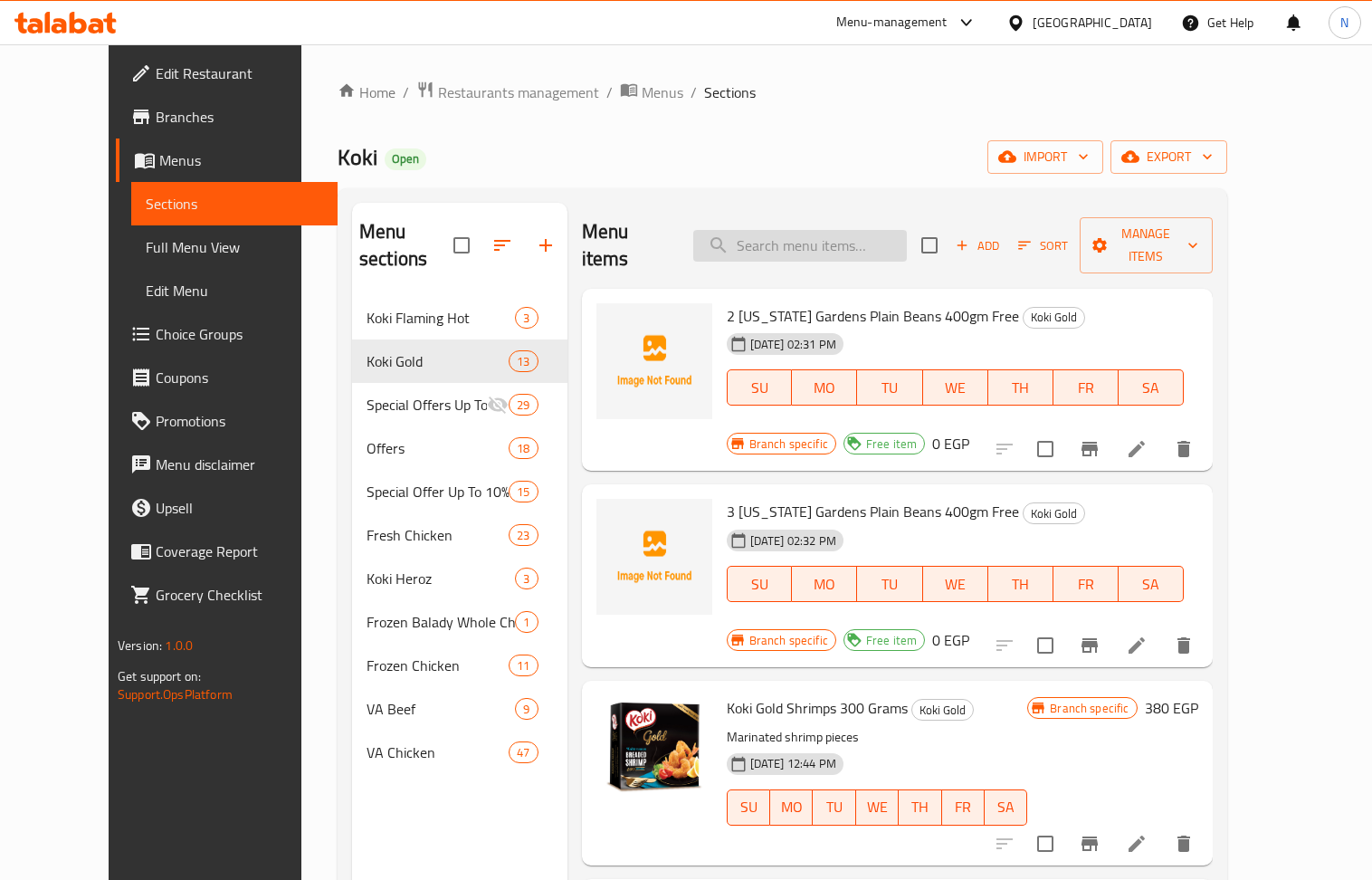
click at [823, 230] on input "search" at bounding box center [800, 246] width 213 height 31
paste input "Koki Gold breaded shrimp 300 gm"
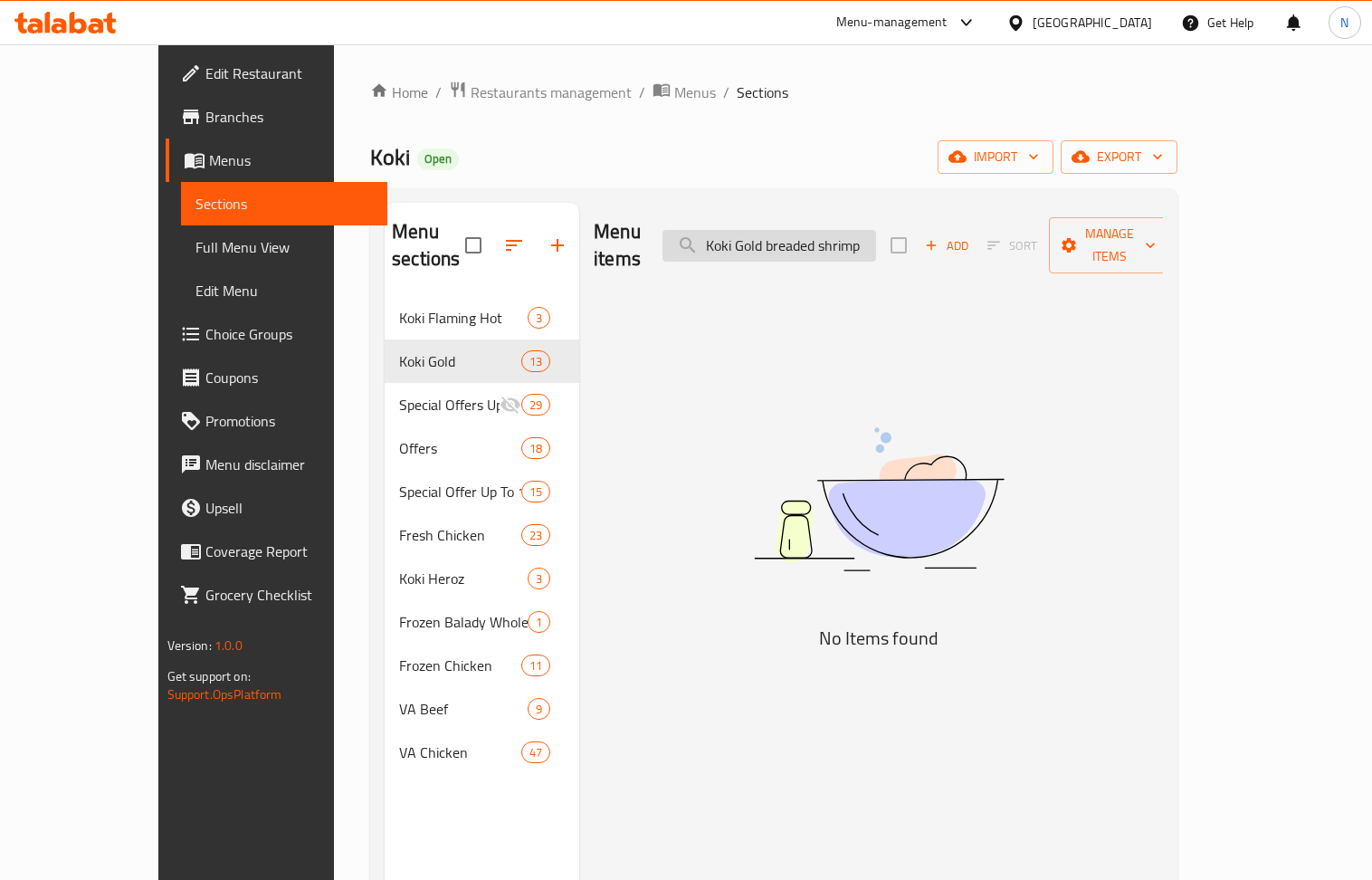
click at [852, 234] on input "Koki Gold breaded shrimp" at bounding box center [769, 246] width 213 height 31
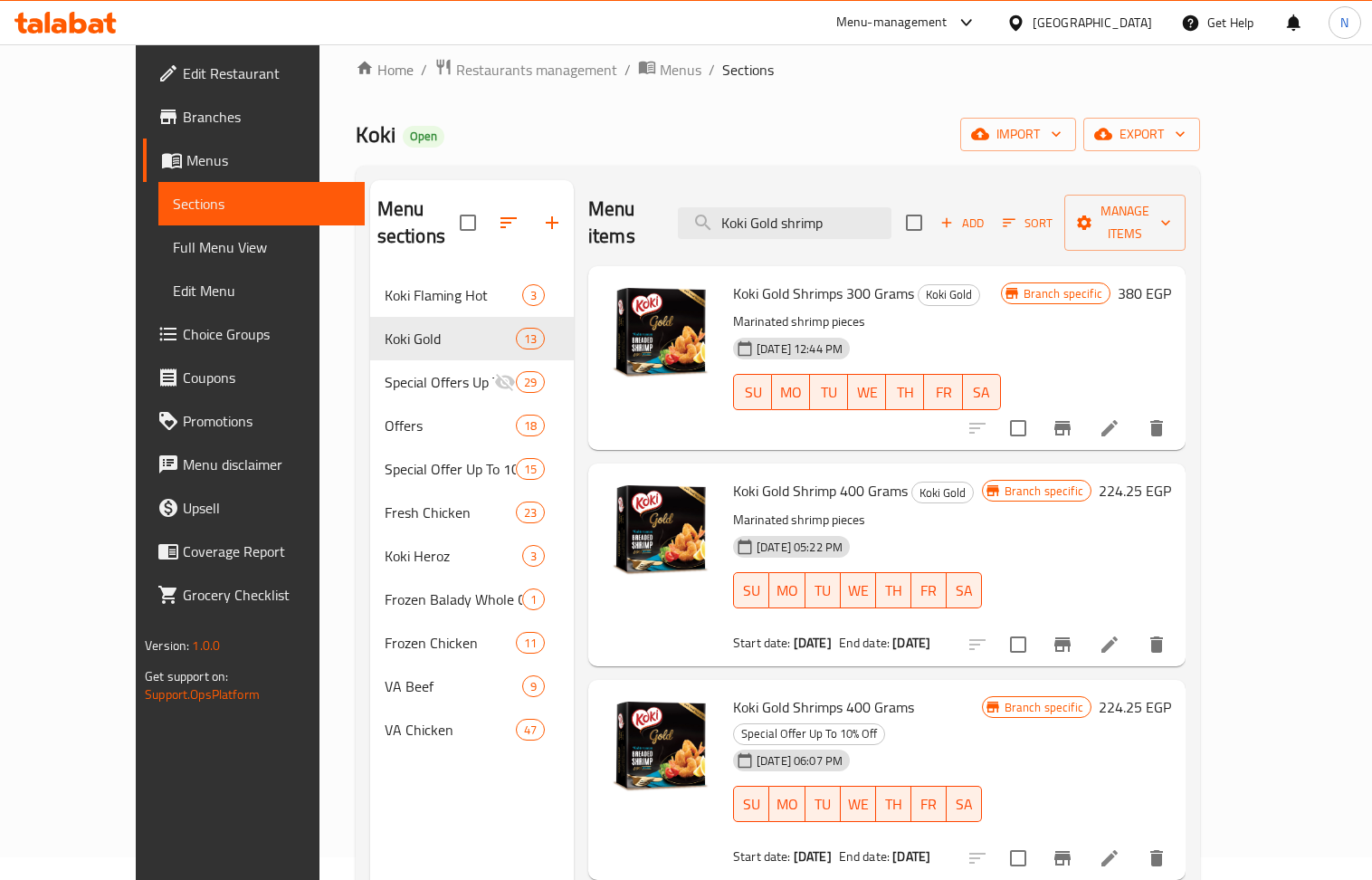
scroll to position [13, 0]
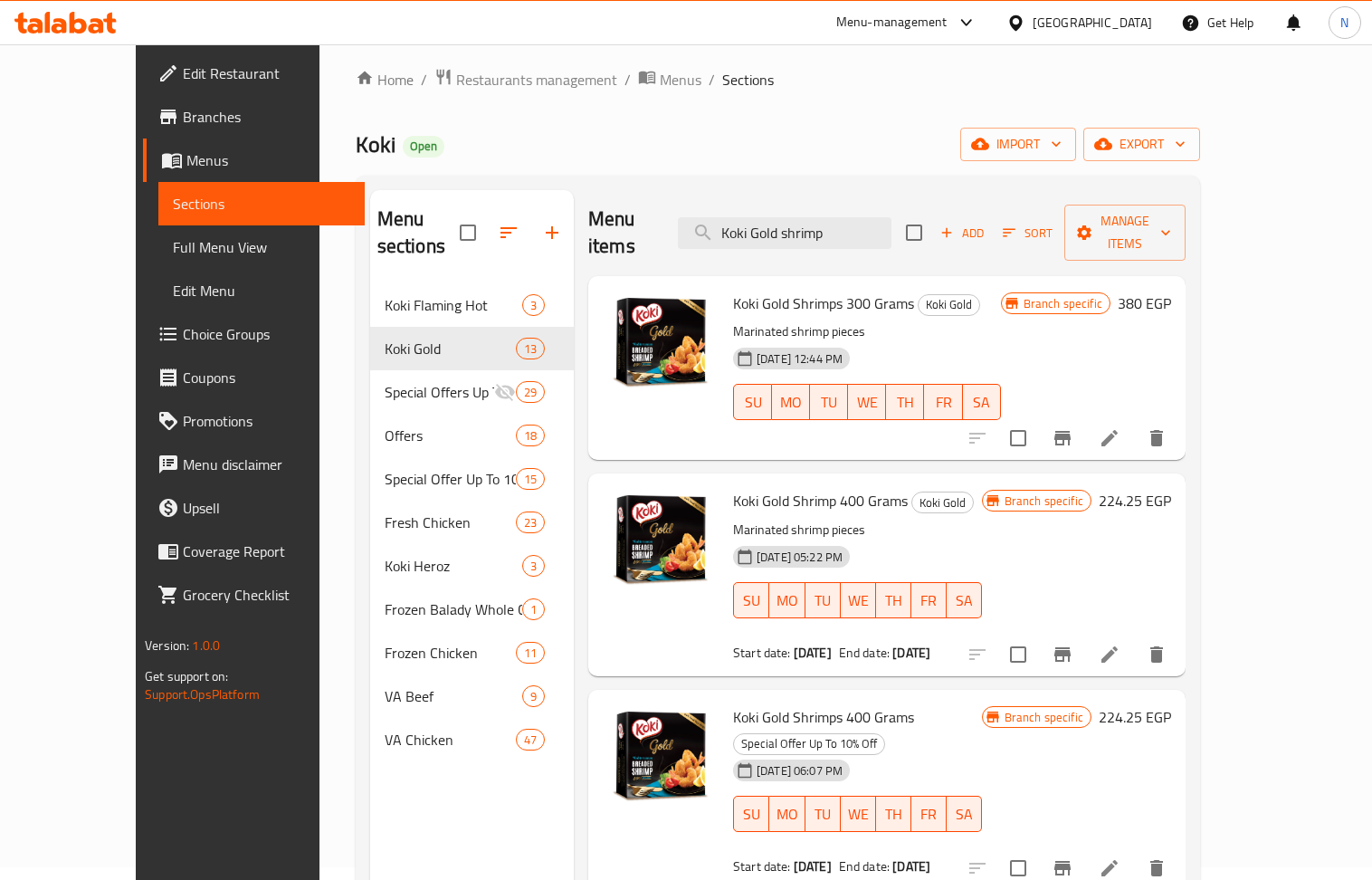
type input "Koki Gold shrimp"
click at [1120, 643] on icon at bounding box center [1110, 654] width 22 height 22
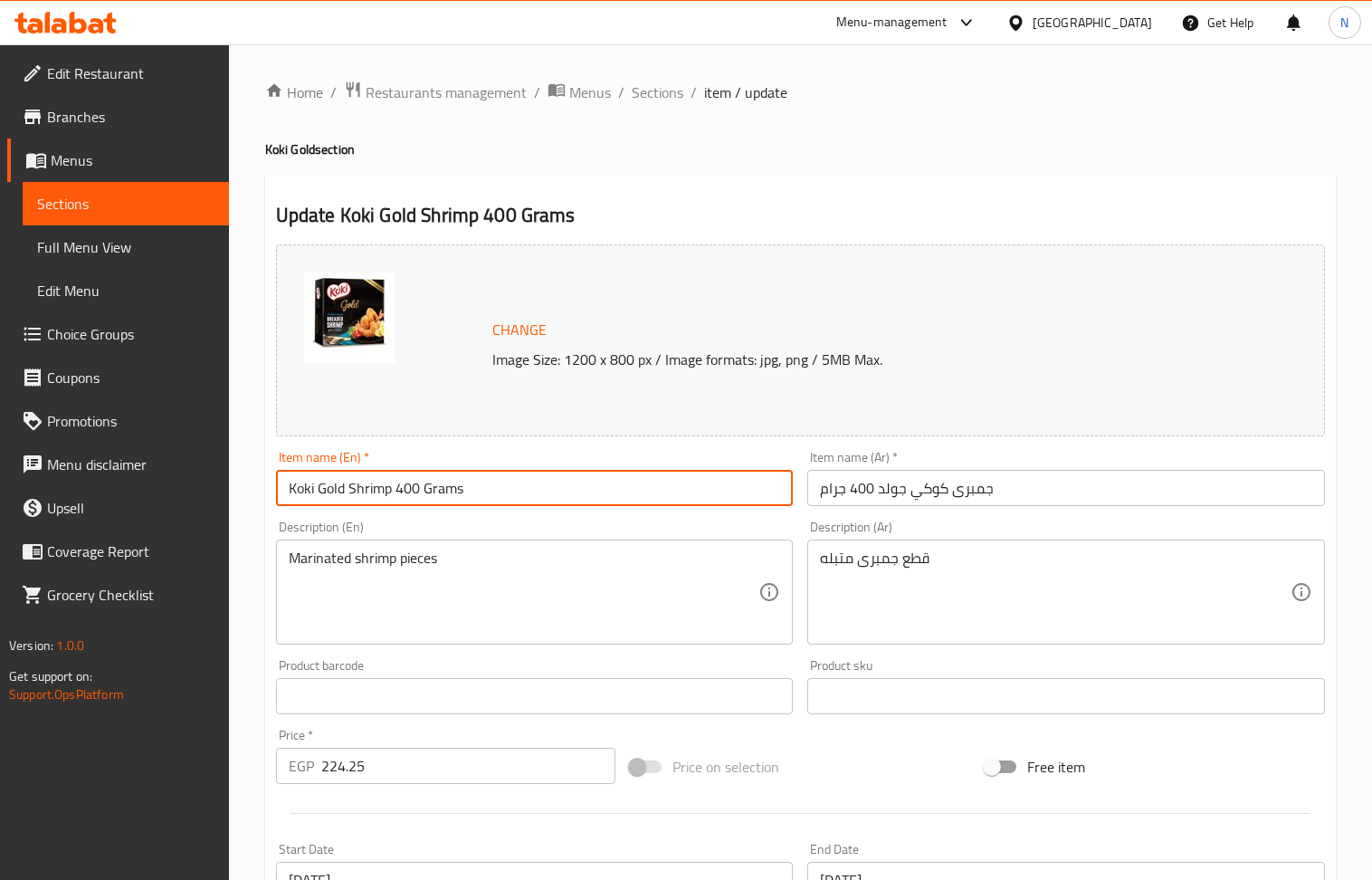
click at [483, 497] on input "Koki Gold Shrimp 400 Grams" at bounding box center [535, 487] width 518 height 36
paste input "breaded shrimp 300 gm"
type input "Koki Gold breaded shrimp 300 gm"
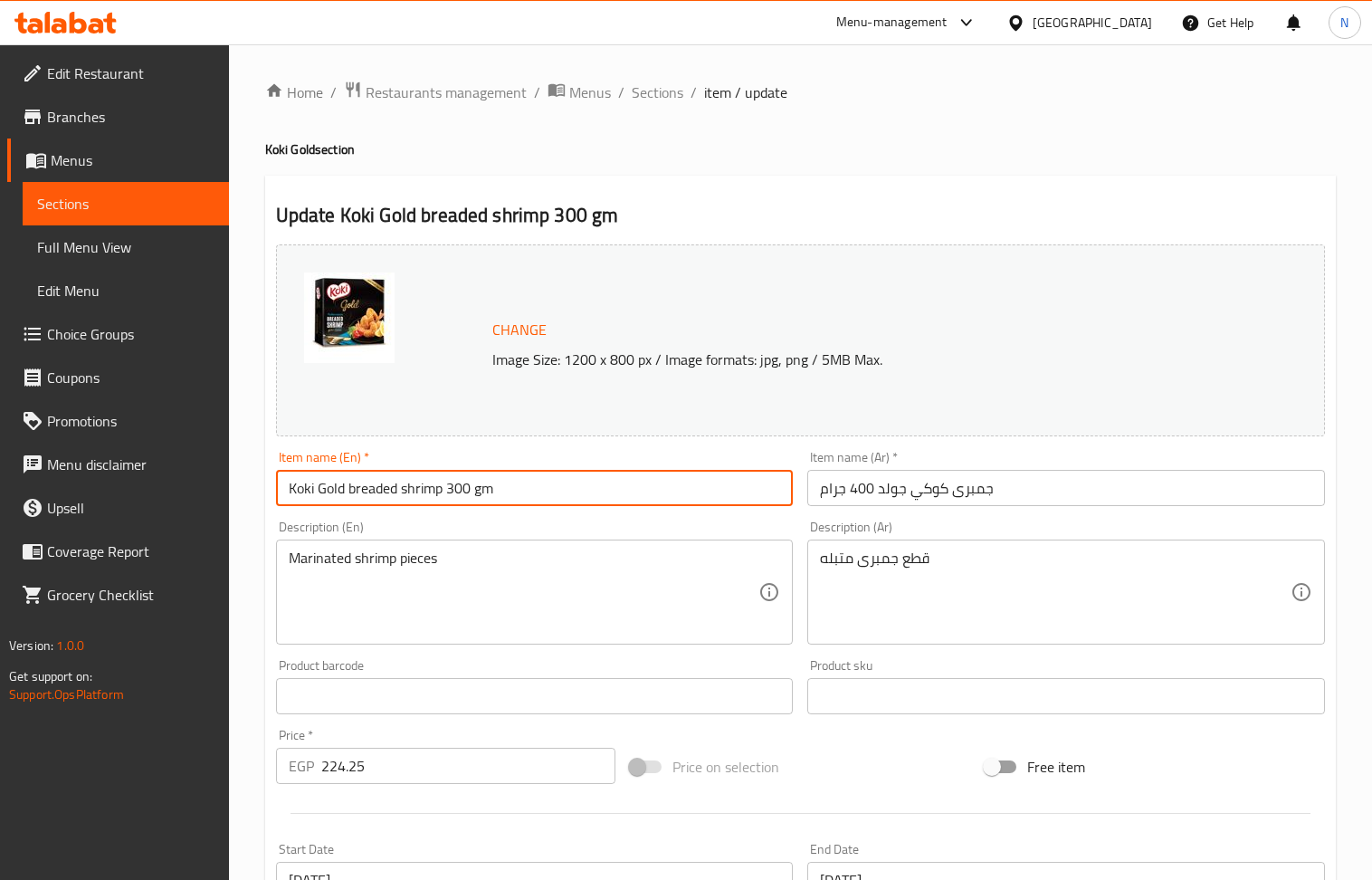
click at [921, 485] on input "جمبرى كوكي جولد 400 جرام" at bounding box center [1066, 487] width 518 height 36
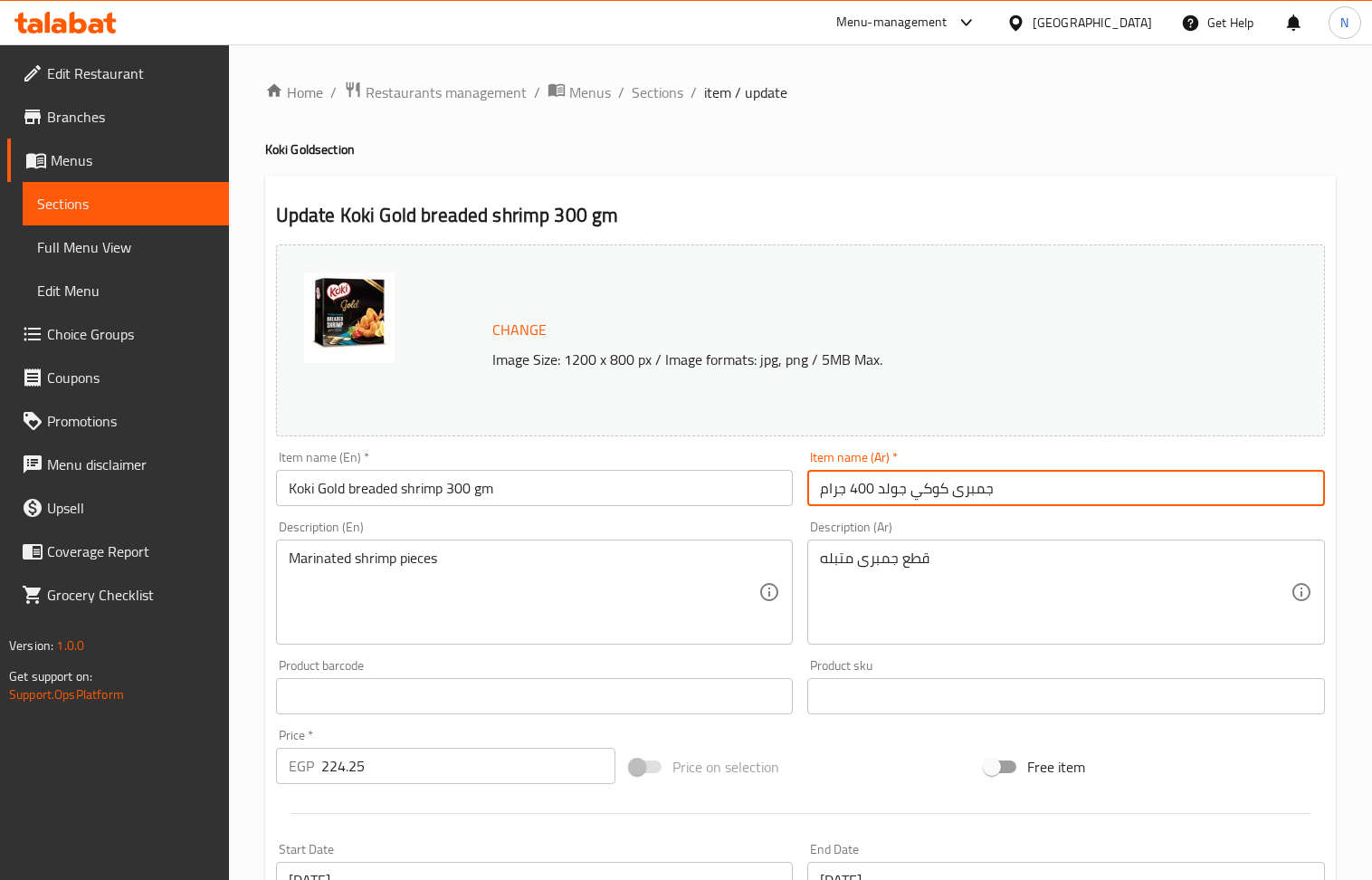
click at [921, 485] on input "جمبرى كوكي جولد 400 جرام" at bounding box center [1066, 487] width 518 height 36
paste input "[PERSON_NAME] جولد المقلي 3"
click at [1015, 494] on input "روبيان كوكي جولد المقلي 300 جرام" at bounding box center [1066, 487] width 518 height 36
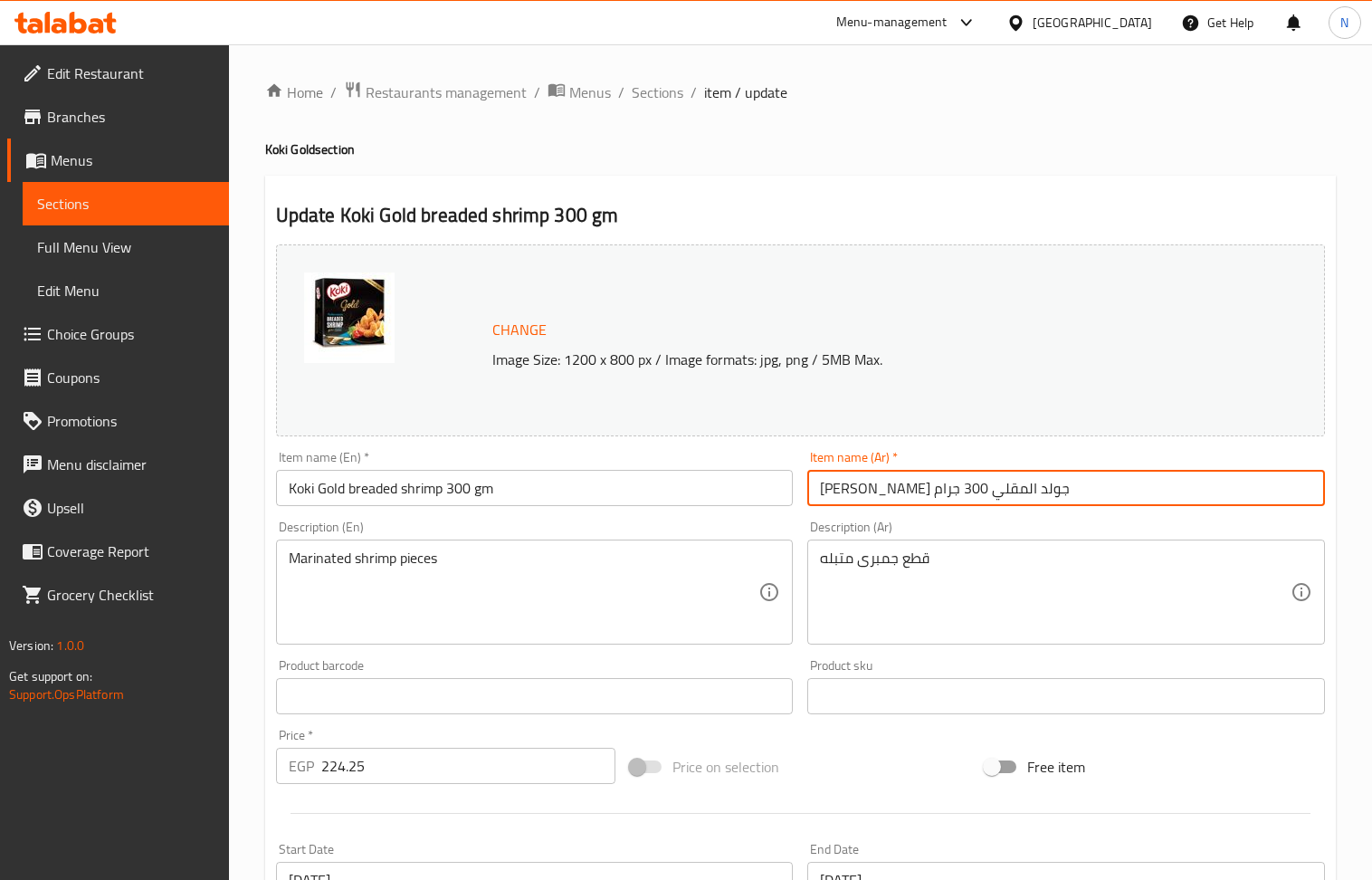
click at [900, 487] on input "[PERSON_NAME] جولد المقلي 300 جرام" at bounding box center [1066, 487] width 518 height 36
type input "[PERSON_NAME] جولد برديد 300 جرام"
click at [467, 762] on input "224.25" at bounding box center [468, 765] width 295 height 36
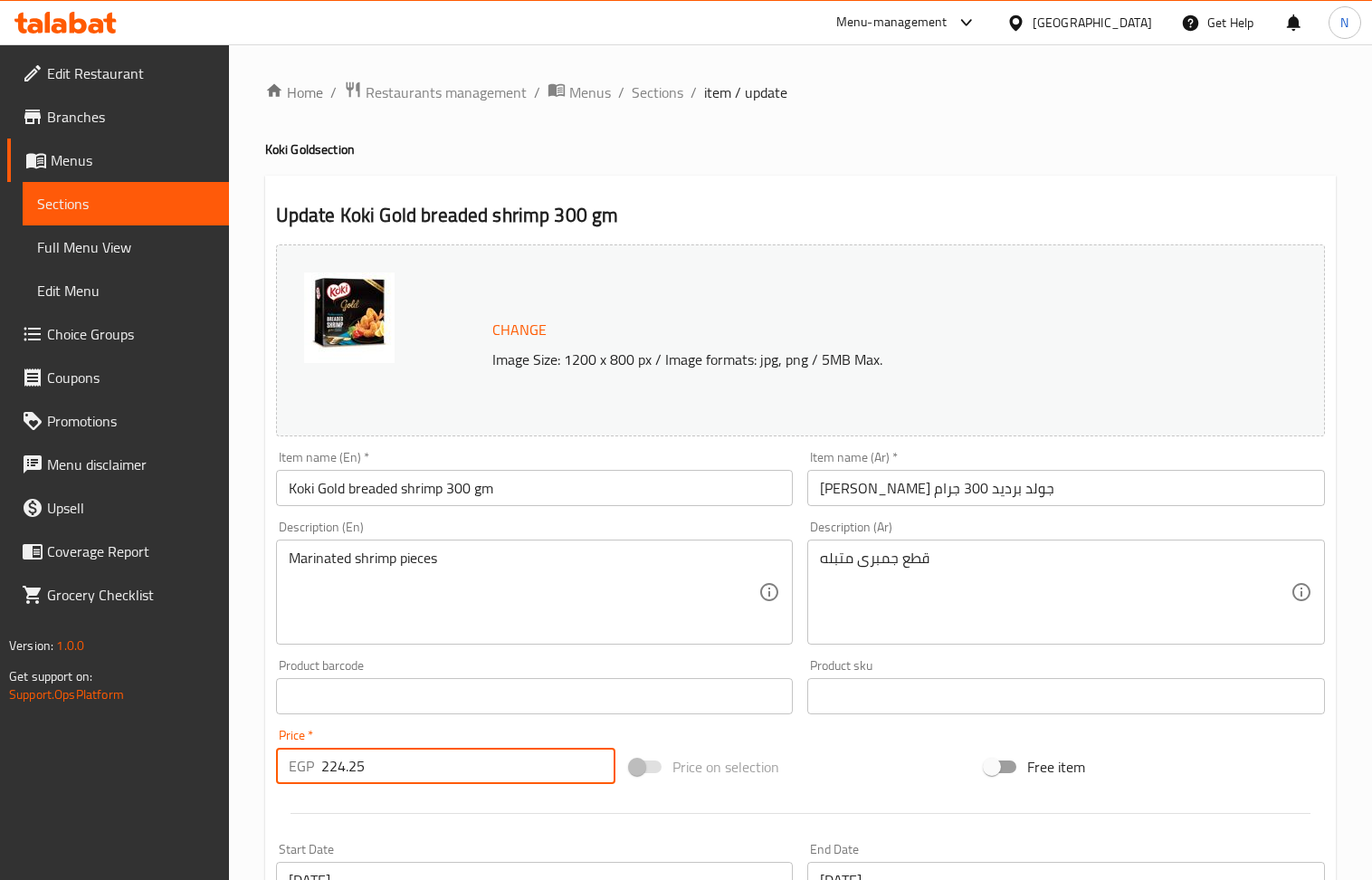
click at [467, 762] on input "224.25" at bounding box center [468, 765] width 295 height 36
paste input "380"
type input "380"
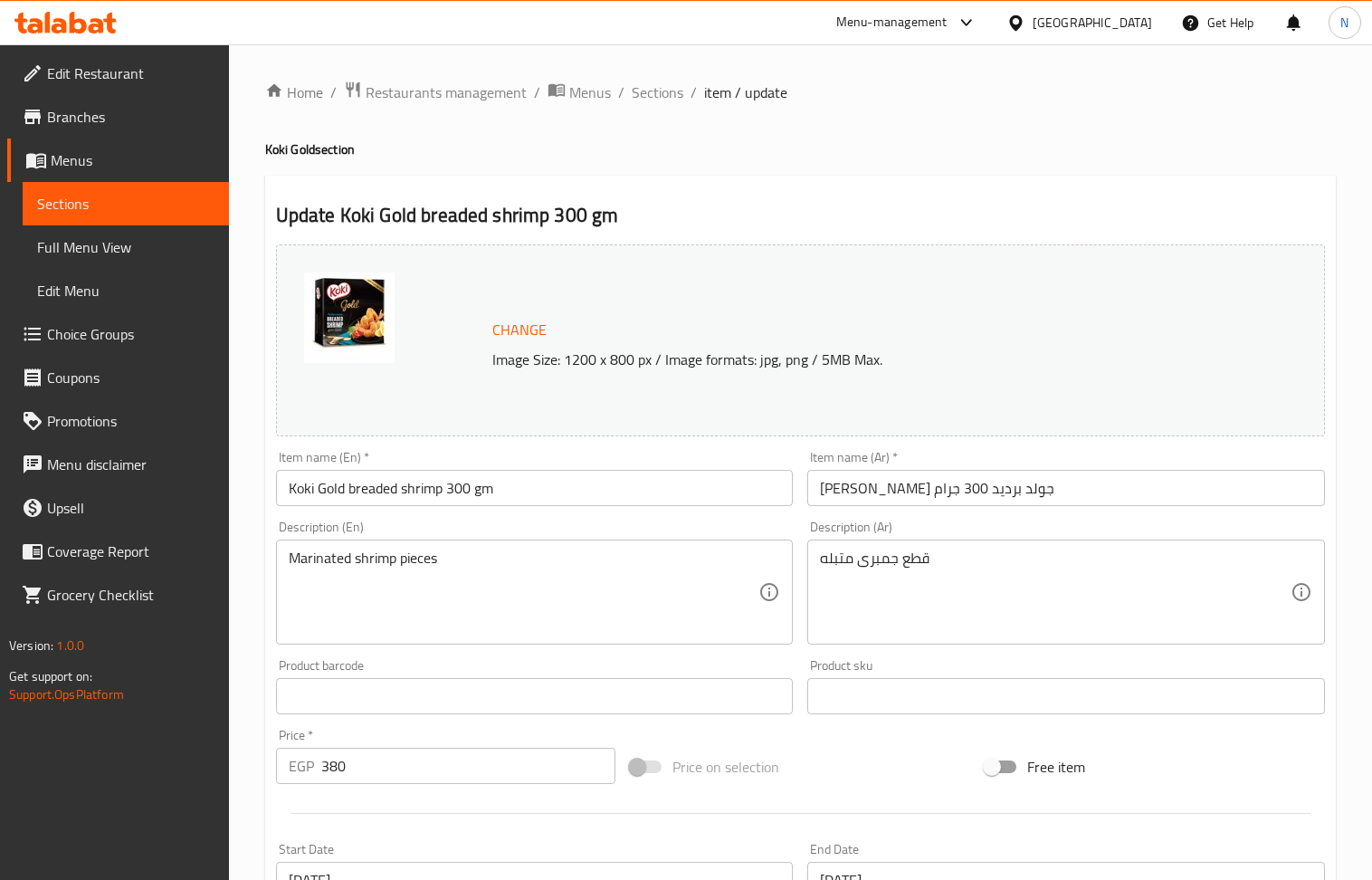
click at [648, 548] on div "Marinated shrimp pieces Description (En)" at bounding box center [535, 592] width 518 height 105
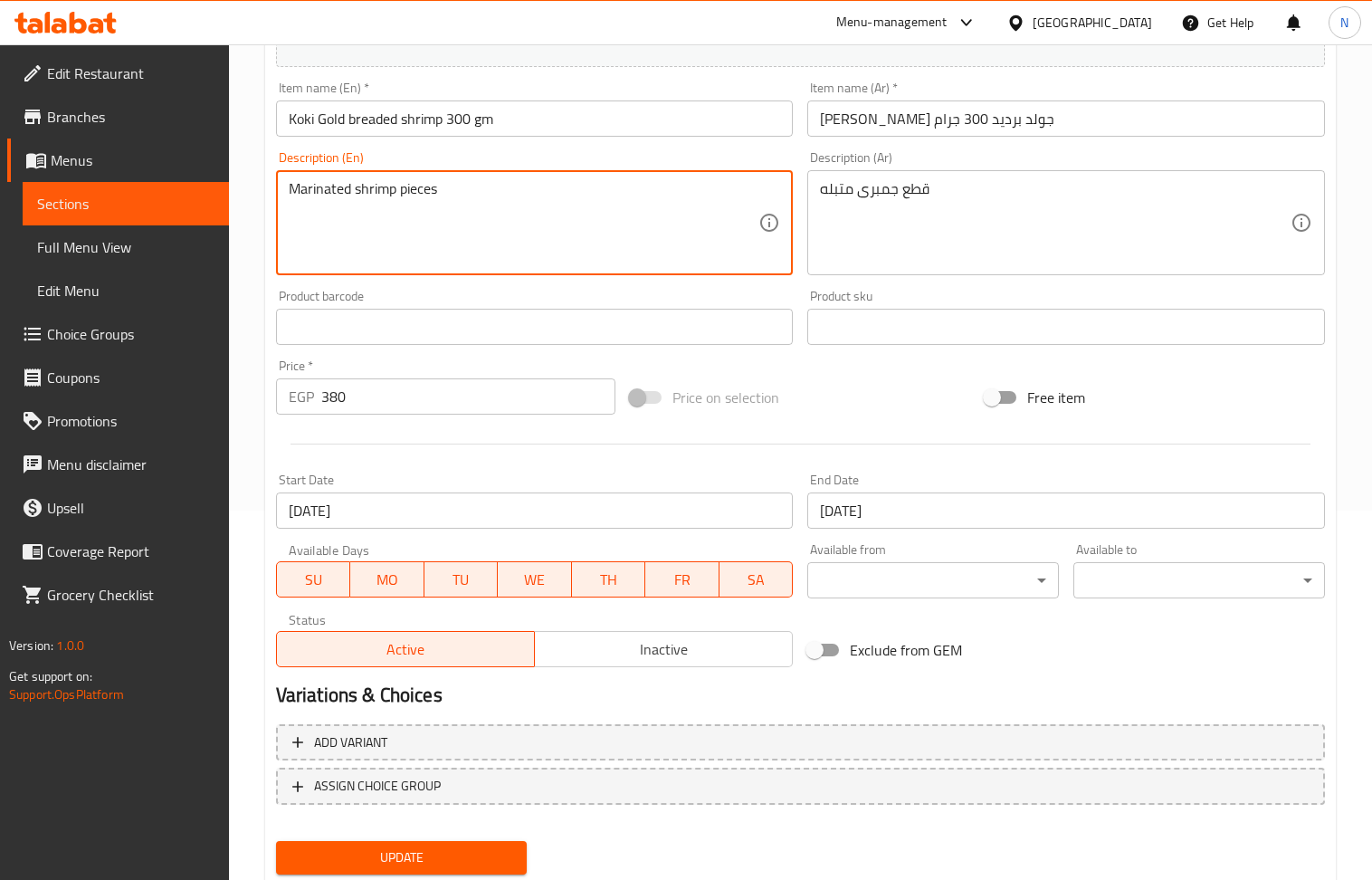
scroll to position [424, 0]
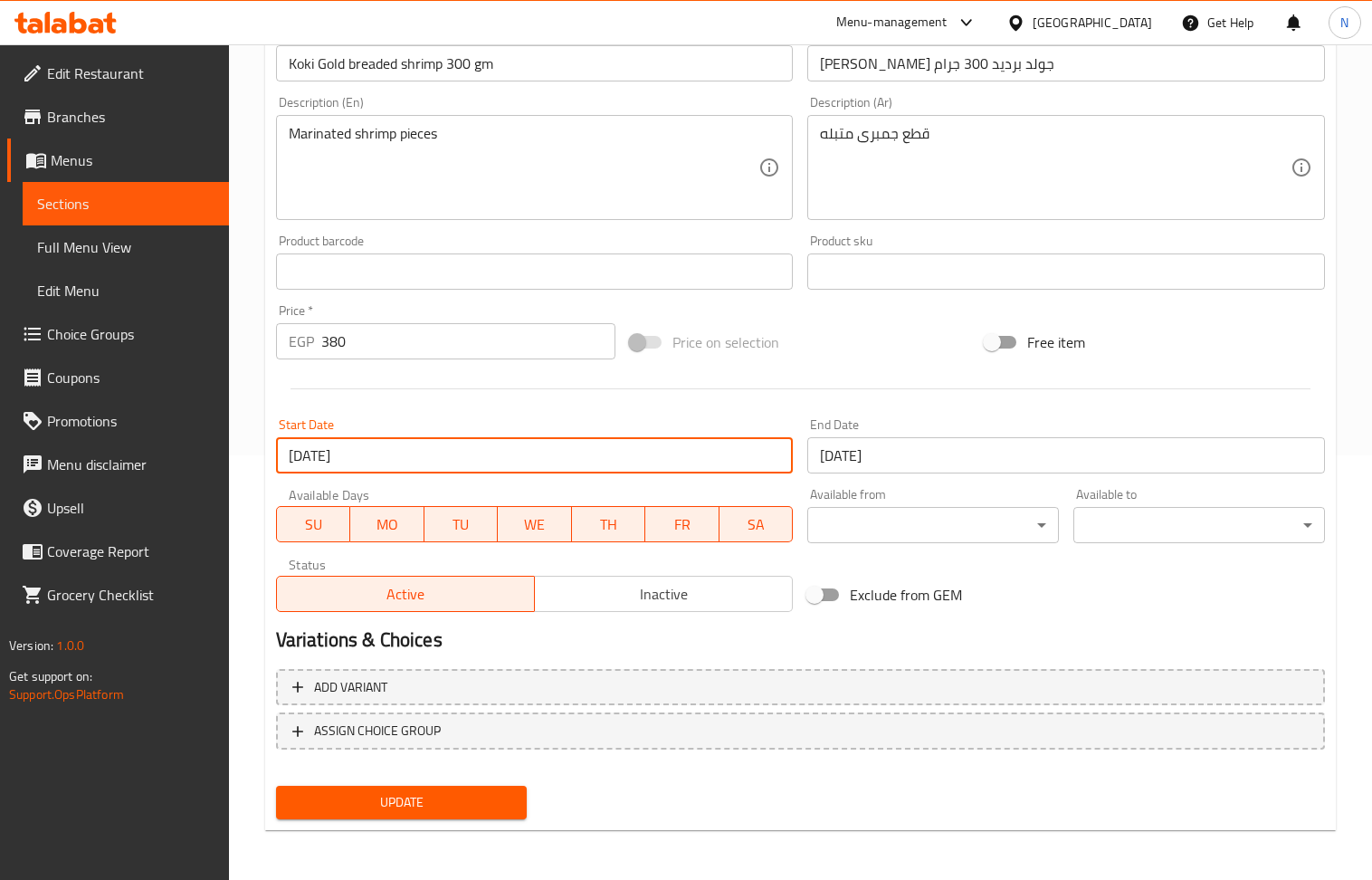
click at [572, 446] on input "[DATE]" at bounding box center [535, 455] width 518 height 36
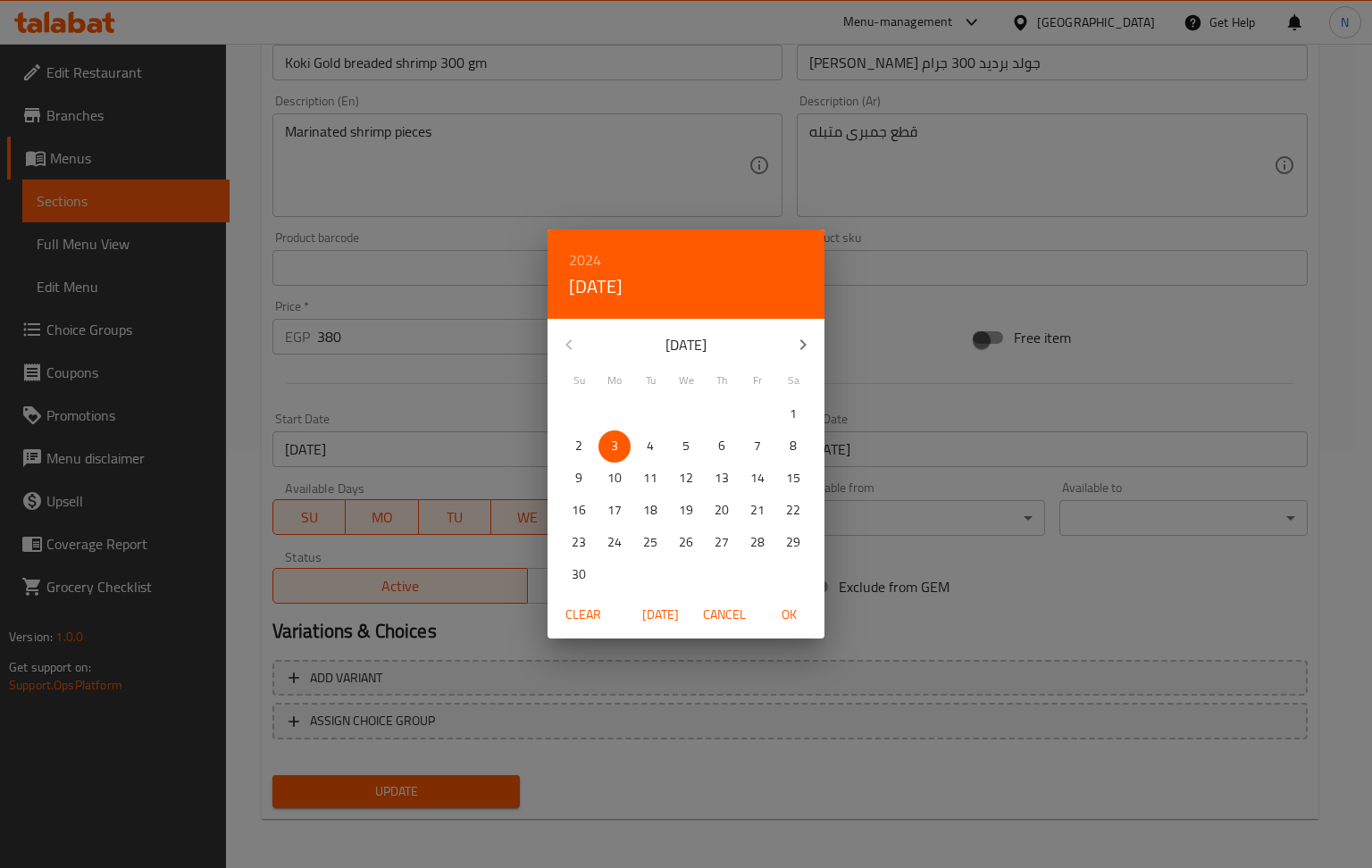
click at [675, 608] on span "[DATE]" at bounding box center [659, 615] width 43 height 23
click at [797, 332] on button "button" at bounding box center [802, 344] width 43 height 43
click at [683, 409] on p "1" at bounding box center [686, 414] width 7 height 23
click at [783, 609] on span "OK" at bounding box center [788, 615] width 43 height 23
type input "[DATE]"
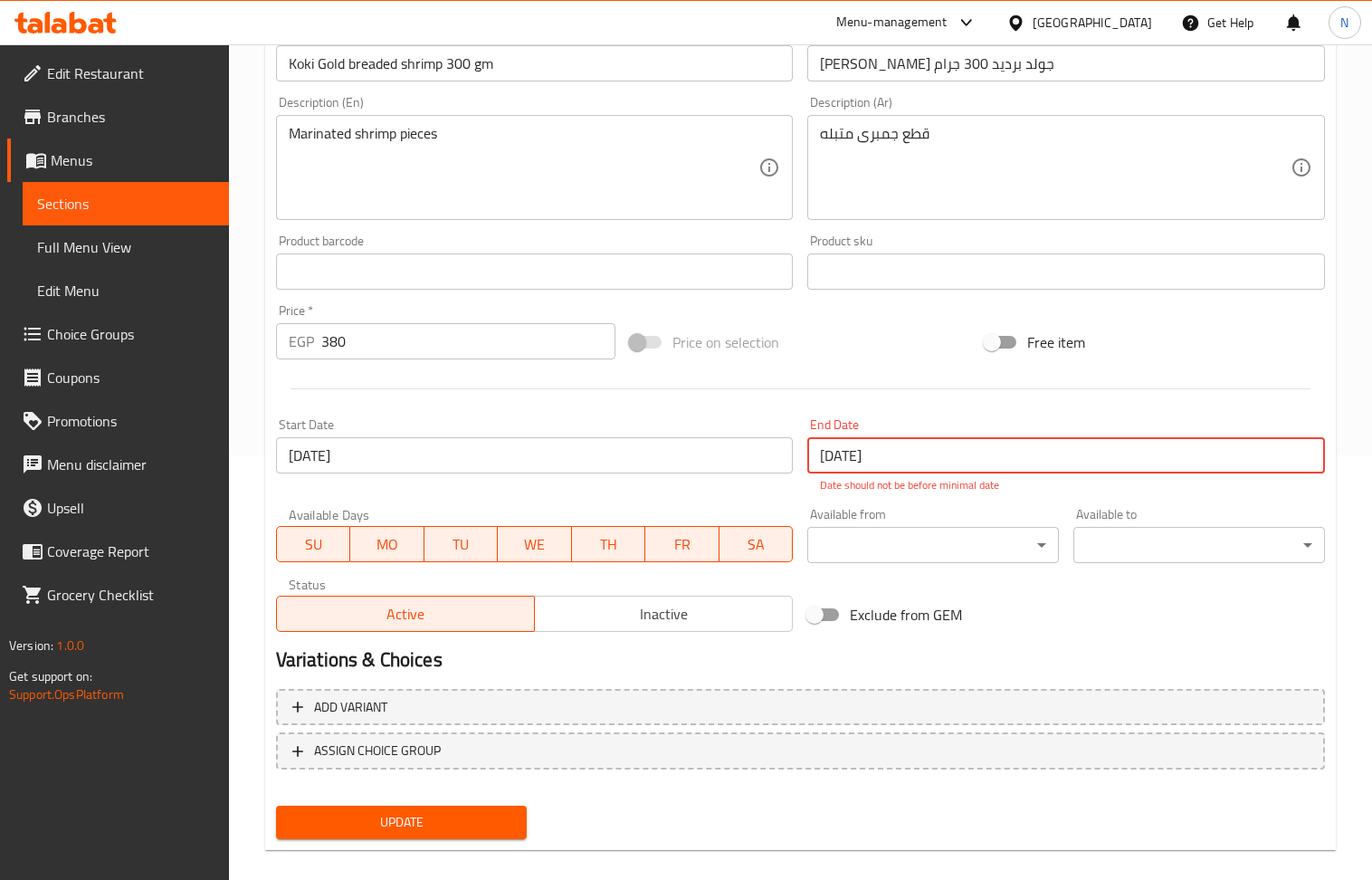
click at [881, 458] on input "[DATE]" at bounding box center [1066, 455] width 518 height 36
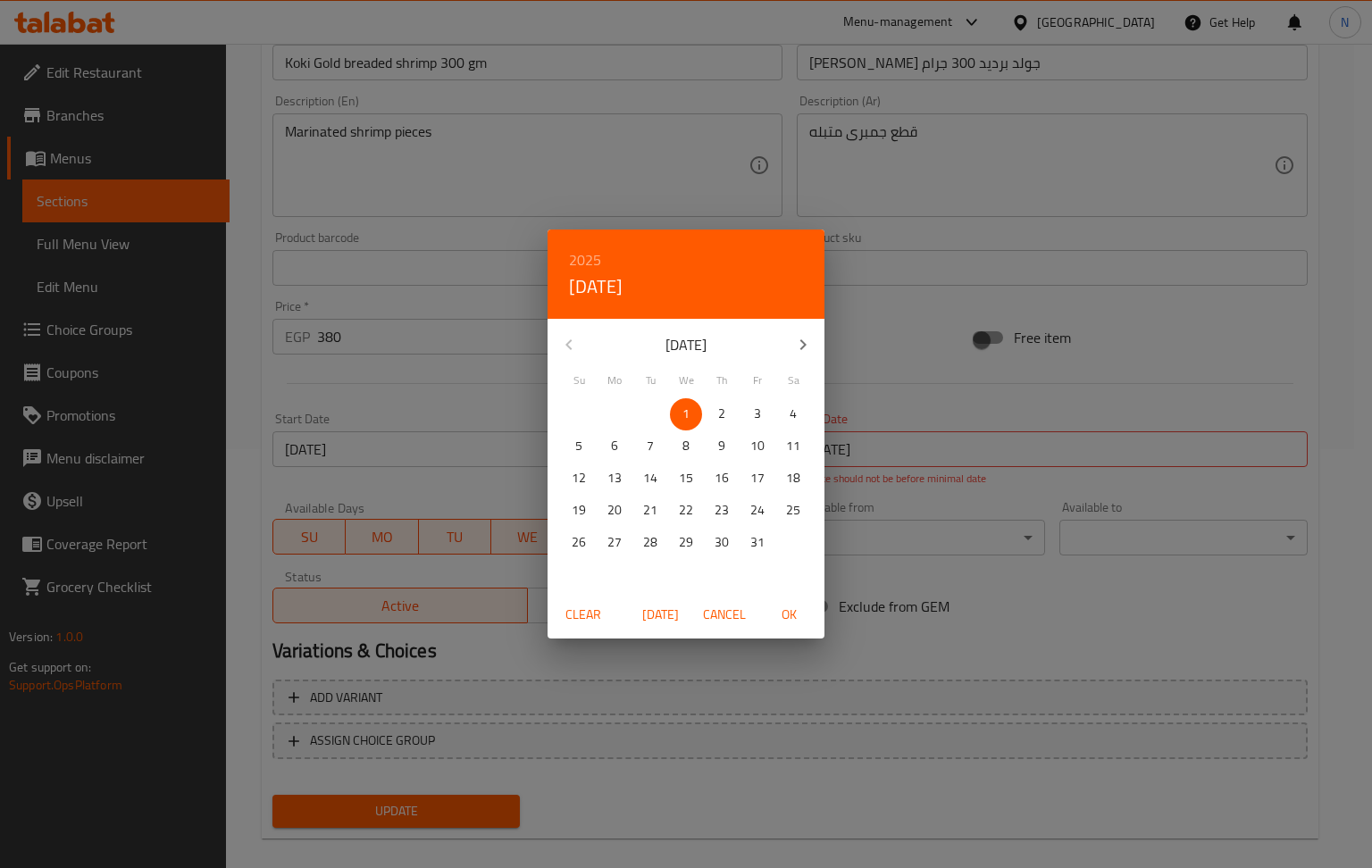
click at [755, 541] on p "31" at bounding box center [757, 542] width 15 height 23
click at [800, 615] on span "OK" at bounding box center [788, 615] width 43 height 23
type input "[DATE]"
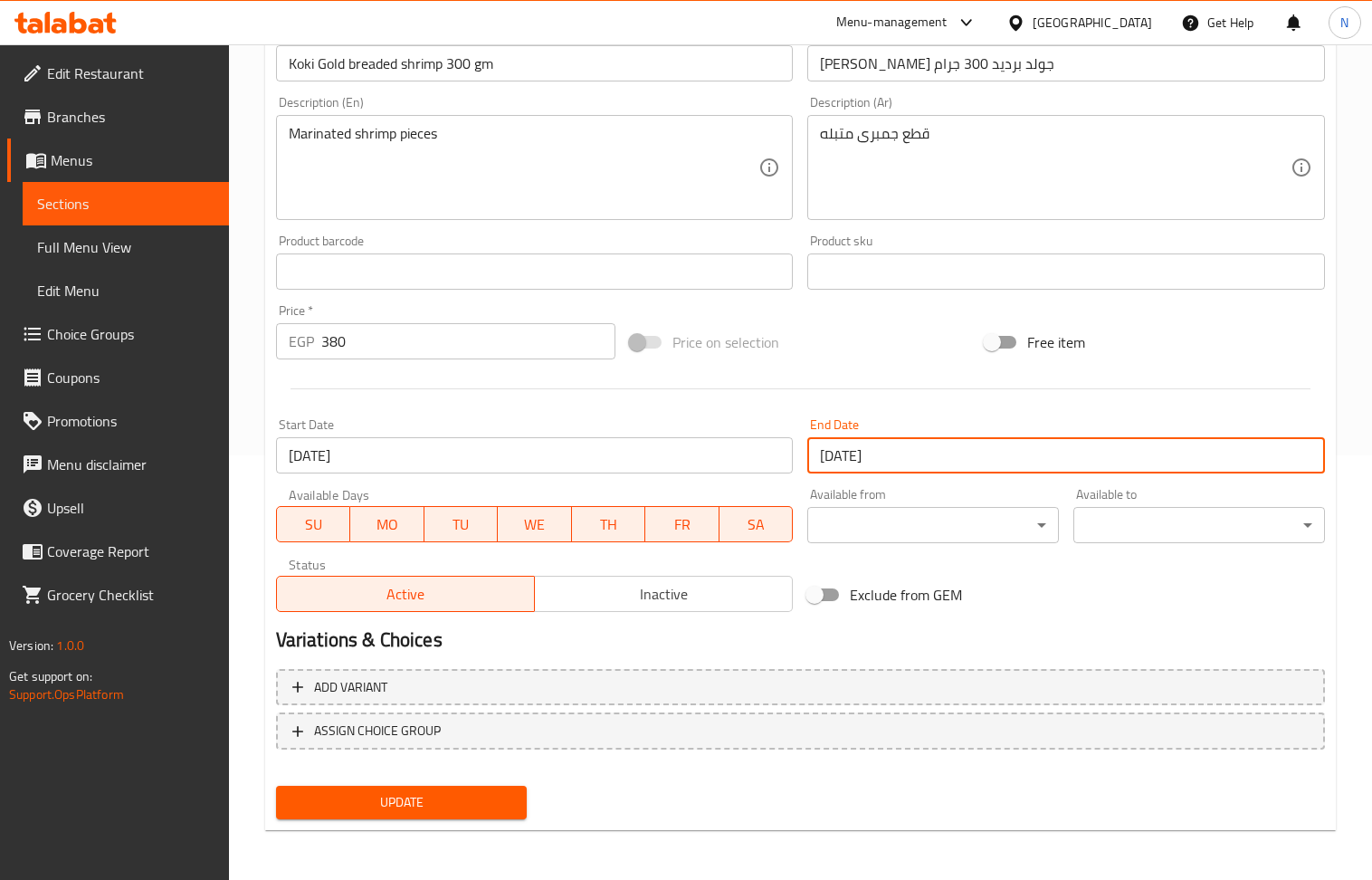
click at [443, 793] on span "Update" at bounding box center [402, 803] width 223 height 23
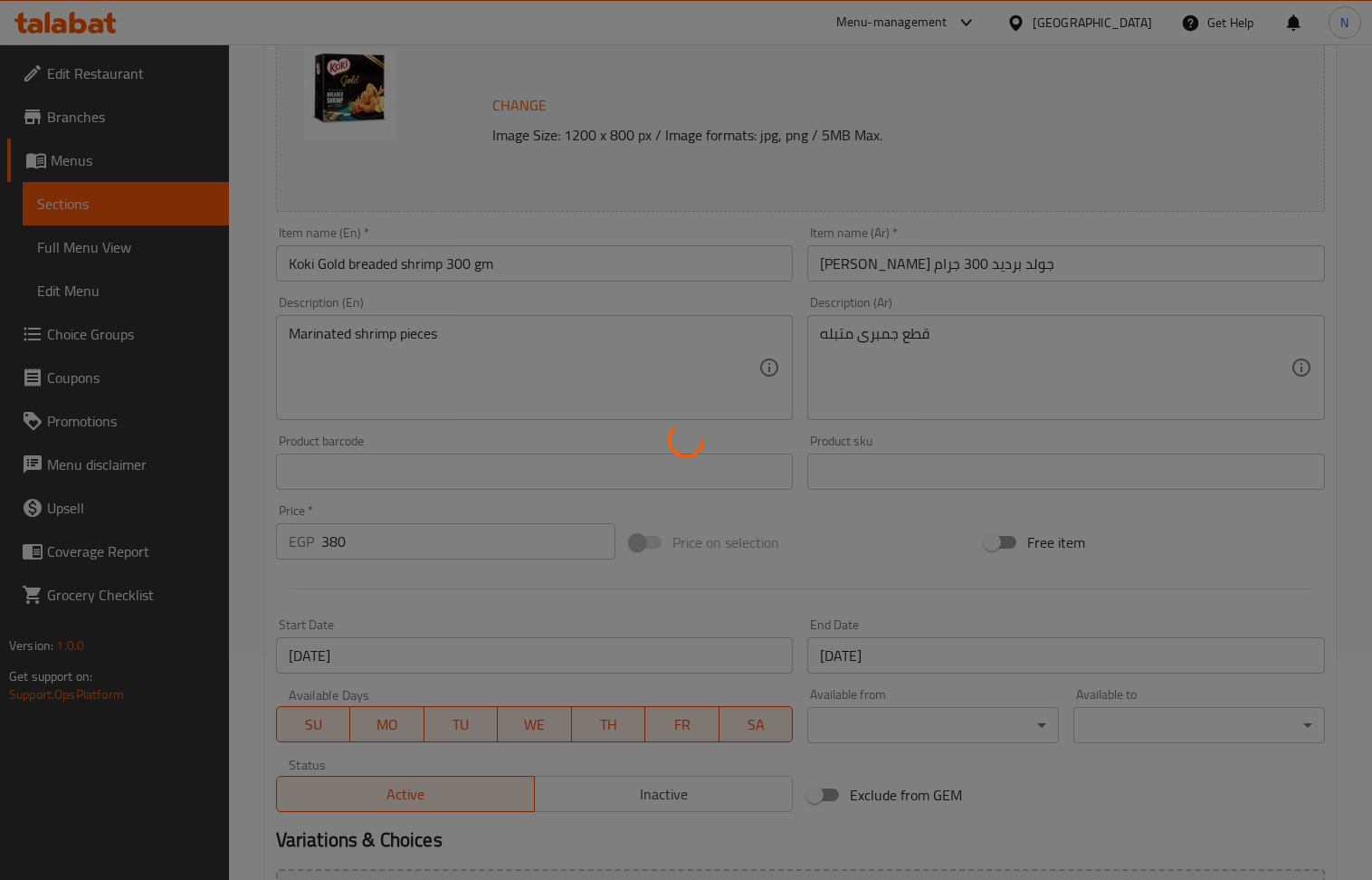
scroll to position [0, 0]
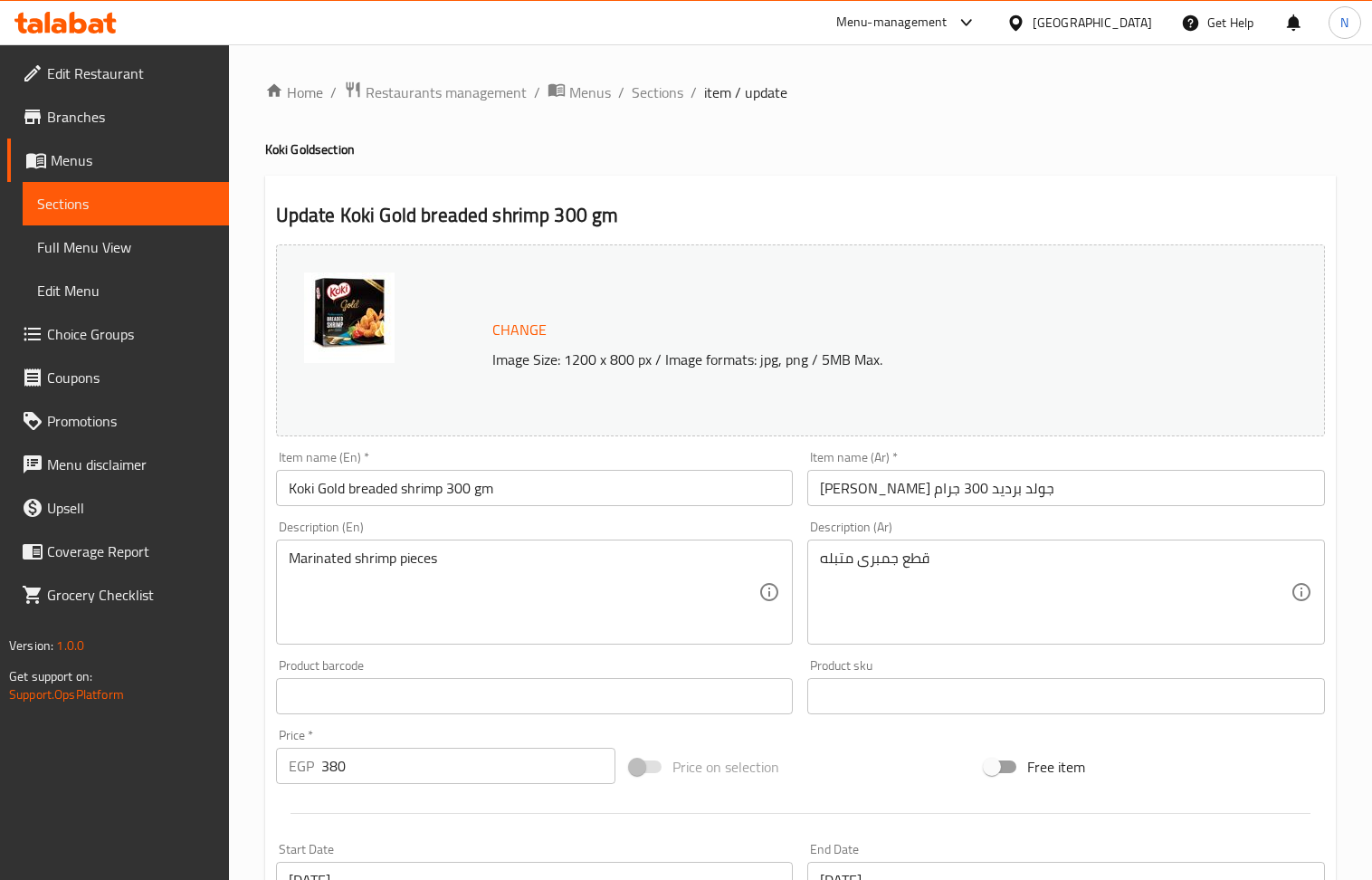
click at [404, 760] on input "380" at bounding box center [468, 765] width 295 height 36
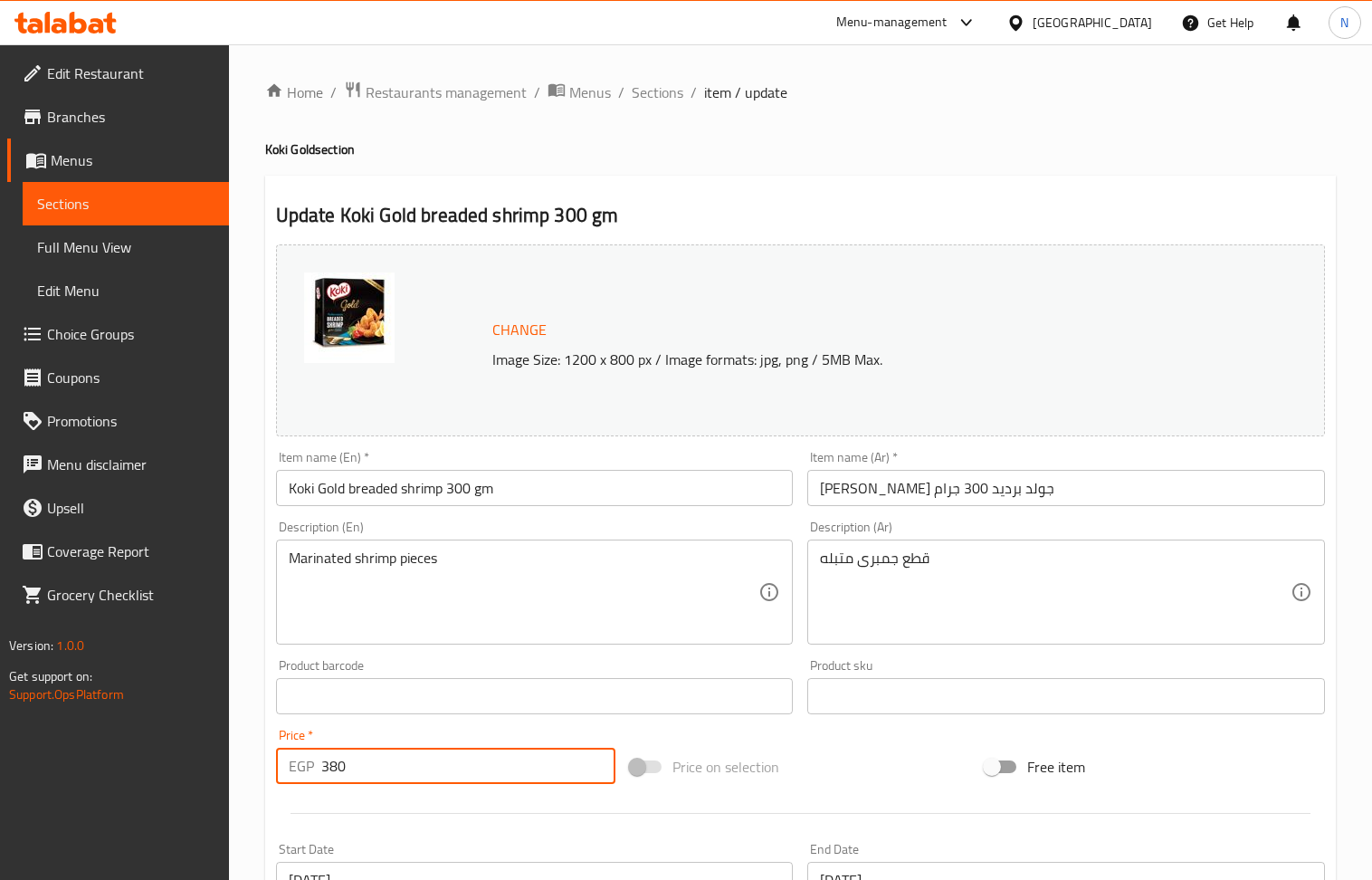
click at [404, 760] on input "380" at bounding box center [468, 765] width 295 height 36
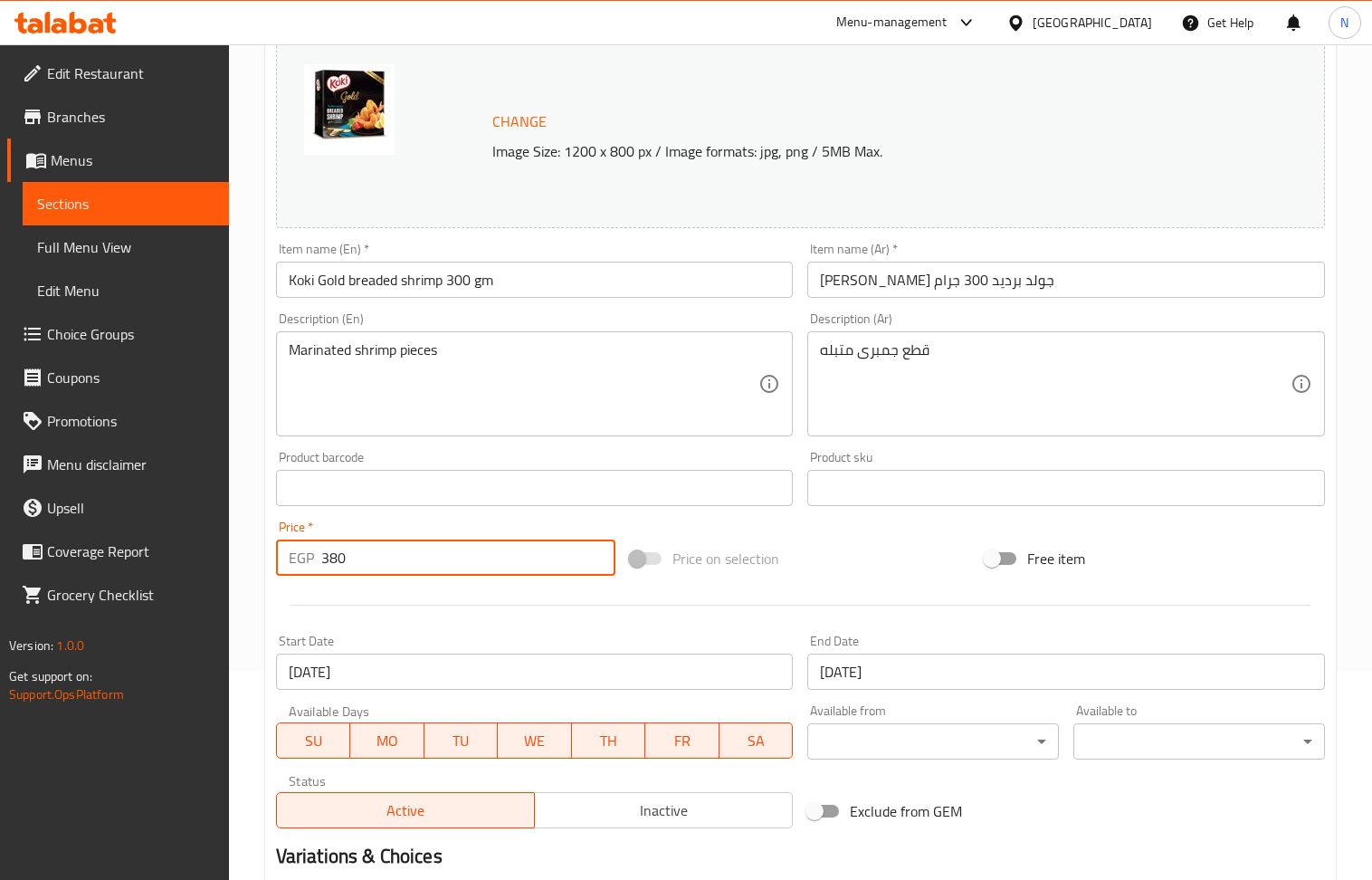
scroll to position [424, 0]
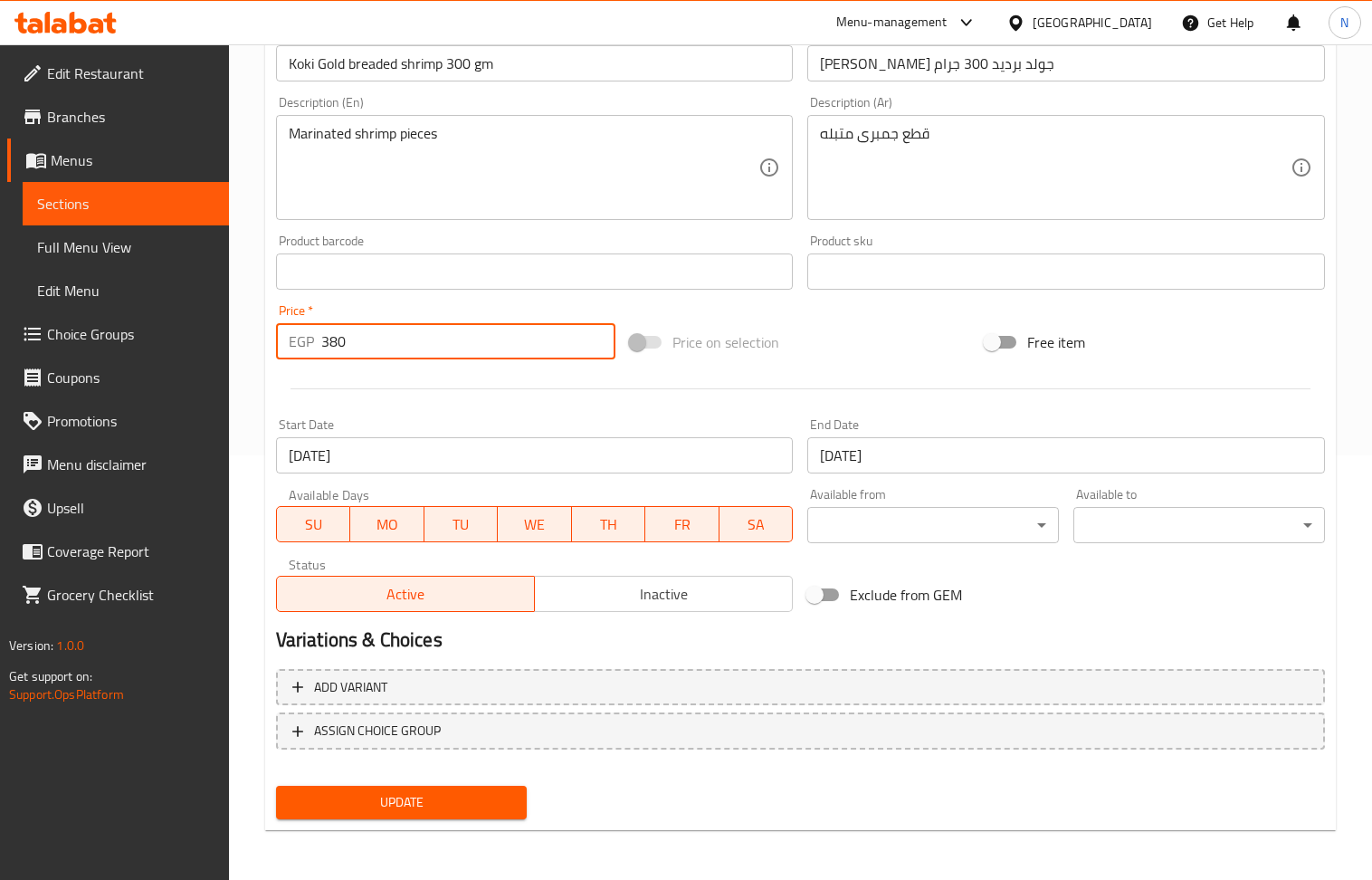
click at [472, 792] on span "Update" at bounding box center [402, 803] width 223 height 23
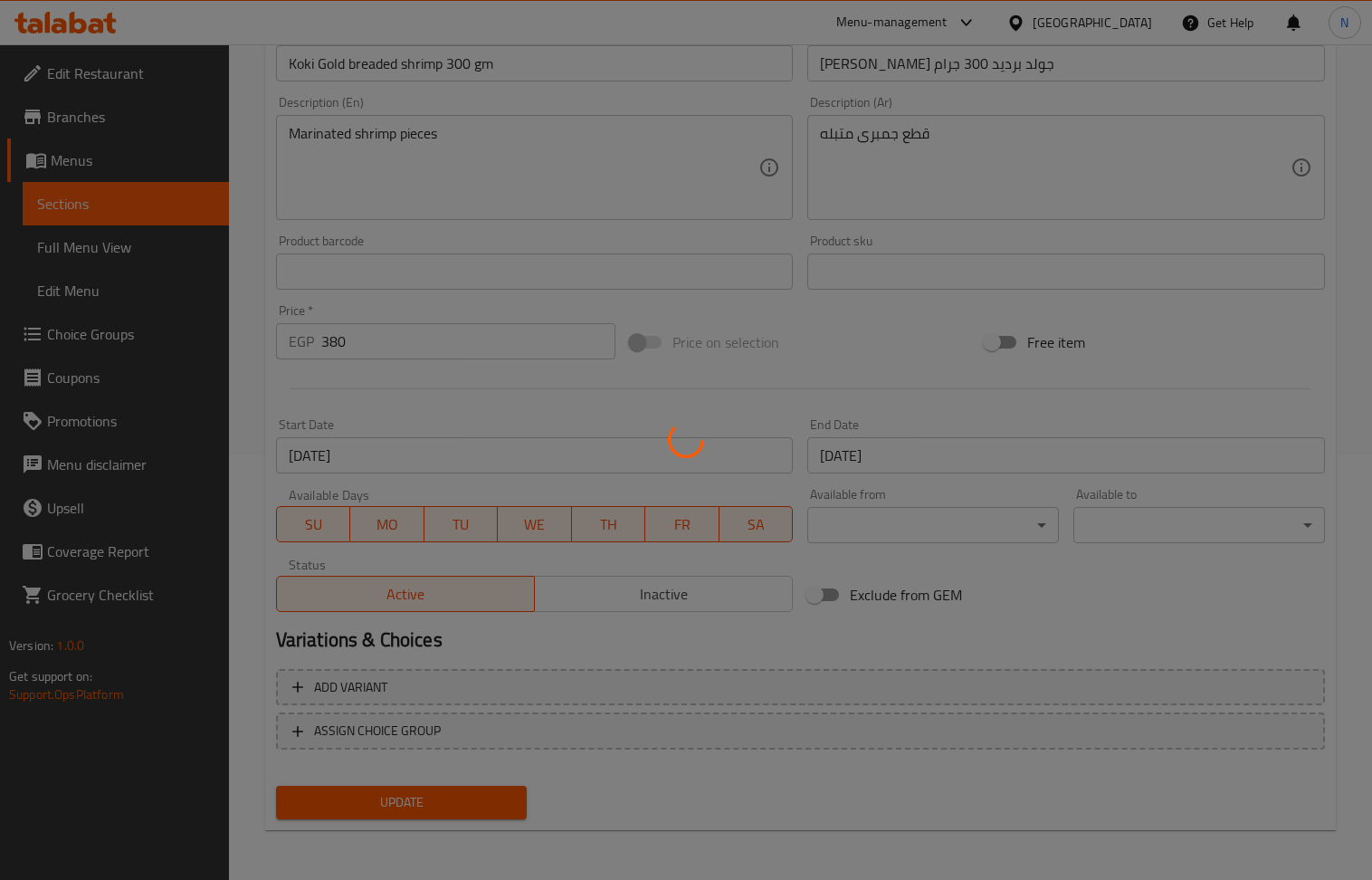
scroll to position [0, 0]
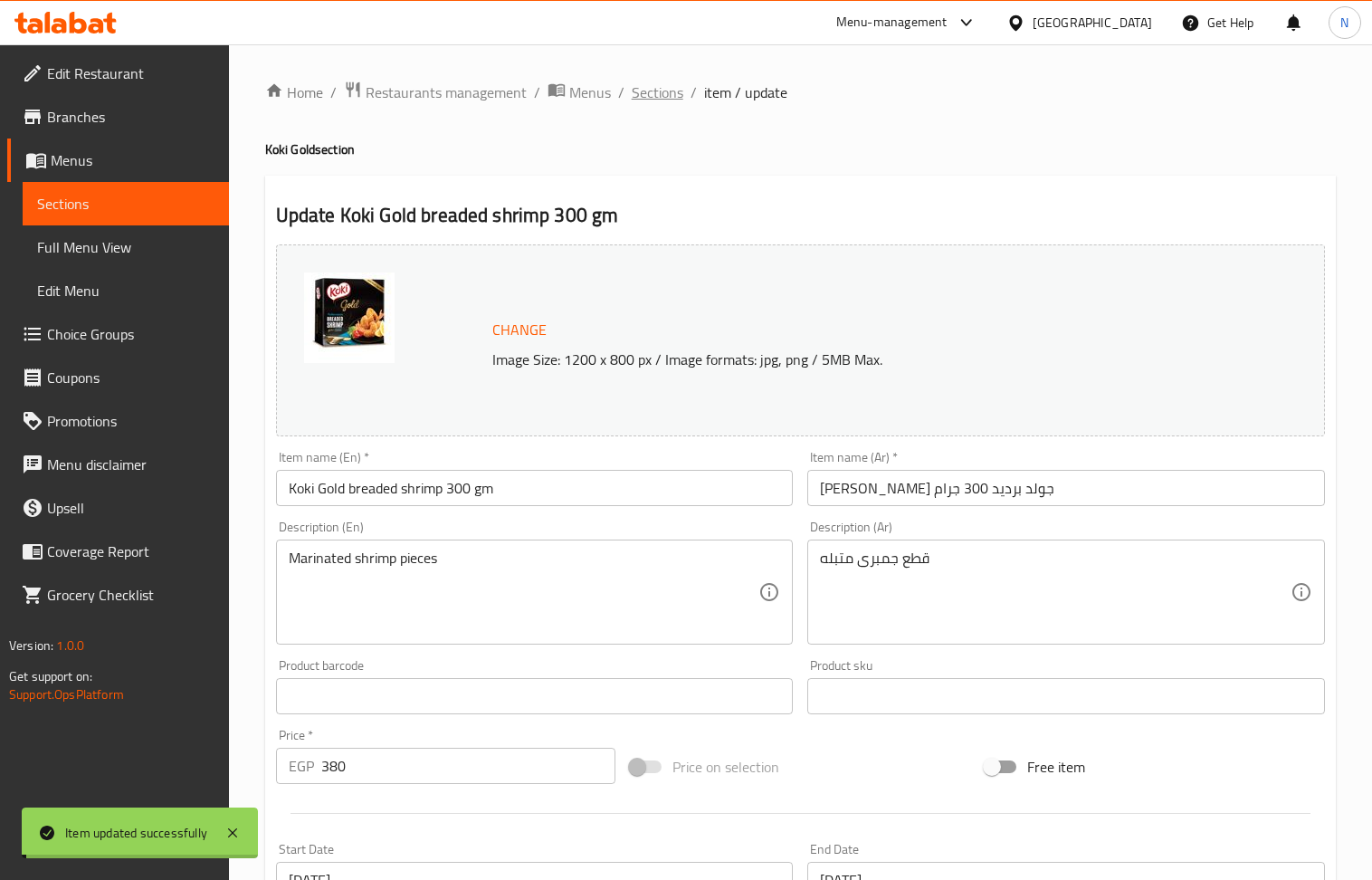
click at [660, 90] on span "Sections" at bounding box center [657, 93] width 52 height 22
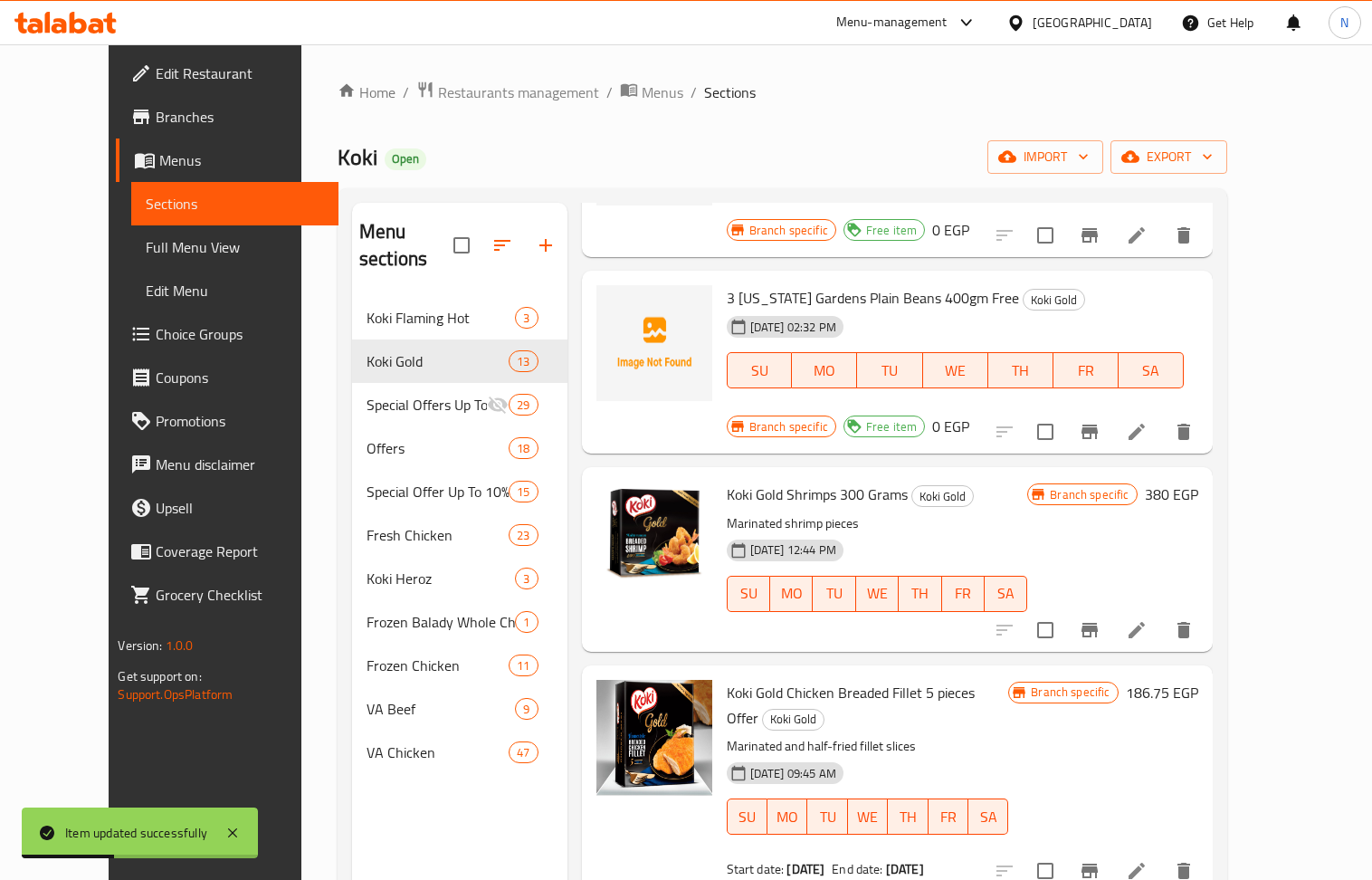
scroll to position [241, 0]
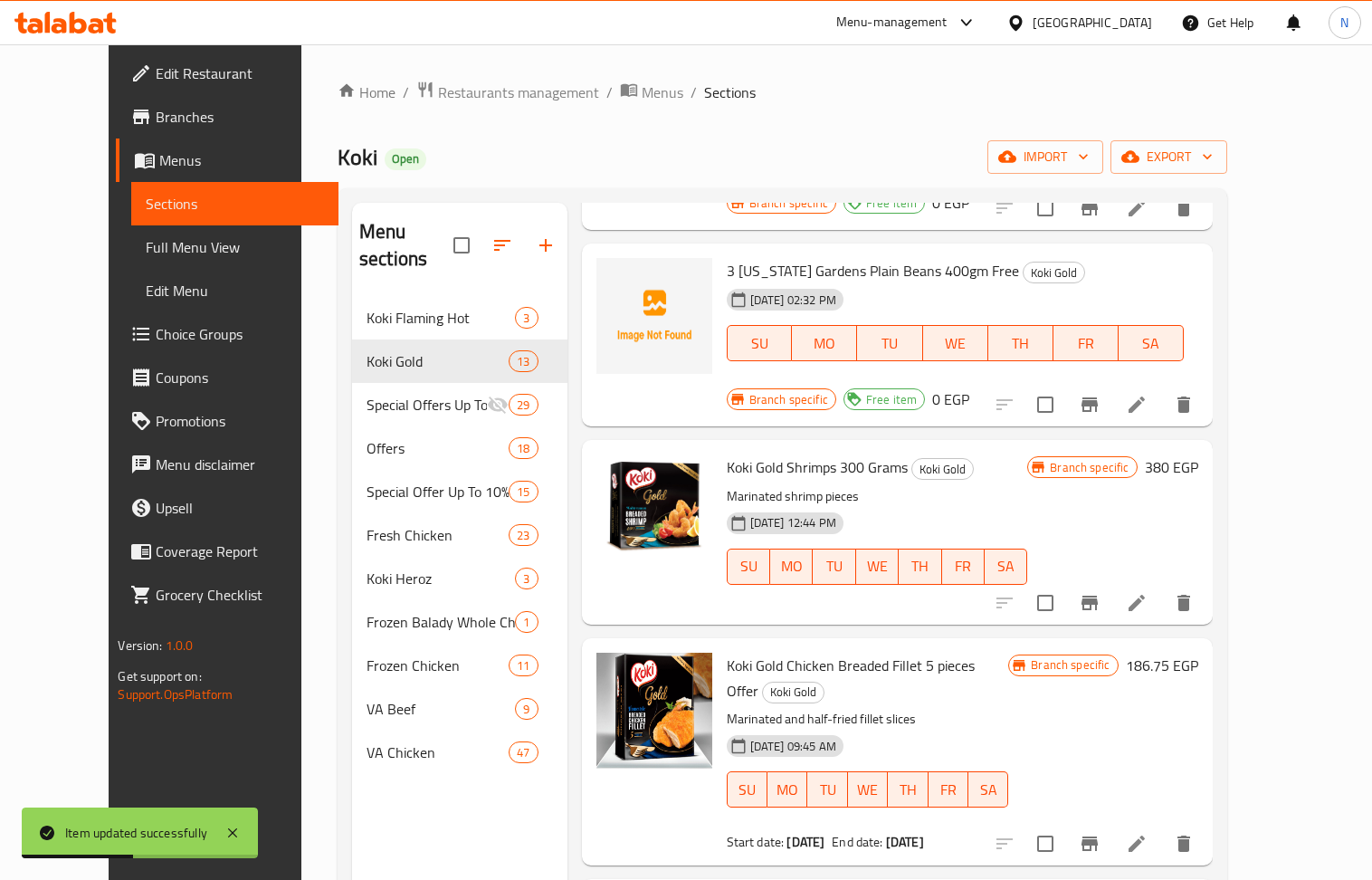
click at [798, 454] on span "Koki Gold Shrimps 300 Grams" at bounding box center [817, 468] width 181 height 28
copy h6 "Koki Gold Shrimps 300 Grams"
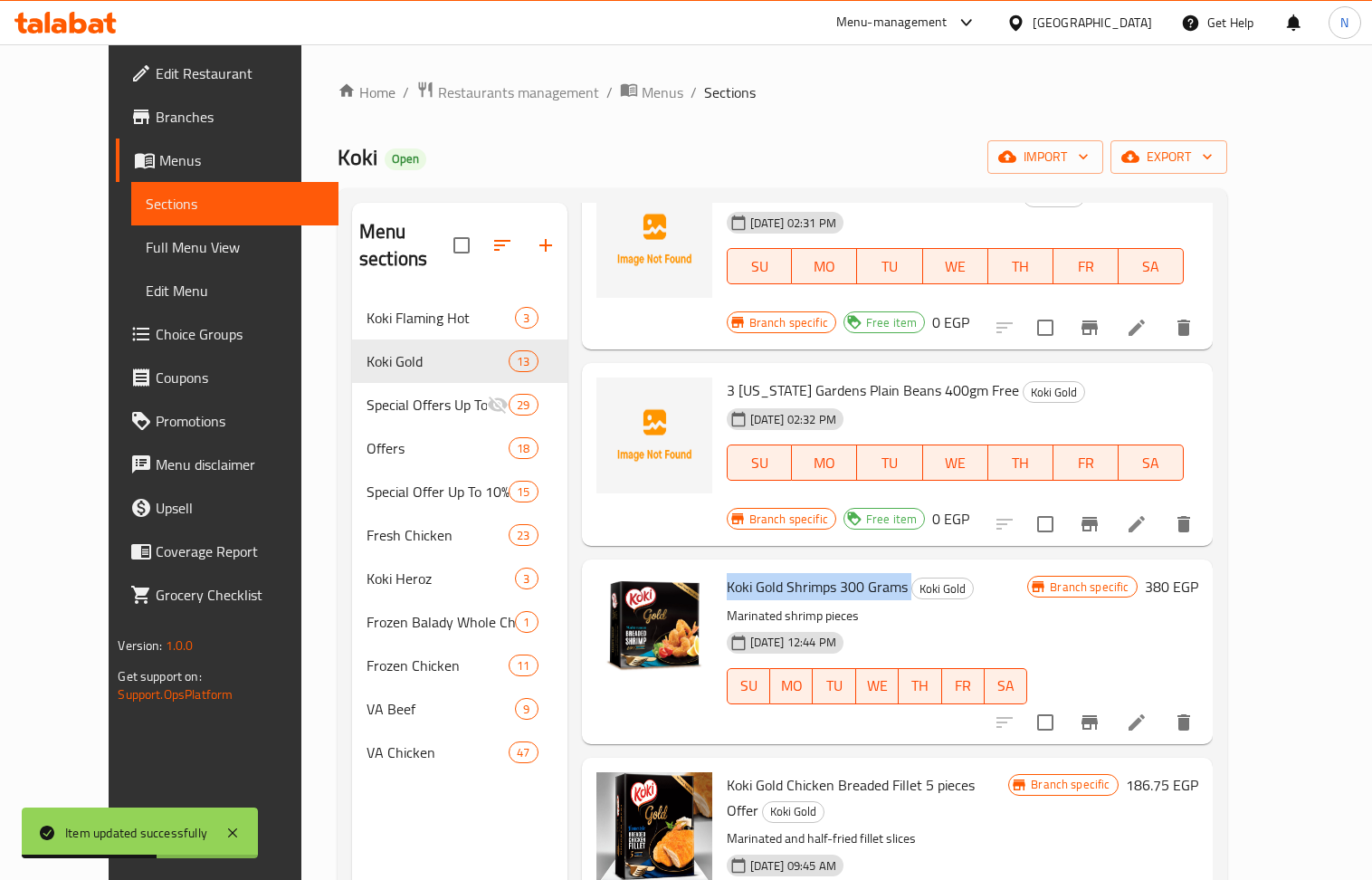
scroll to position [0, 0]
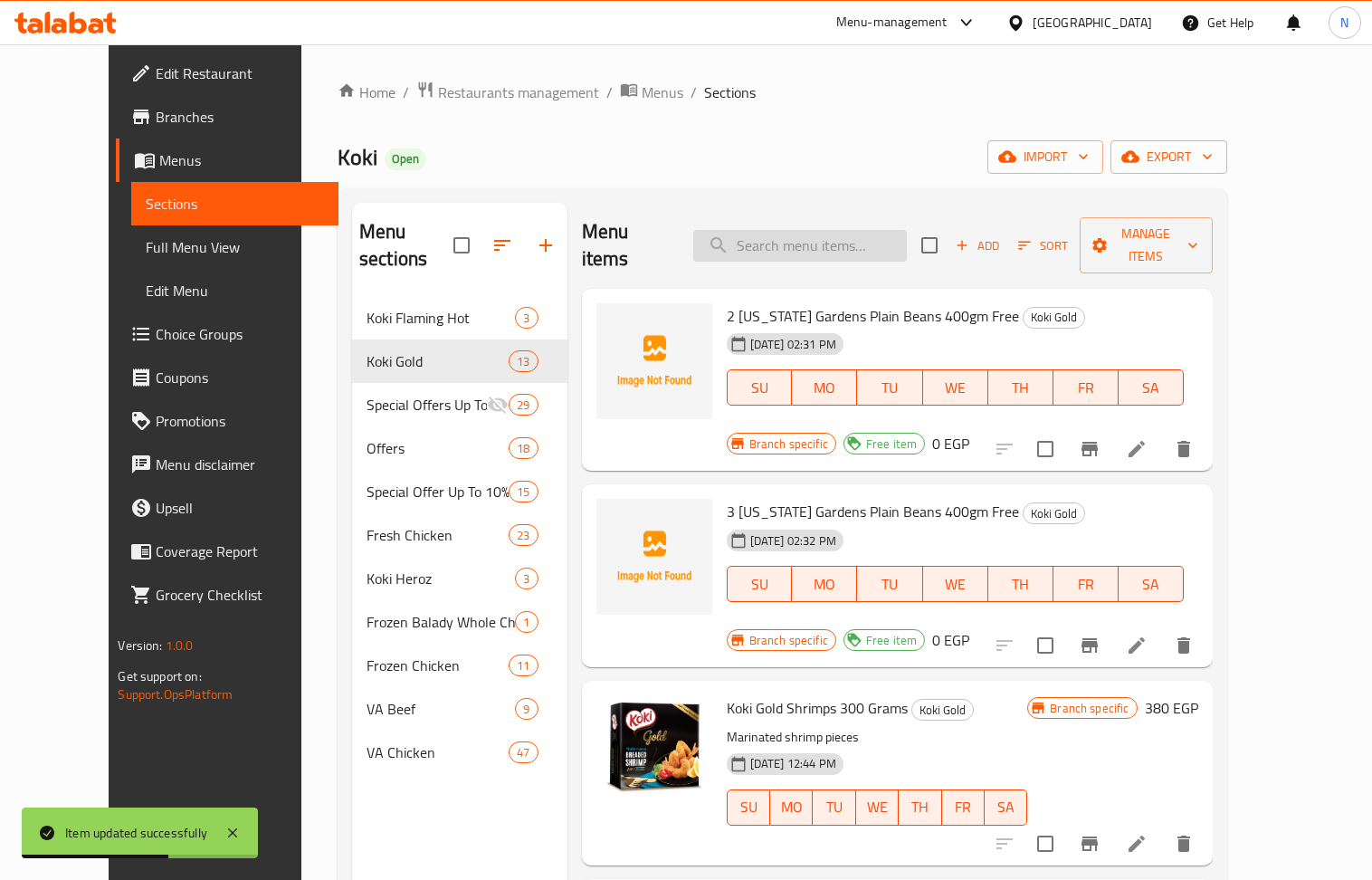
click at [877, 247] on input "search" at bounding box center [800, 246] width 213 height 31
paste input "Koki Gold Shrimps 300 Grams"
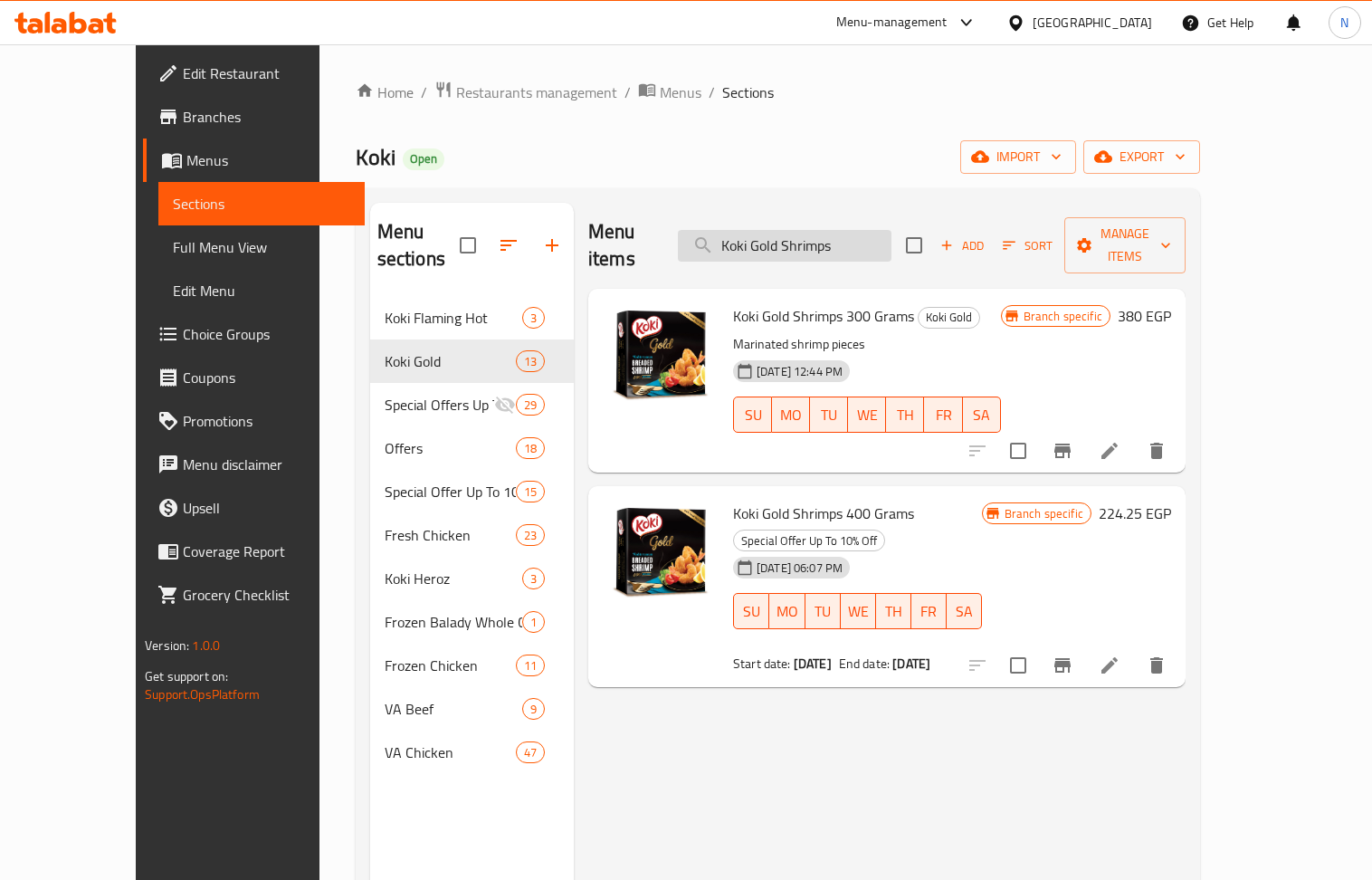
click at [813, 236] on input "Koki Gold Shrimps" at bounding box center [785, 246] width 213 height 31
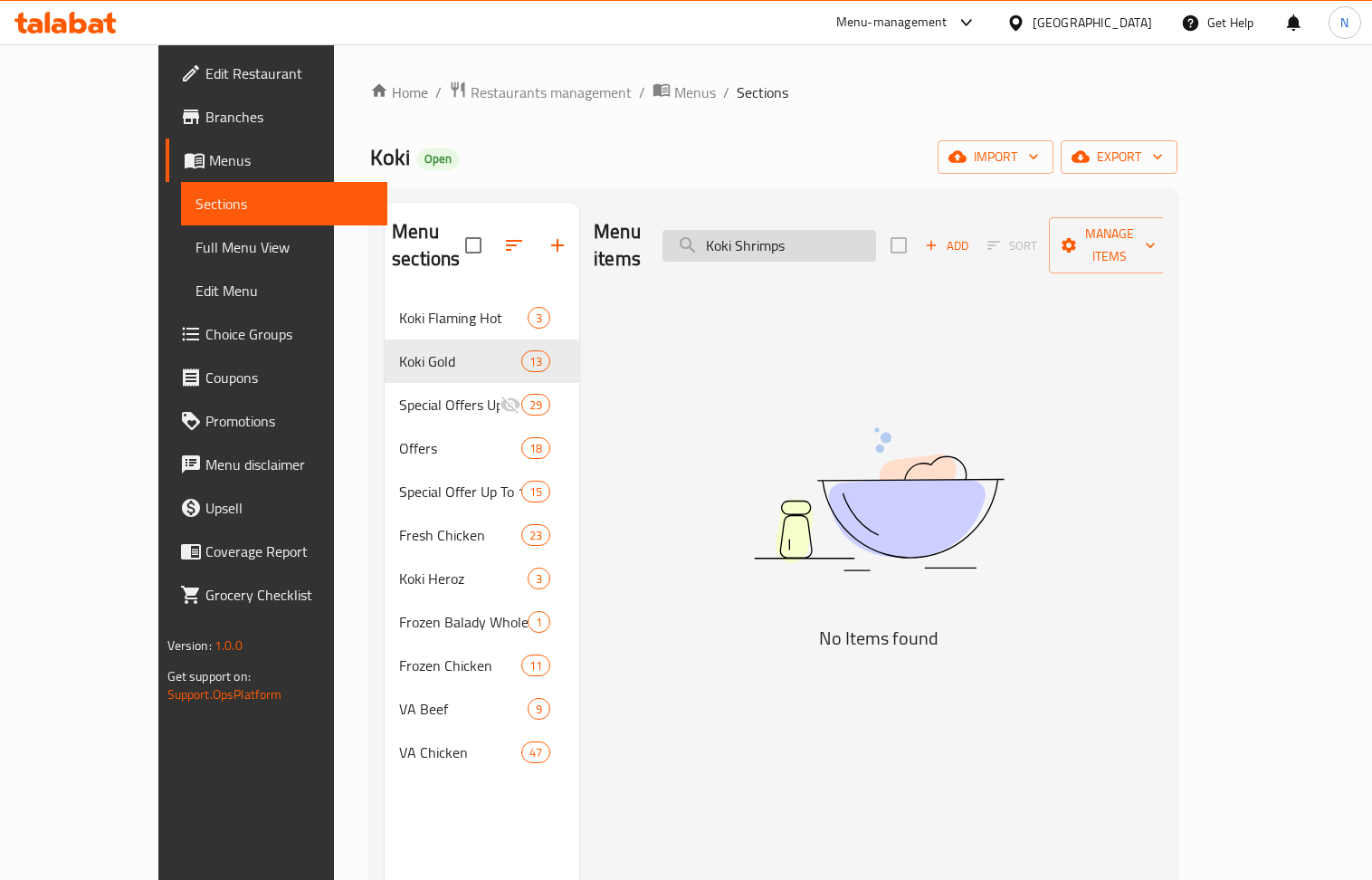
click at [778, 234] on input "Koki Shrimps" at bounding box center [769, 246] width 213 height 31
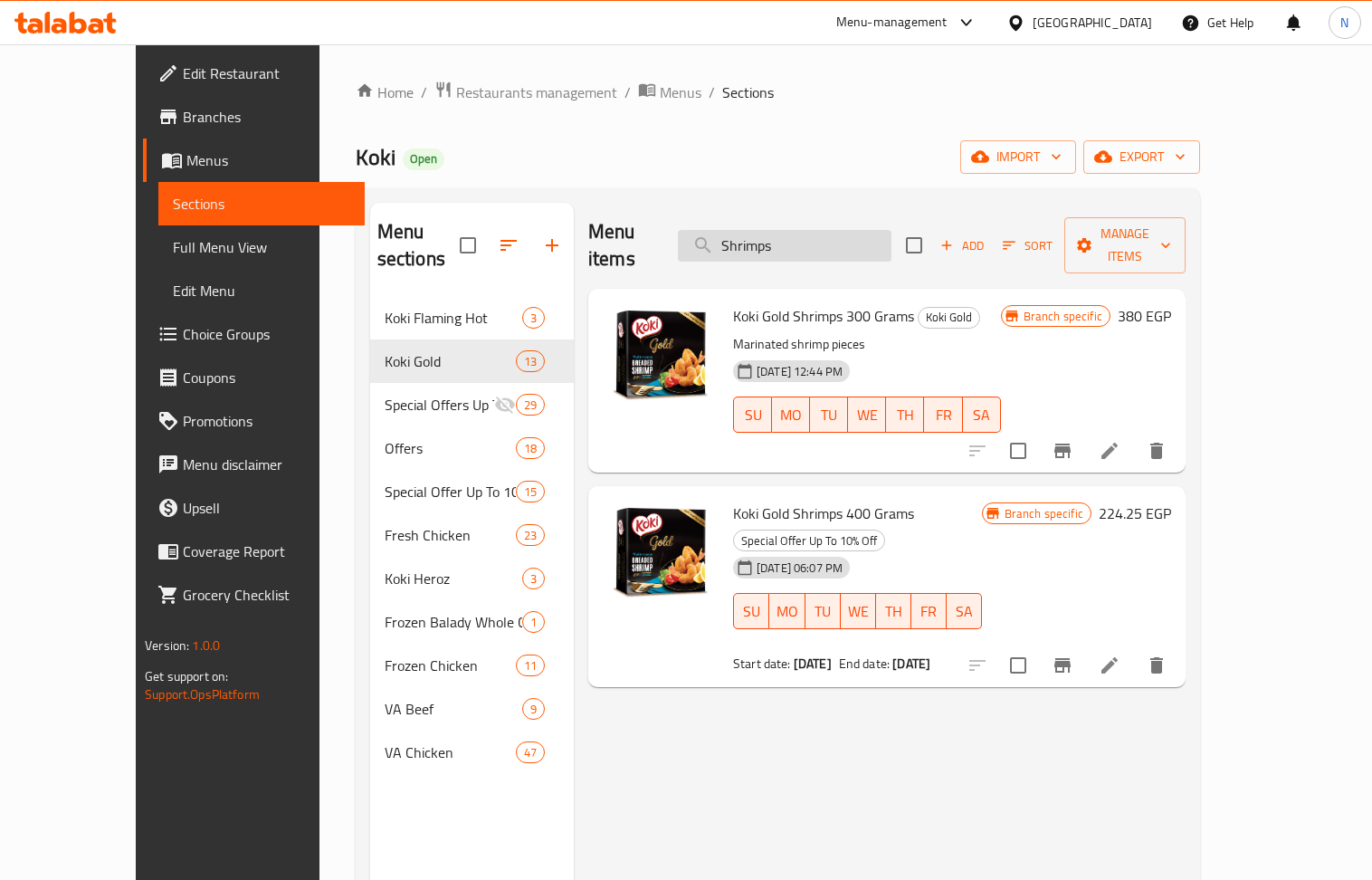
click at [846, 230] on input "Shrimps" at bounding box center [785, 246] width 213 height 31
click at [845, 230] on input "Shrimps" at bounding box center [785, 246] width 213 height 31
click at [811, 232] on input "shrimps" at bounding box center [785, 246] width 213 height 31
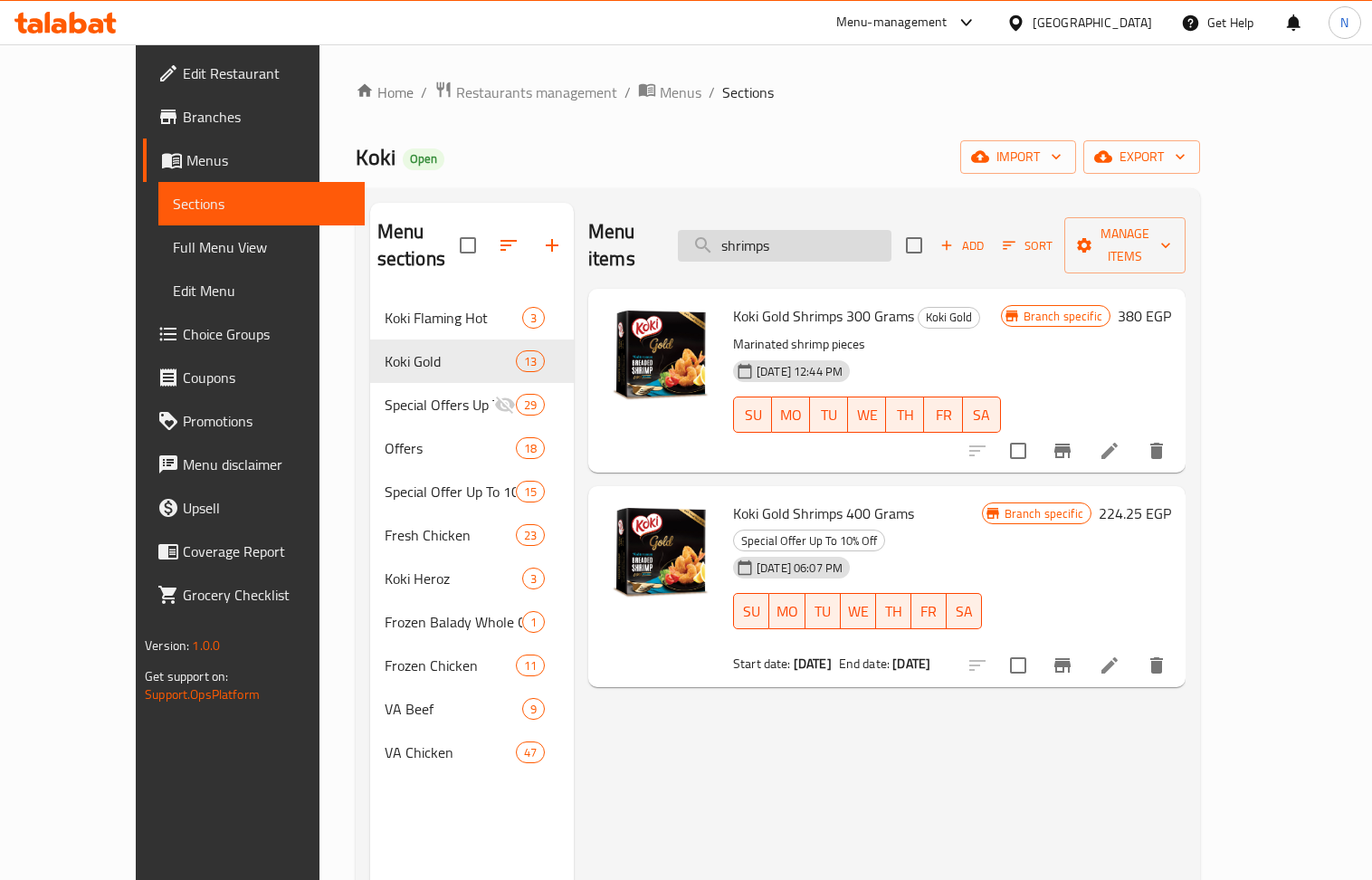
click at [811, 232] on input "shrimps" at bounding box center [785, 246] width 213 height 31
paste input "Koki Gold breaded shrimp 300 gm"
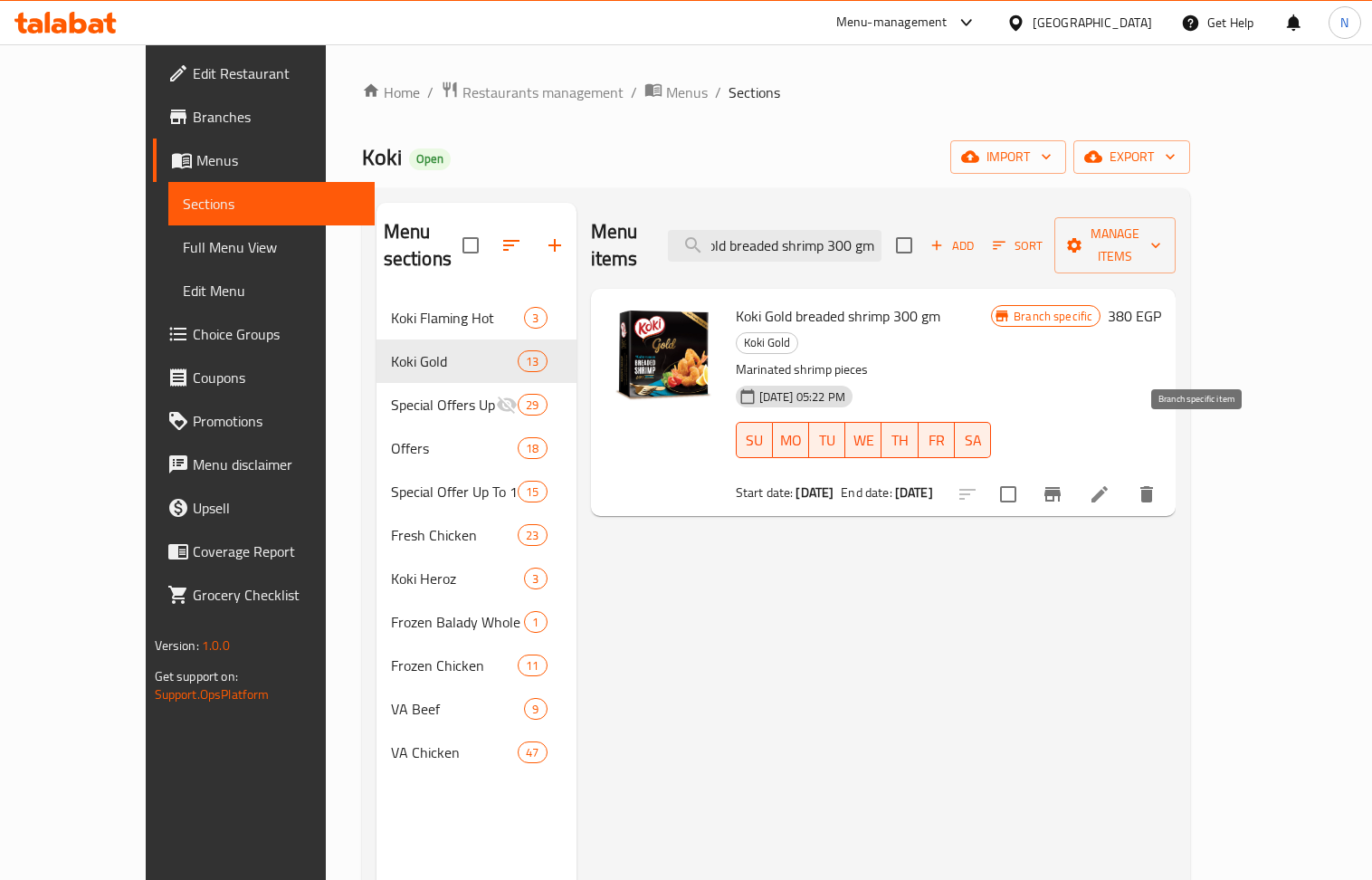
type input "Koki Gold breaded shrimp 300 gm"
click at [1064, 483] on icon "Branch-specific-item" at bounding box center [1053, 494] width 22 height 22
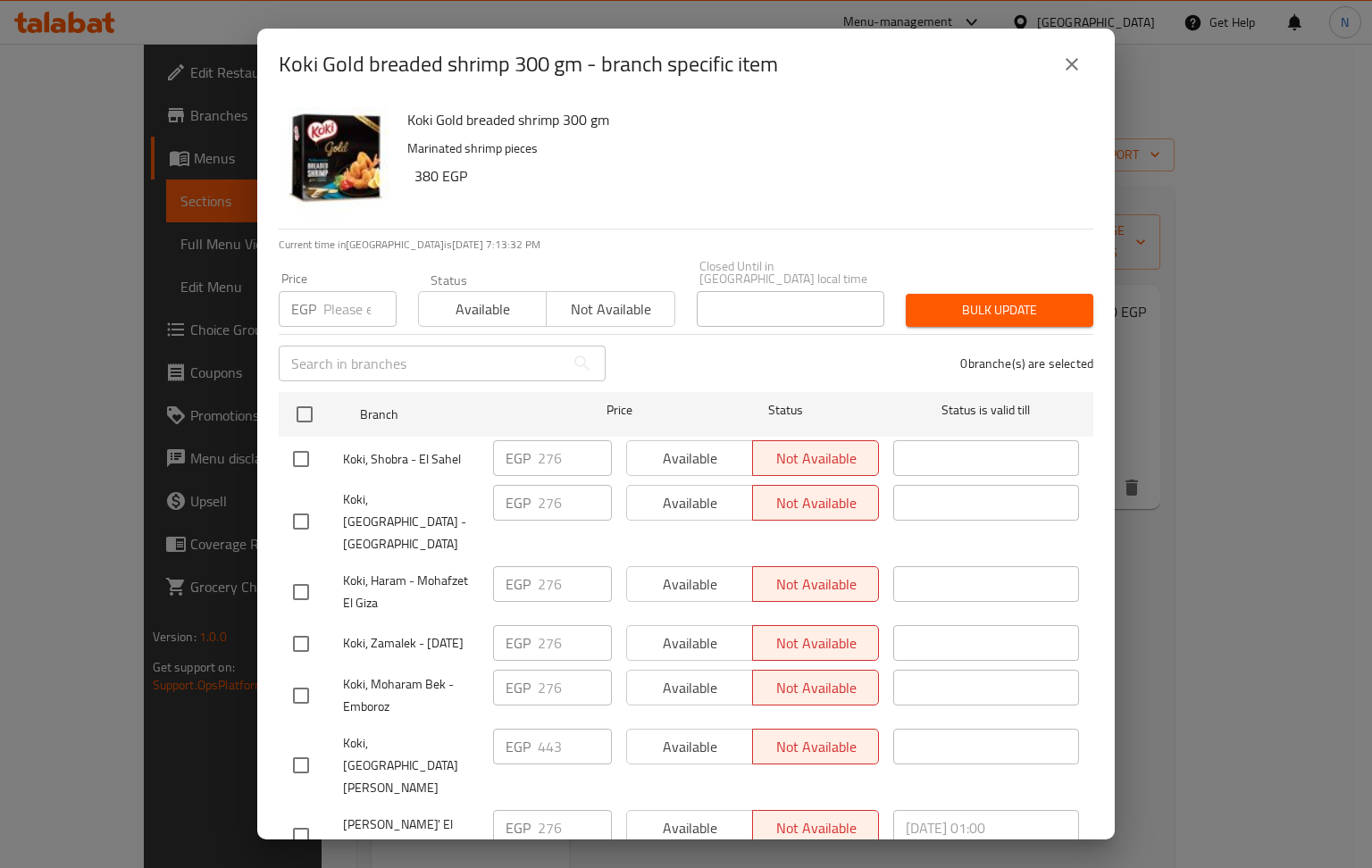
click at [433, 176] on h6 "380 EGP" at bounding box center [746, 176] width 665 height 25
copy h6 "380"
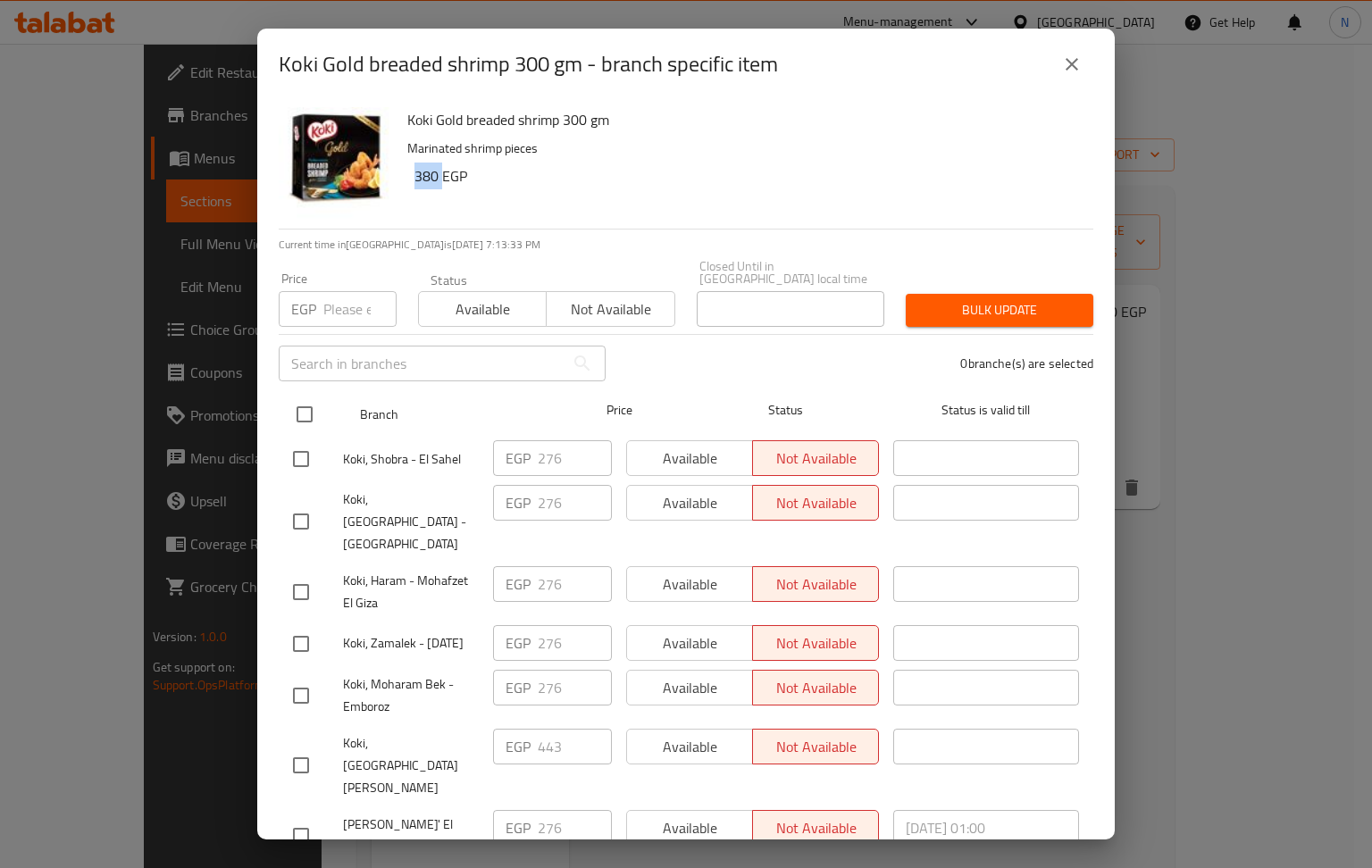
click at [307, 404] on input "checkbox" at bounding box center [304, 414] width 37 height 37
checkbox input "true"
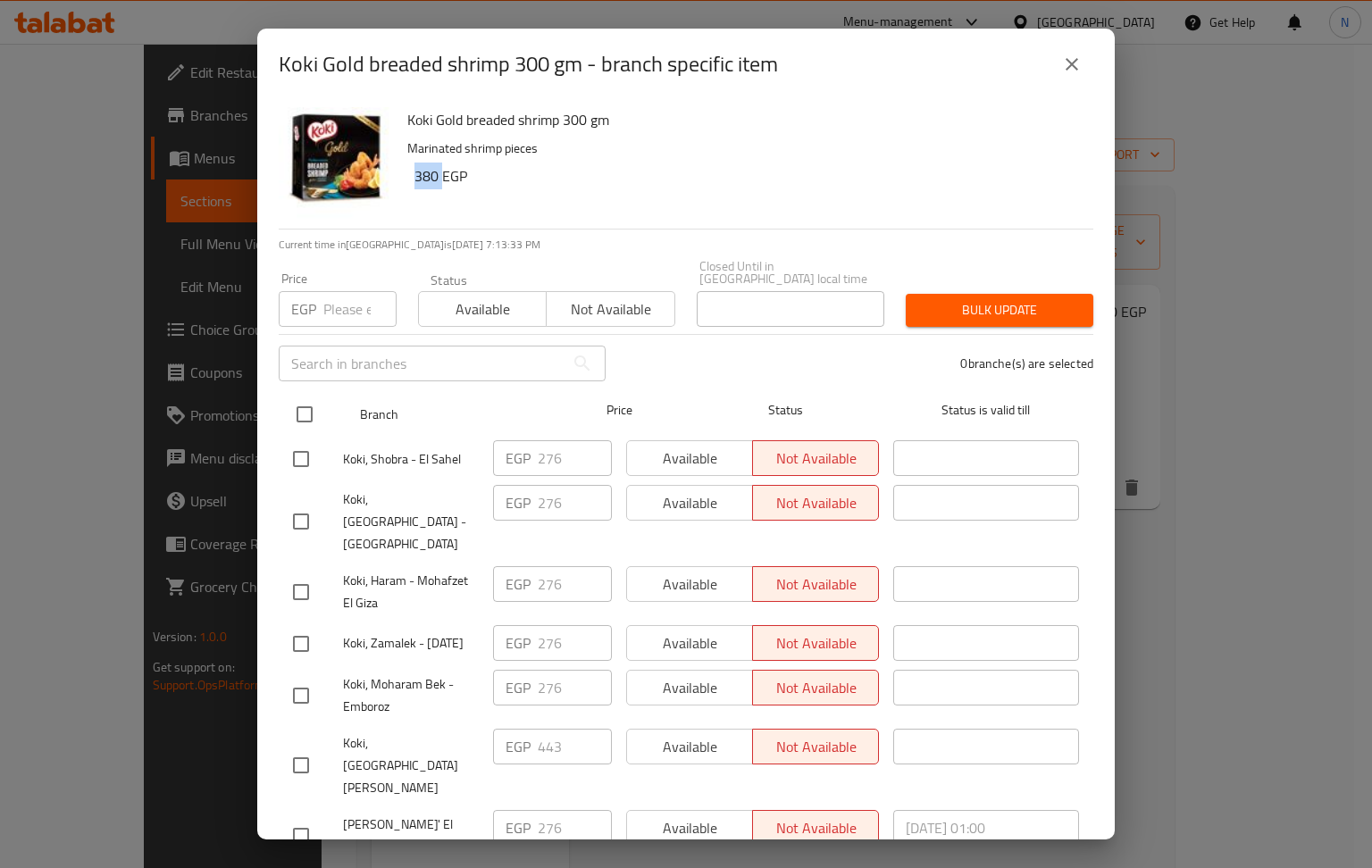
checkbox input "true"
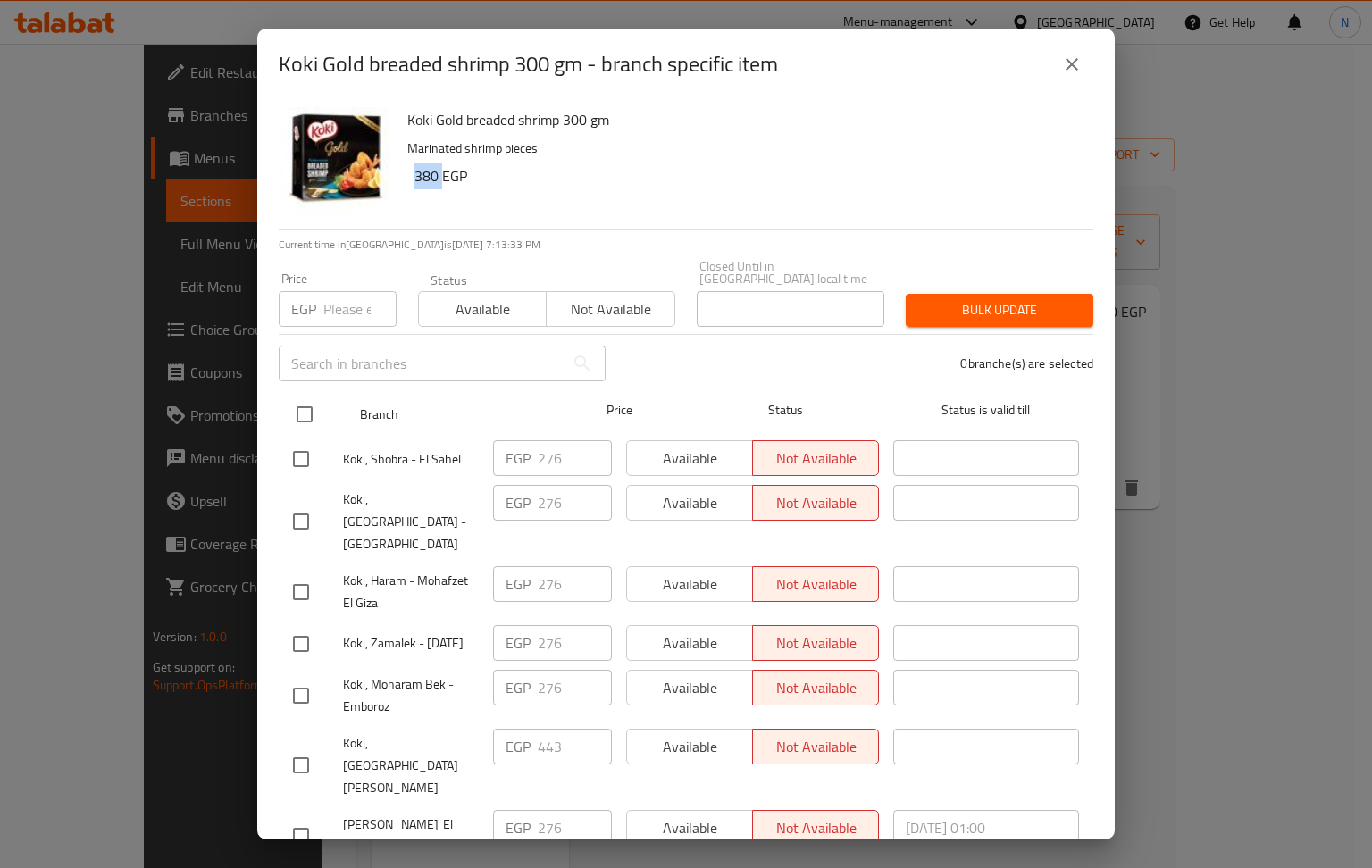
checkbox input "true"
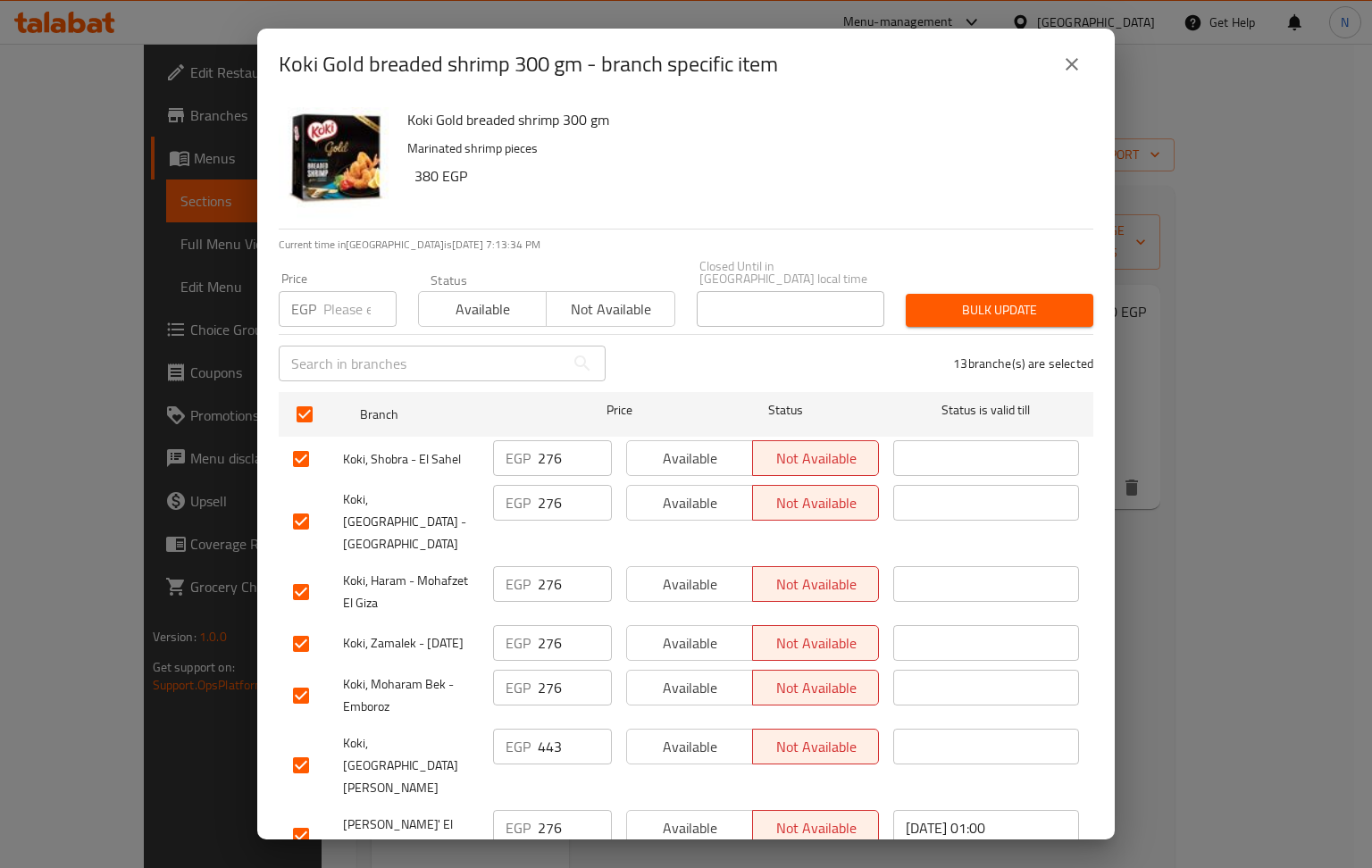
click at [539, 448] on input "276" at bounding box center [575, 458] width 74 height 35
click at [355, 297] on input "number" at bounding box center [360, 309] width 74 height 35
paste input "380"
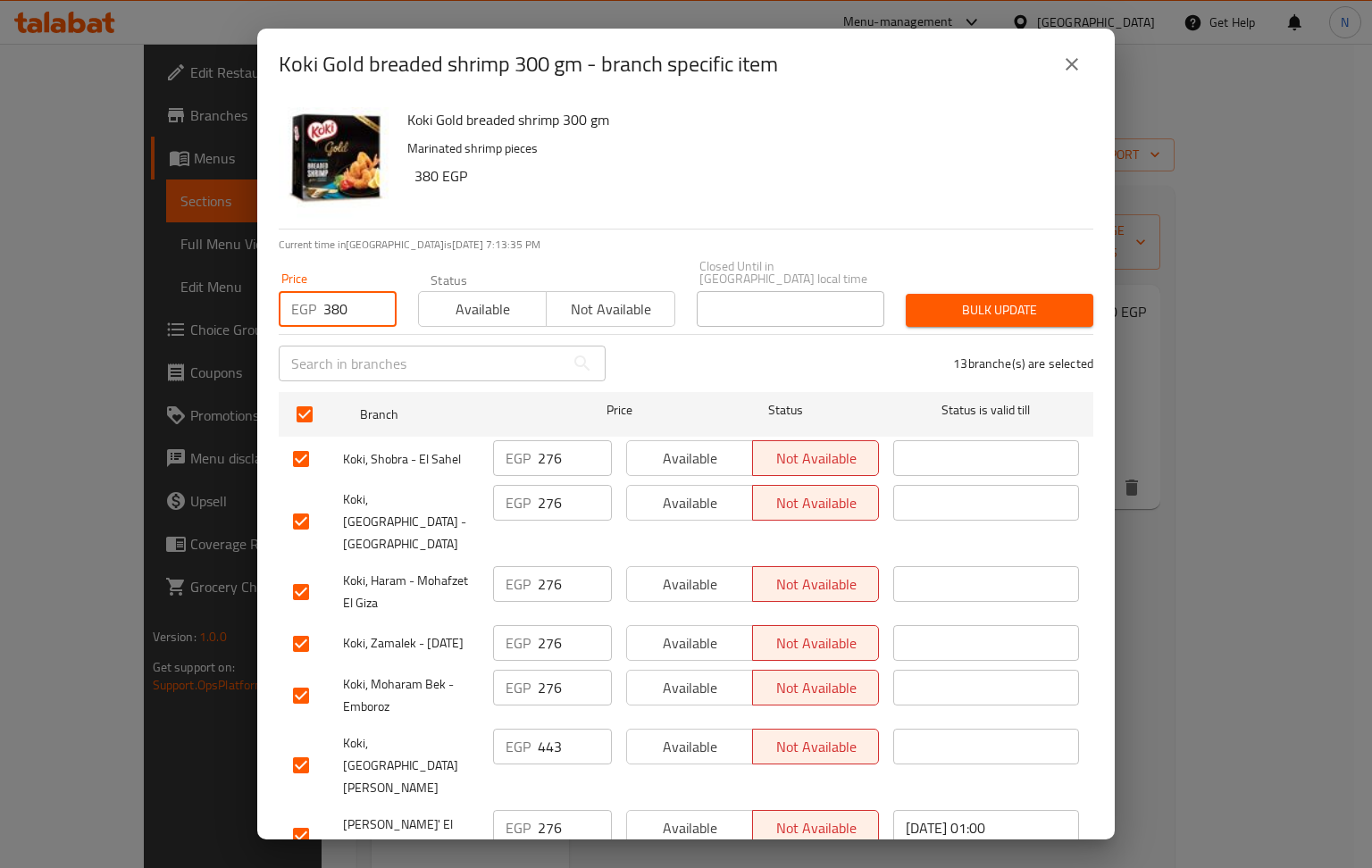
type input "380"
click at [959, 299] on span "Bulk update" at bounding box center [999, 310] width 159 height 23
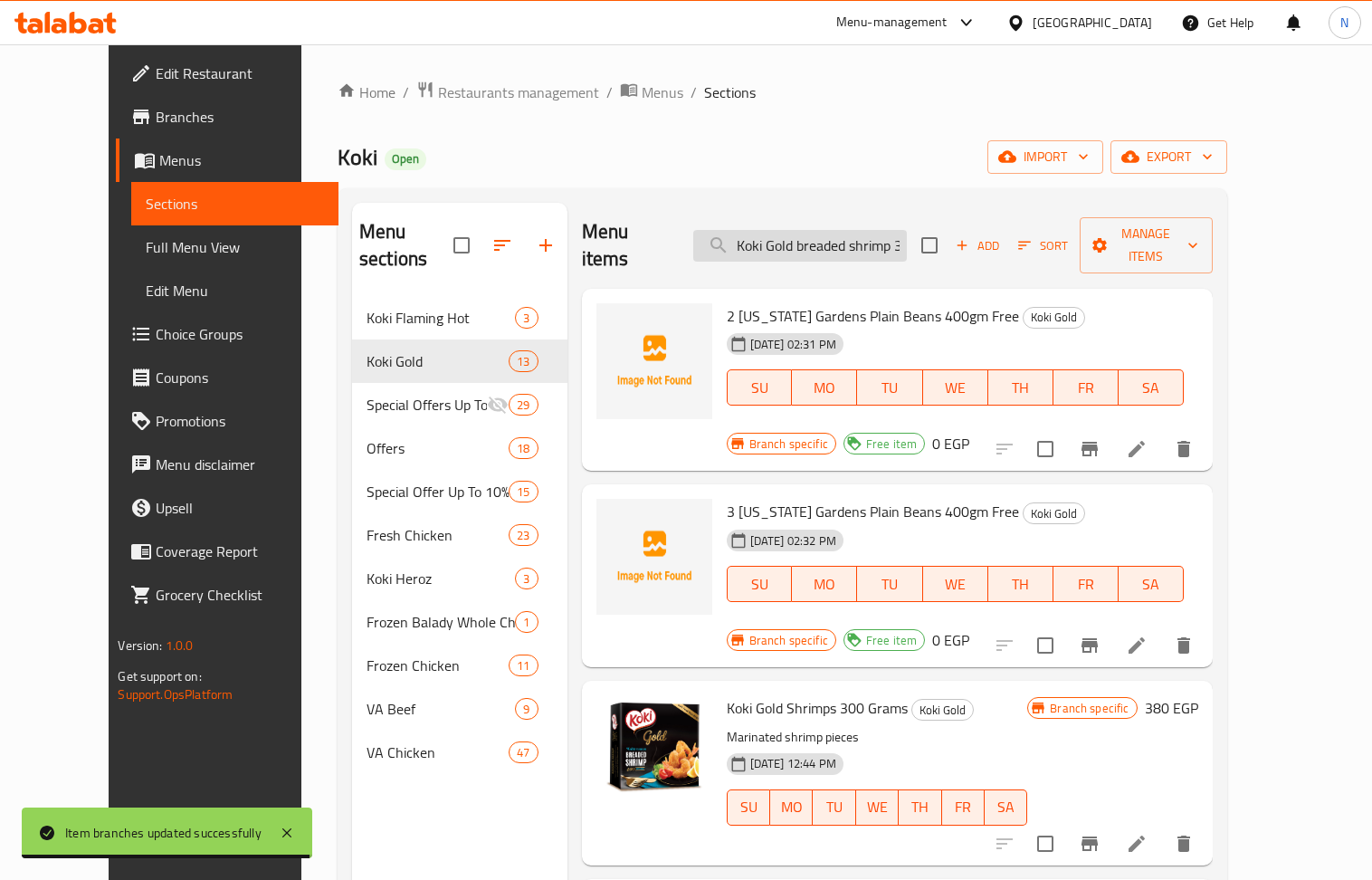
click at [838, 230] on input "Koki Gold breaded shrimp 300 gm" at bounding box center [800, 246] width 213 height 31
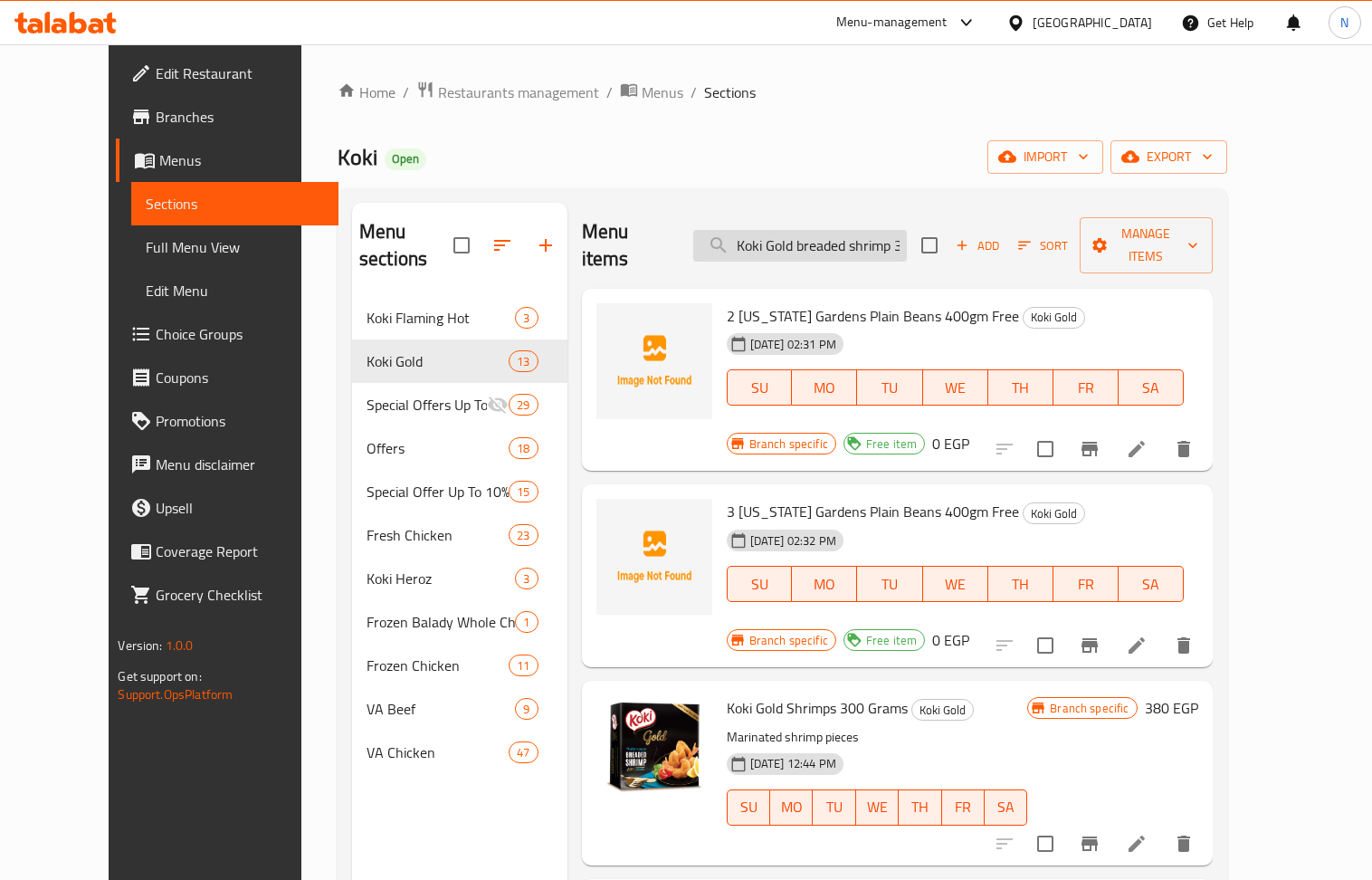
click at [838, 230] on input "Koki Gold breaded shrimp 300 gm" at bounding box center [800, 246] width 213 height 31
paste input "Spicy chicken wings 700 gm""
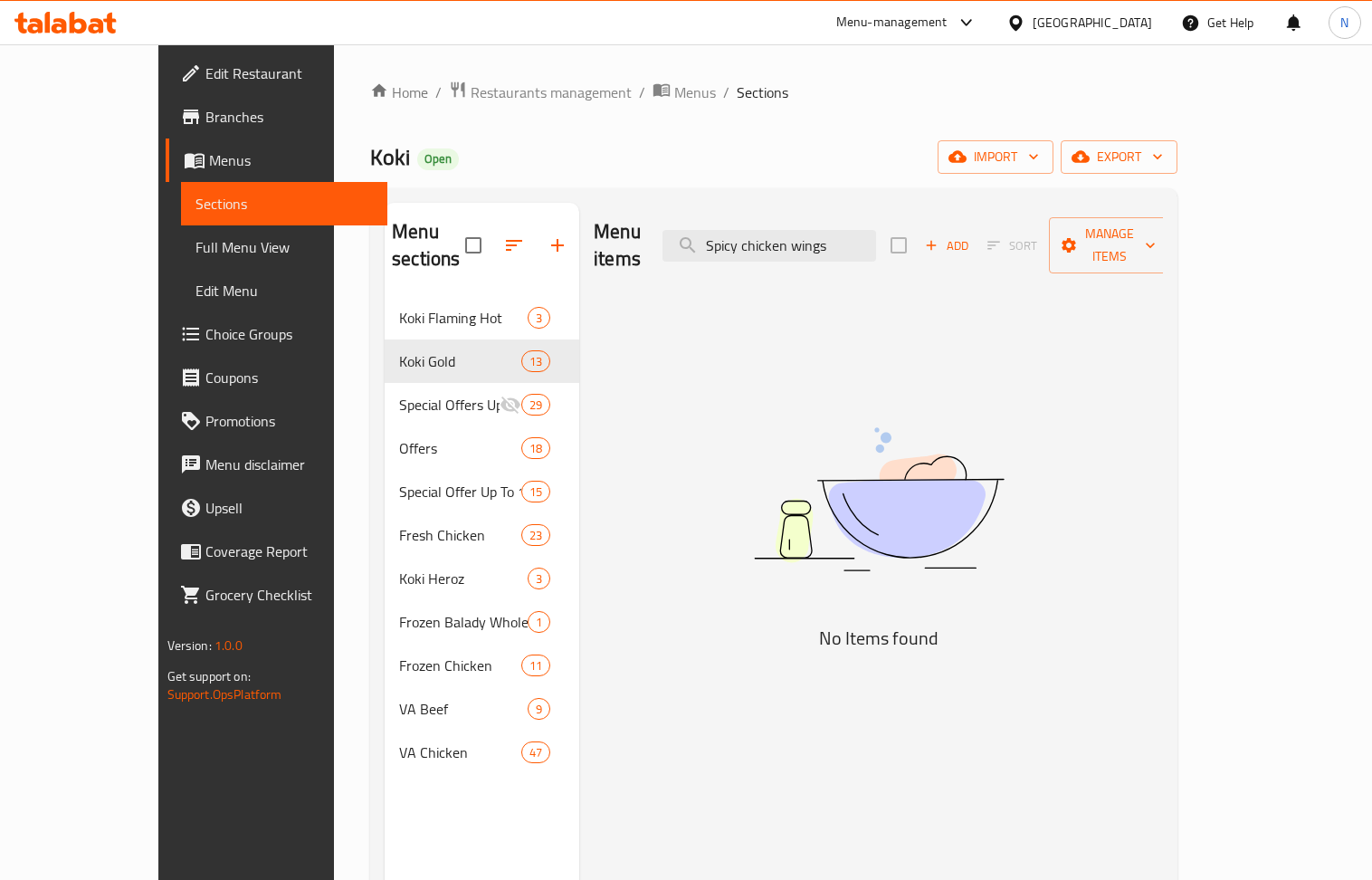
drag, startPoint x: 804, startPoint y: 230, endPoint x: 704, endPoint y: 230, distance: 100.0
click at [704, 230] on div "Menu items Spicy chicken wings Add Sort Manage items" at bounding box center [878, 245] width 570 height 86
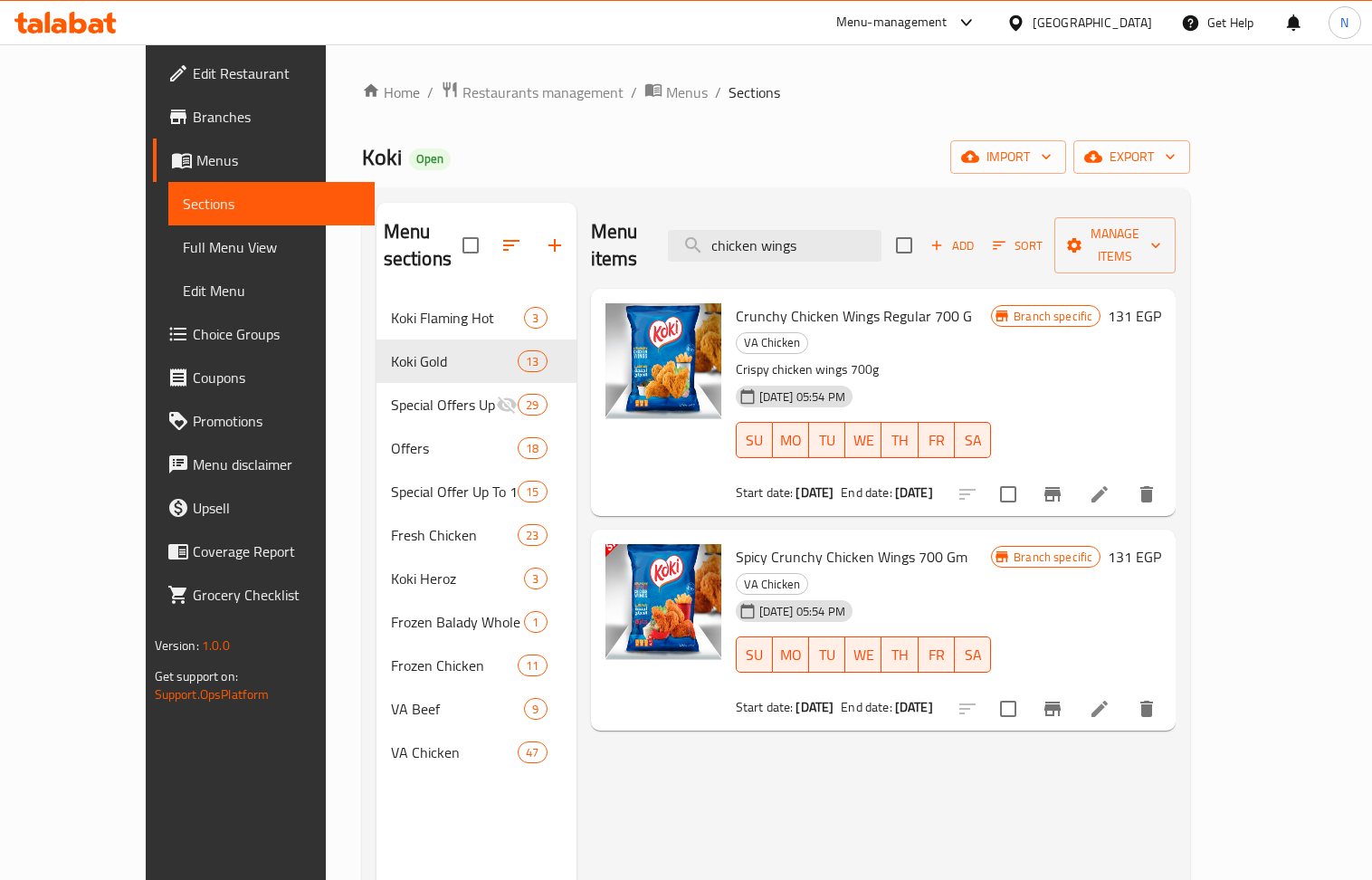
type input "chicken wings"
click at [793, 302] on span "Crunchy Chicken Wings Regular 700 G" at bounding box center [854, 316] width 236 height 28
copy h6 "Crunchy Chicken Wings Regular 700 G"
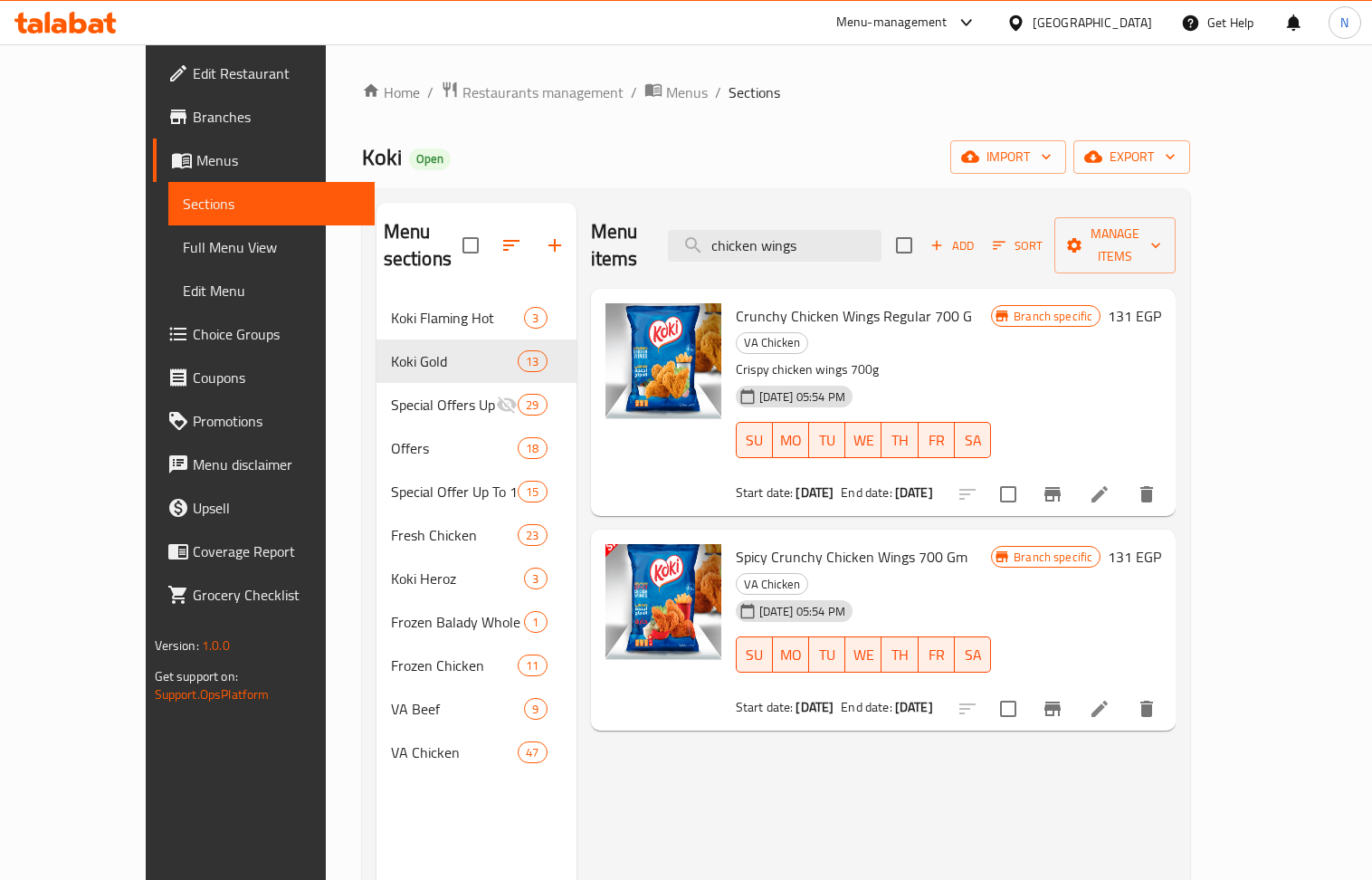
click at [1130, 33] on div "[GEOGRAPHIC_DATA]" at bounding box center [1079, 22] width 175 height 43
click at [1120, 23] on div "[GEOGRAPHIC_DATA]" at bounding box center [1092, 23] width 120 height 20
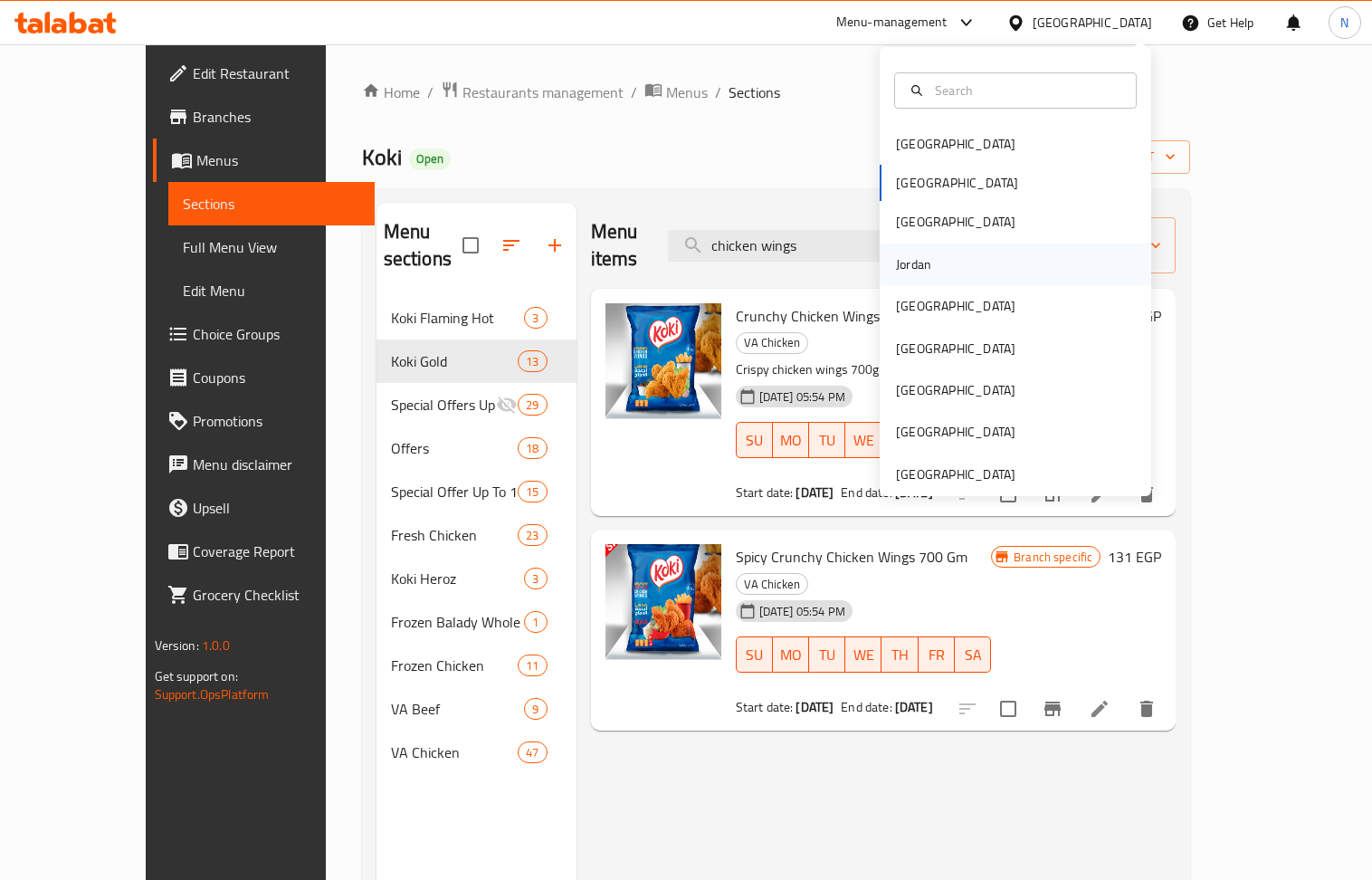
click at [924, 272] on div "Jordan" at bounding box center [914, 264] width 64 height 41
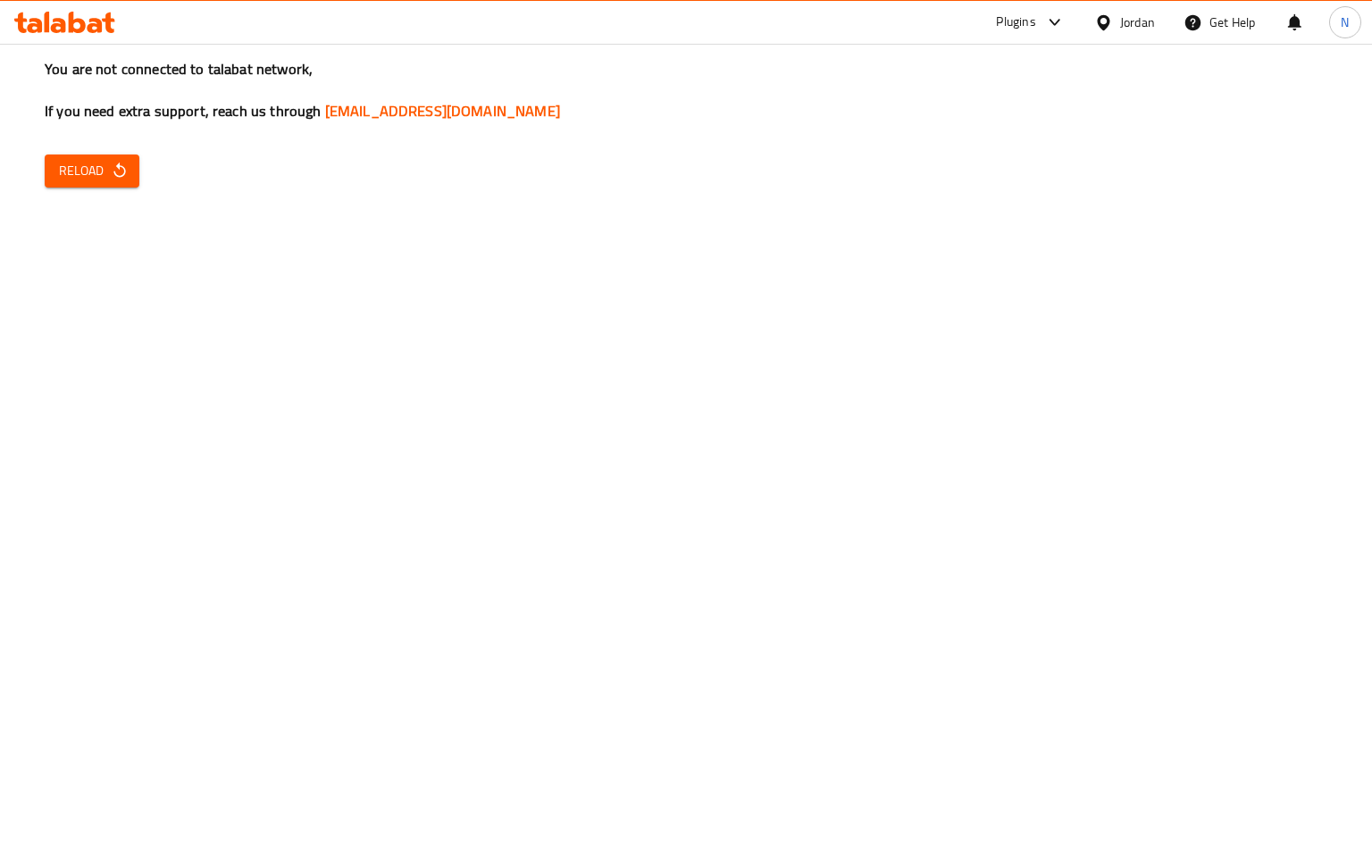
click at [122, 150] on div "You are not connected to talabat network, If you need extra support, reach us t…" at bounding box center [686, 434] width 1372 height 868
click at [123, 161] on span "Reload" at bounding box center [92, 171] width 66 height 23
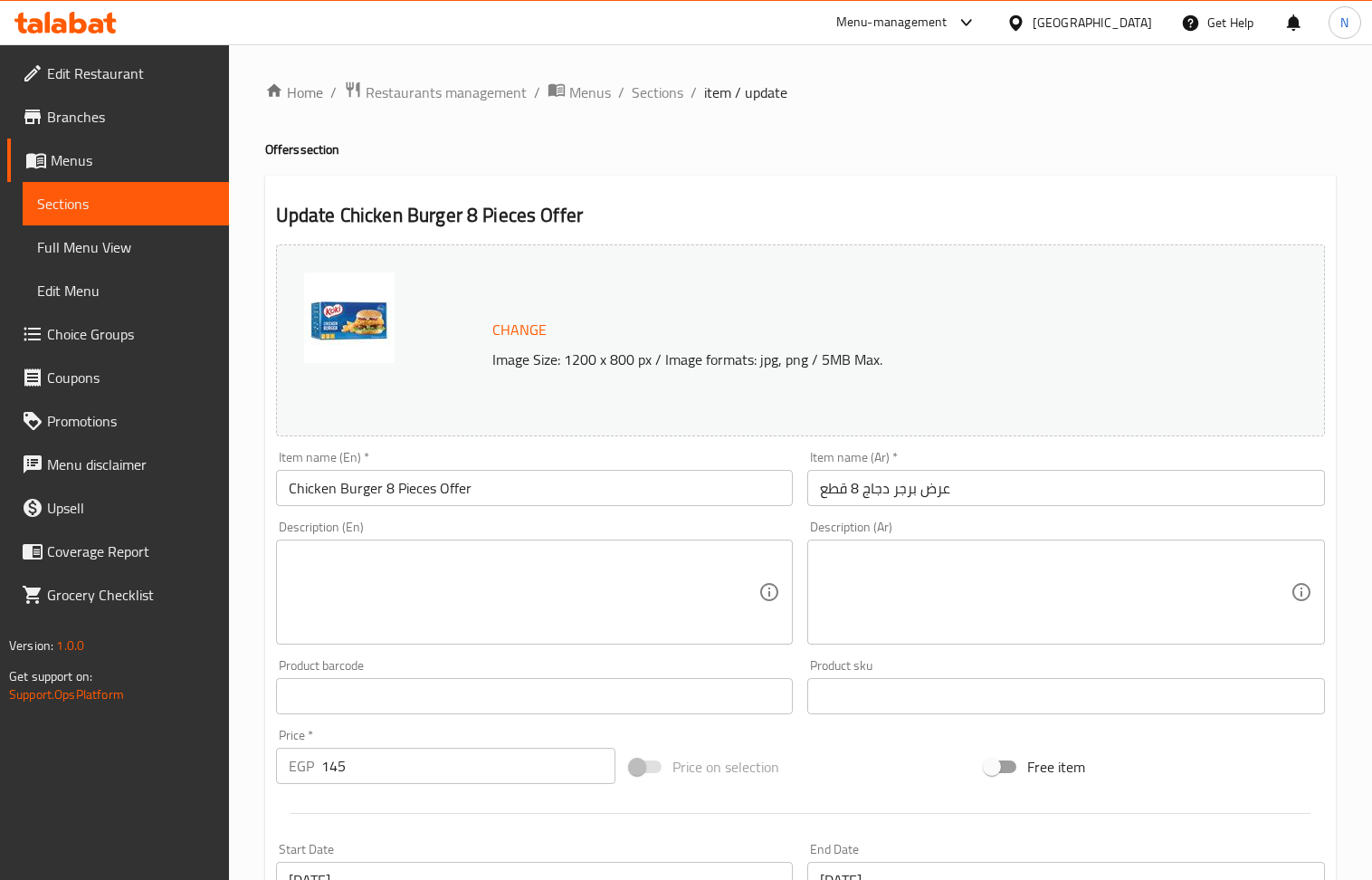
click at [129, 129] on link "Branches" at bounding box center [118, 116] width 222 height 43
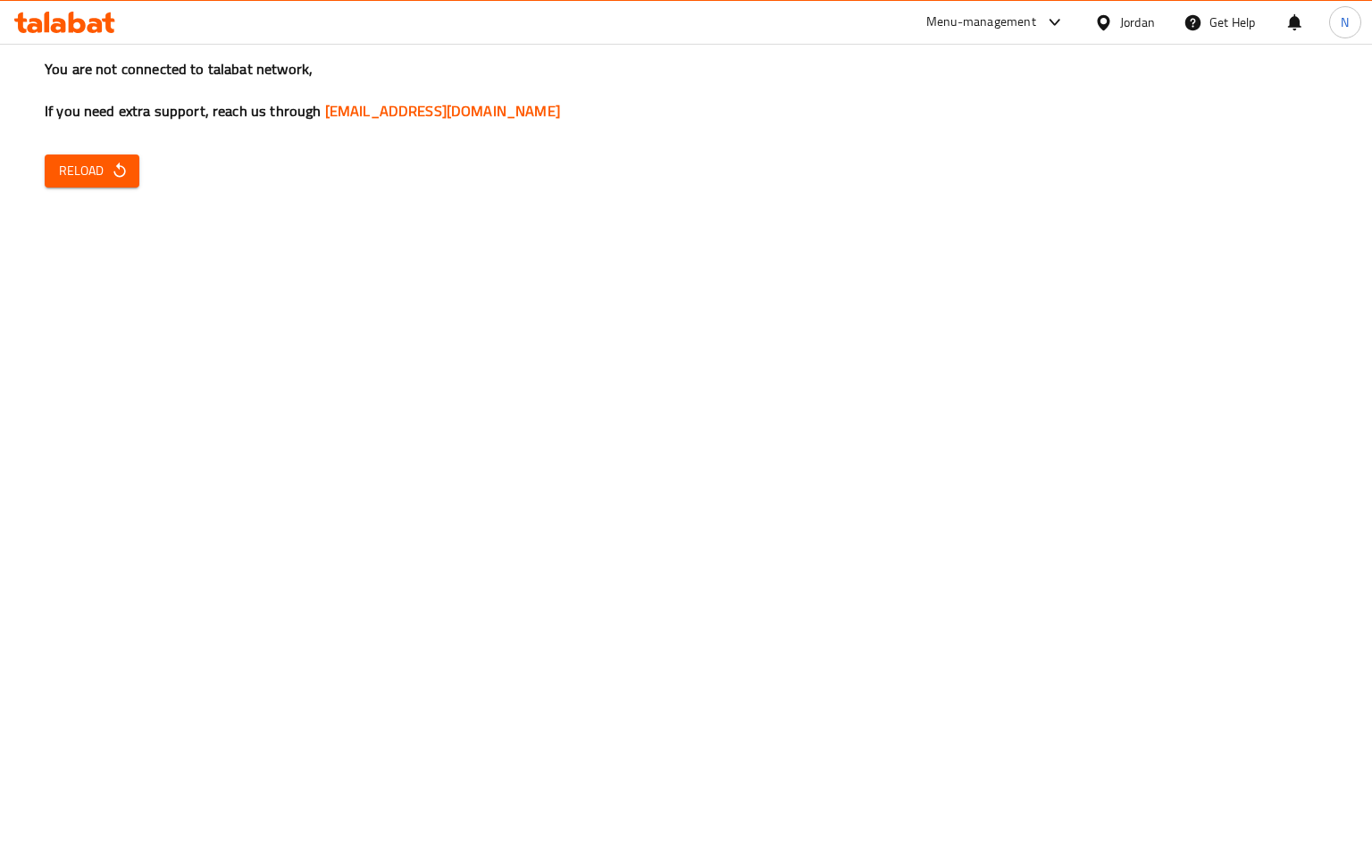
click at [127, 159] on button "Reload" at bounding box center [92, 171] width 94 height 33
click at [112, 176] on icon "button" at bounding box center [120, 171] width 18 height 18
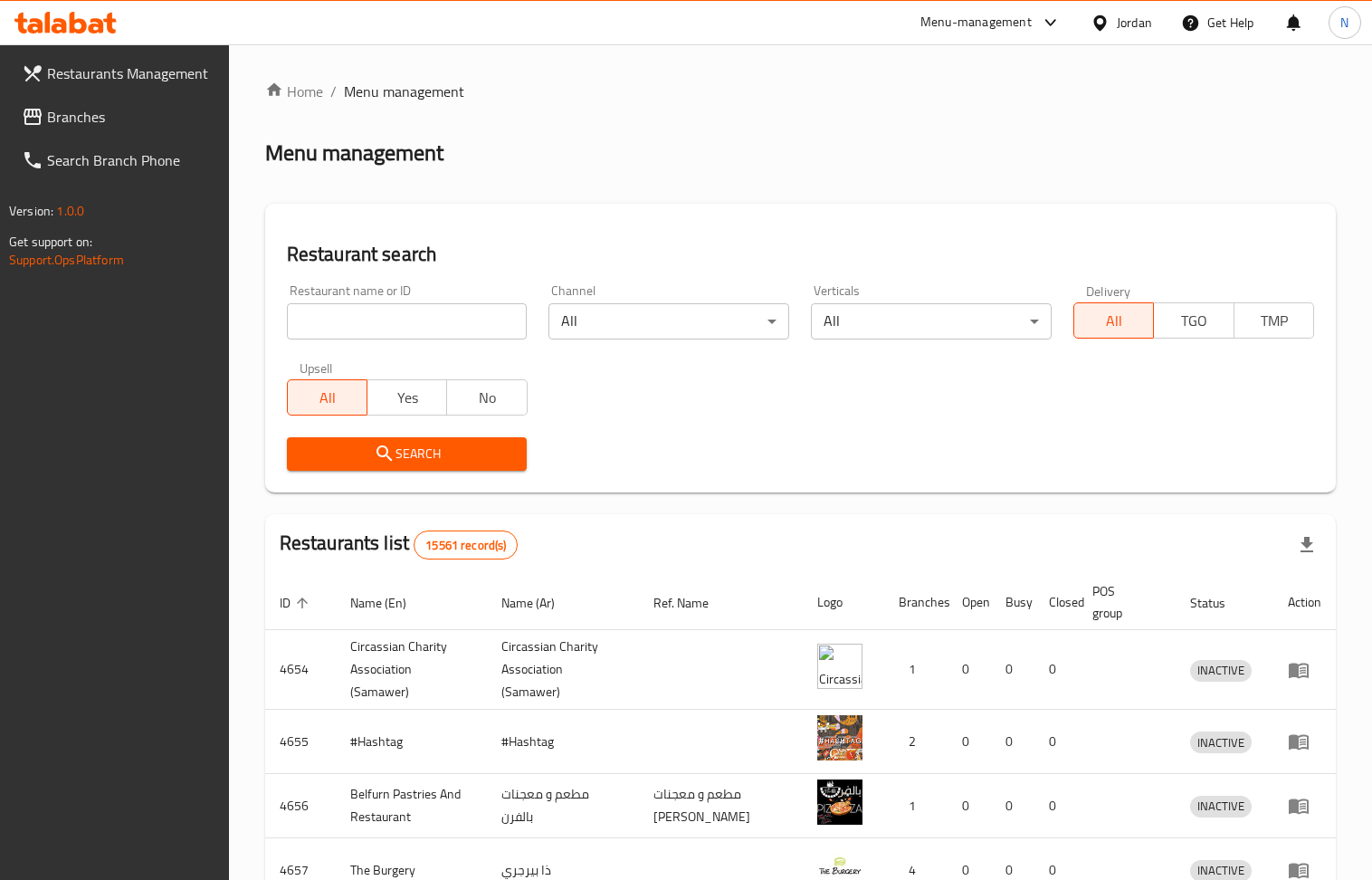
click at [102, 122] on span "Branches" at bounding box center [131, 117] width 167 height 22
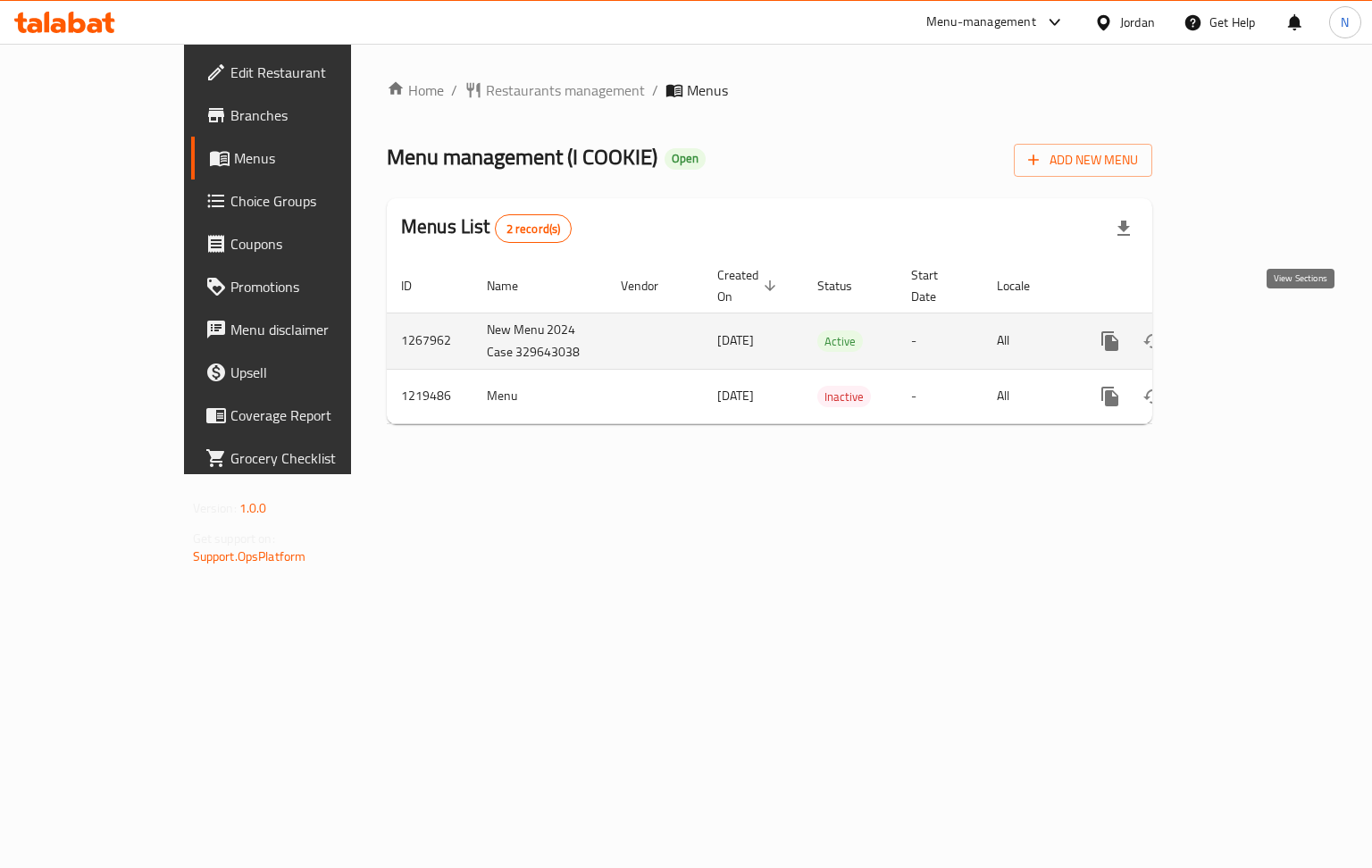
click at [1260, 336] on link "enhanced table" at bounding box center [1238, 340] width 43 height 43
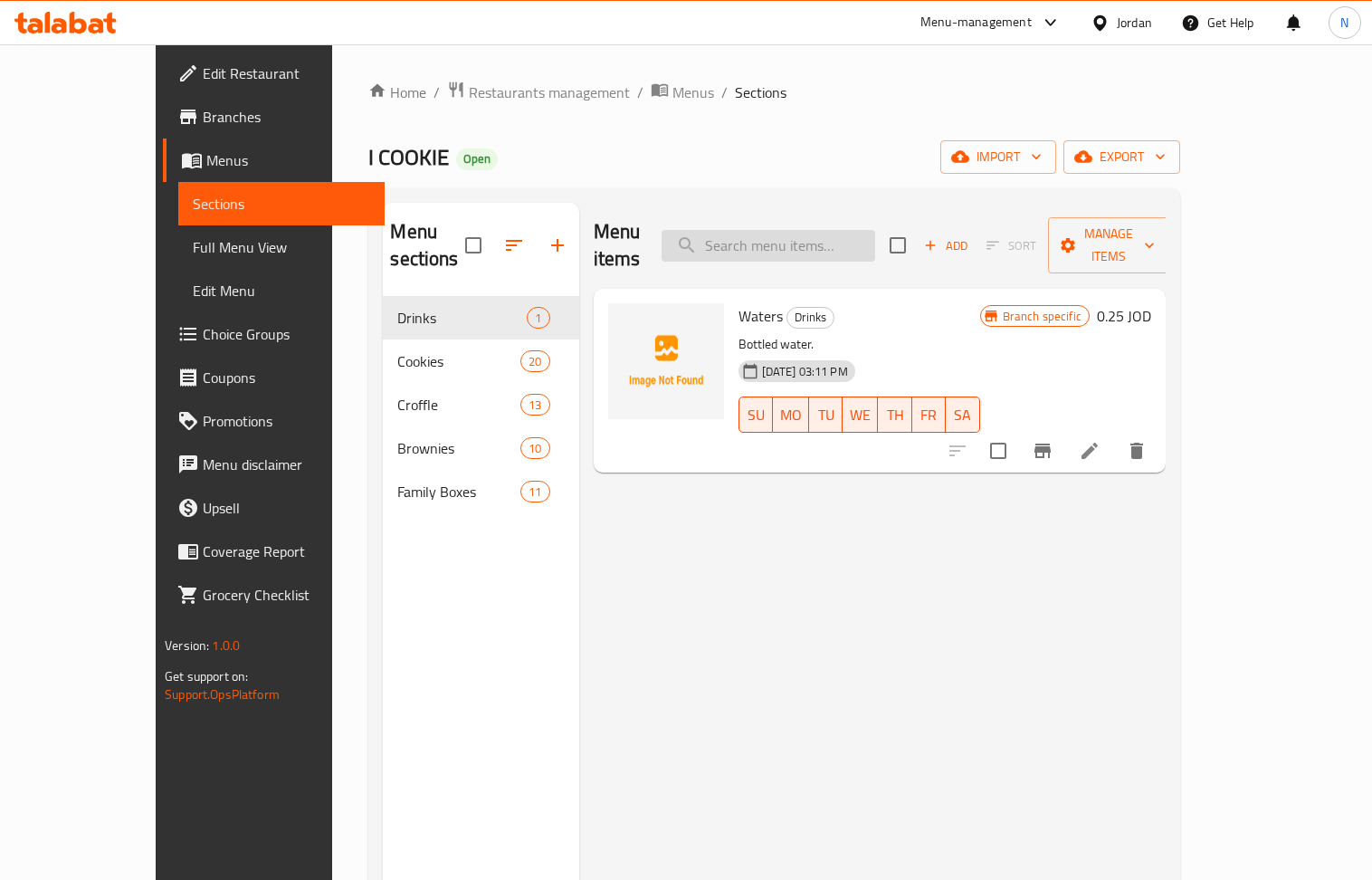
paste input "Cookie Pizza"
type input "Cookie Pizza"
drag, startPoint x: 818, startPoint y: 532, endPoint x: 823, endPoint y: 511, distance: 21.6
click at [818, 533] on div "Menu items Cookie Pizza Add Sort Manage items Waters Drinks Bottled water. 08-1…" at bounding box center [871, 643] width 586 height 880
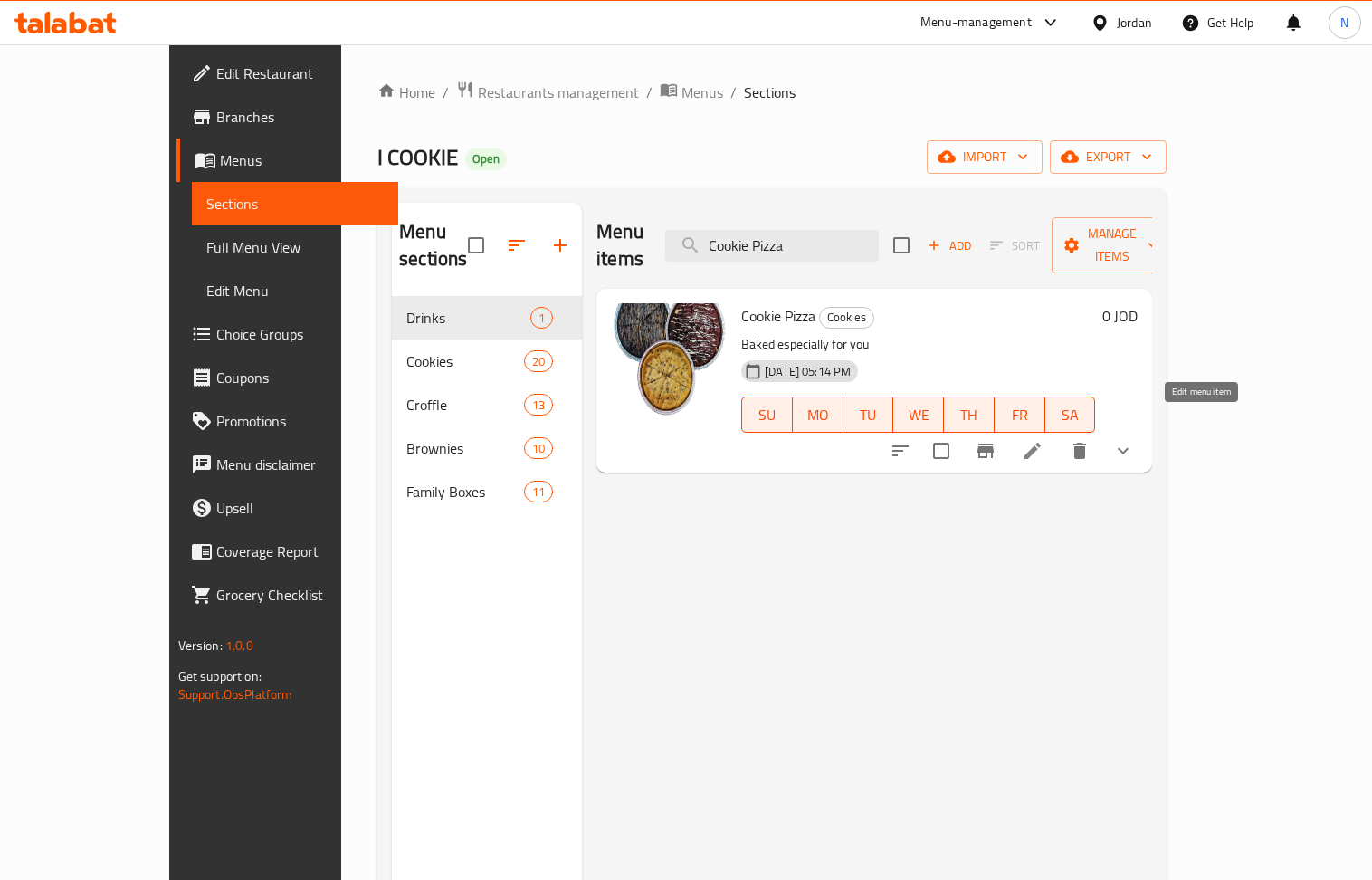
click at [1041, 443] on icon at bounding box center [1032, 451] width 17 height 17
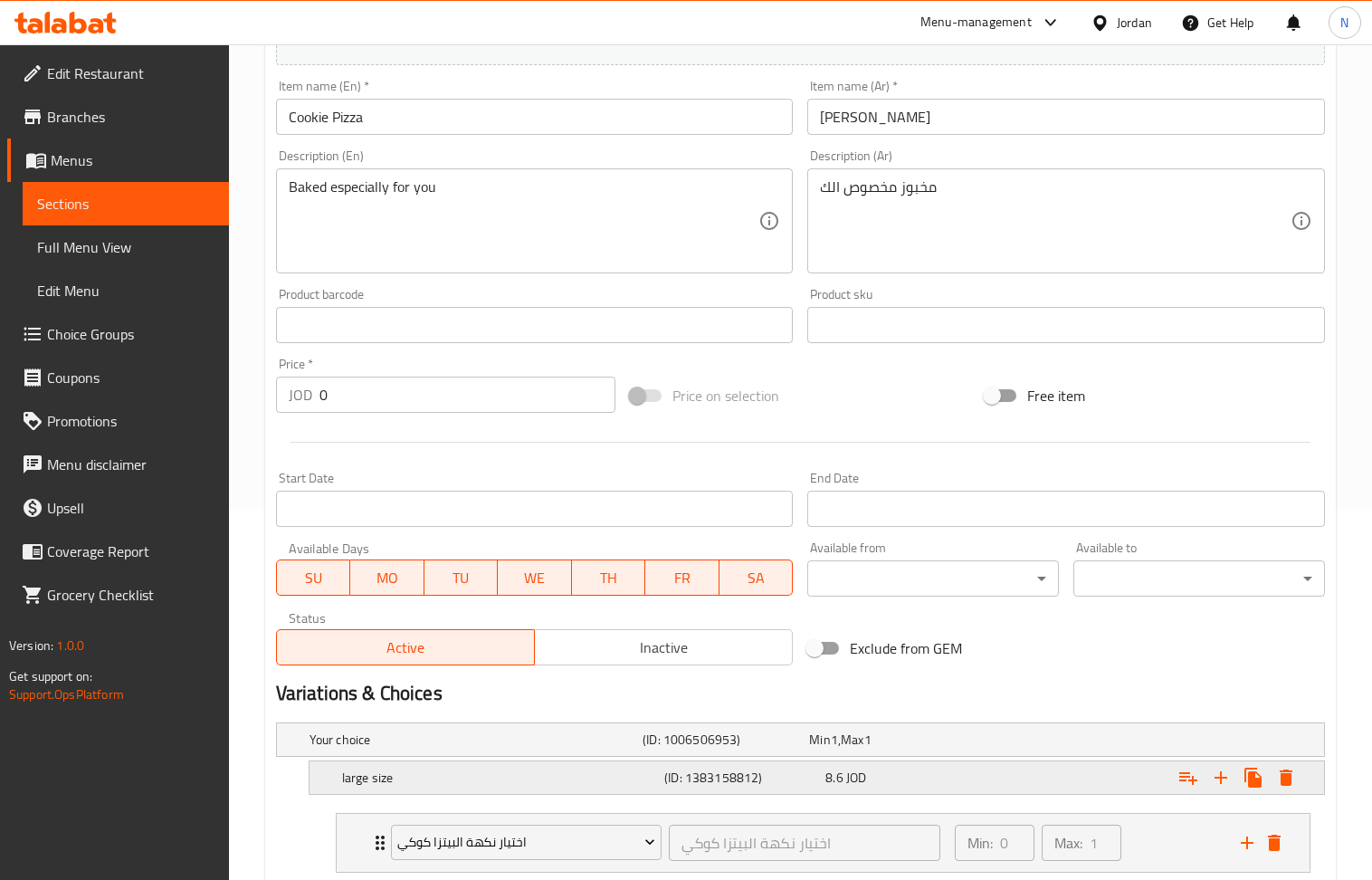
scroll to position [544, 0]
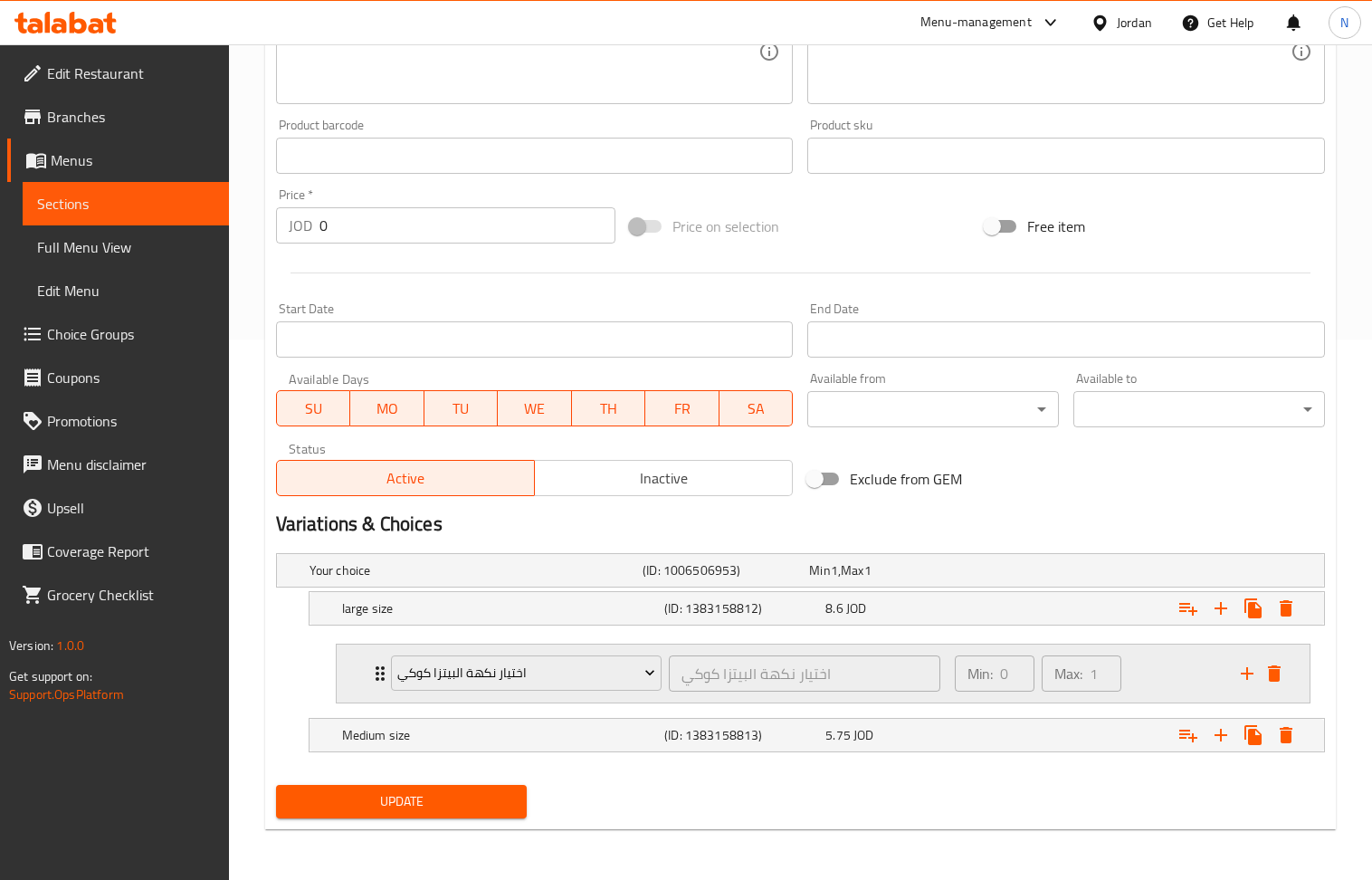
click at [1195, 668] on div "Min: 0 ​ Max: 1 ​" at bounding box center [1087, 673] width 286 height 58
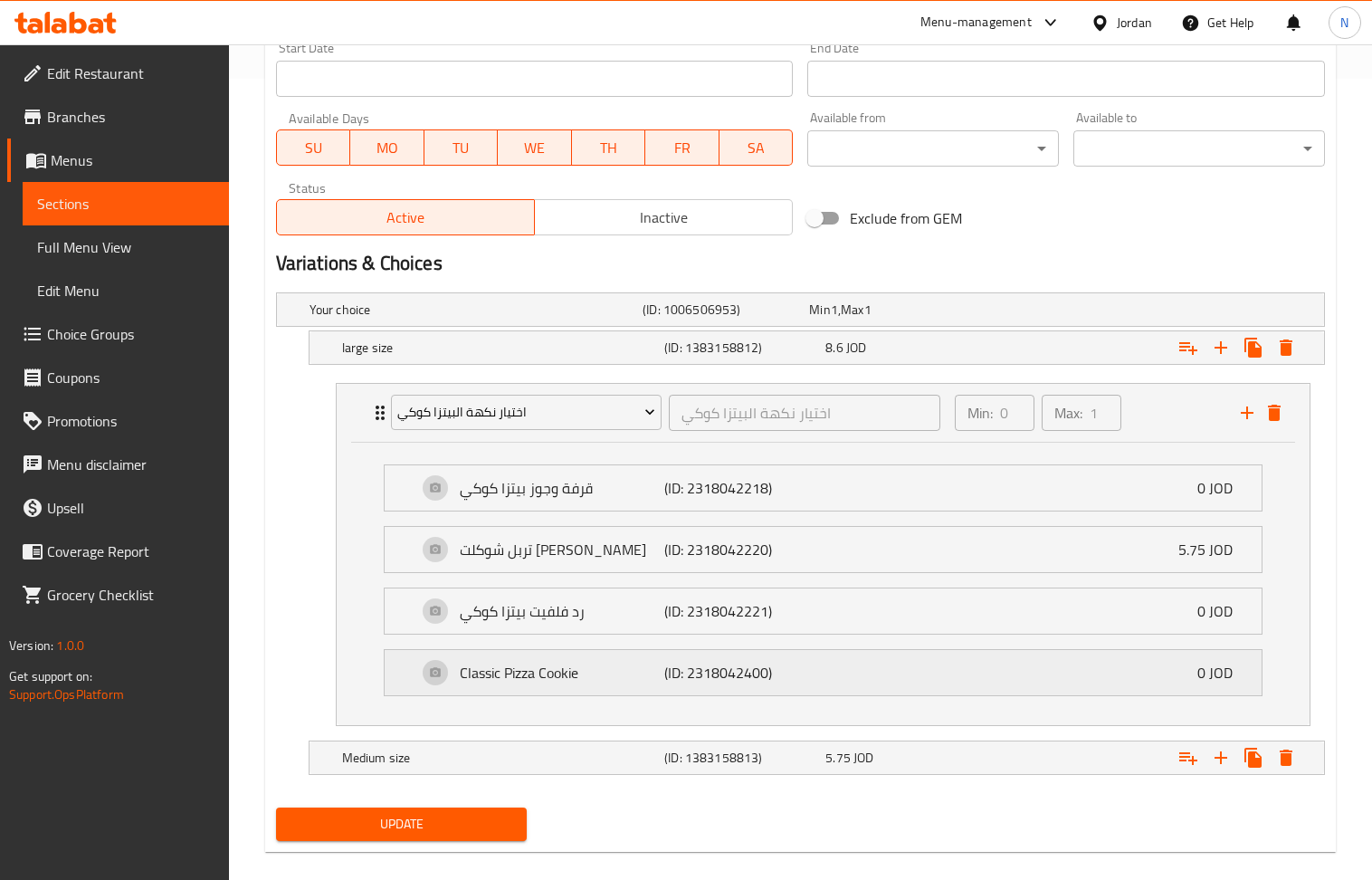
scroll to position [829, 0]
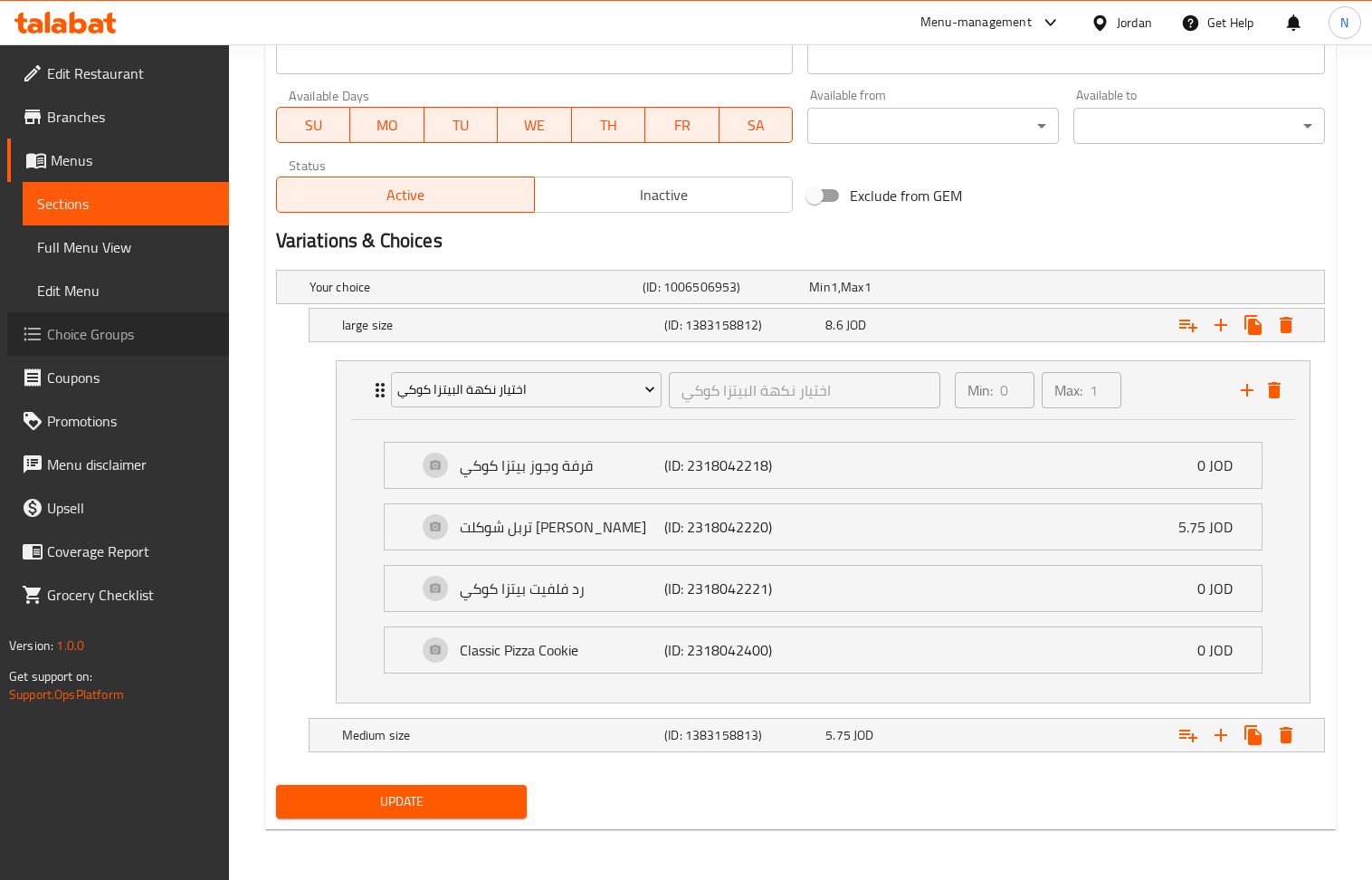
click at [116, 338] on span "Choice Groups" at bounding box center [131, 334] width 167 height 22
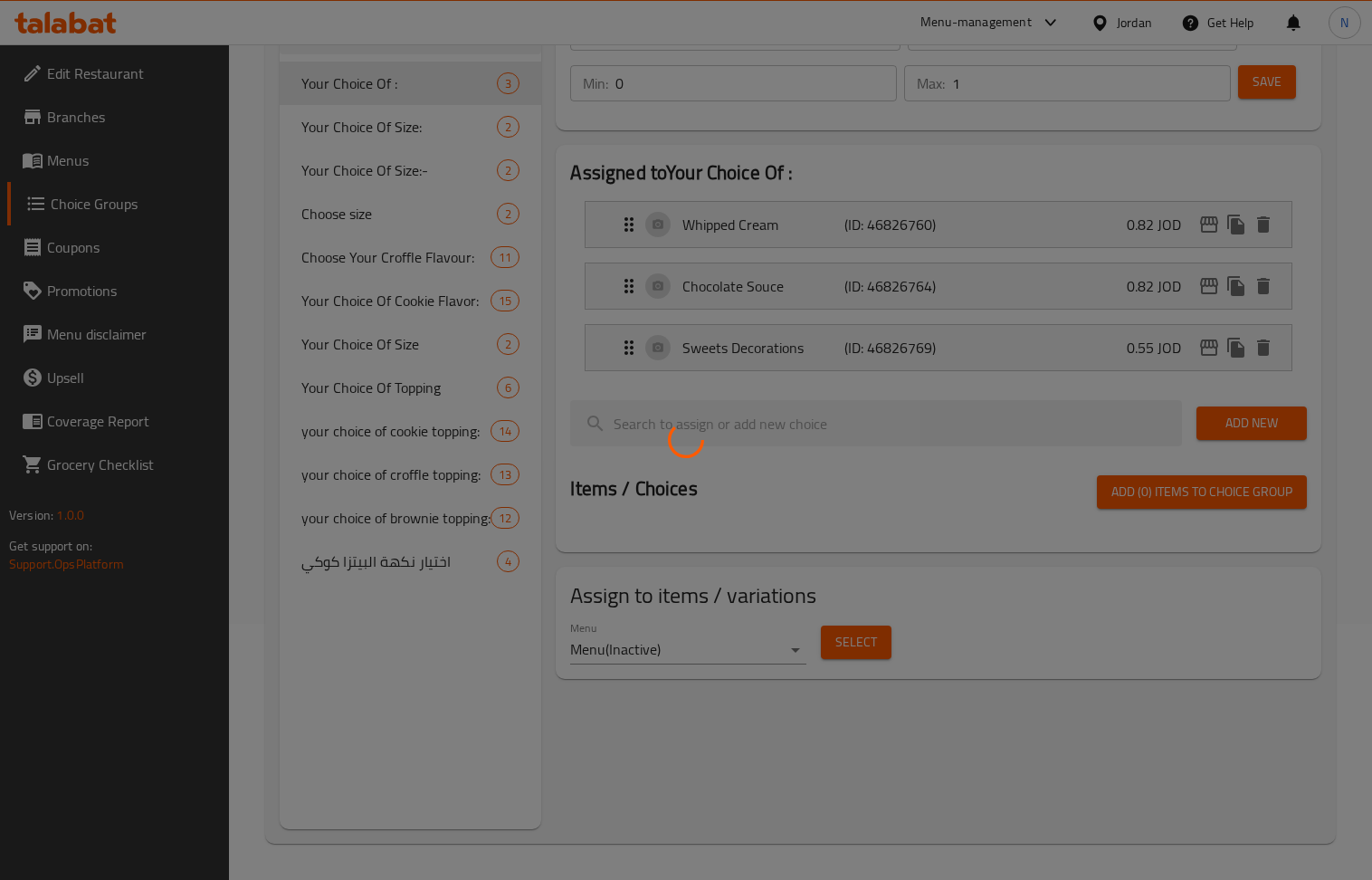
scroll to position [257, 0]
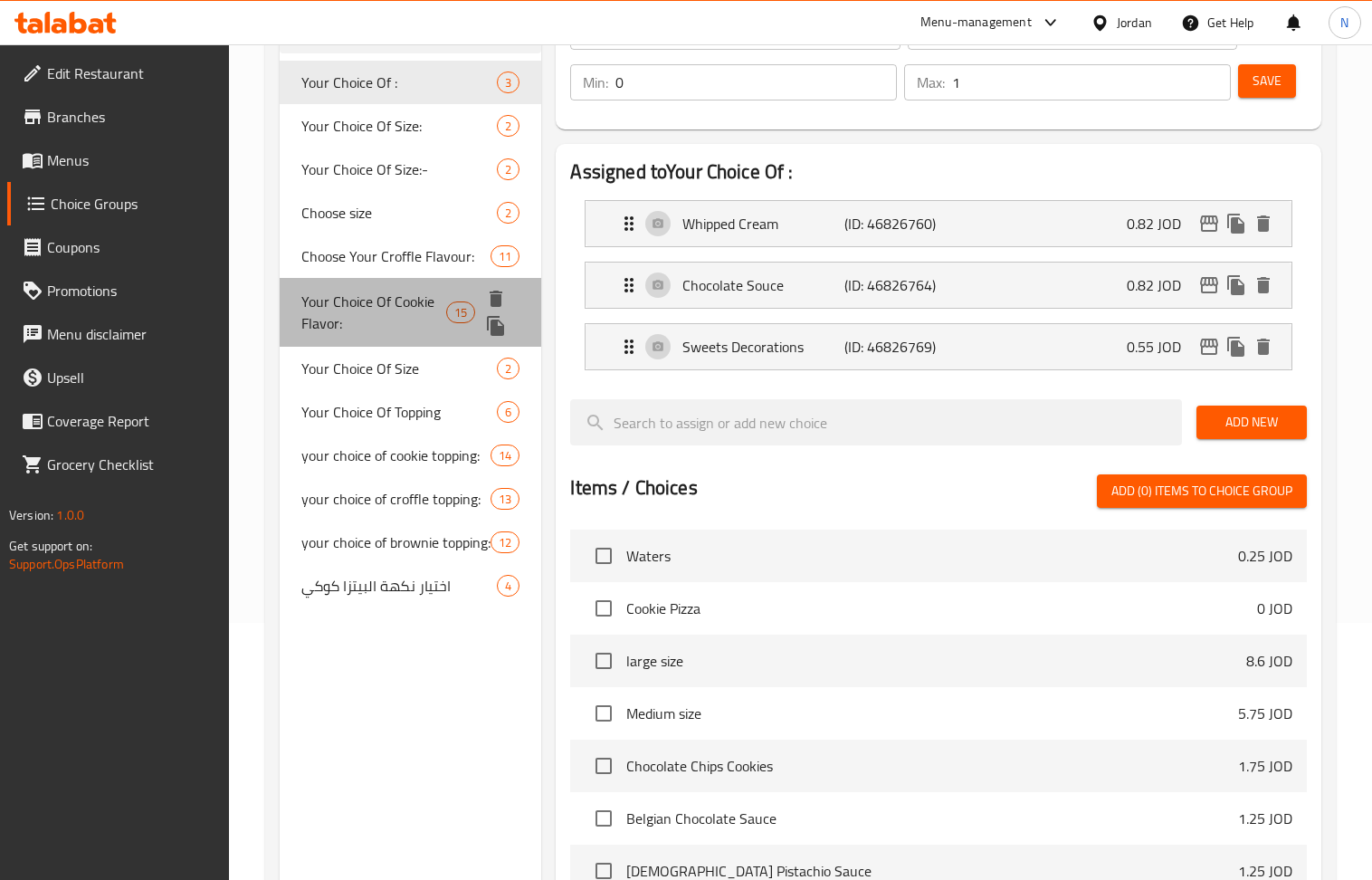
click at [404, 320] on span "Your Choice Of Cookie Flavor:" at bounding box center [373, 312] width 144 height 43
type input "Your Choice Of Cookie Flavor:"
type input "اختيارك من نكهة الكوكيز:"
type input "3"
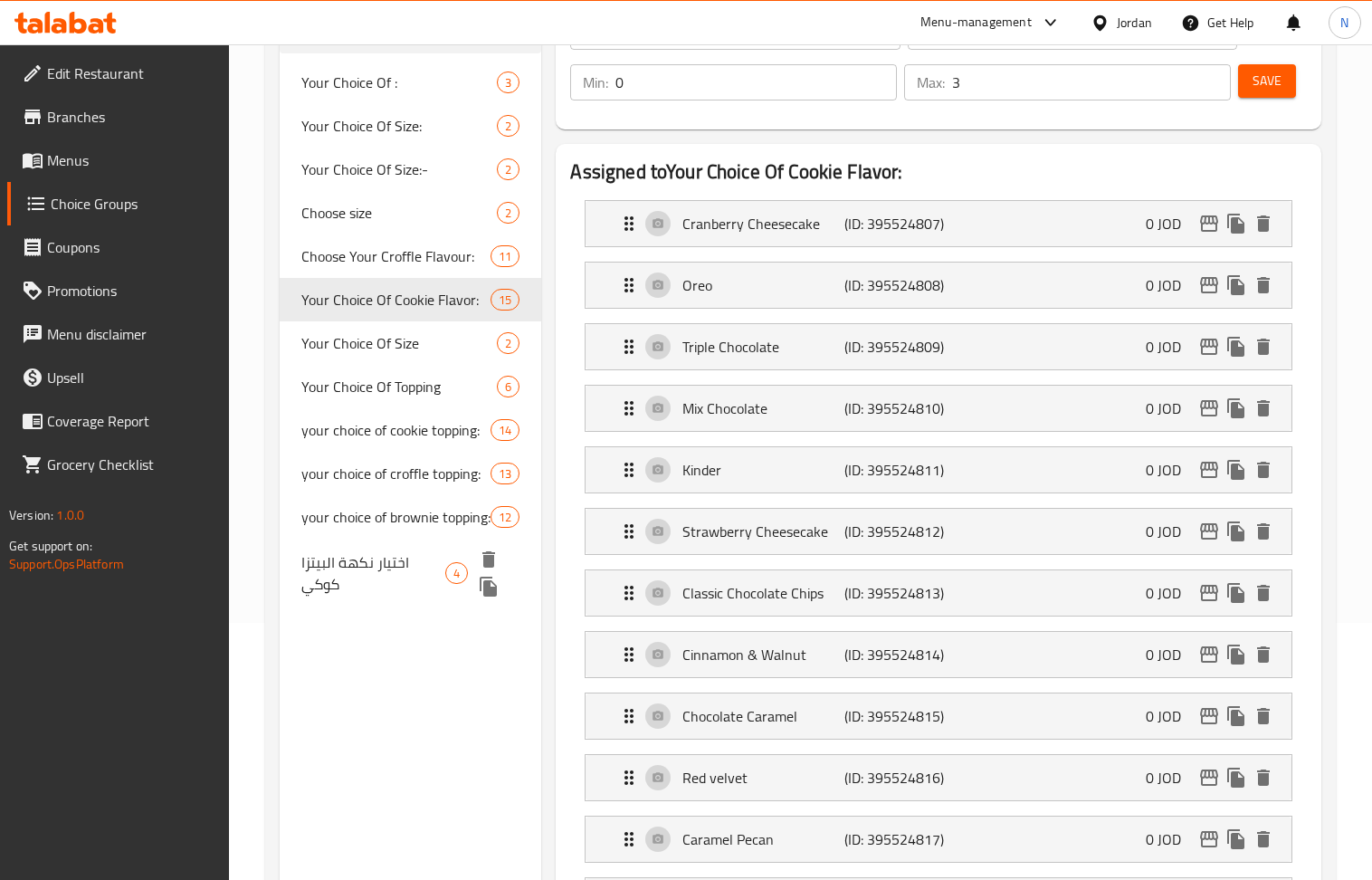
click at [399, 595] on span "اختيار نكهة البيتزا كوكي" at bounding box center [373, 573] width 144 height 43
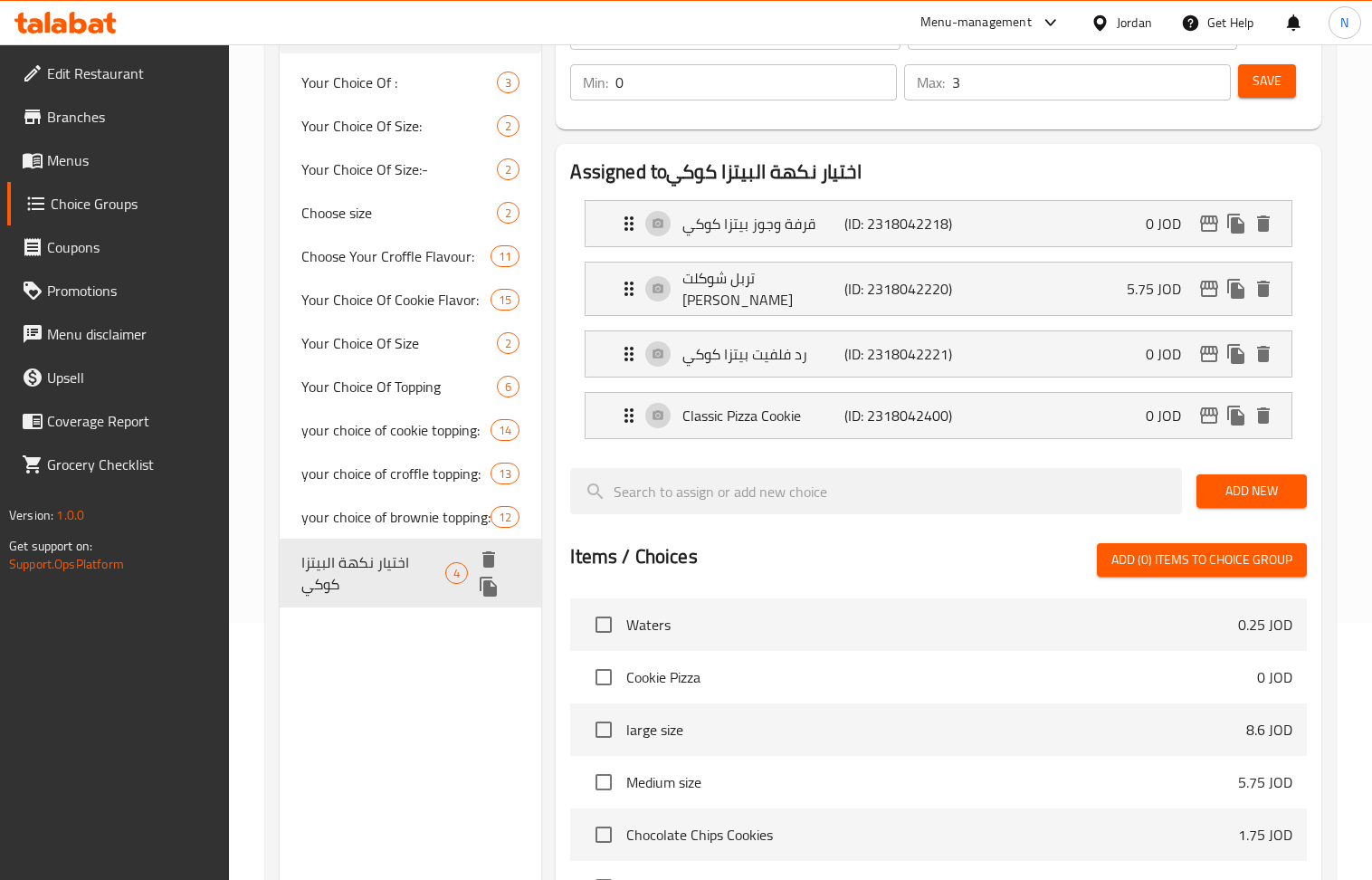
type input "اختيار نكهة البيتزا كوكي"
type input "1"
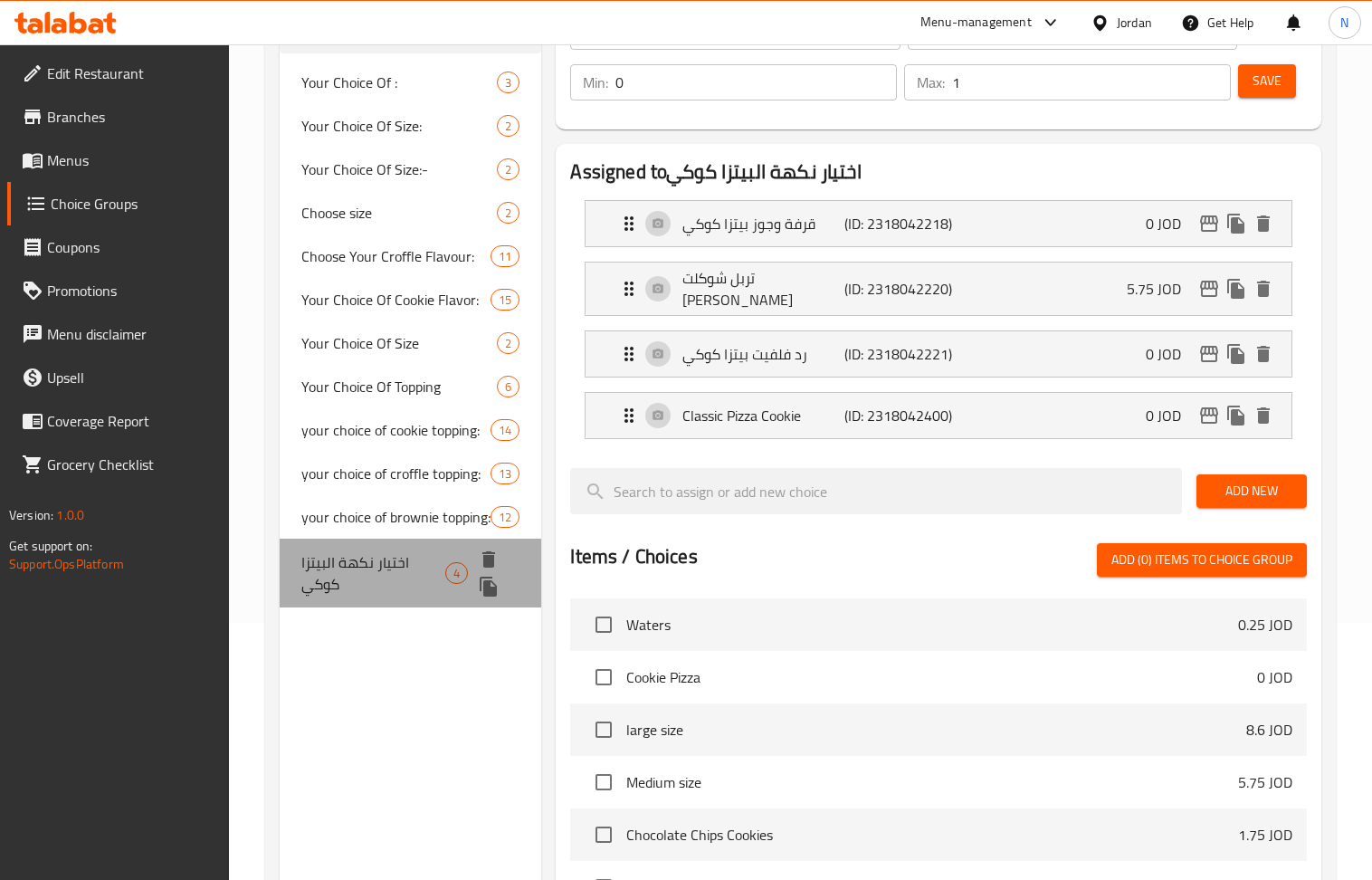
click at [392, 587] on span "اختيار نكهة البيتزا كوكي" at bounding box center [373, 573] width 144 height 43
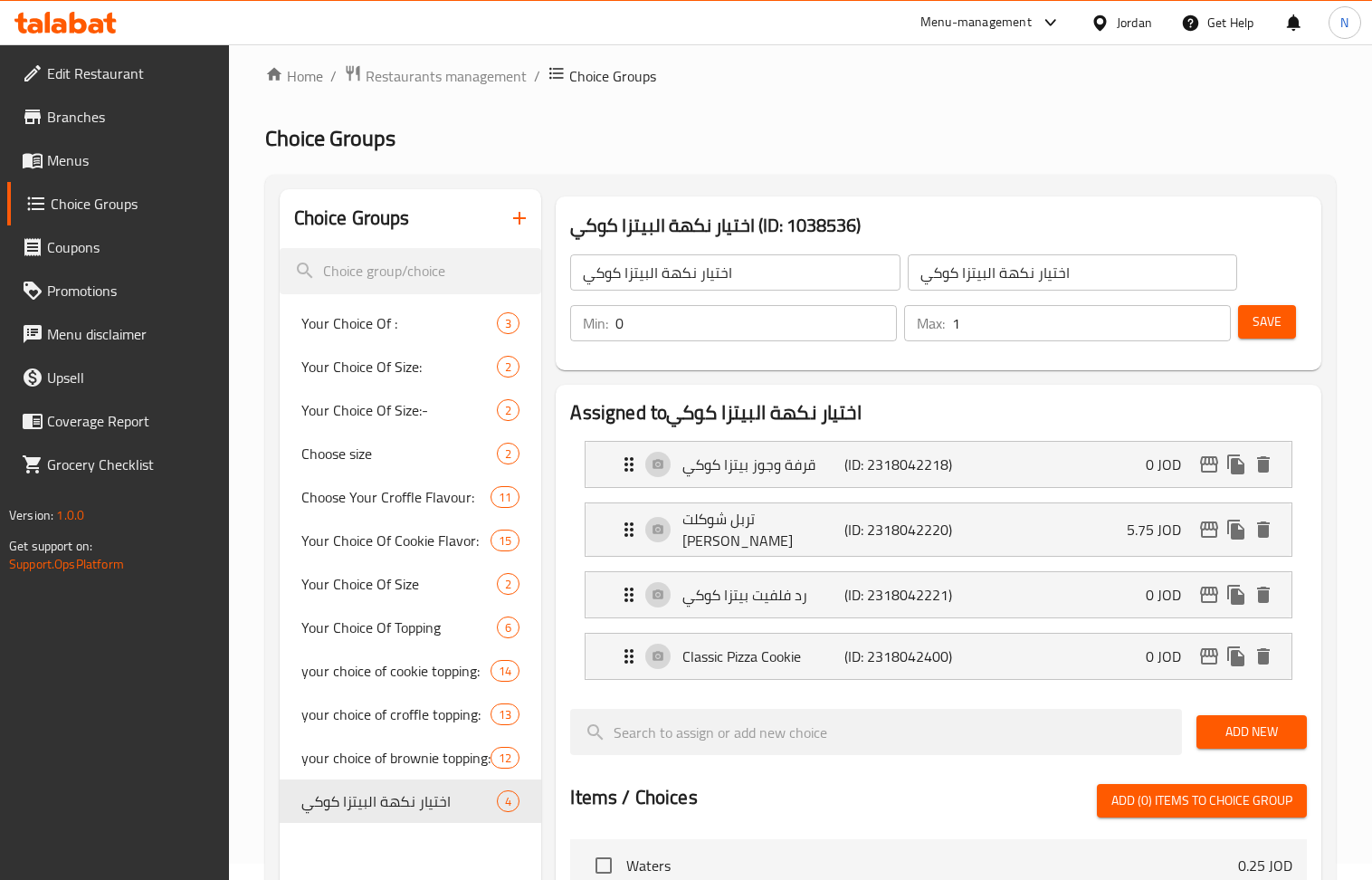
scroll to position [16, 0]
click at [796, 261] on input "اختيار نكهة البيتزا كوكي" at bounding box center [735, 272] width 329 height 36
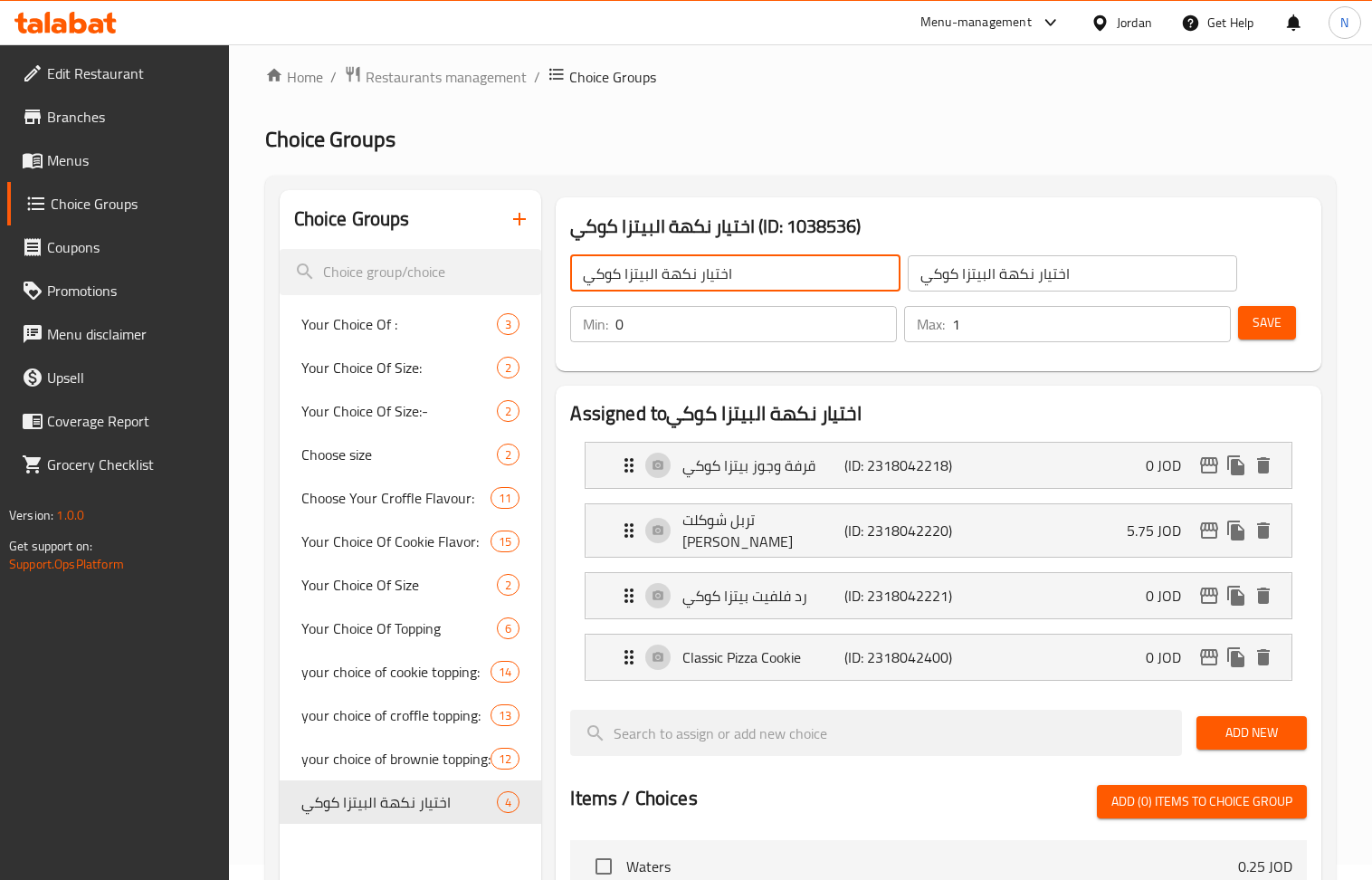
click at [796, 261] on input "اختيار نكهة البيتزا كوكي" at bounding box center [735, 272] width 329 height 36
paste input "Choose your cookie pizza flavor"
type input "Choose your cookie pizza flavor"
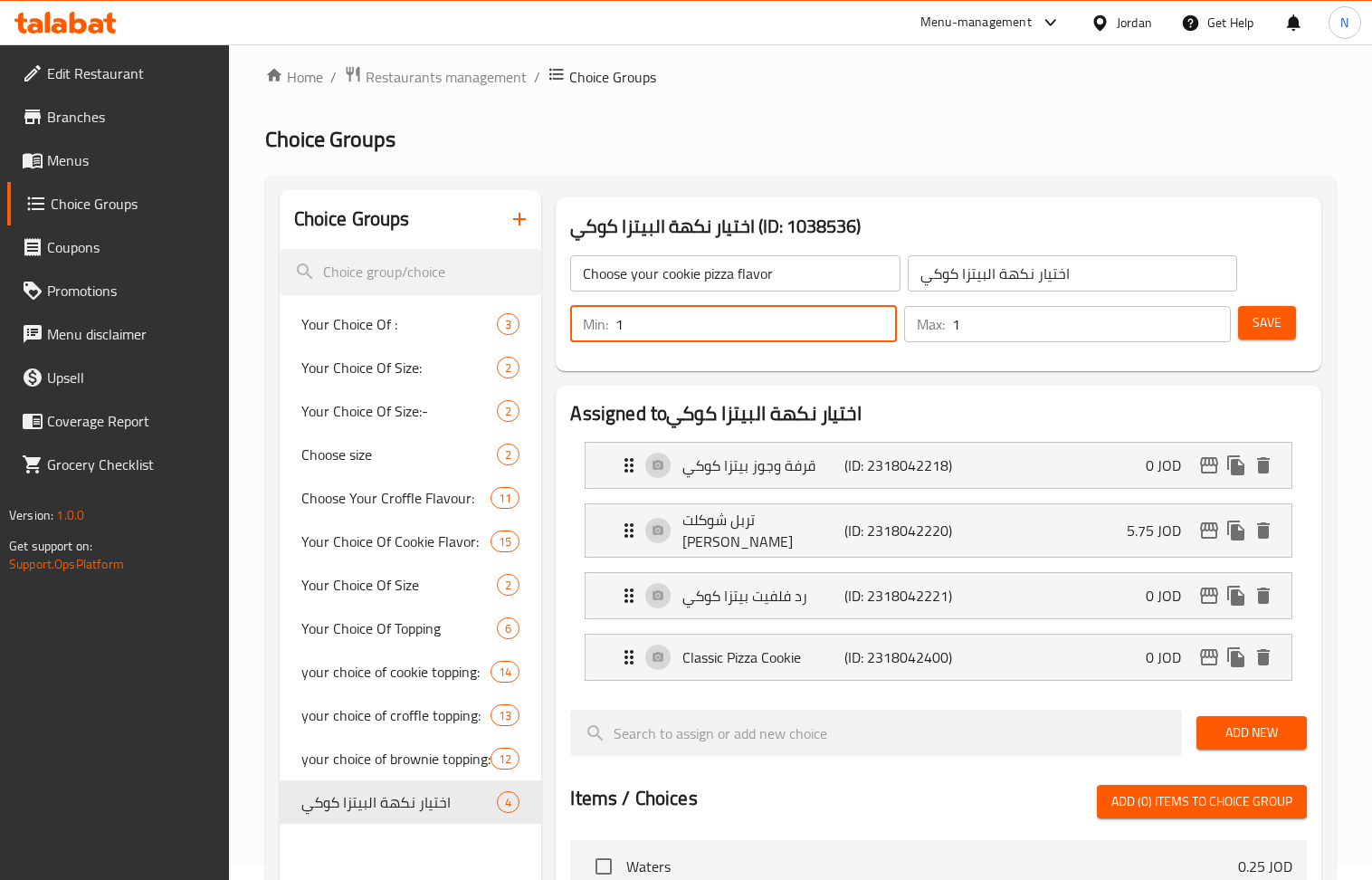
type input "1"
click at [877, 319] on input "1" at bounding box center [756, 323] width 282 height 36
click at [923, 464] on p "(ID: 2318042218)" at bounding box center [898, 466] width 108 height 22
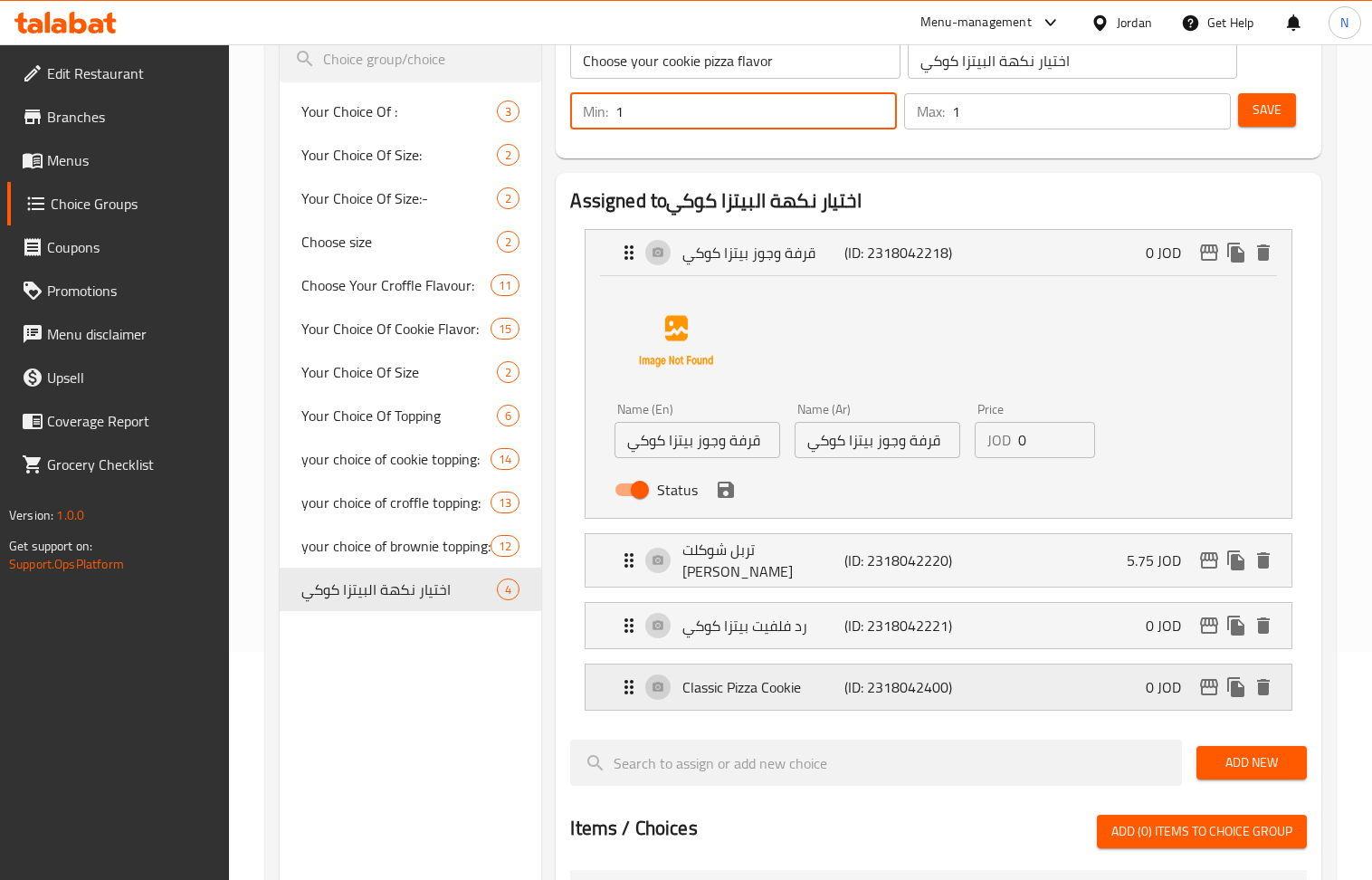
scroll to position [498, 0]
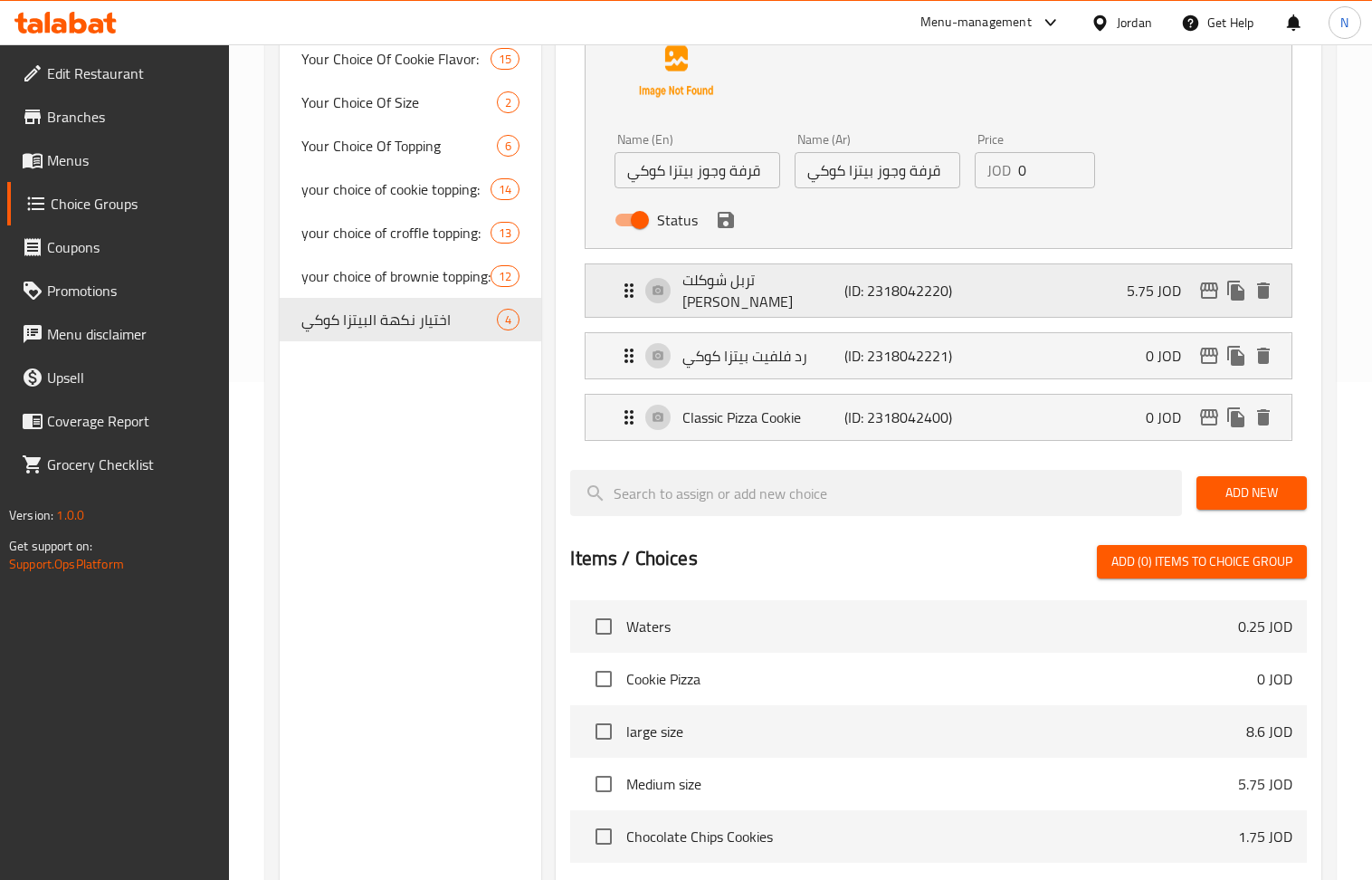
click at [905, 273] on div "تربل شوكلت بيتزا كوكي (ID: 2318042220) 5.75 JOD" at bounding box center [943, 290] width 651 height 52
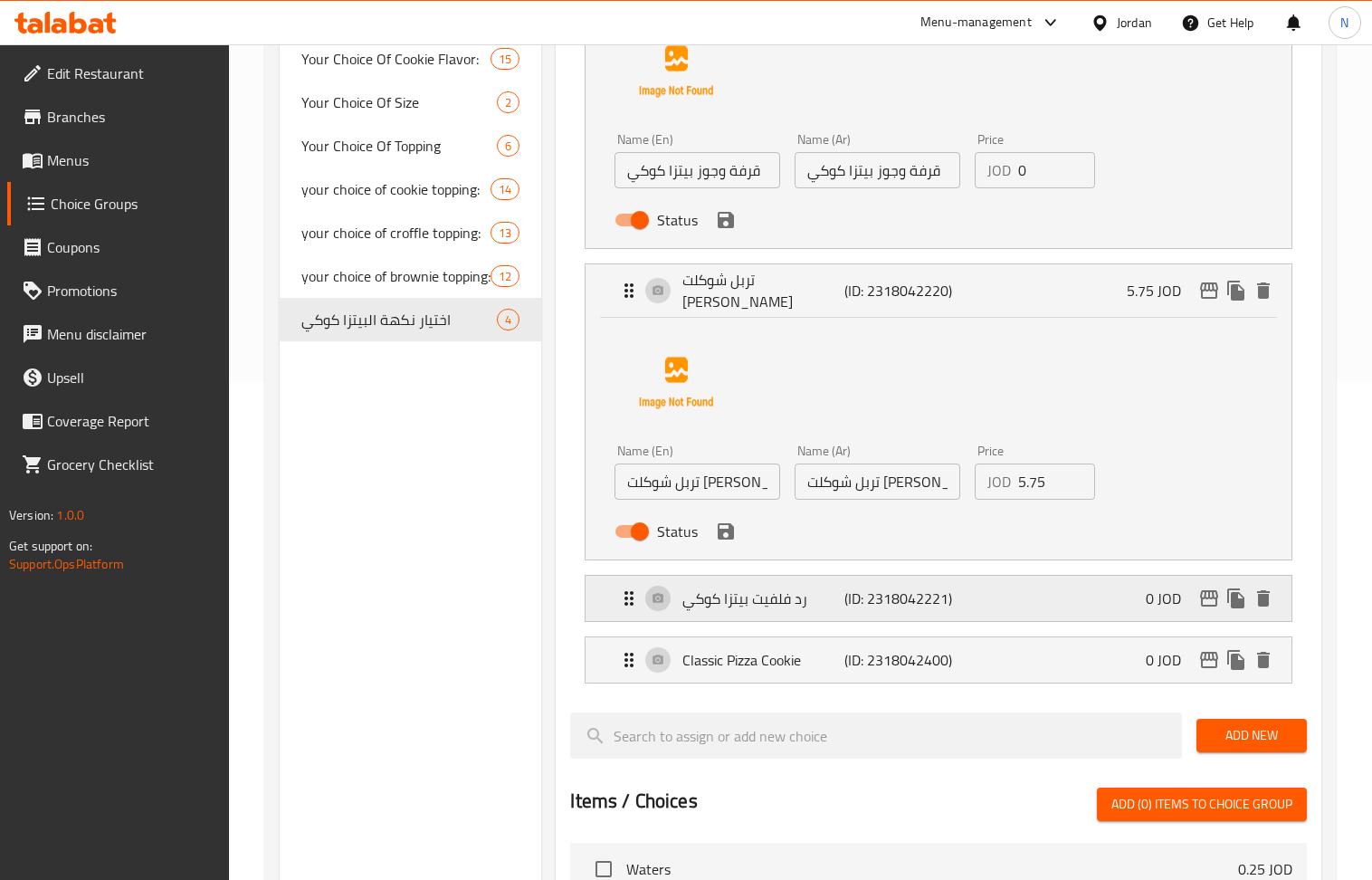
click at [842, 609] on p "رد فلفيت بيتزا كوكي" at bounding box center [763, 598] width 162 height 22
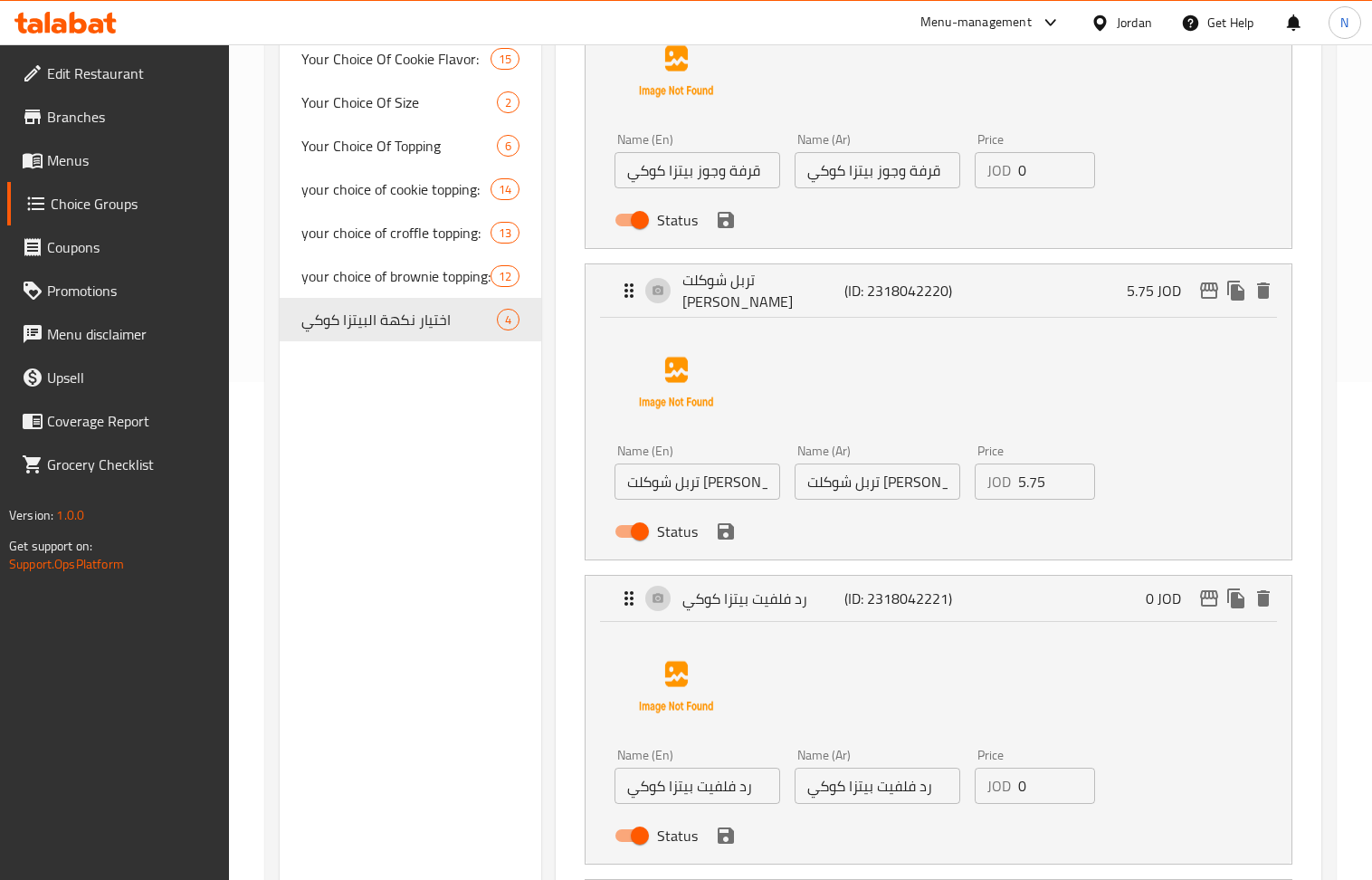
scroll to position [739, 0]
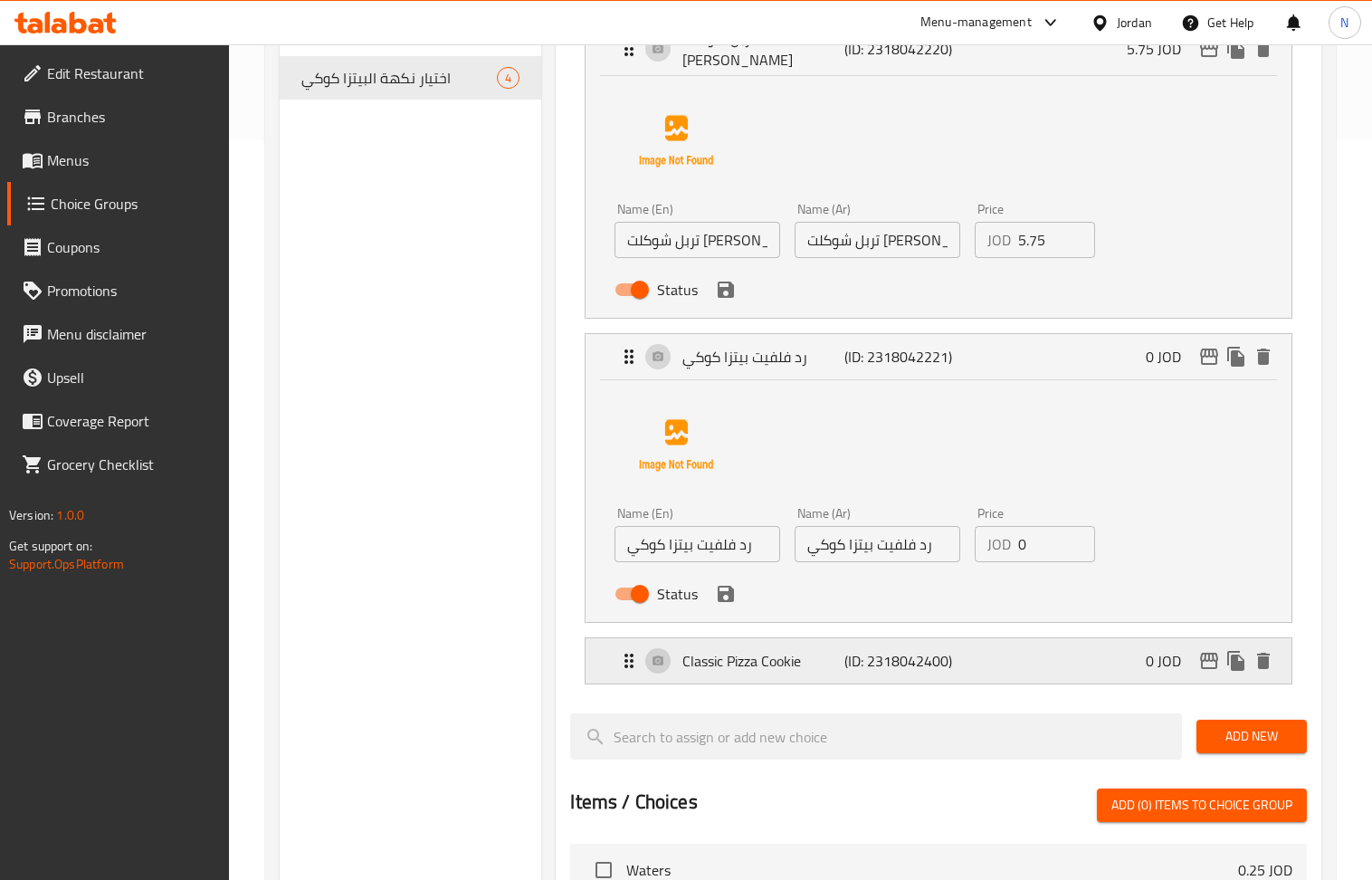
click at [767, 672] on p "Classic Pizza Cookie" at bounding box center [763, 661] width 162 height 22
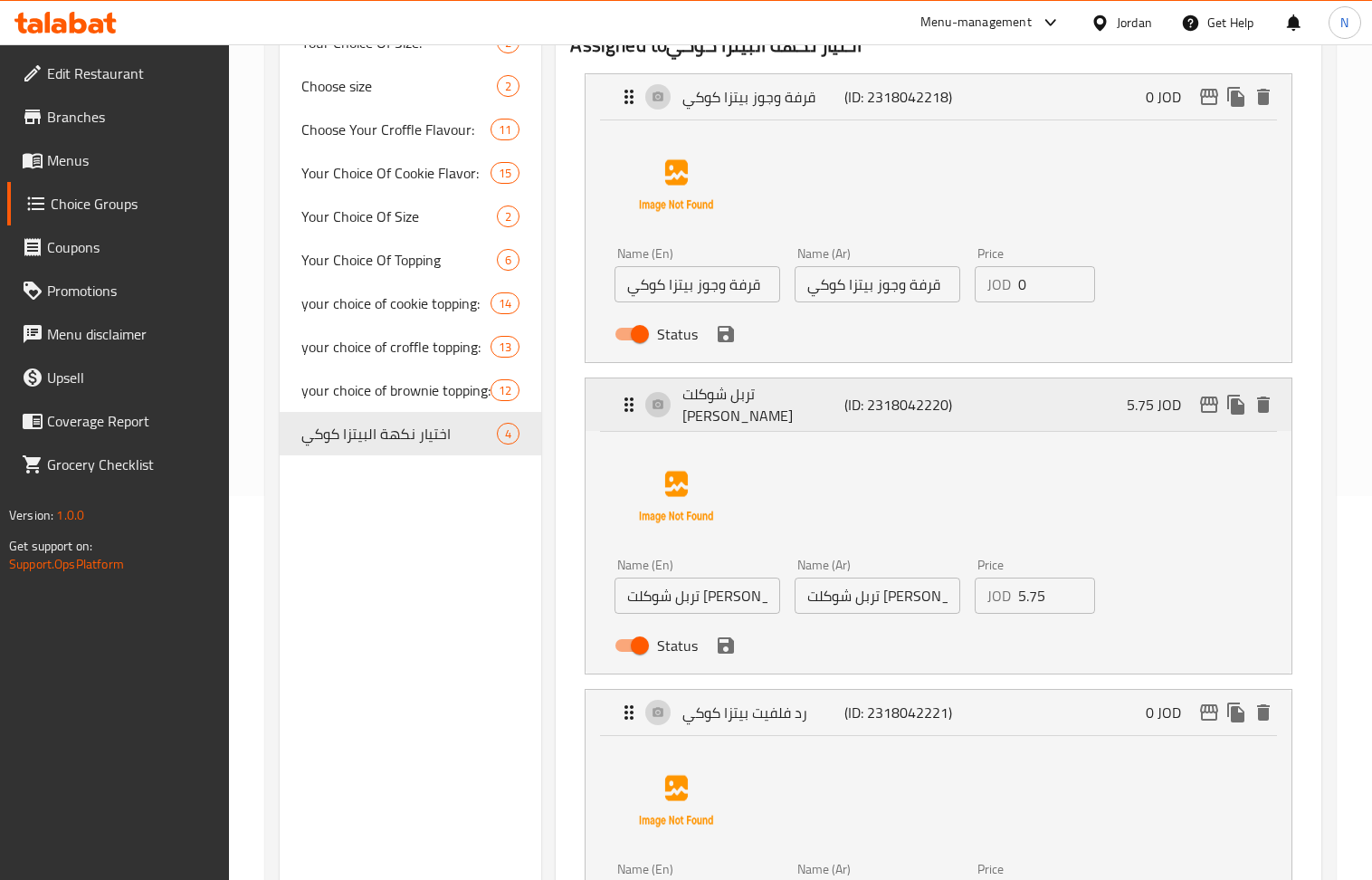
scroll to position [377, 0]
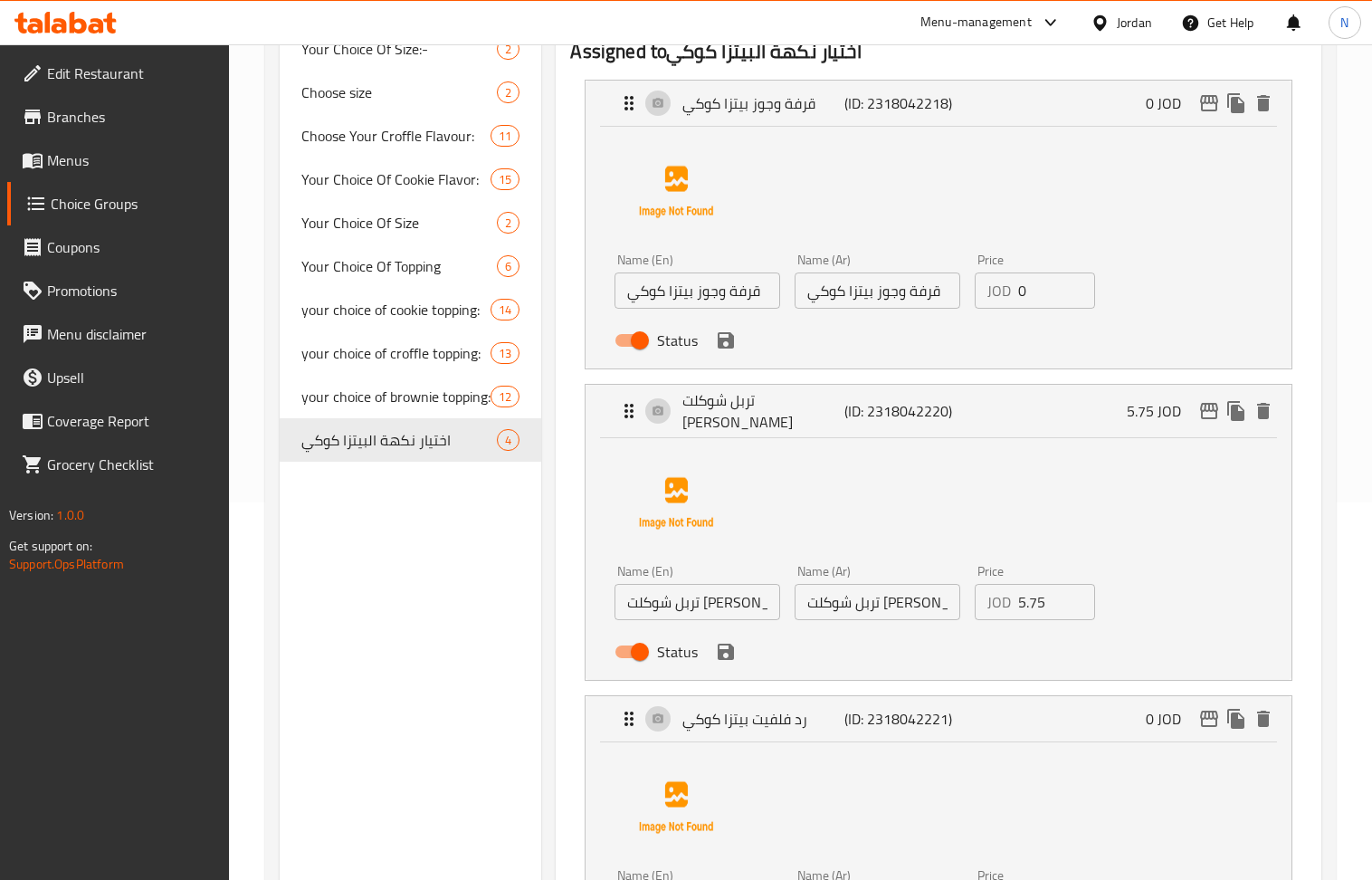
click at [728, 297] on input "قرفة وجوز بيتزا كوكي" at bounding box center [698, 290] width 166 height 36
paste input "Cinnamon Walnut Pizza Cookie"
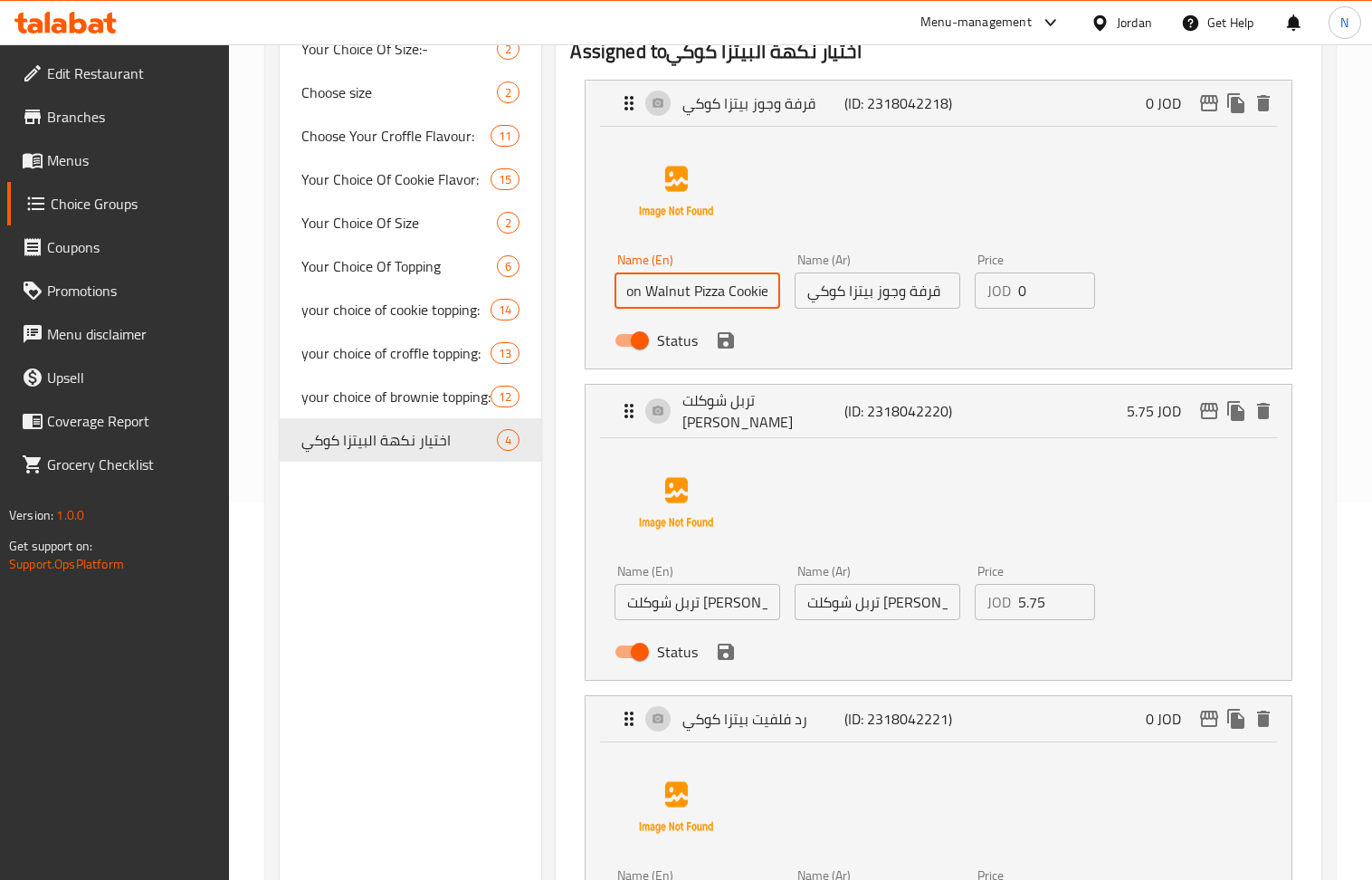
type input "Cinnamon Walnut Pizza Cookie"
click at [686, 620] on input "تربل شوكلت بيتزا كوكي" at bounding box center [698, 601] width 166 height 36
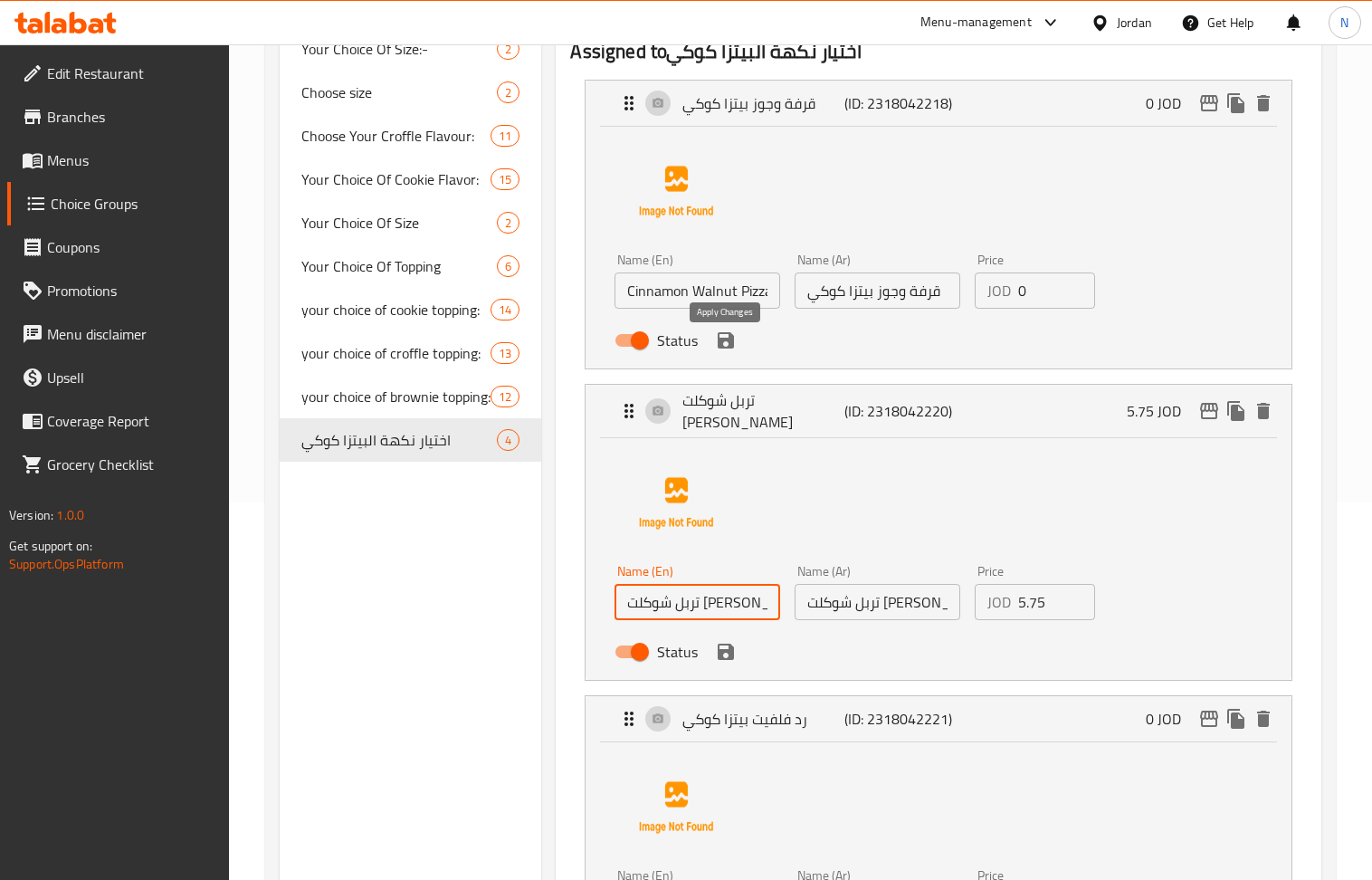
click at [732, 349] on icon "save" at bounding box center [726, 341] width 17 height 17
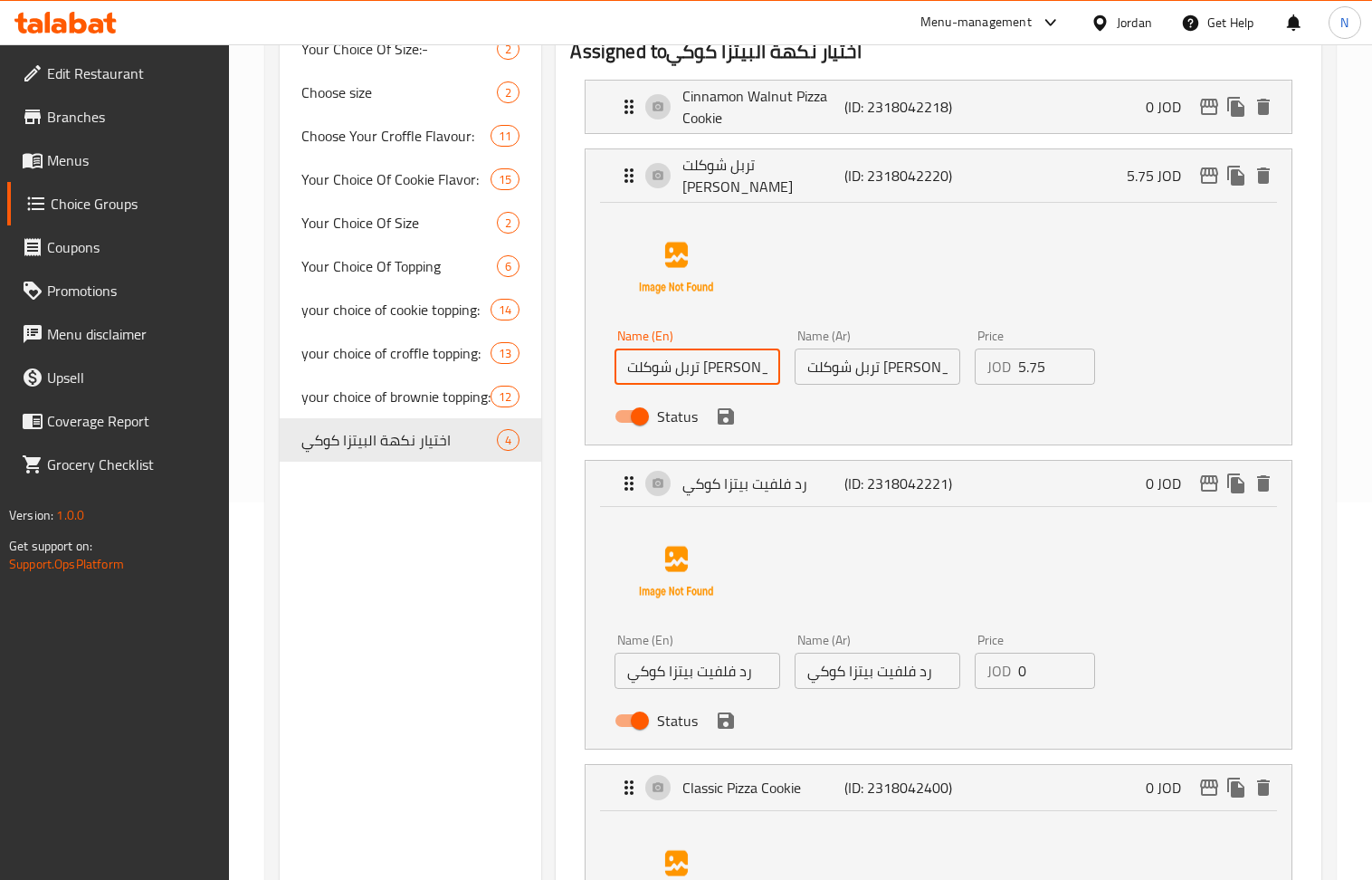
paste input "Triple Chocolate Pizza Cookie"
click at [732, 420] on icon "save" at bounding box center [726, 417] width 17 height 17
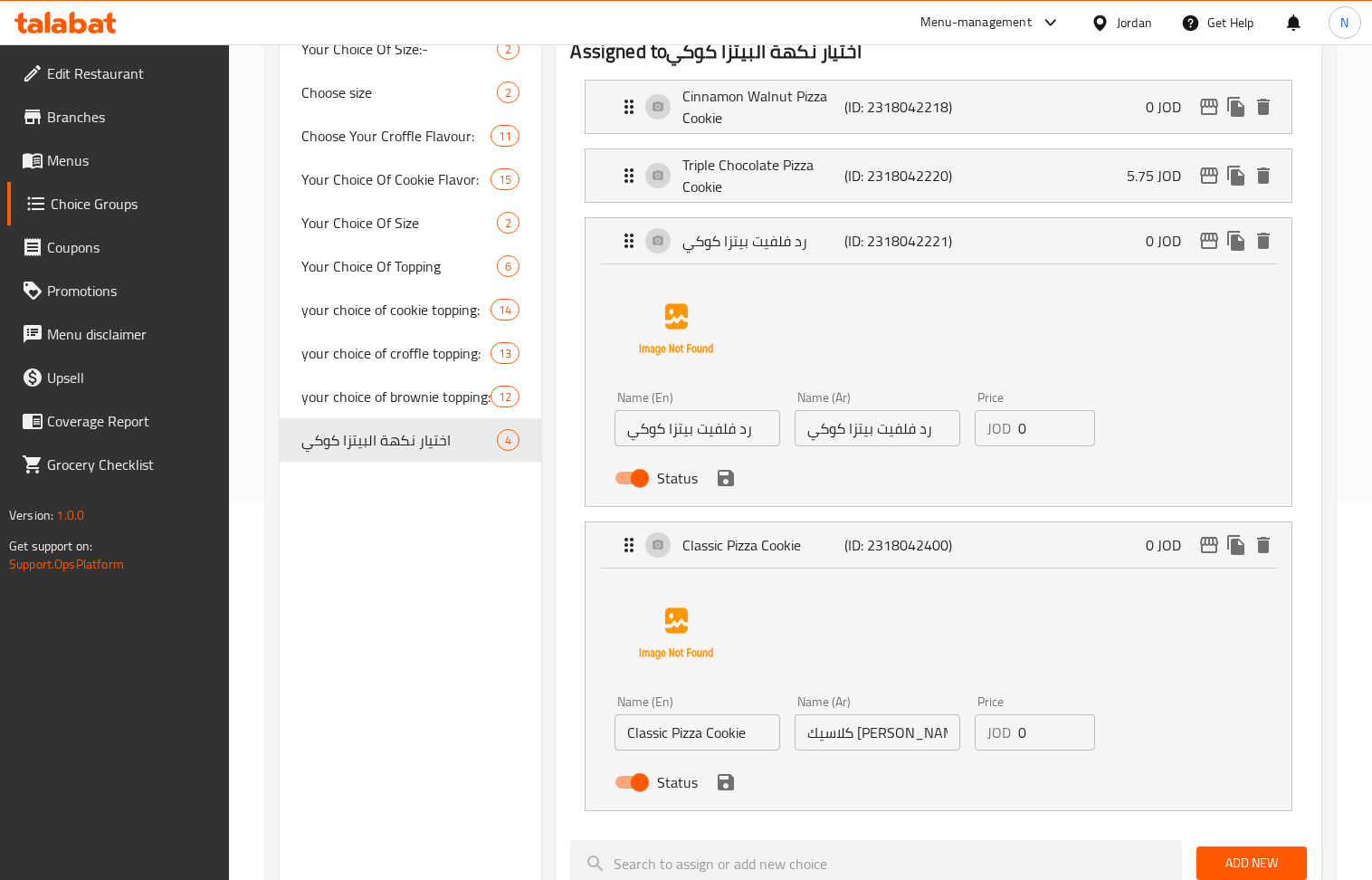
type input "Triple Chocolate Pizza Cookie"
click at [710, 439] on input "رد فلفيت بيتزا كوكي" at bounding box center [698, 427] width 166 height 36
click at [711, 439] on input "رد فلفيت بيتزا كوكي" at bounding box center [698, 427] width 166 height 36
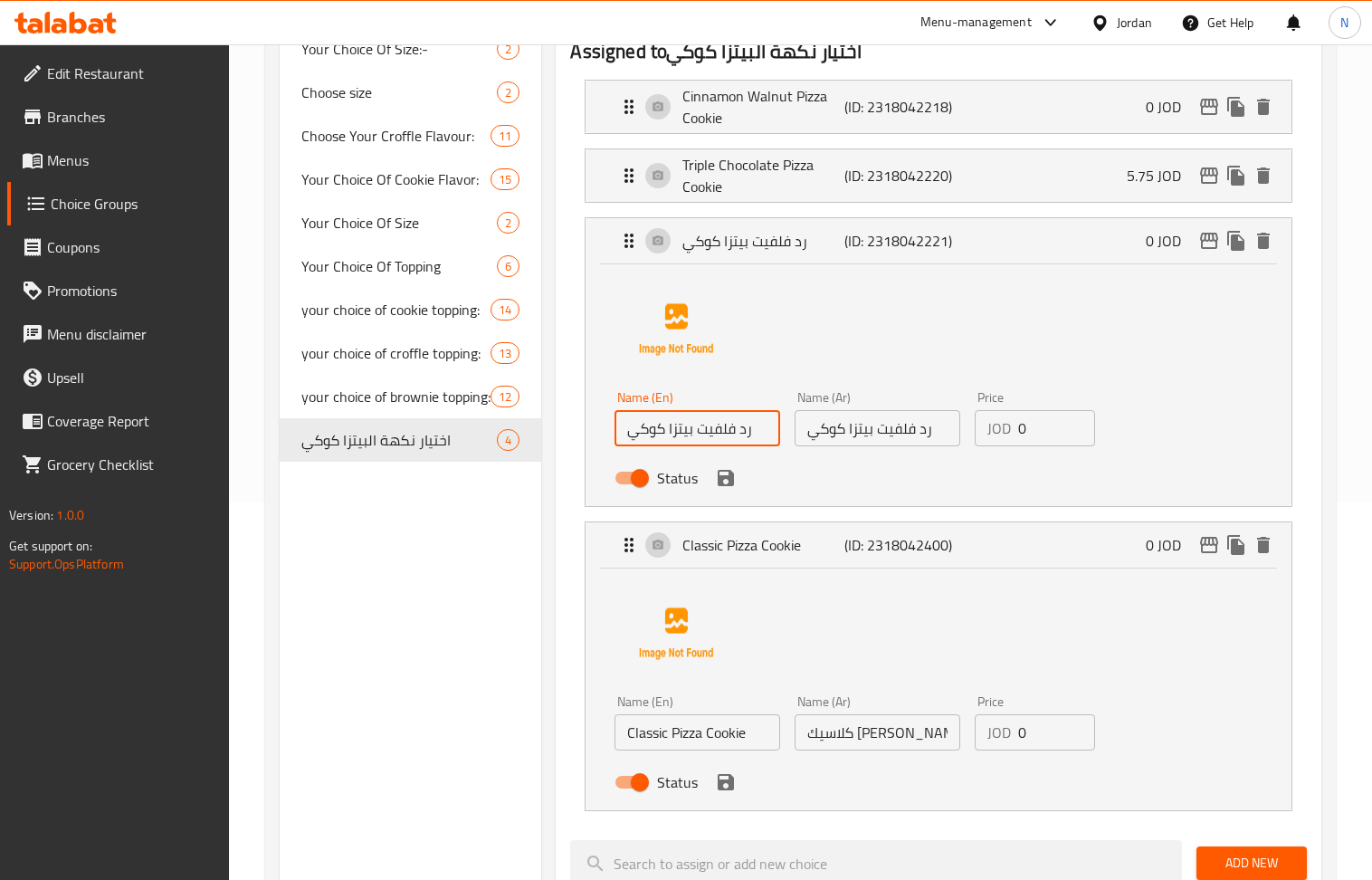
paste input "Red Velvet Pizza Cookie"
click at [736, 487] on icon "save" at bounding box center [726, 478] width 22 height 22
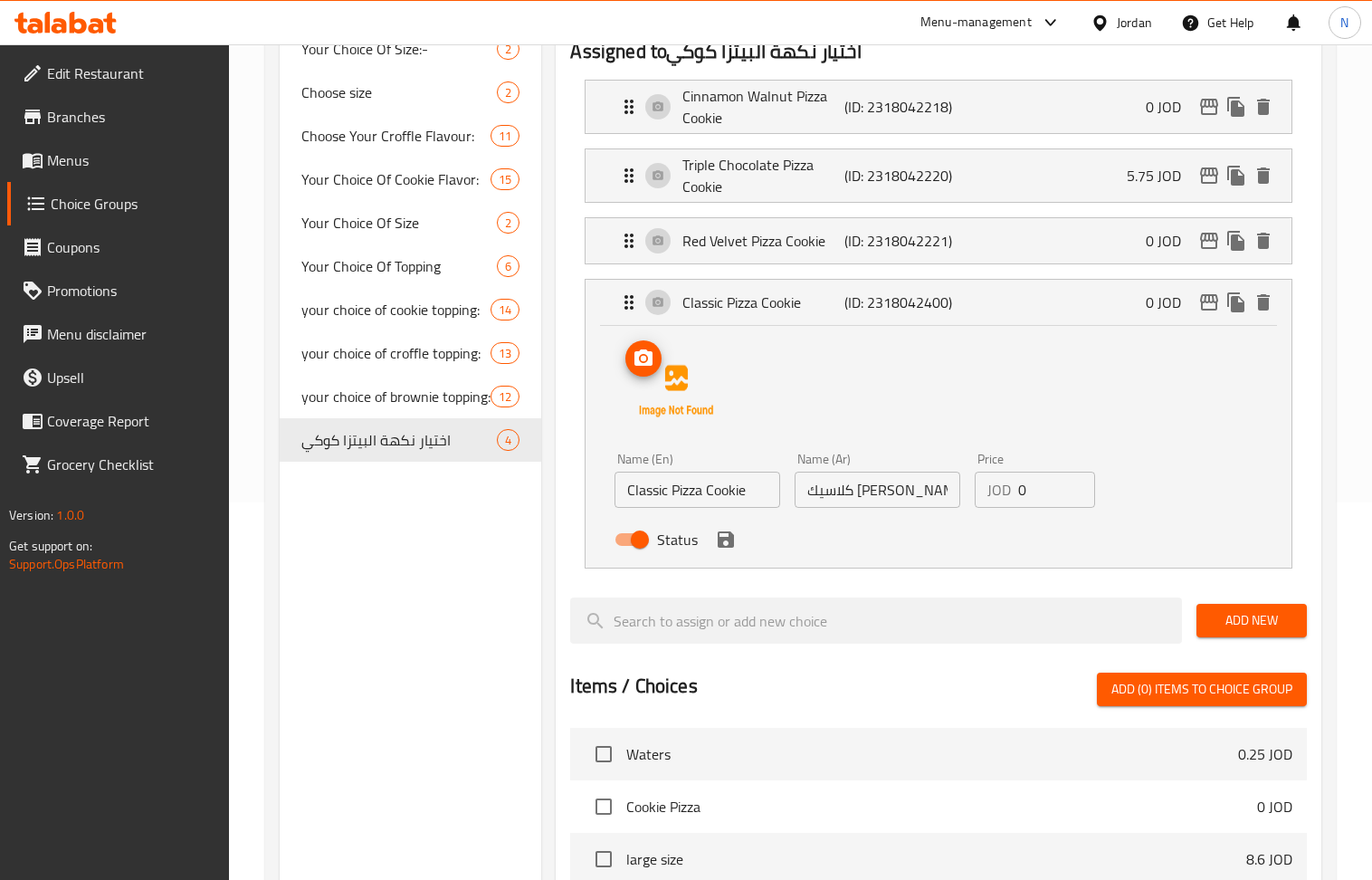
type input "Red Velvet Pizza Cookie"
click at [728, 548] on icon "save" at bounding box center [726, 539] width 17 height 17
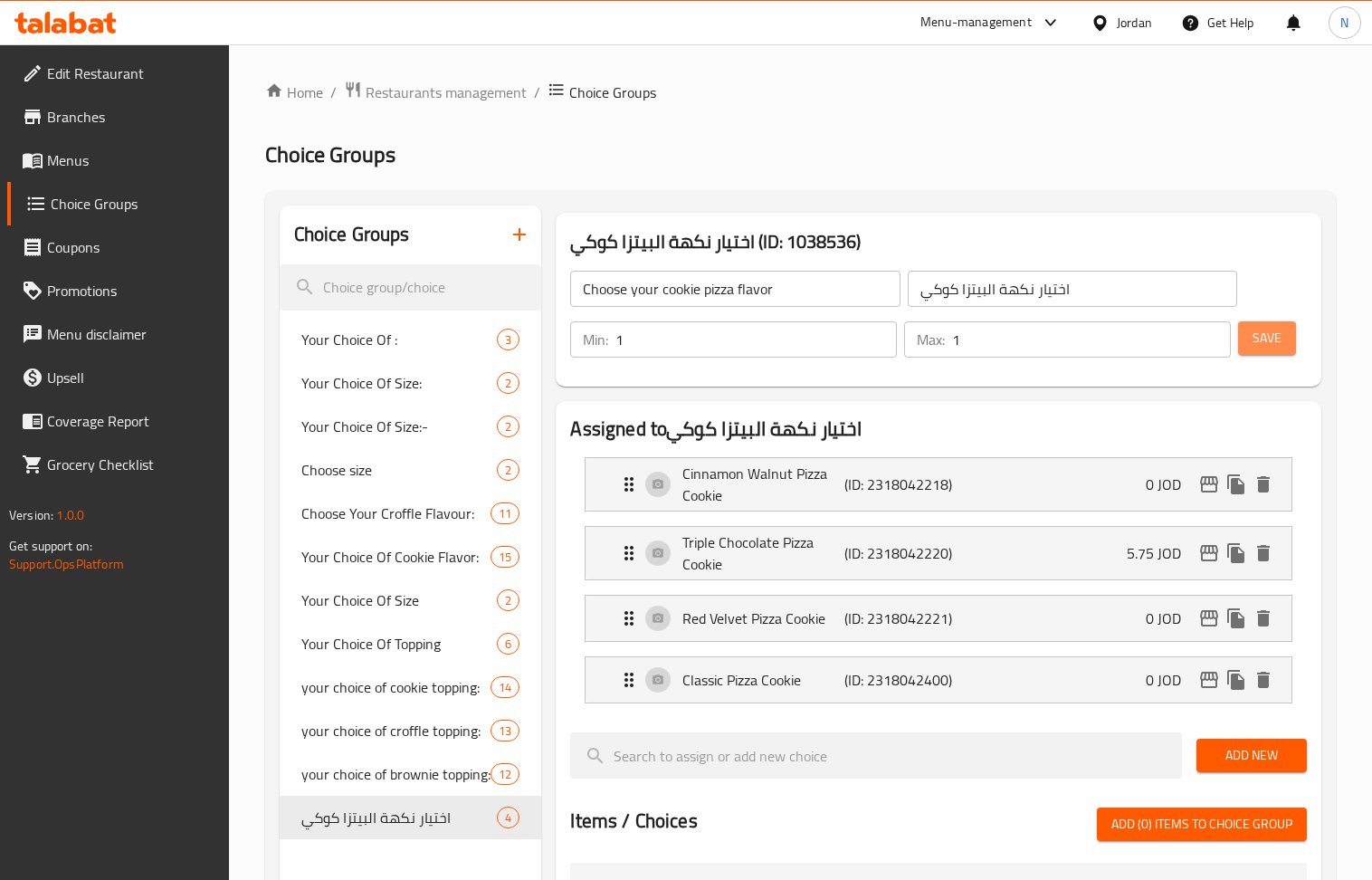
click at [1261, 339] on span "Save" at bounding box center [1266, 338] width 29 height 23
click at [1126, 40] on div "Jordan" at bounding box center [1121, 22] width 90 height 43
click at [1125, 27] on div "Jordan" at bounding box center [1135, 23] width 35 height 20
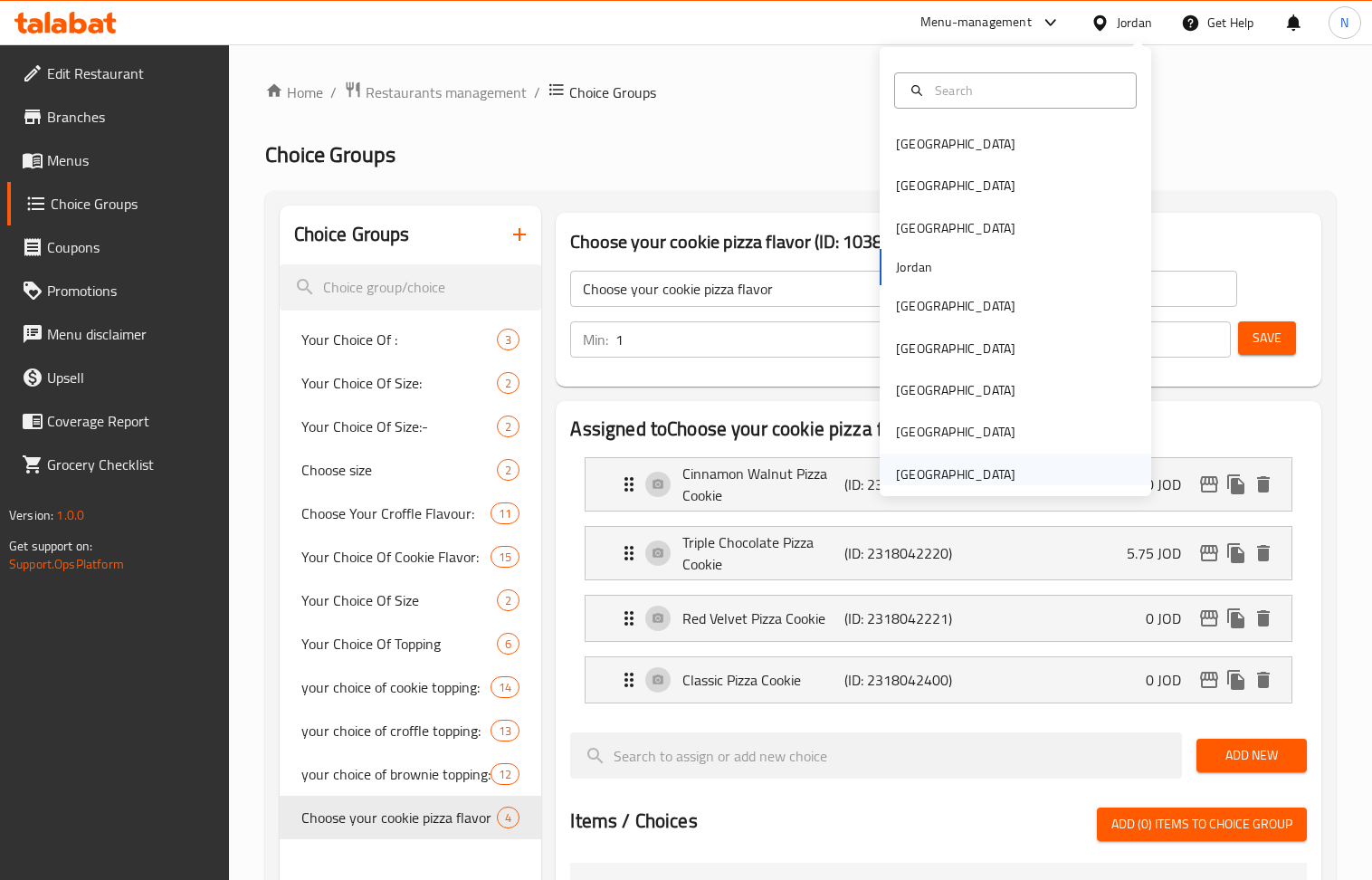
click at [960, 467] on div "[GEOGRAPHIC_DATA]" at bounding box center [956, 474] width 120 height 20
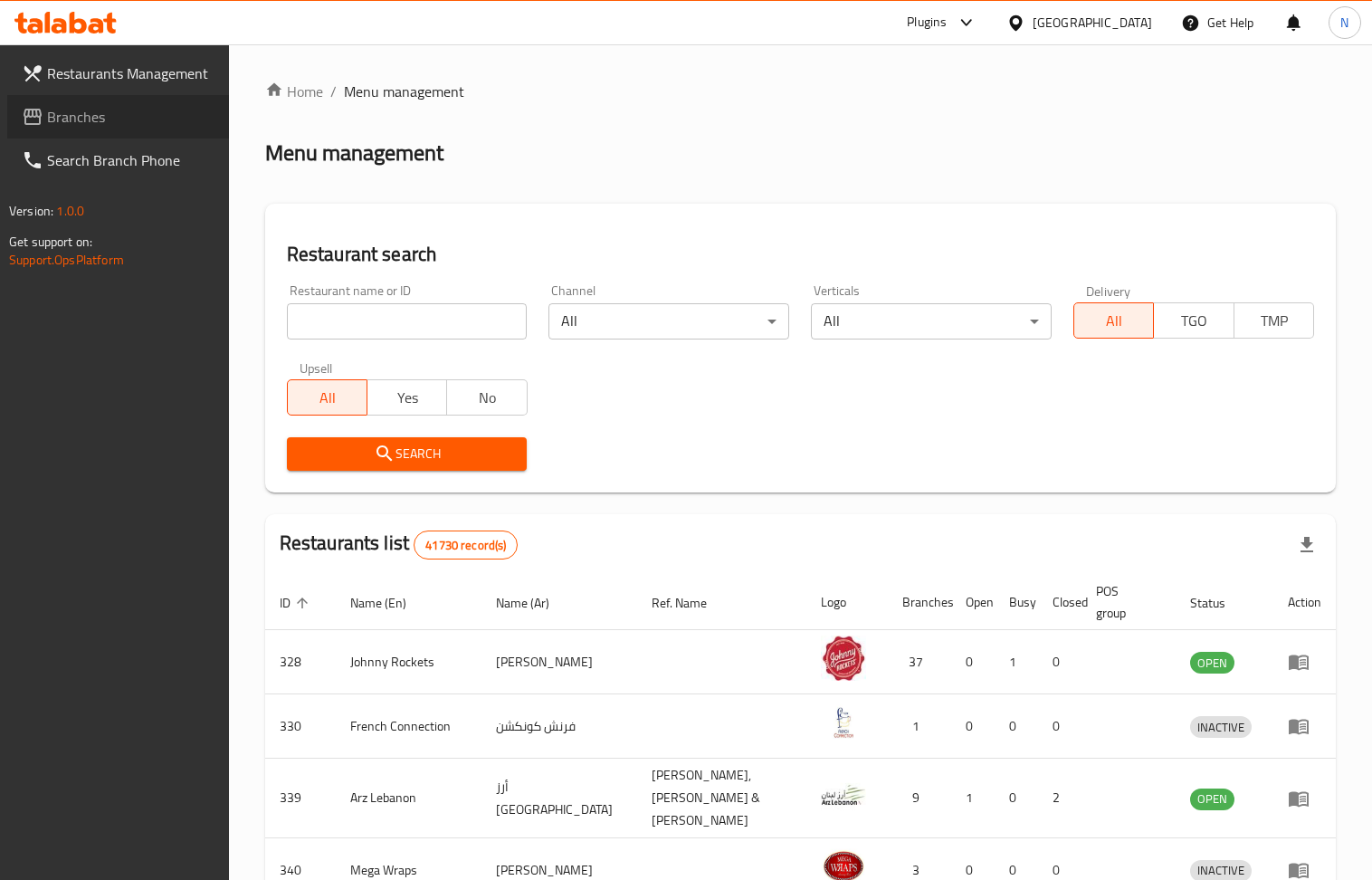
click at [118, 118] on span "Branches" at bounding box center [131, 117] width 167 height 22
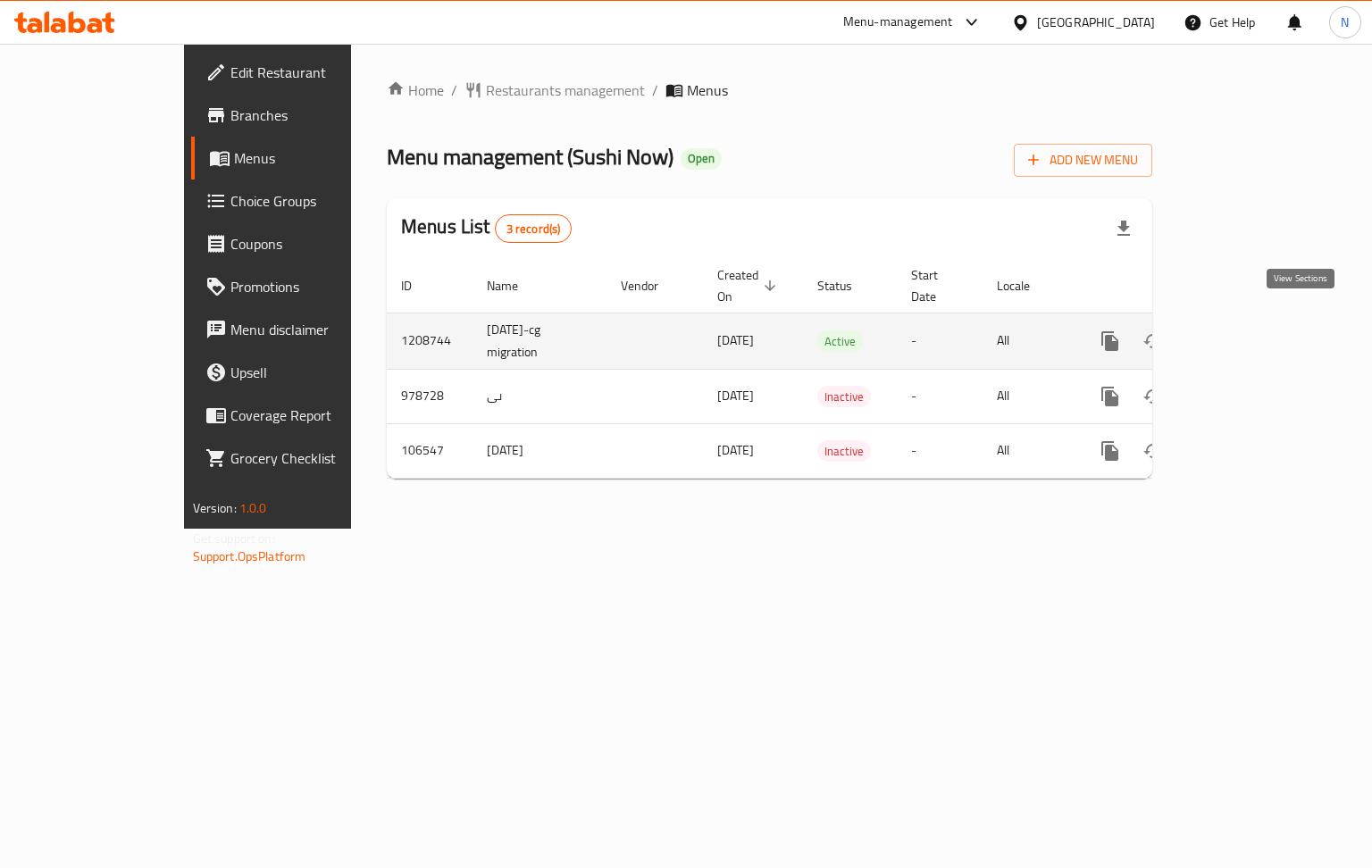
click at [1260, 320] on link "enhanced table" at bounding box center [1238, 340] width 43 height 43
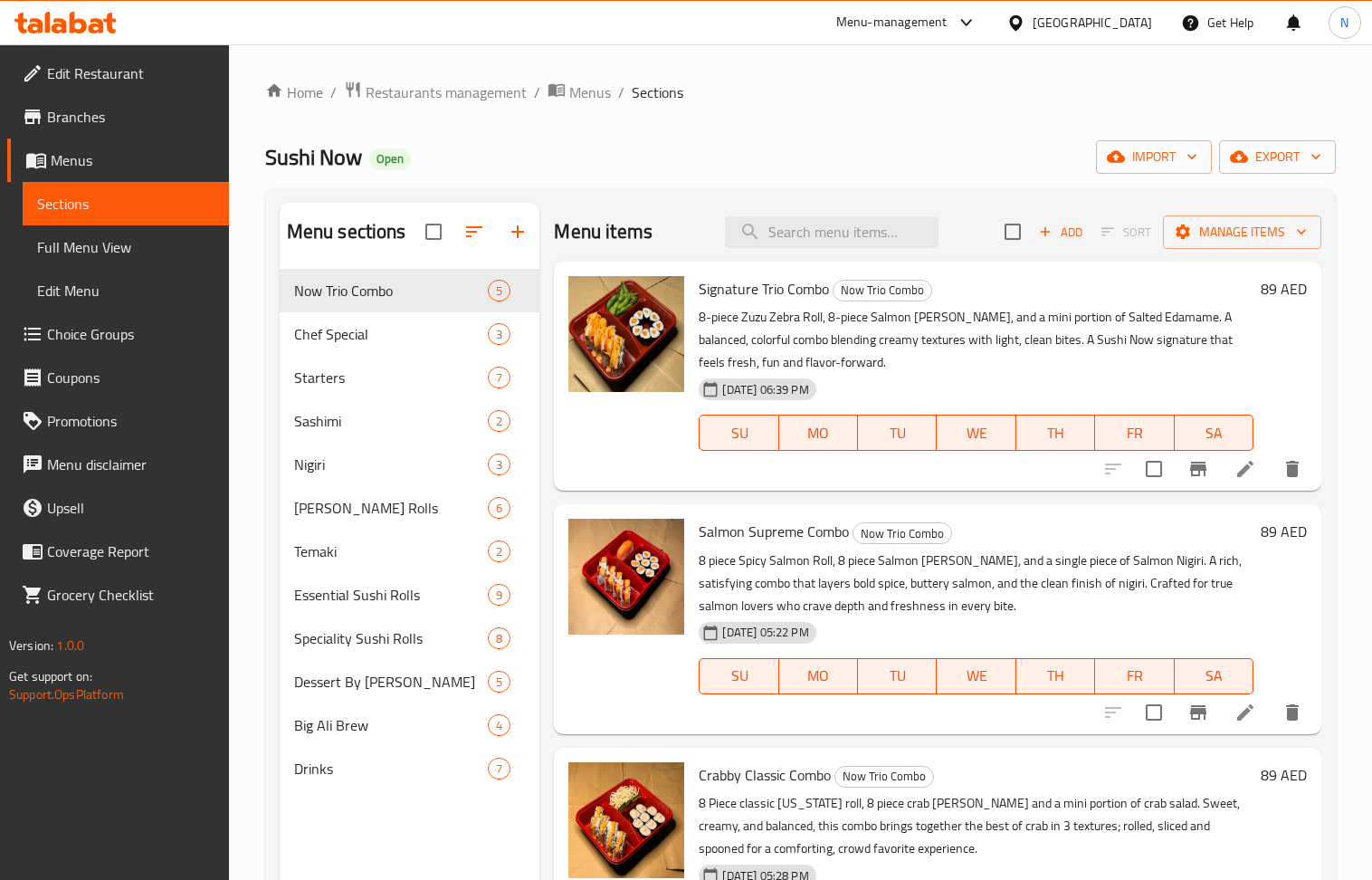
click at [131, 342] on span "Choice Groups" at bounding box center [131, 334] width 167 height 22
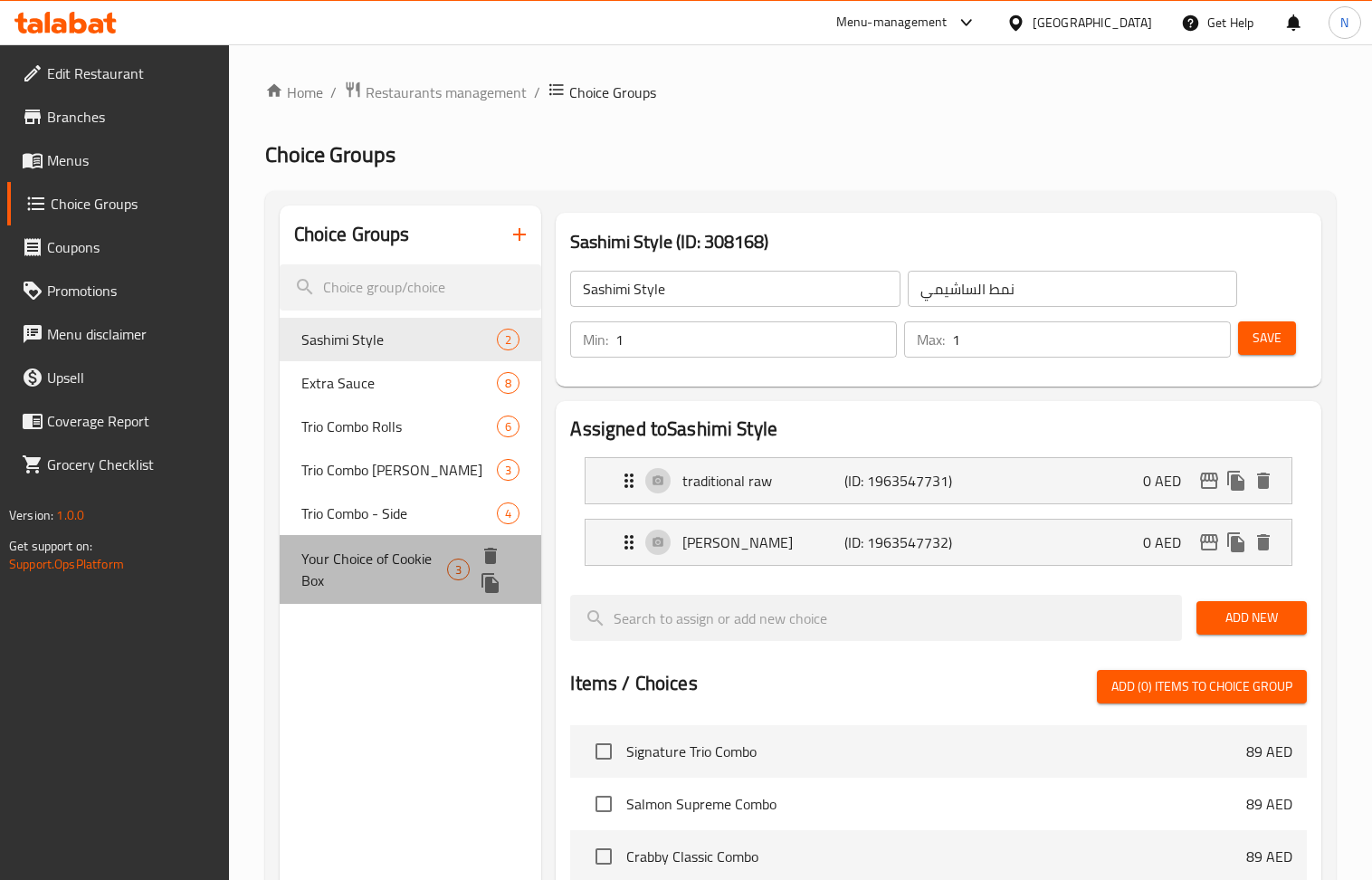
click at [385, 581] on span "Your Choice of Cookie Box" at bounding box center [374, 569] width 145 height 43
type input "Your Choice of Cookie Box"
type input "اختيارك من علبة كوكيز"
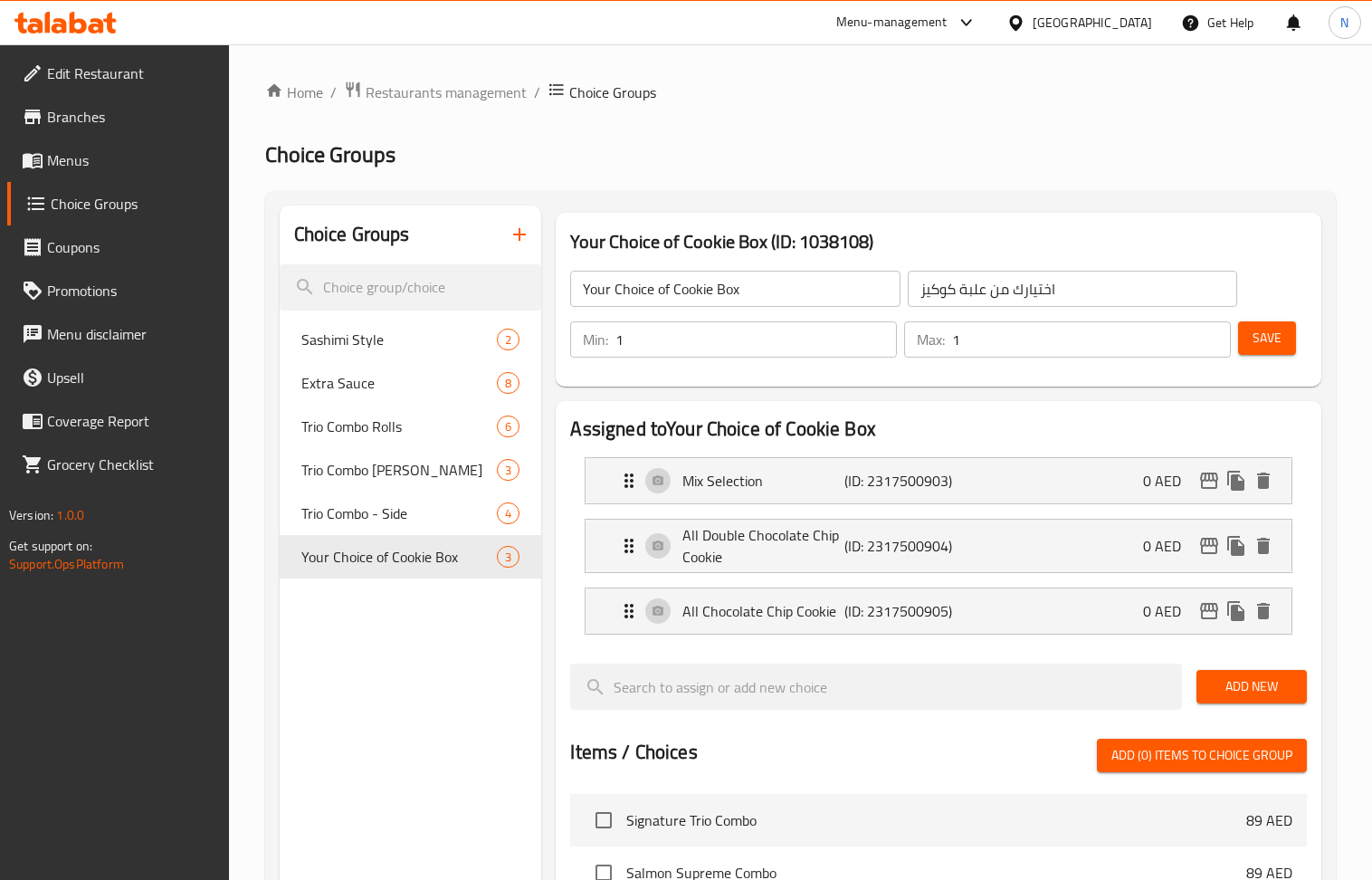
click at [963, 446] on nav "Mix Selection (ID: 2317500903) 0 AED Name (En) Mix Selection Name (En) Name (Ar…" at bounding box center [939, 546] width 736 height 206
click at [985, 461] on div "Mix Selection (ID: 2317500903) 0 AED" at bounding box center [943, 481] width 651 height 45
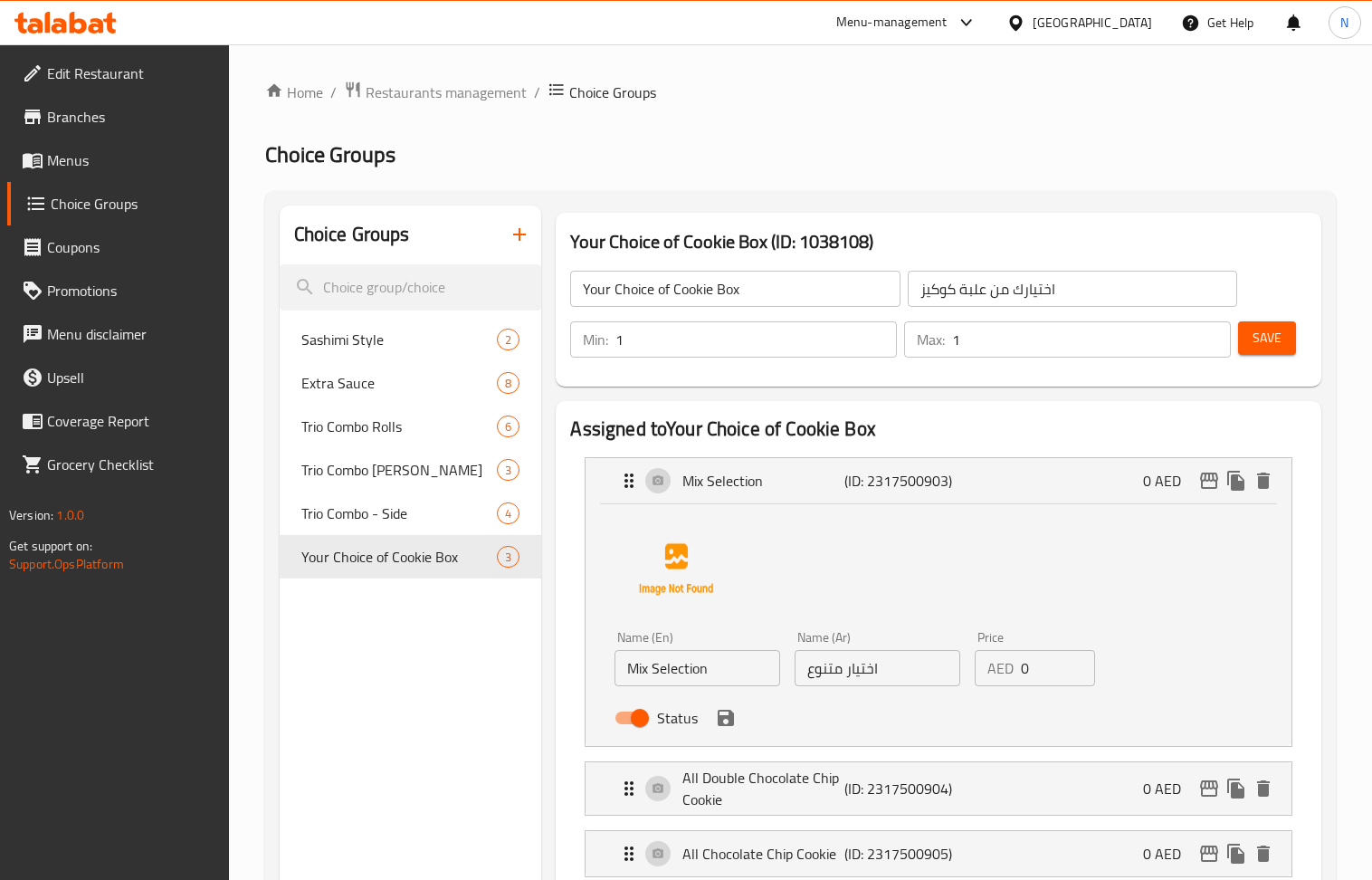
scroll to position [121, 0]
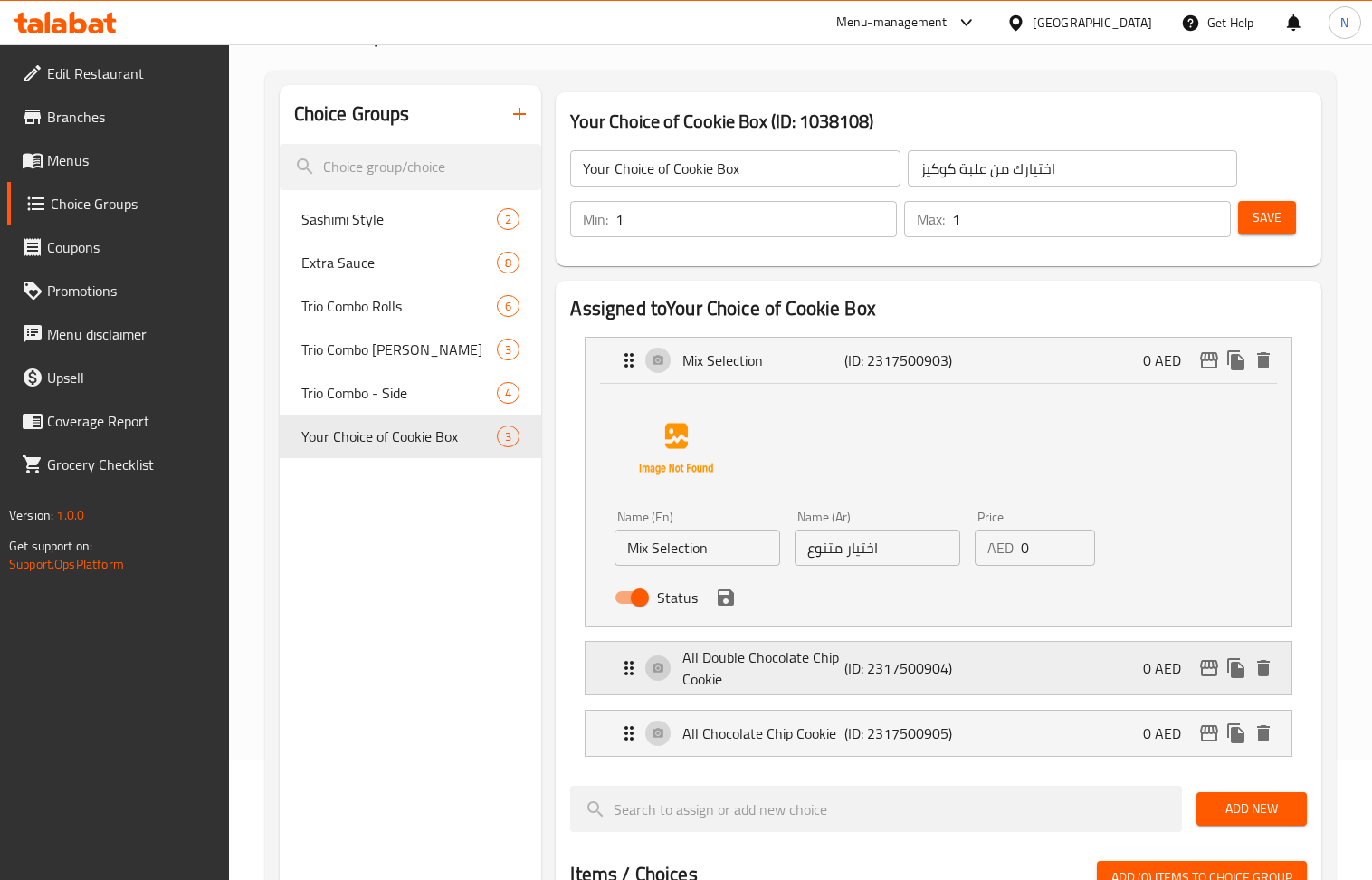
click at [889, 694] on div "All Double Chocolate Chip Cookie (ID: 2317500904) 0 AED" at bounding box center [943, 667] width 651 height 52
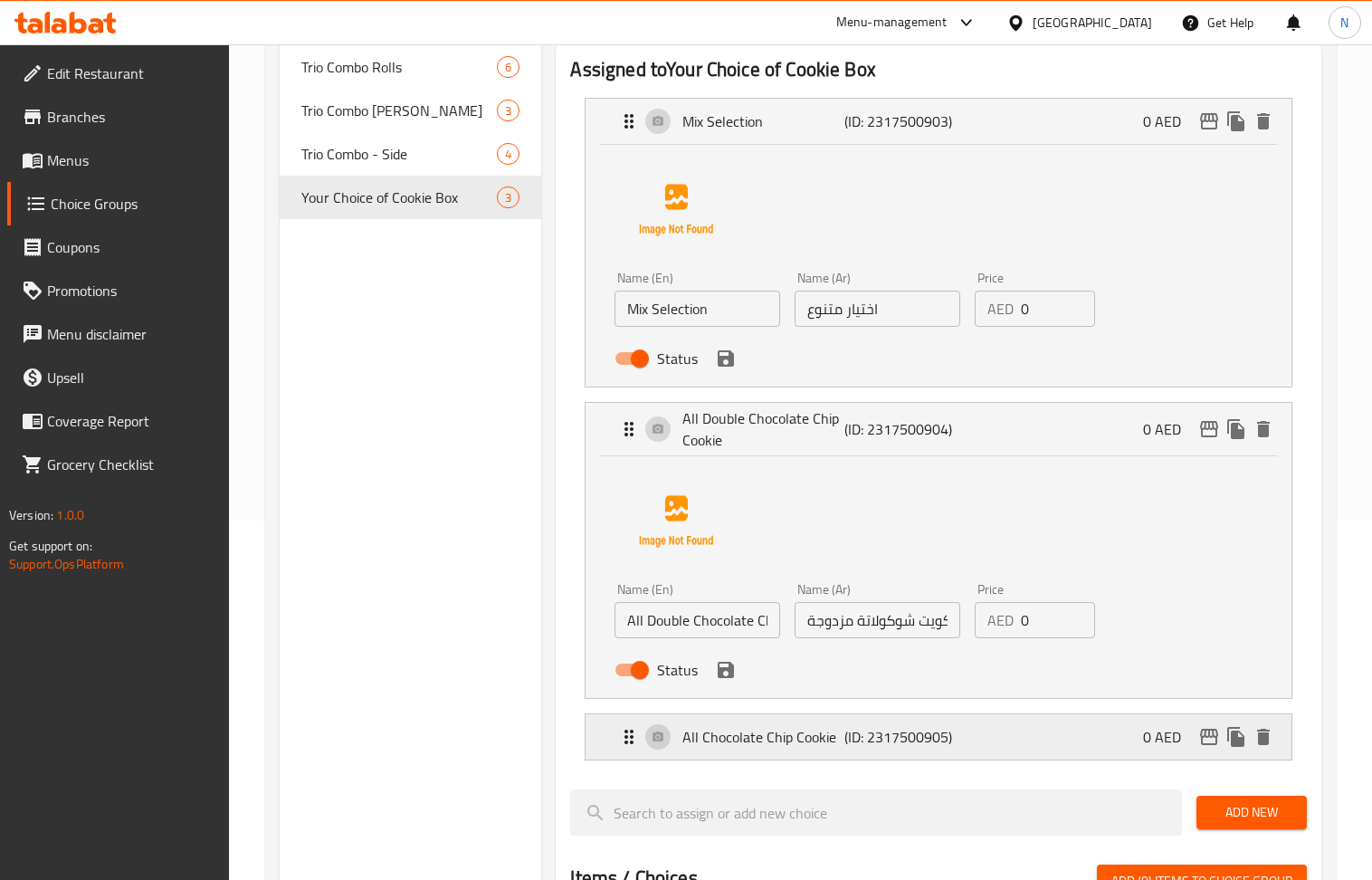
scroll to position [362, 0]
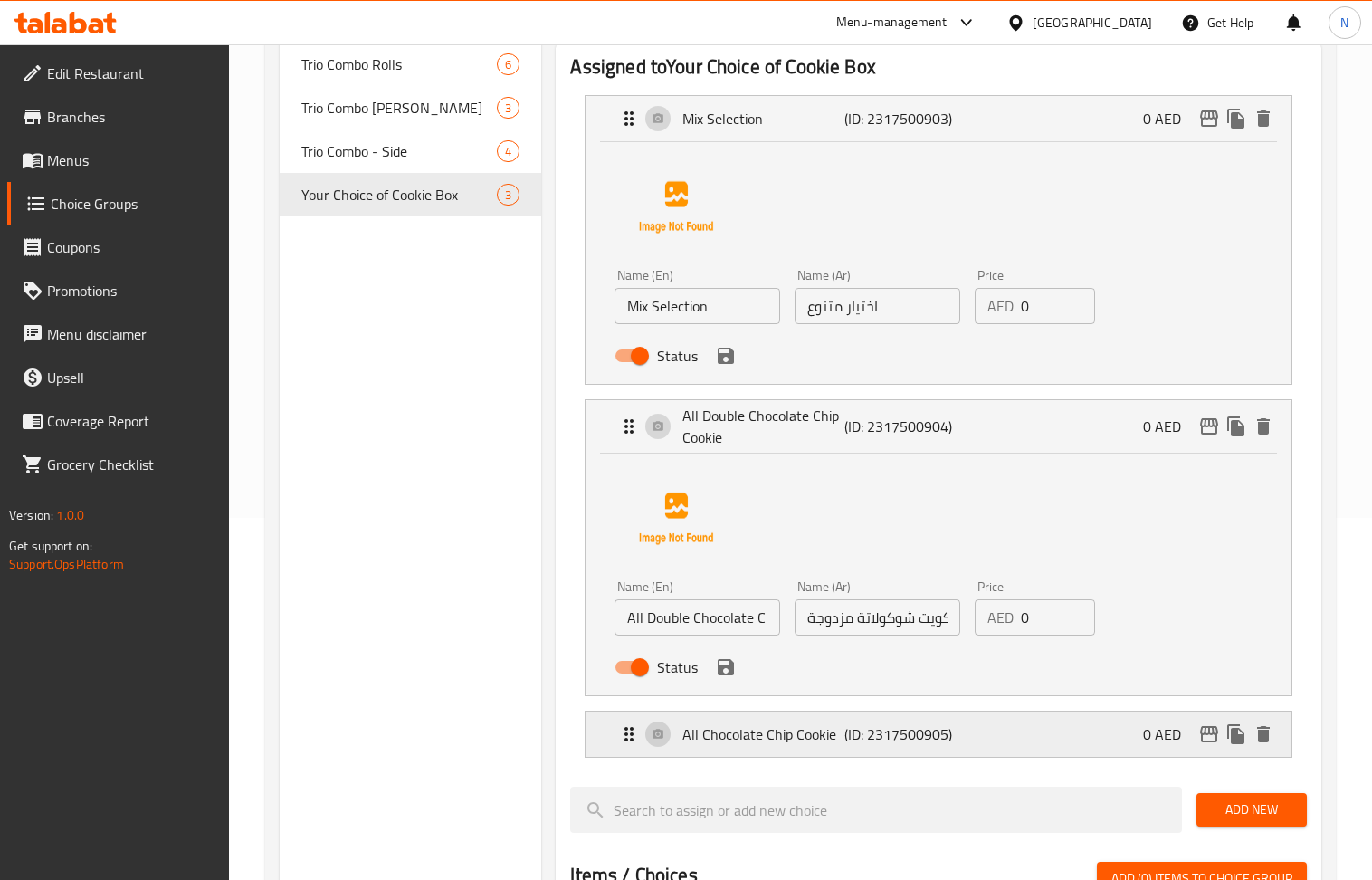
click at [870, 745] on p "(ID: 2317500905)" at bounding box center [898, 735] width 108 height 22
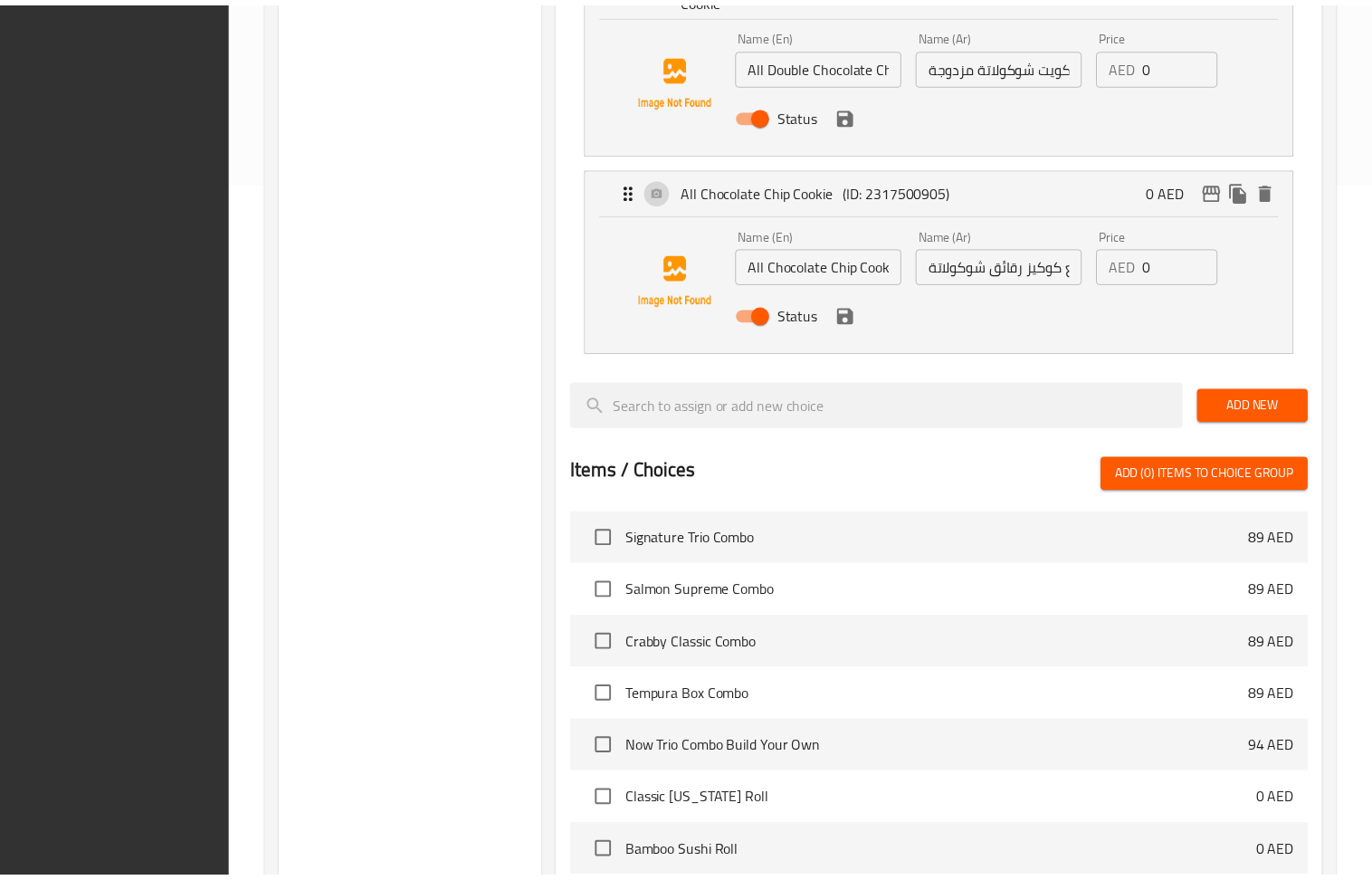
scroll to position [1051, 0]
